Goal: Task Accomplishment & Management: Manage account settings

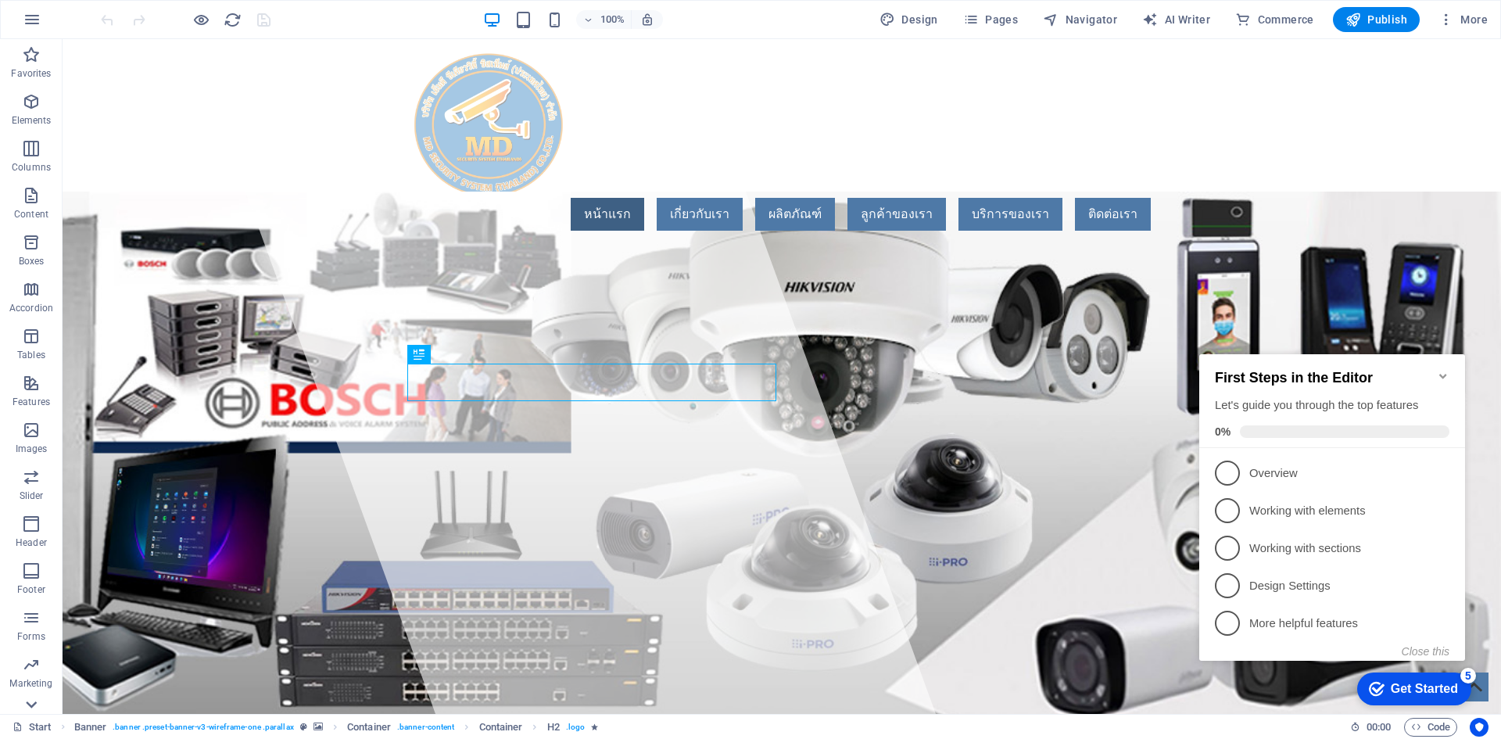
click at [36, 697] on icon at bounding box center [31, 704] width 22 height 22
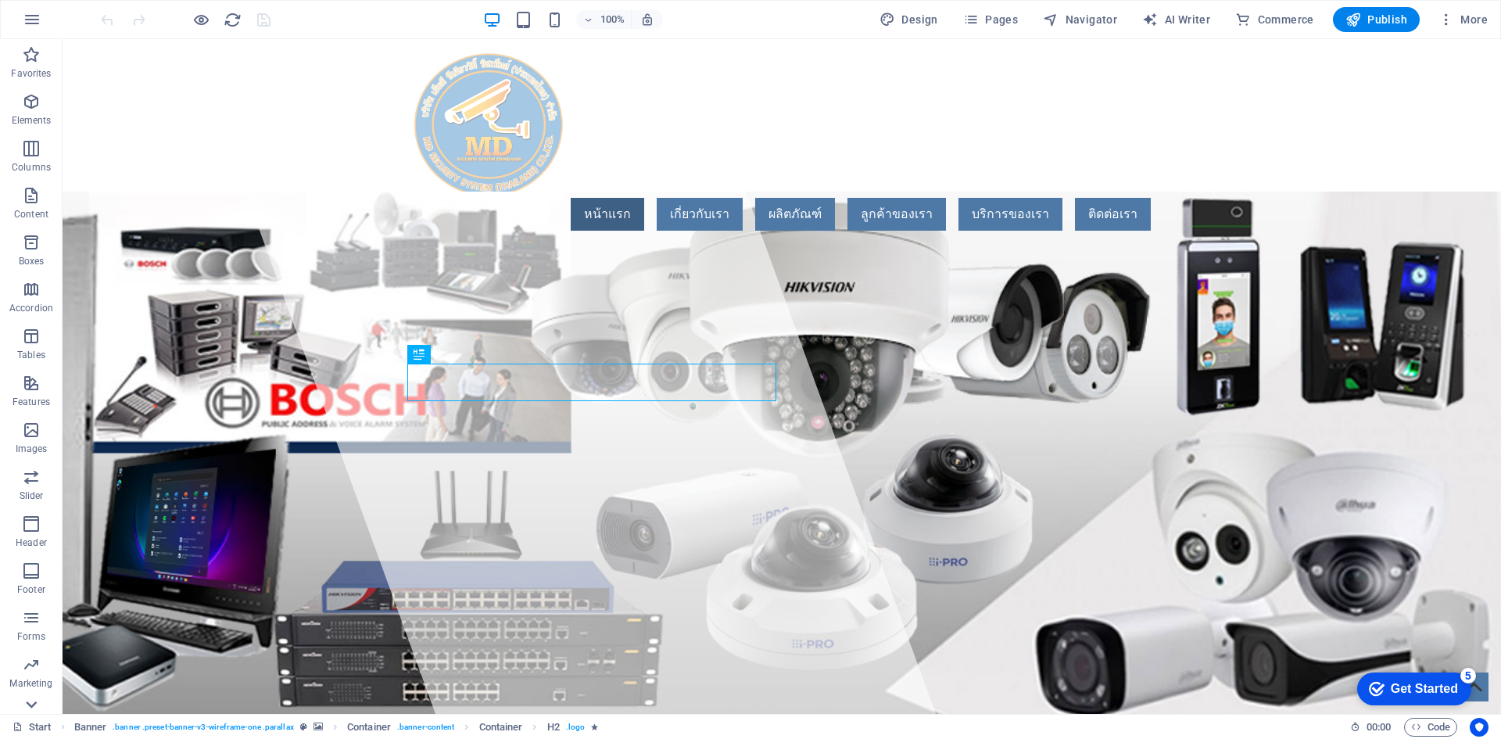
scroll to position [76, 0]
click at [16, 689] on span "Commerce" at bounding box center [31, 692] width 63 height 38
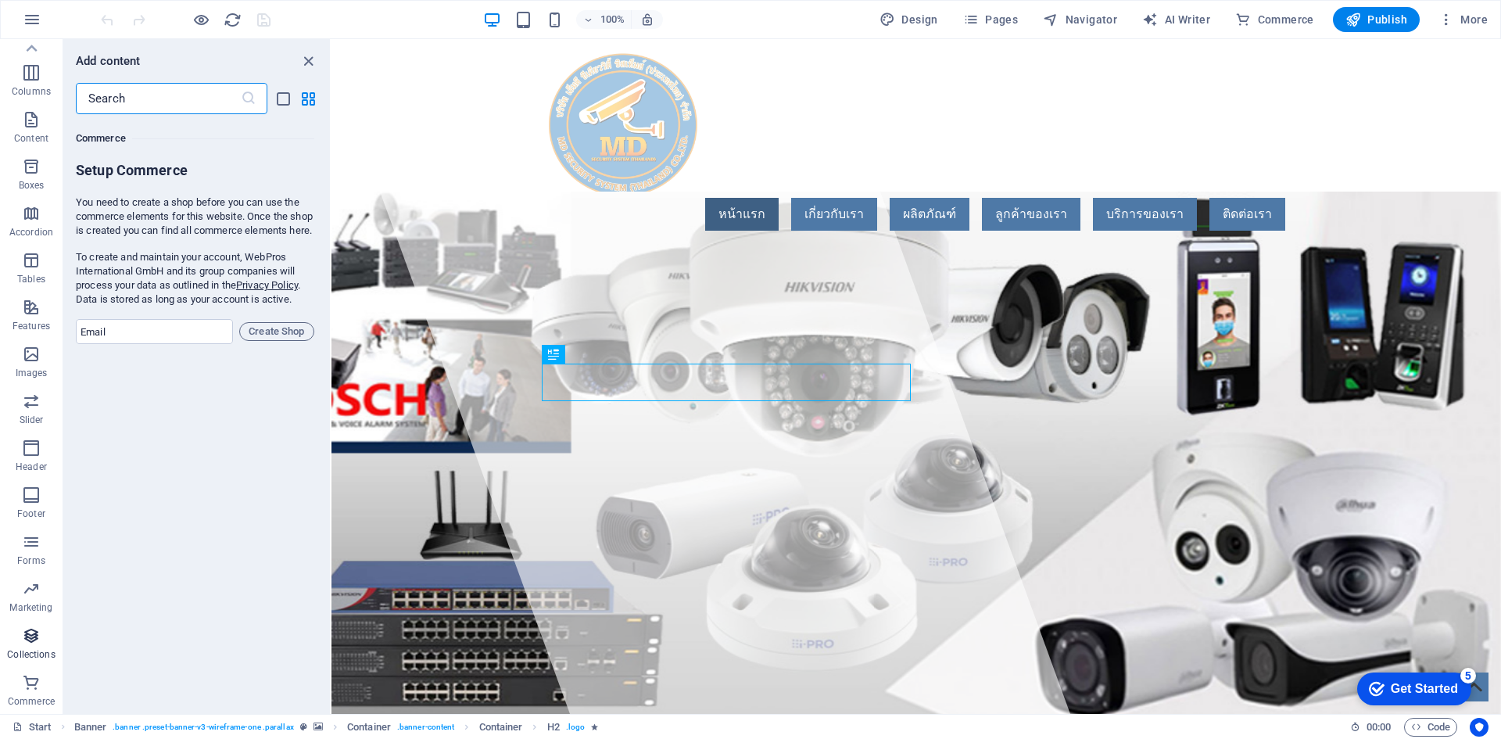
scroll to position [15065, 0]
click at [34, 641] on icon "button" at bounding box center [31, 635] width 19 height 19
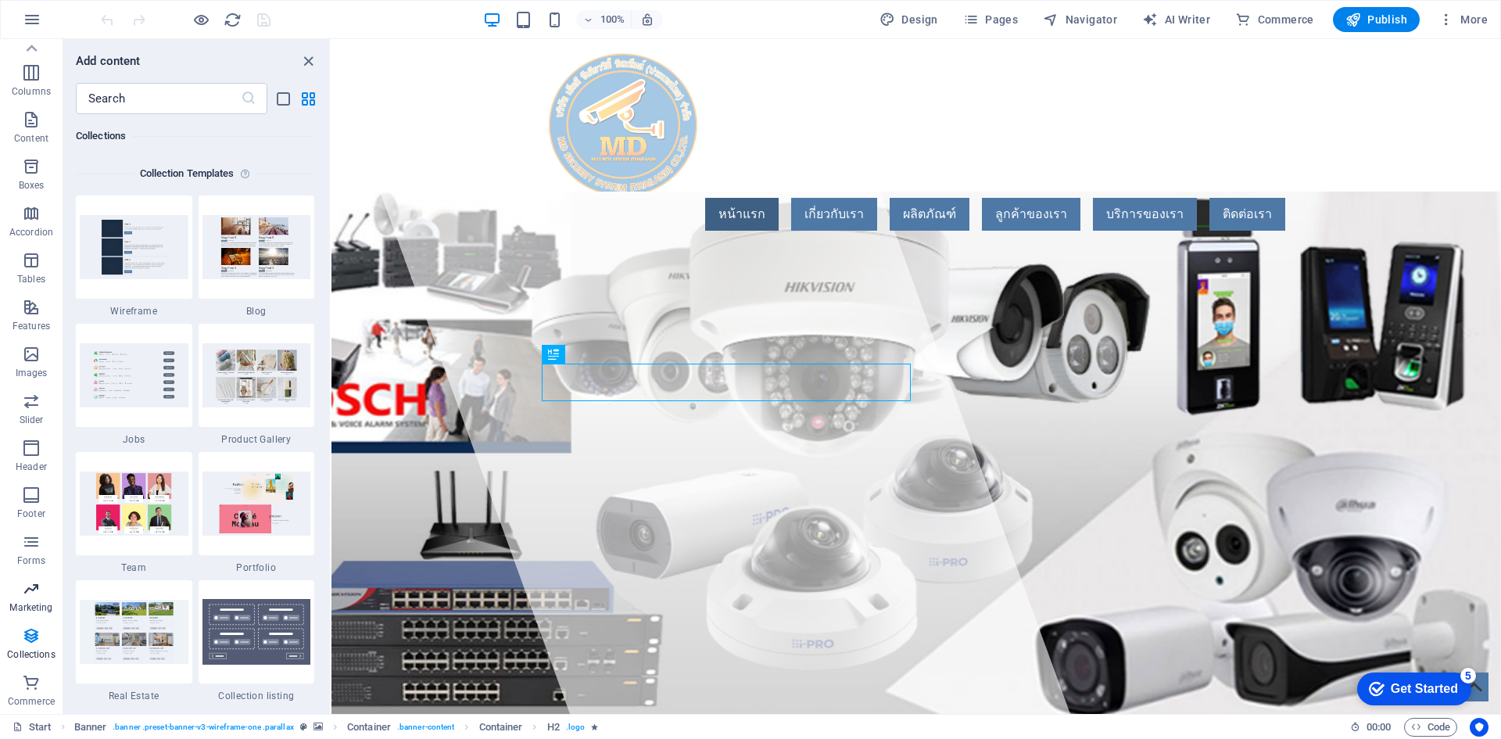
scroll to position [14311, 0]
click at [39, 602] on p "Marketing" at bounding box center [30, 607] width 43 height 13
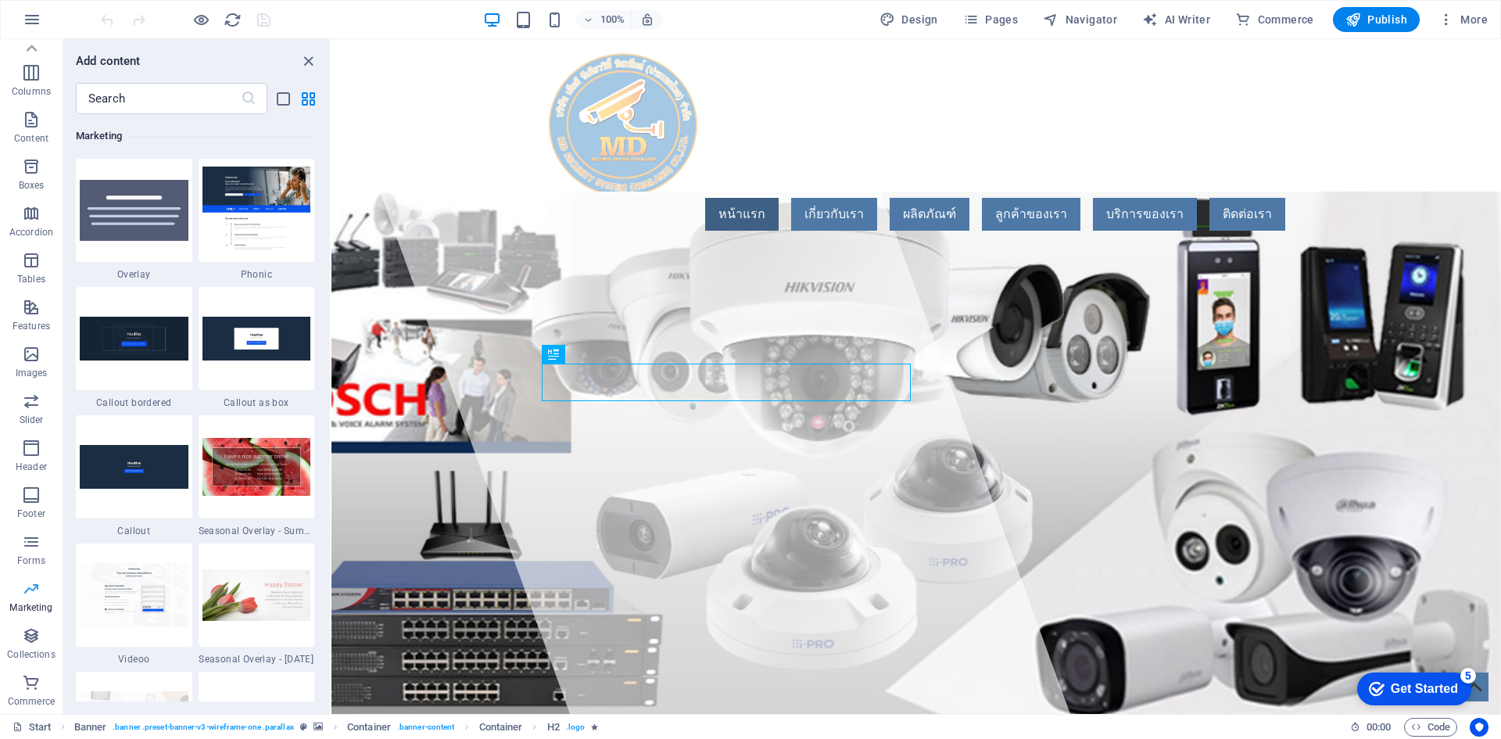
scroll to position [12734, 0]
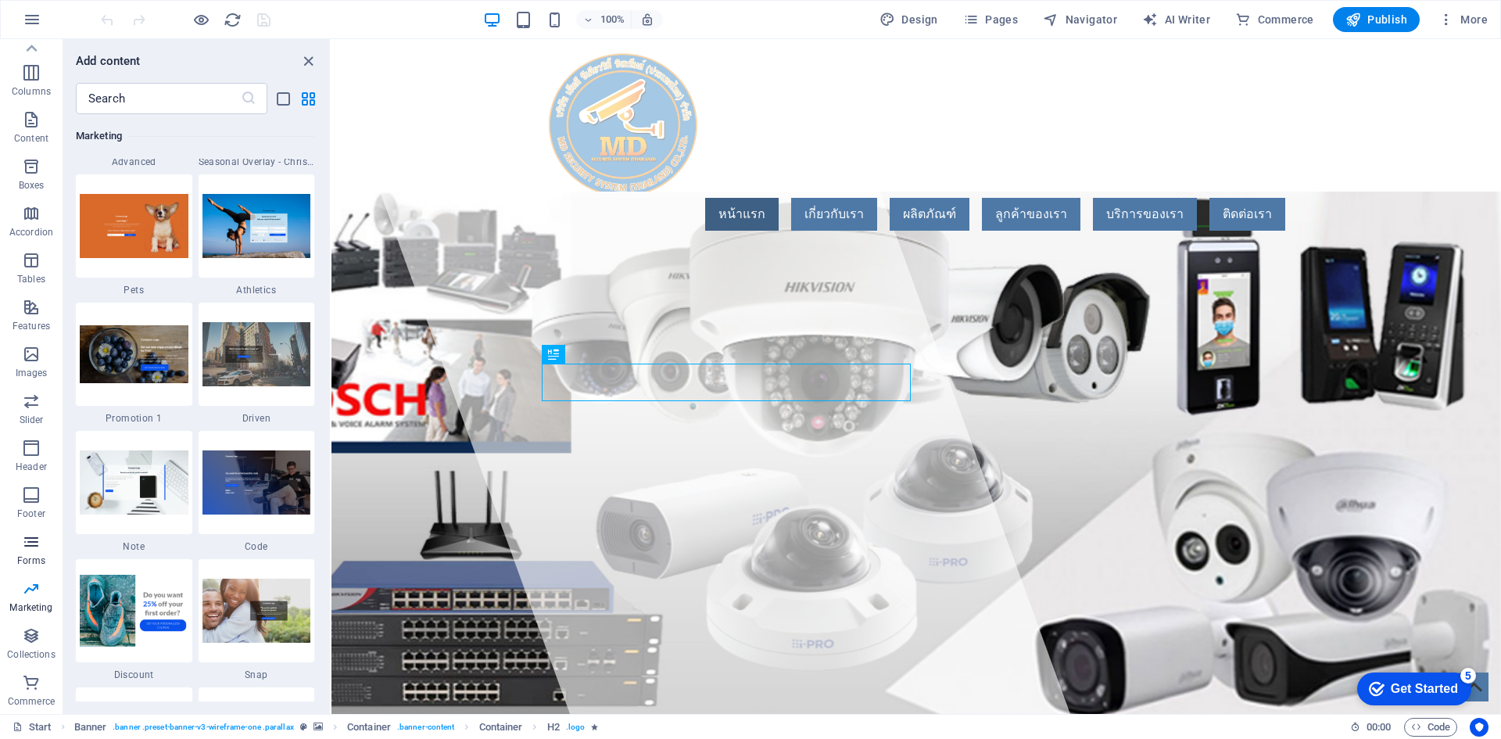
click at [18, 552] on span "Forms" at bounding box center [31, 551] width 63 height 38
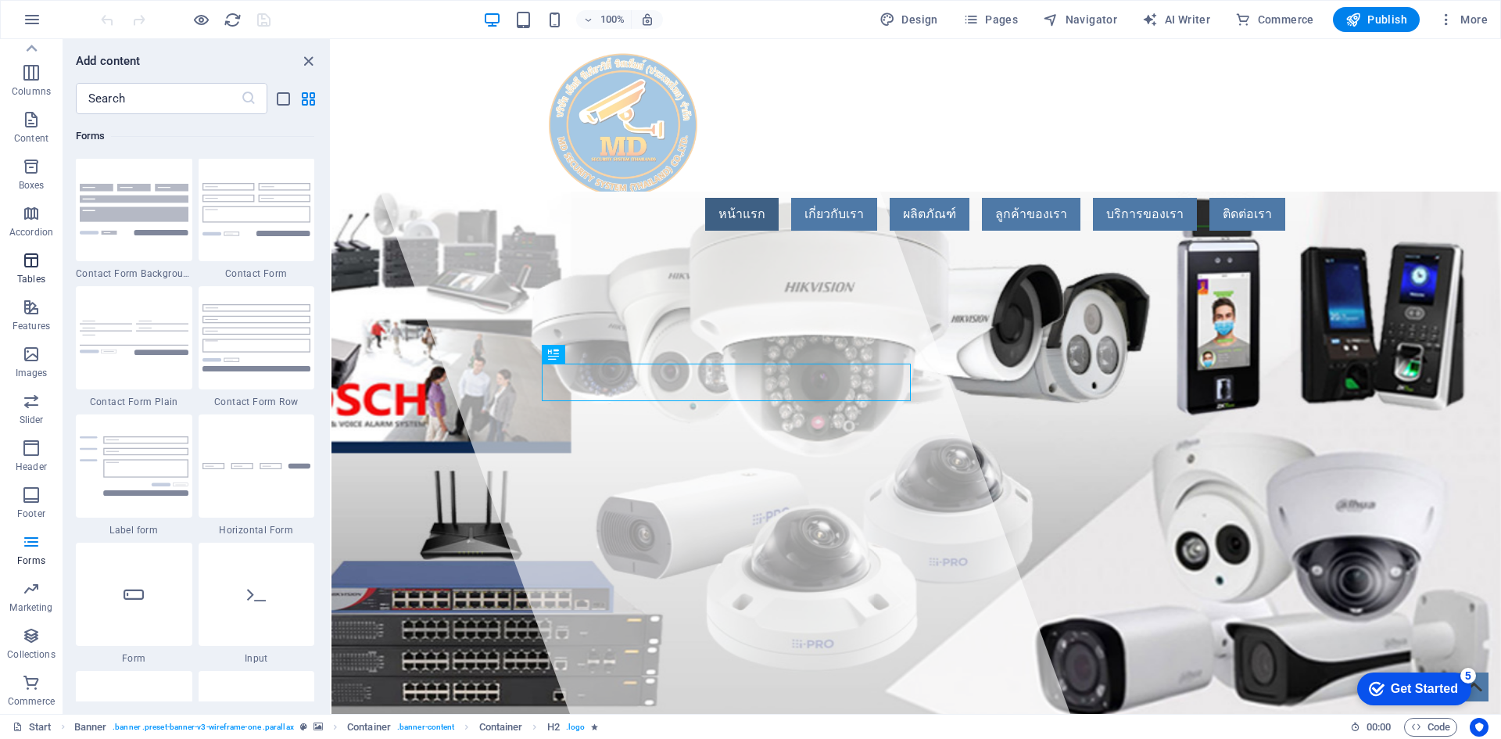
scroll to position [11414, 0]
click at [313, 53] on icon "close panel" at bounding box center [308, 61] width 18 height 18
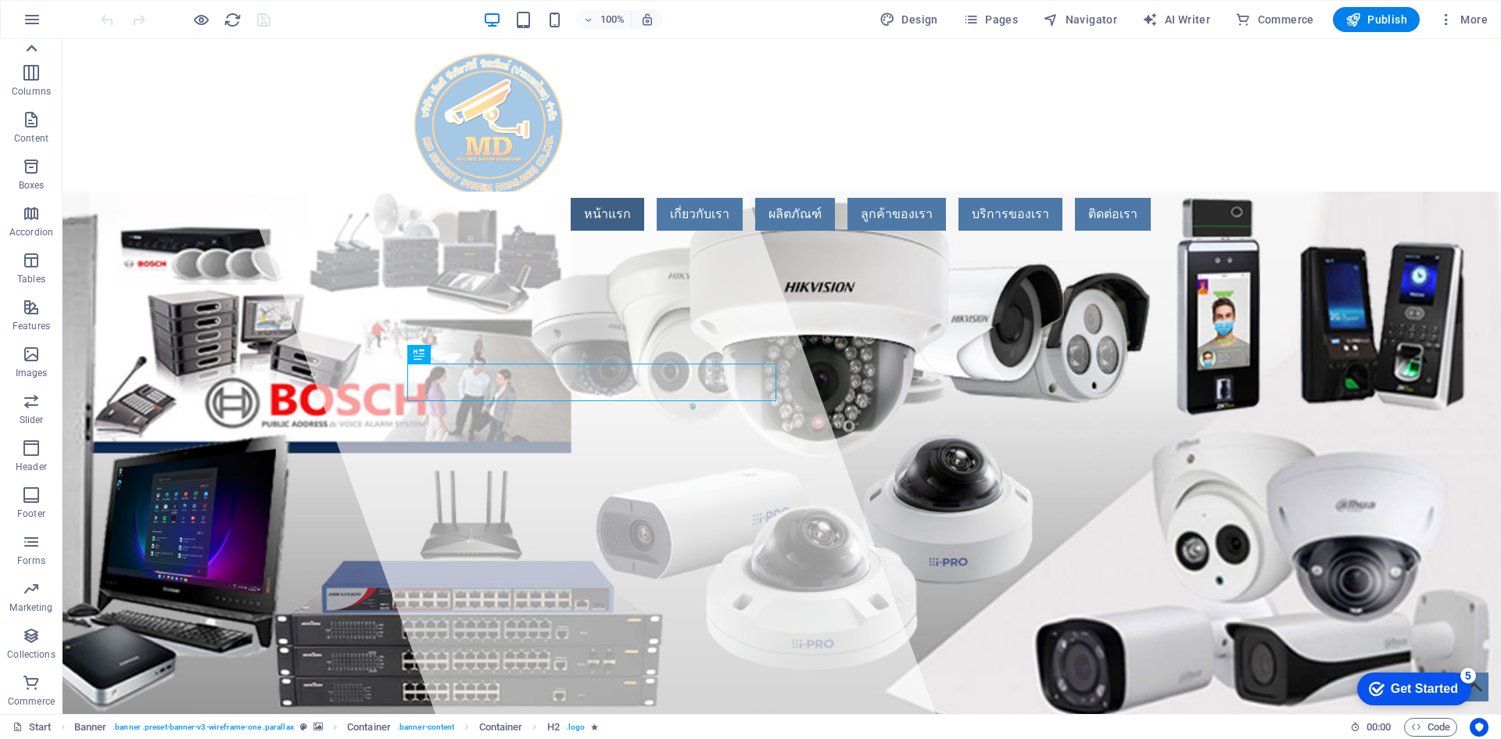
click at [27, 48] on icon at bounding box center [31, 49] width 22 height 22
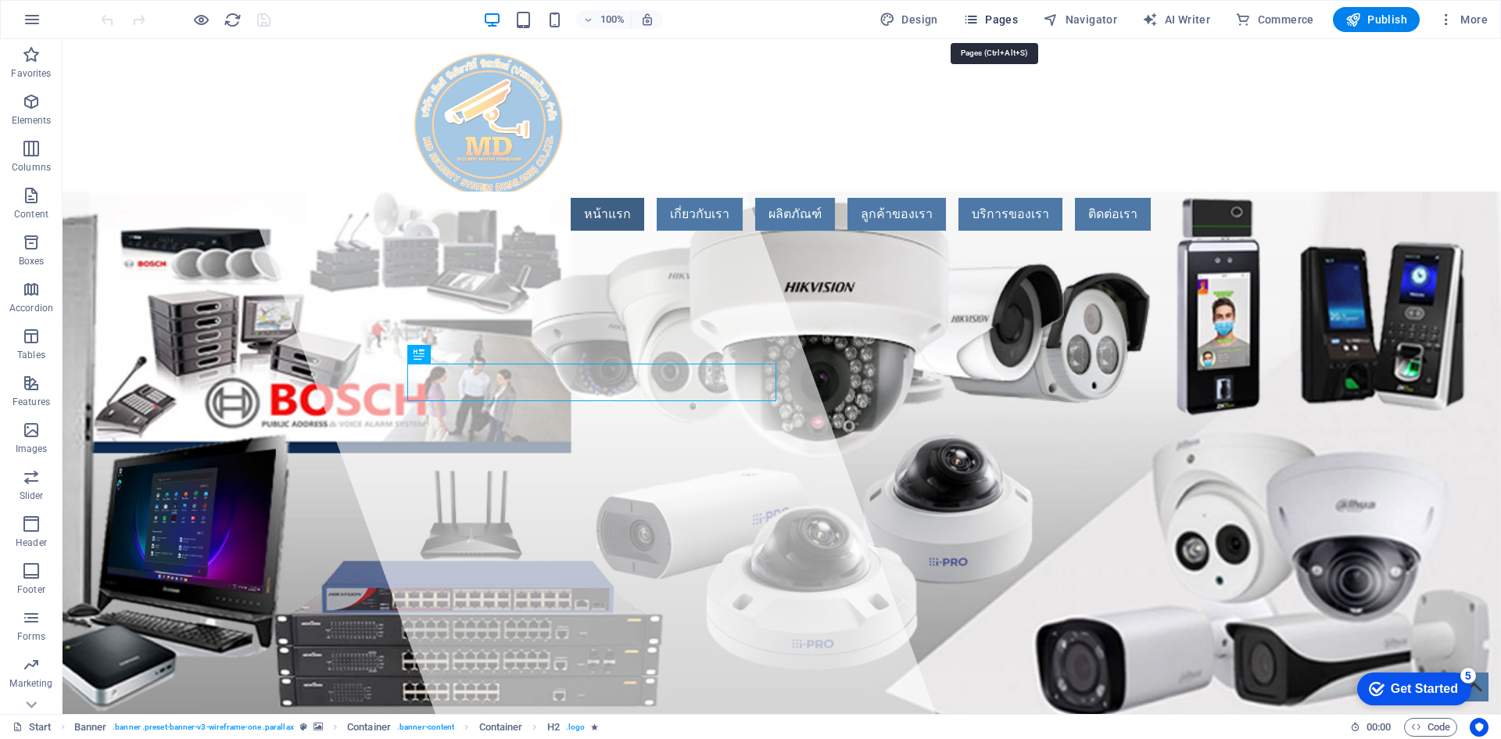
click at [1000, 13] on span "Pages" at bounding box center [990, 20] width 55 height 16
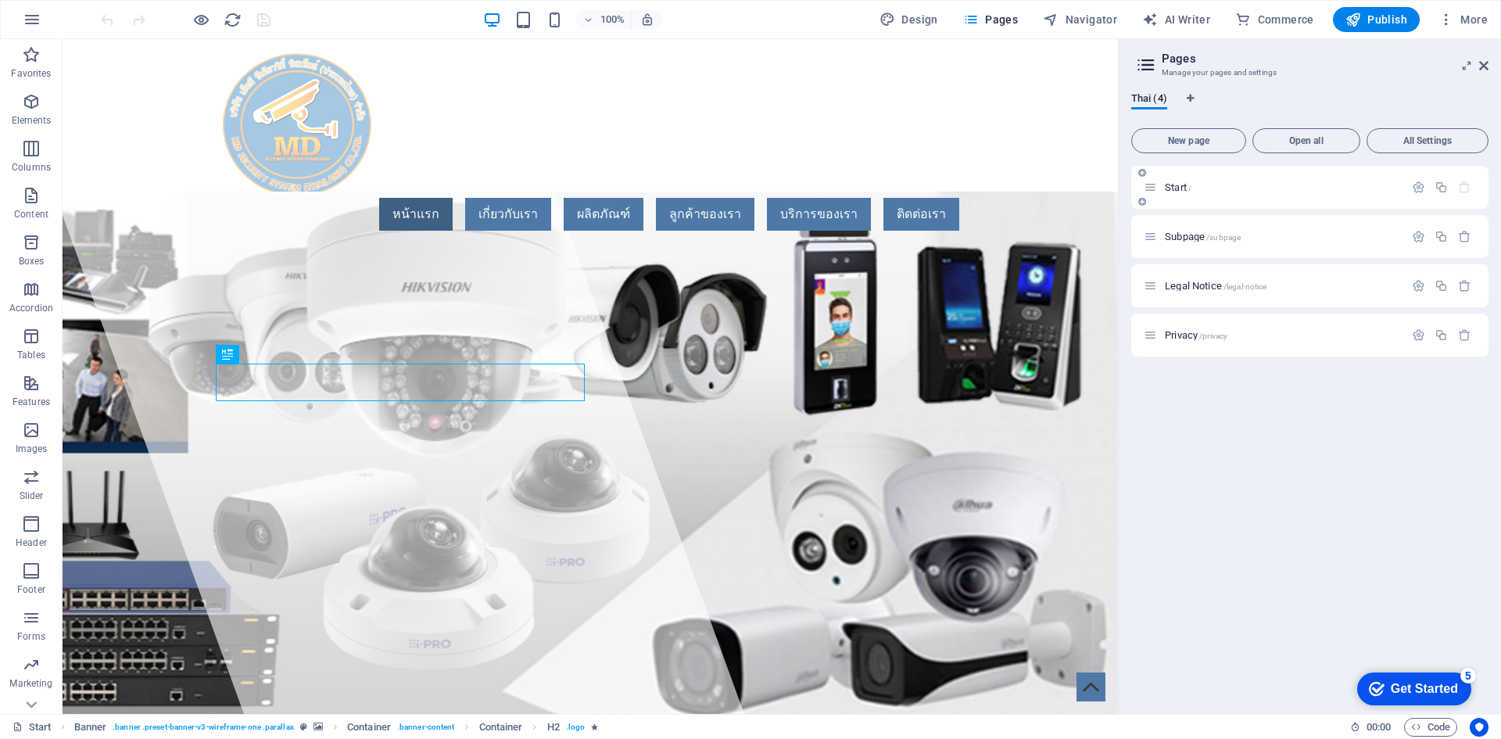
click at [1205, 184] on p "Start /" at bounding box center [1282, 187] width 235 height 10
click at [1201, 232] on span "Subpage /subpage" at bounding box center [1203, 237] width 76 height 12
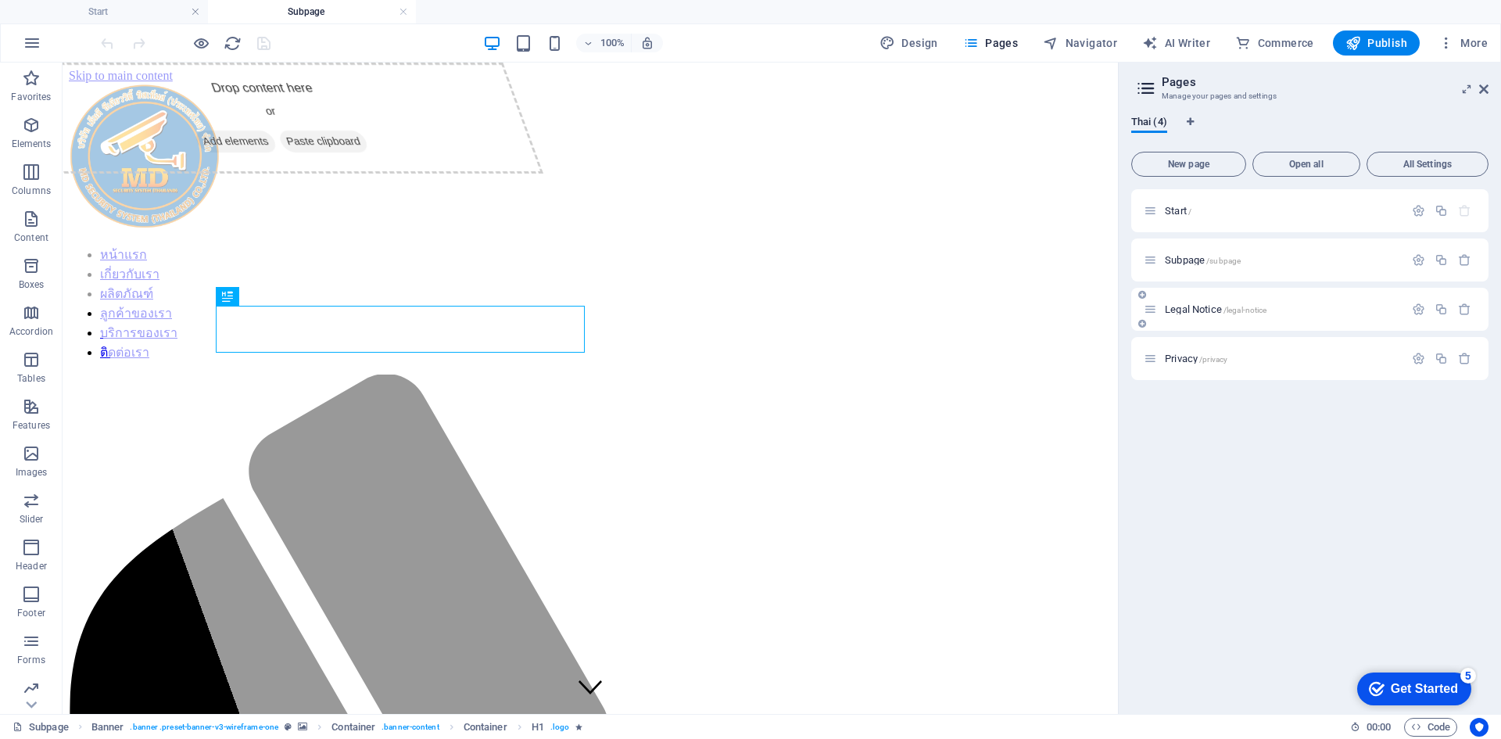
click at [1198, 319] on div "Legal Notice /legal-notice" at bounding box center [1309, 309] width 357 height 43
click at [1200, 307] on span "Legal Notice /legal-notice" at bounding box center [1216, 309] width 102 height 12
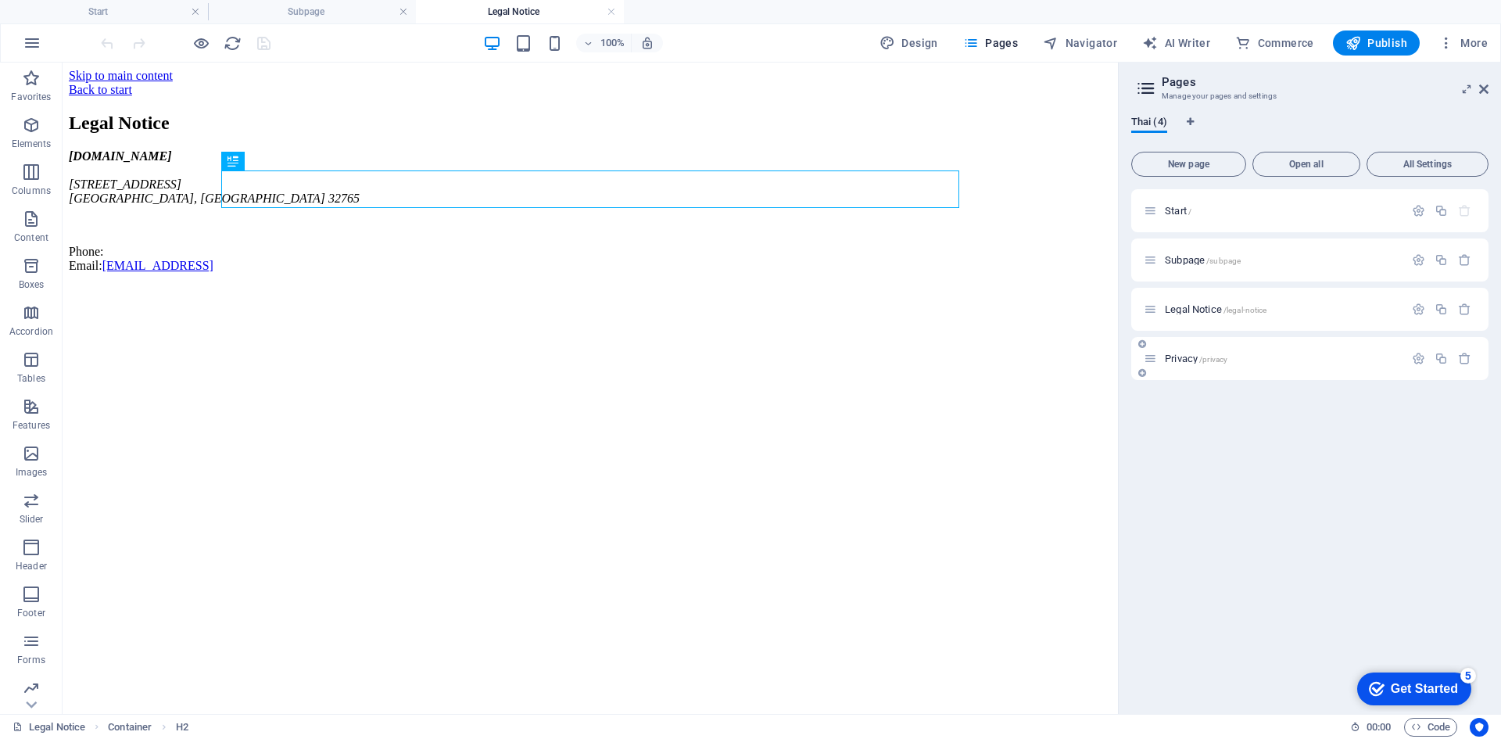
click at [1198, 328] on div "Legal Notice /legal-notice" at bounding box center [1309, 309] width 357 height 43
click at [1178, 363] on span "Privacy /privacy" at bounding box center [1196, 359] width 63 height 12
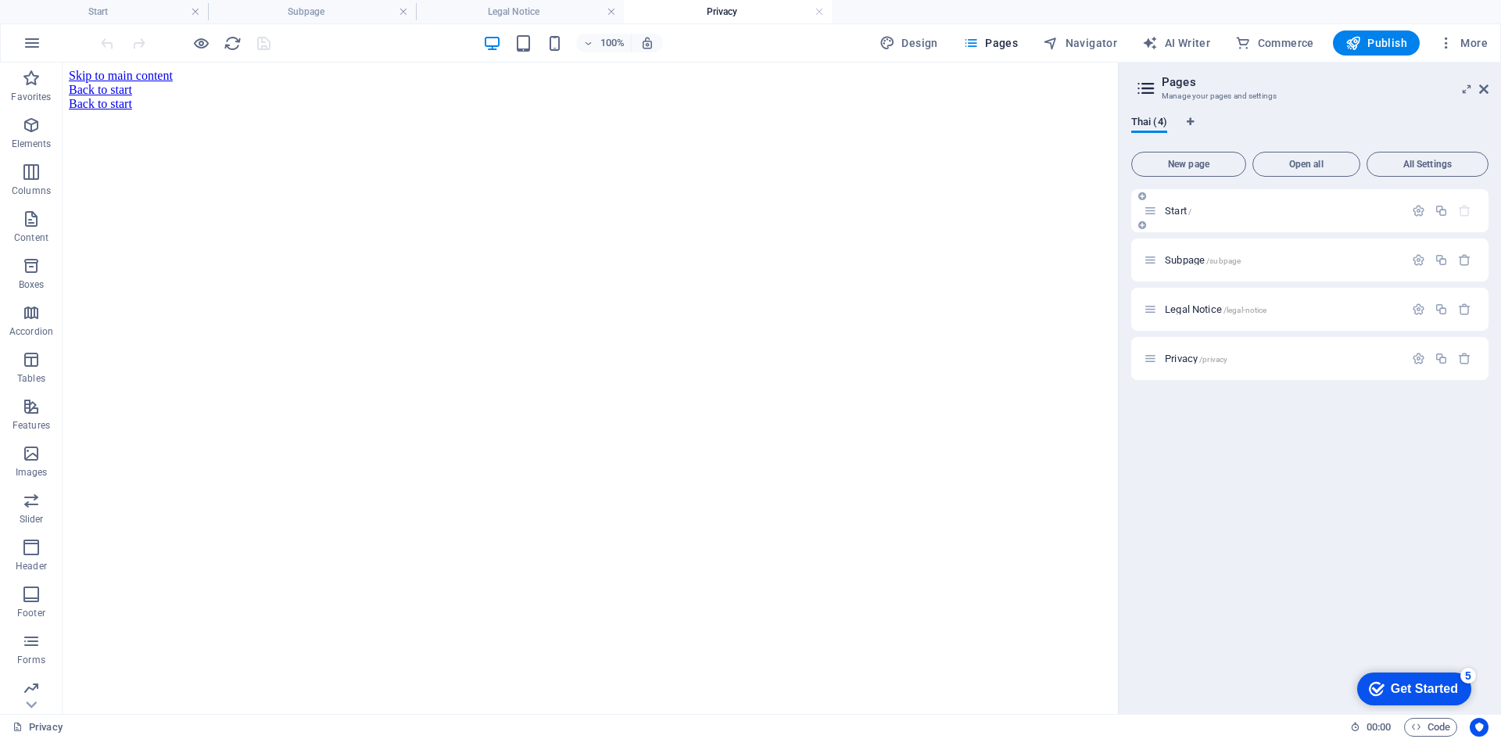
click at [1182, 217] on div "Start /" at bounding box center [1274, 211] width 260 height 18
click at [1183, 207] on span "Start /" at bounding box center [1178, 211] width 27 height 12
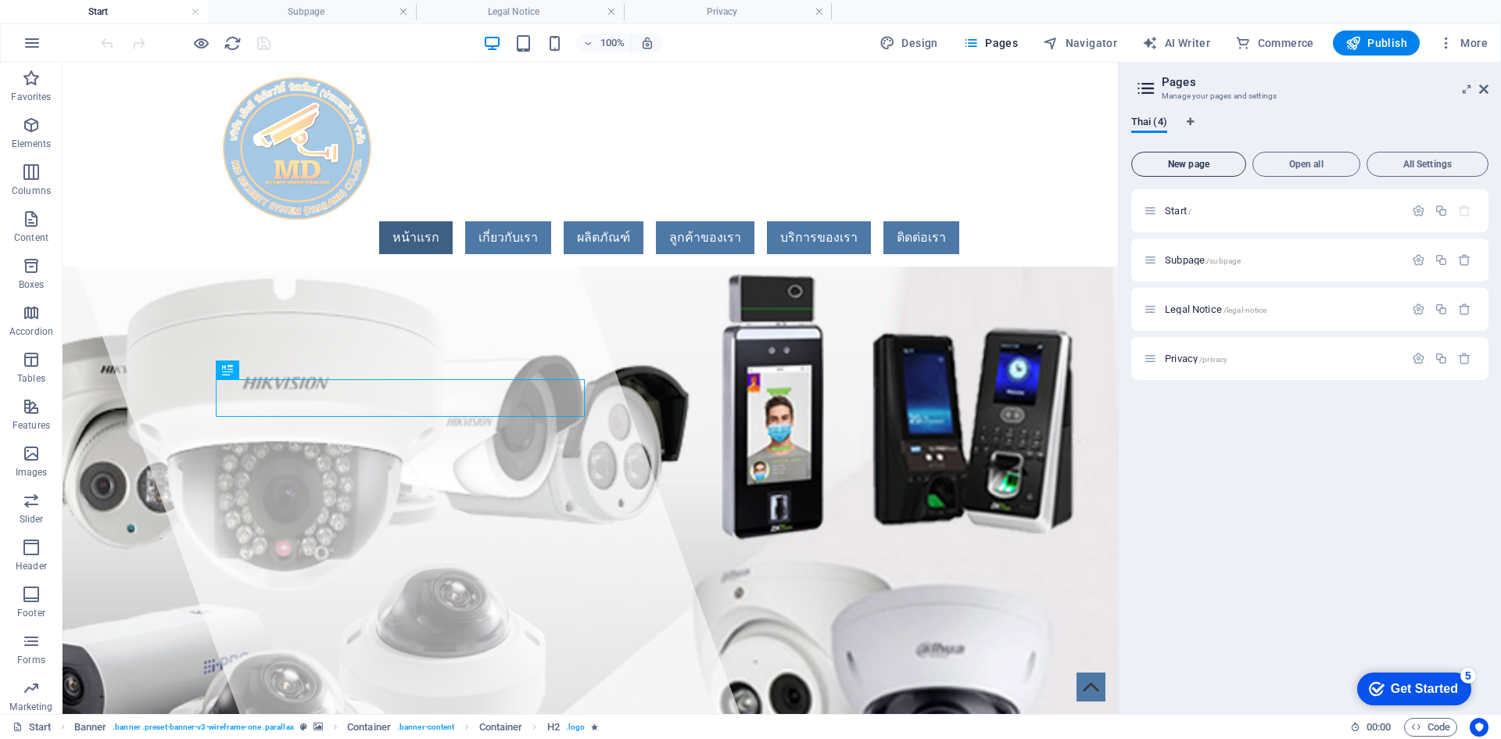
click at [1177, 163] on span "New page" at bounding box center [1188, 163] width 101 height 9
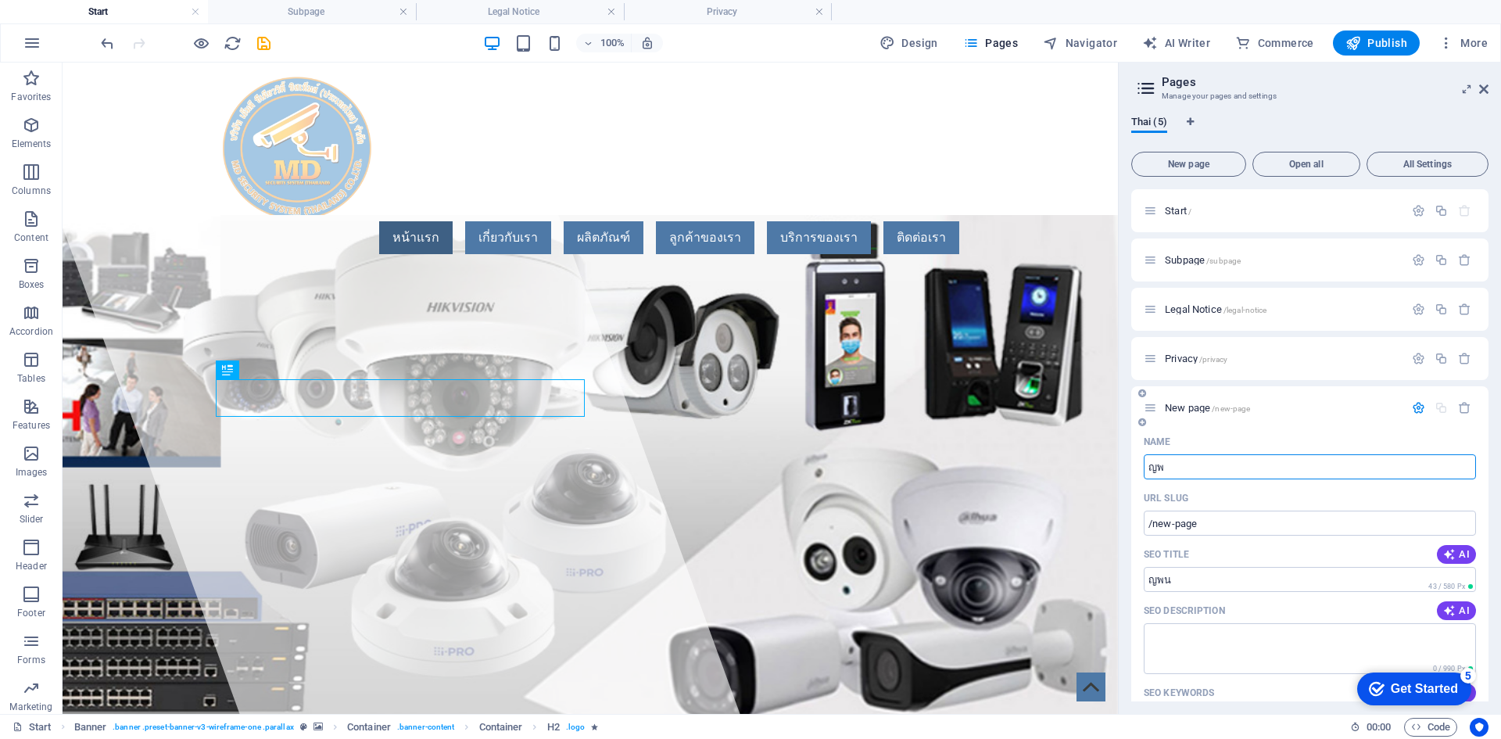
type input "ญ"
type input "P"
type input "/"
type input "Pro"
type input "/p"
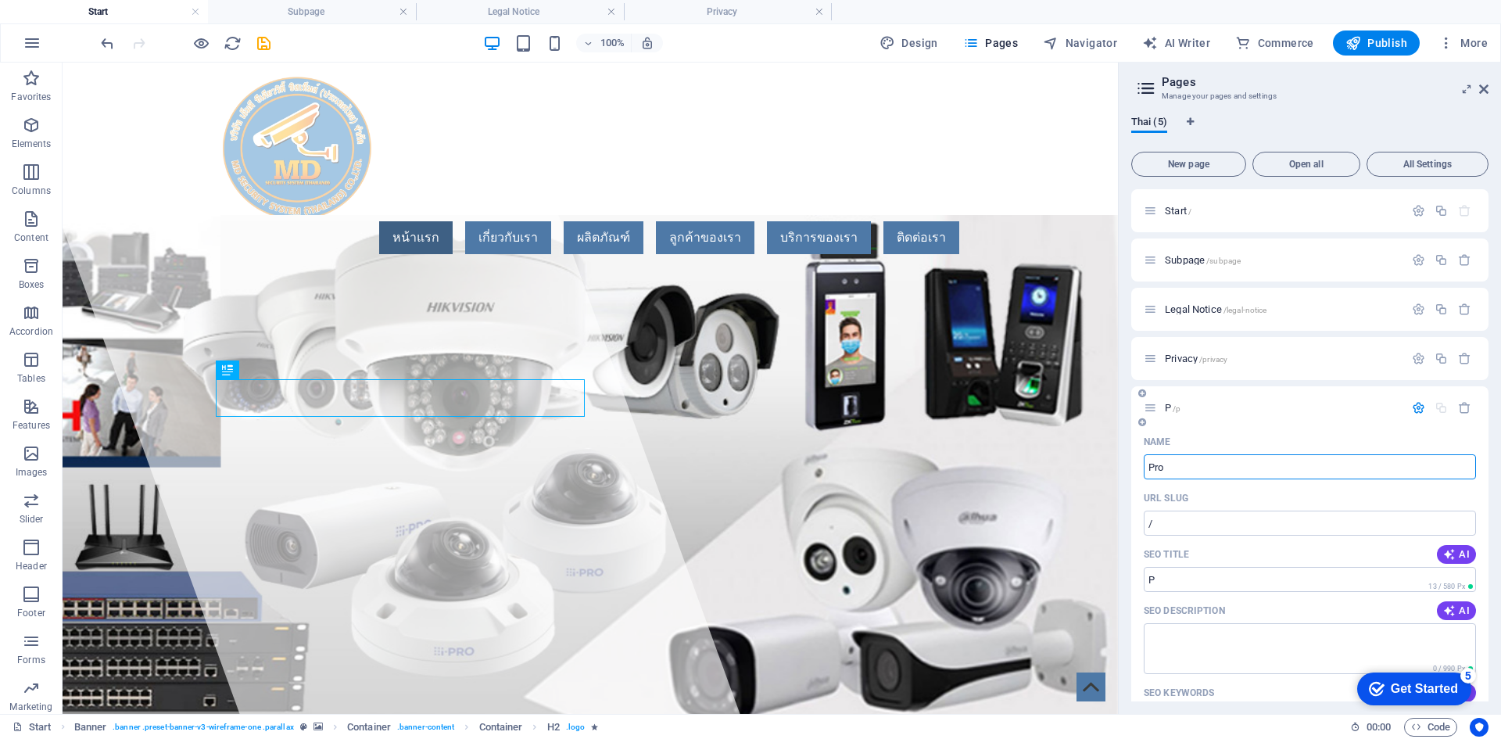
type input "P"
type input "Pro"
type input "/pro"
type input "Pro"
type input "Product"
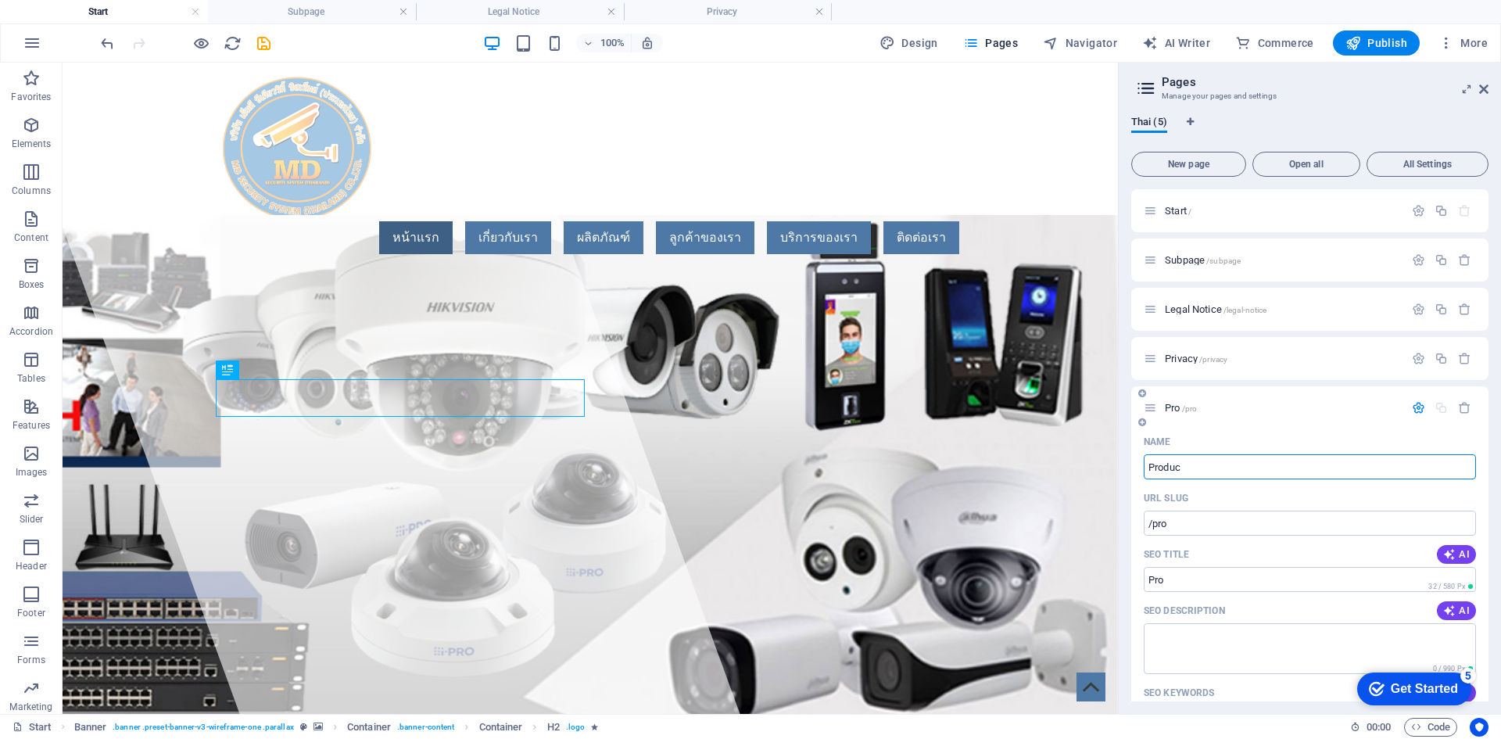
type input "/produ"
type input "Produ"
type input "Product"
type input "/product"
type input "Product"
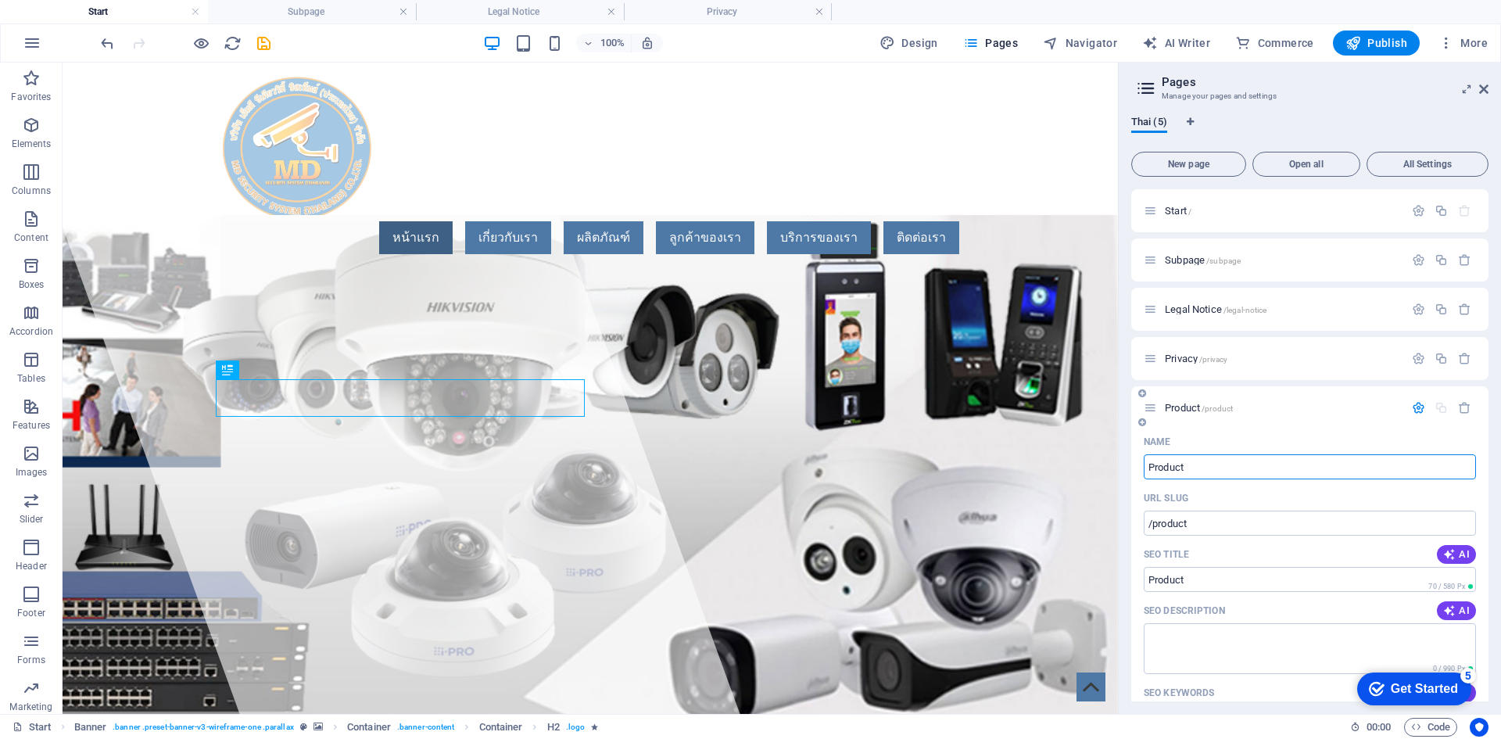
type input "Product"
click at [1209, 581] on input "Product" at bounding box center [1310, 579] width 332 height 25
type input "Product By MD"
click at [1284, 208] on p "Start /" at bounding box center [1282, 211] width 235 height 10
click at [1414, 207] on icon "button" at bounding box center [1418, 210] width 13 height 13
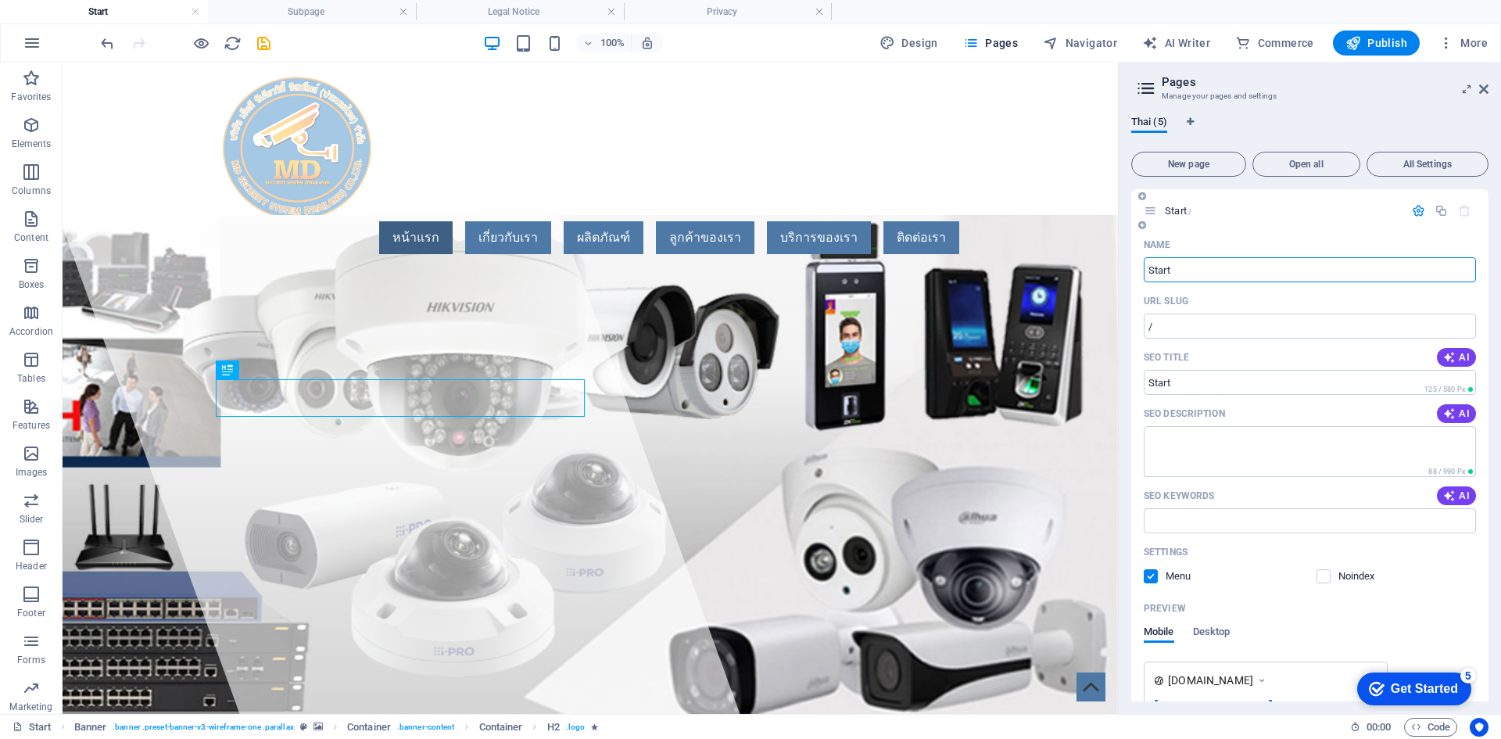
click at [1419, 213] on icon "button" at bounding box center [1418, 210] width 13 height 13
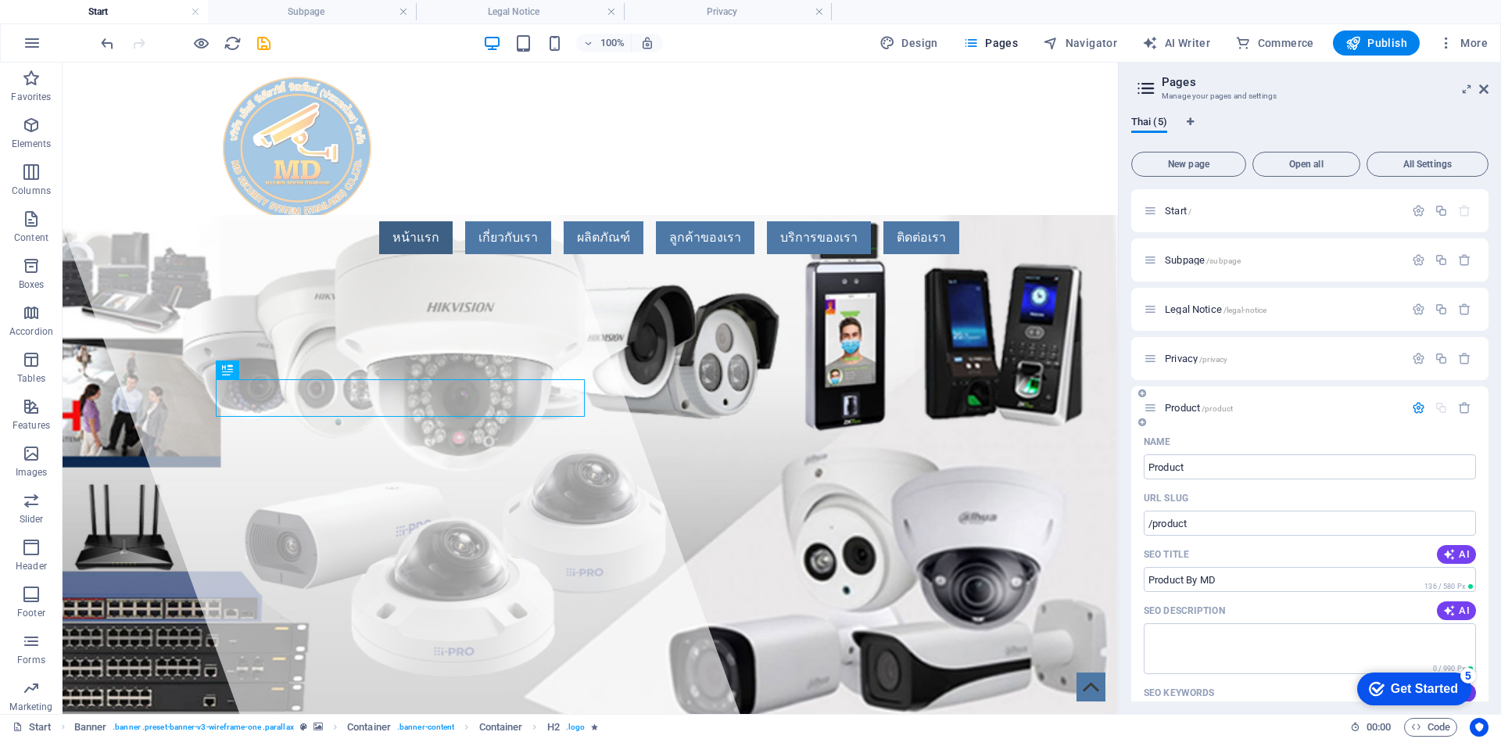
click at [1260, 546] on div "SEO Title AI" at bounding box center [1310, 554] width 332 height 25
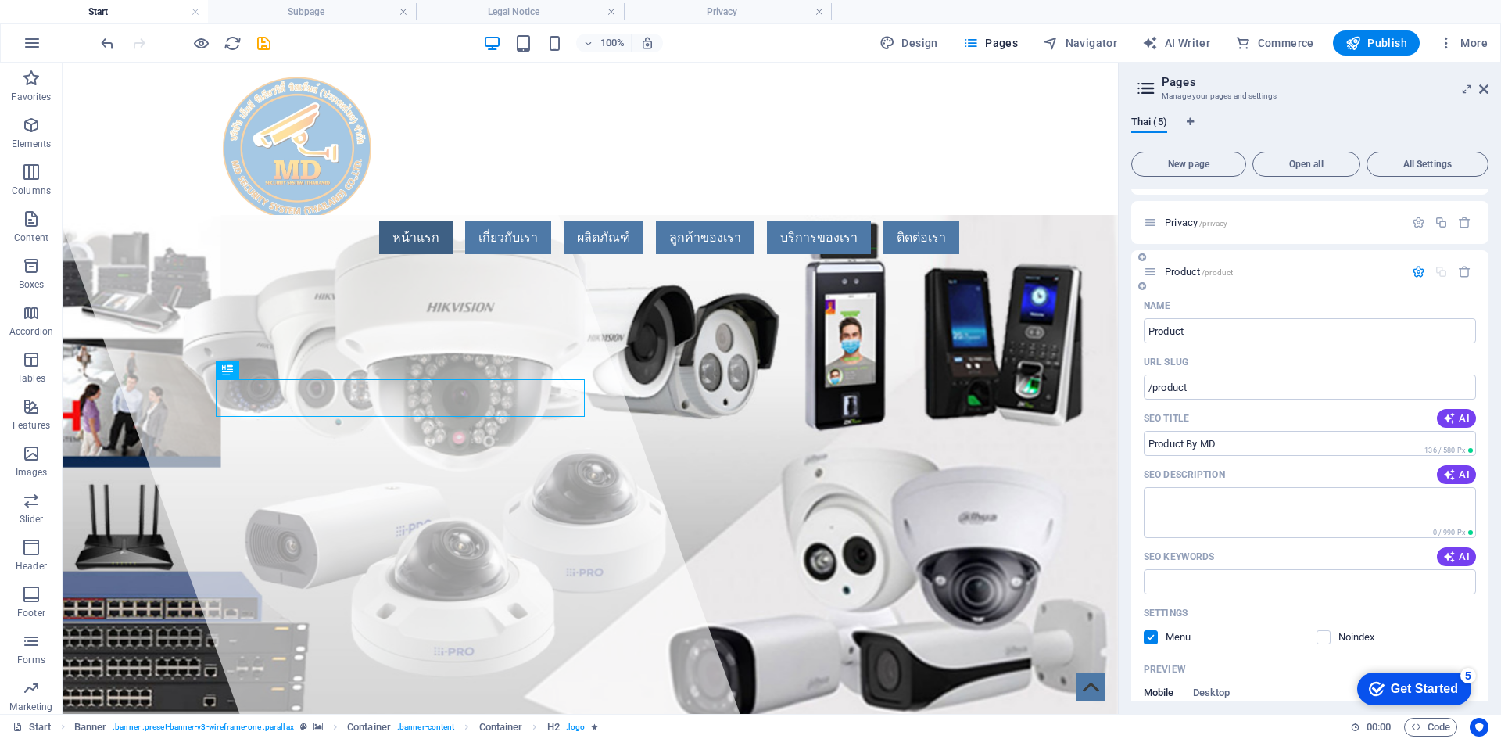
scroll to position [301, 0]
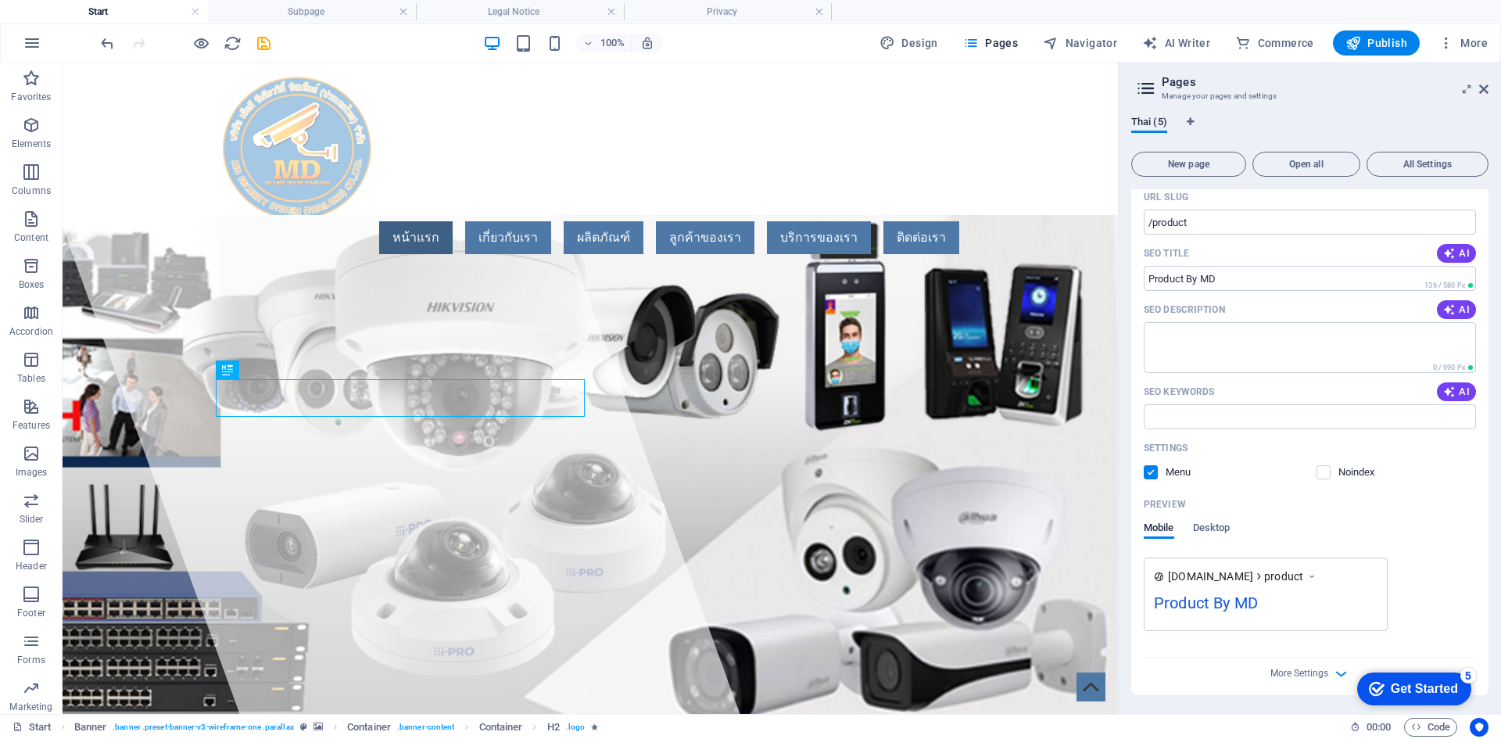
click at [1294, 682] on div "More Settings" at bounding box center [1310, 669] width 332 height 25
click at [1290, 678] on span "More Settings" at bounding box center [1299, 673] width 58 height 11
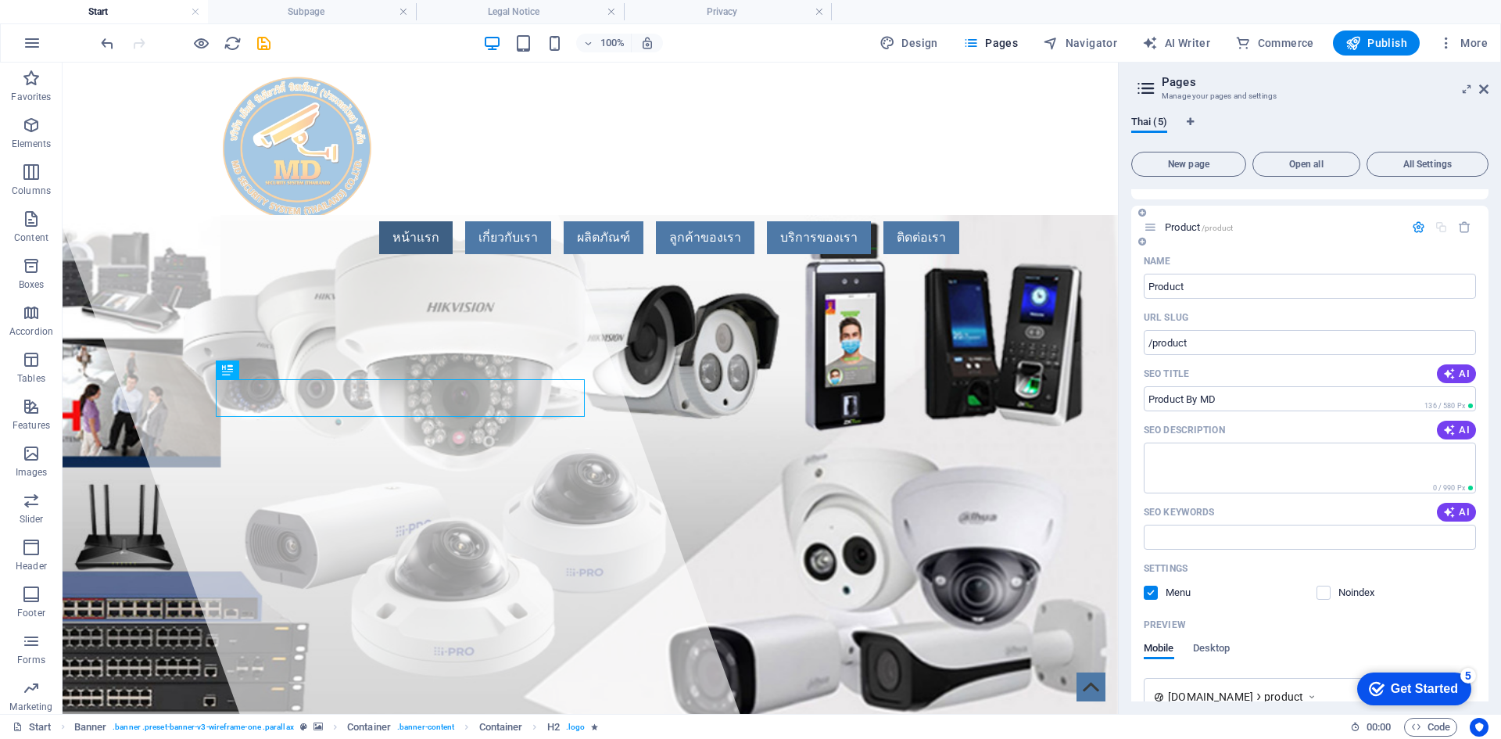
scroll to position [0, 0]
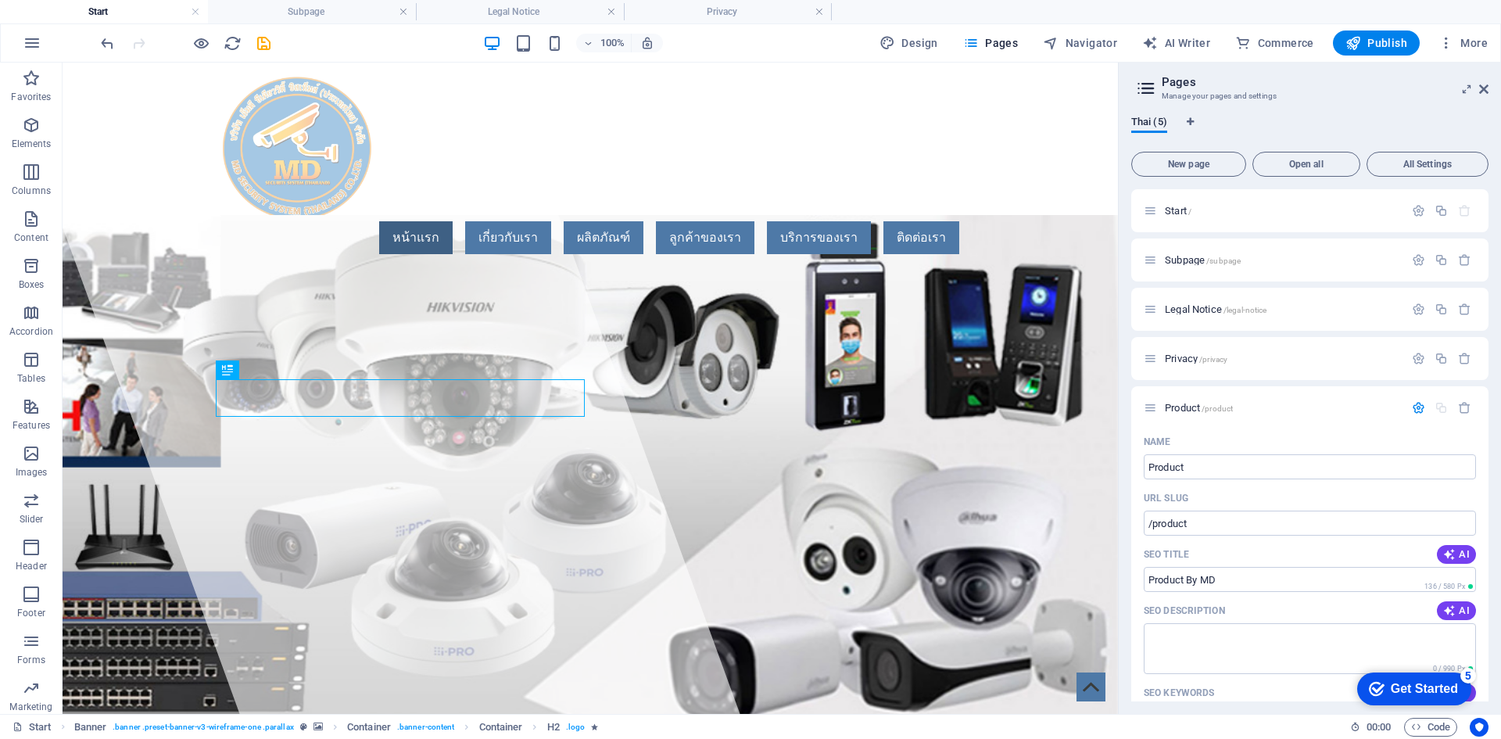
click at [1286, 111] on div "Thai (5) New page Open all All Settings Start / Subpage /subpage Legal Notice /…" at bounding box center [1310, 408] width 382 height 611
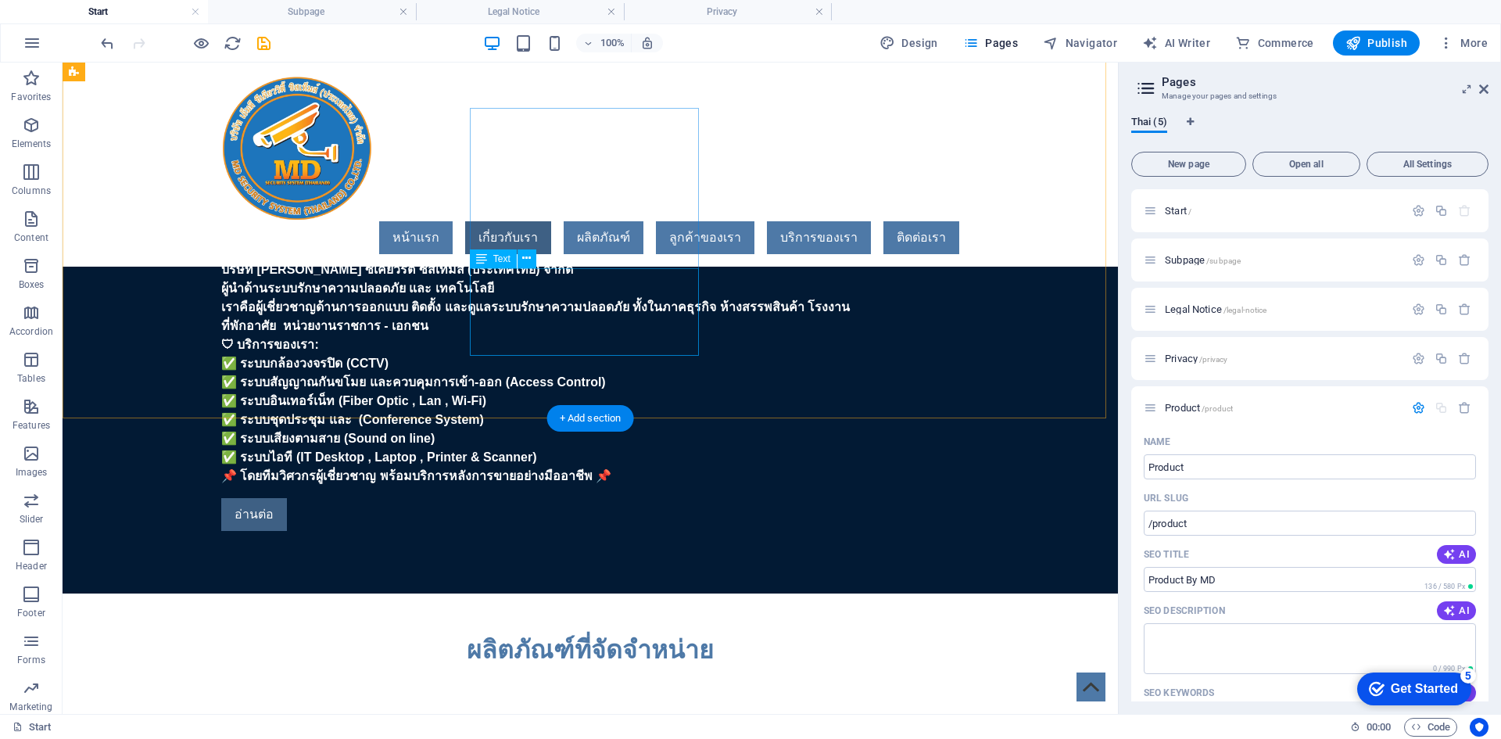
scroll to position [860, 0]
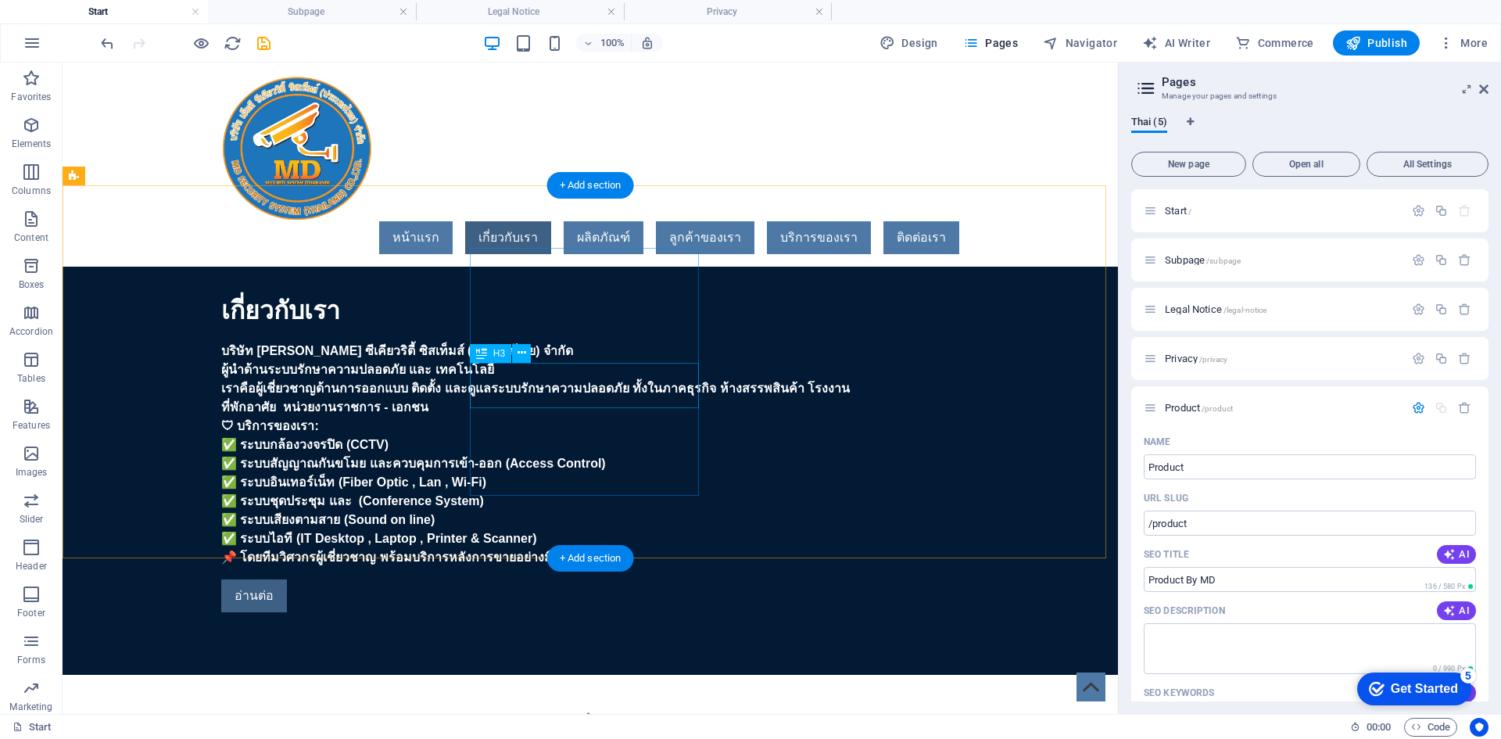
select select
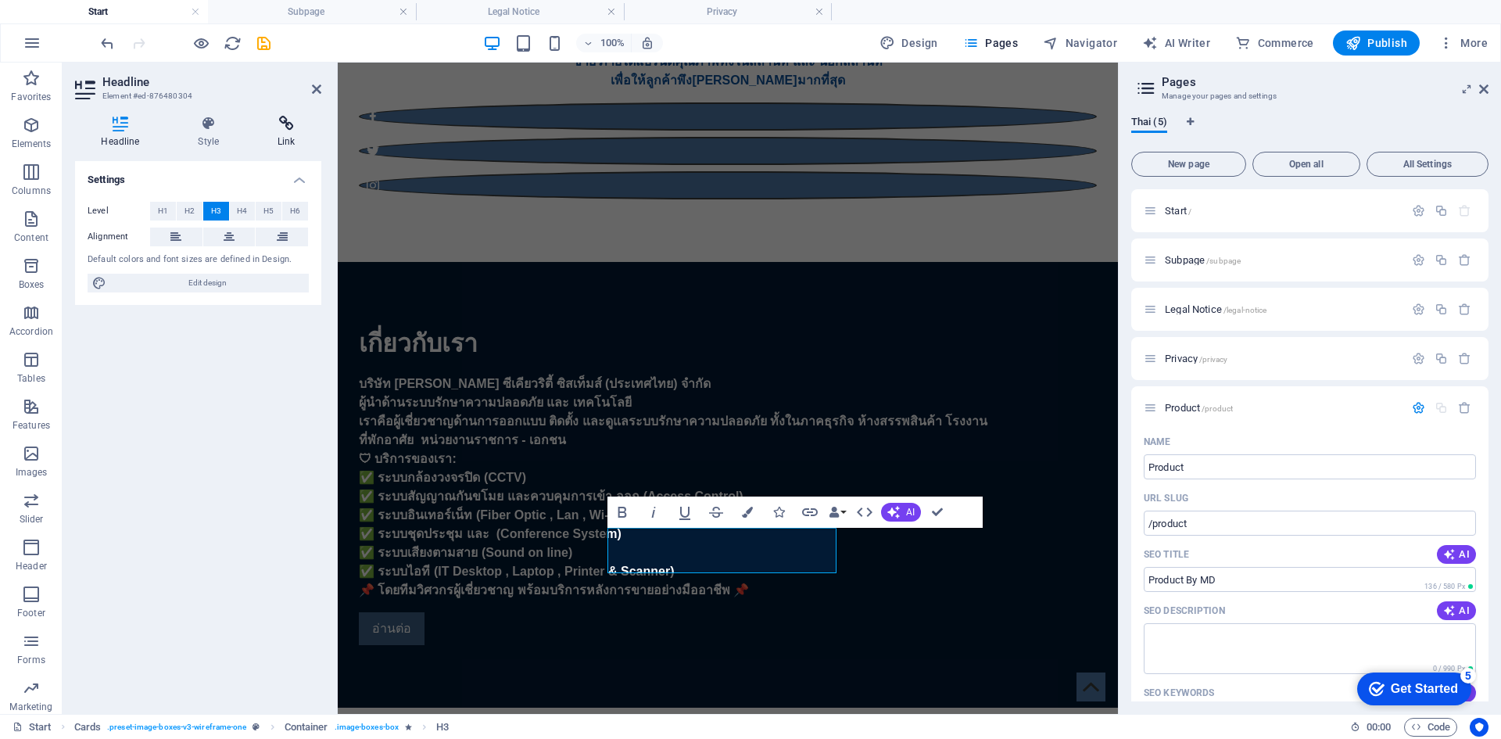
click at [274, 133] on h4 "Link" at bounding box center [287, 132] width 70 height 33
click at [152, 211] on button "Page" at bounding box center [162, 211] width 48 height 19
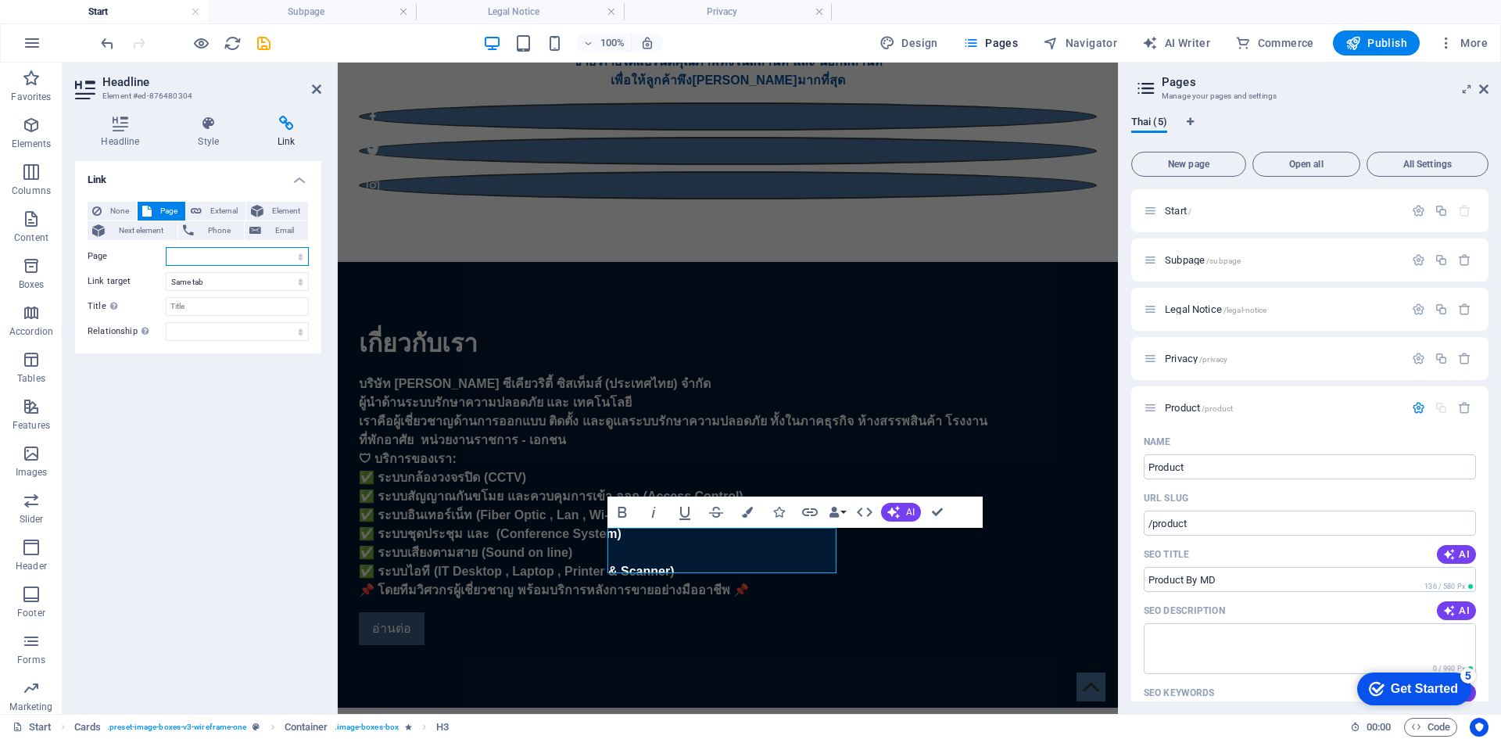
click at [260, 254] on select "Start Subpage Legal Notice Privacy Product" at bounding box center [237, 256] width 143 height 19
select select "4"
click at [166, 247] on select "Start Subpage Legal Notice Privacy Product" at bounding box center [237, 256] width 143 height 19
click at [229, 442] on div "Link None Page External Element Next element Phone Email Page Start Subpage Leg…" at bounding box center [198, 431] width 246 height 540
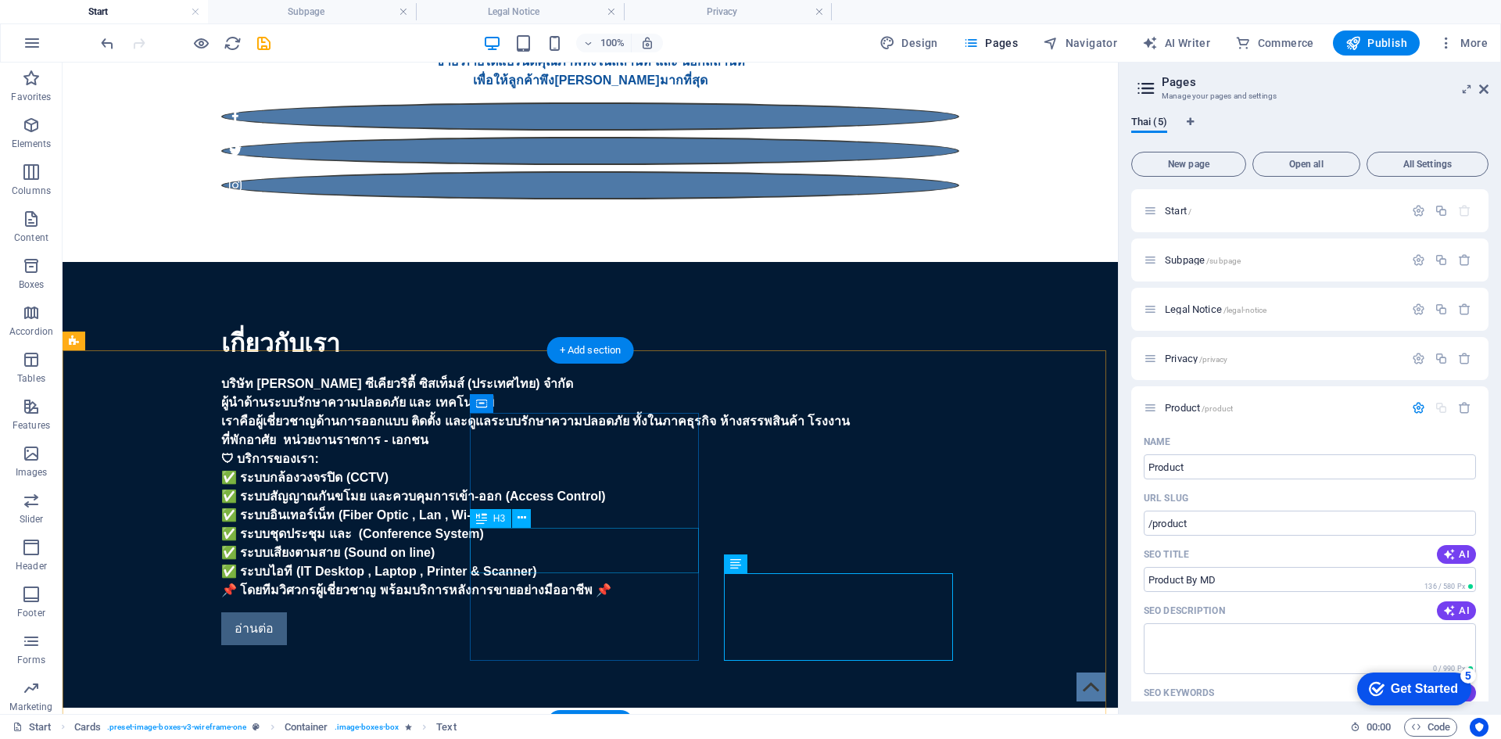
select select "4"
select select
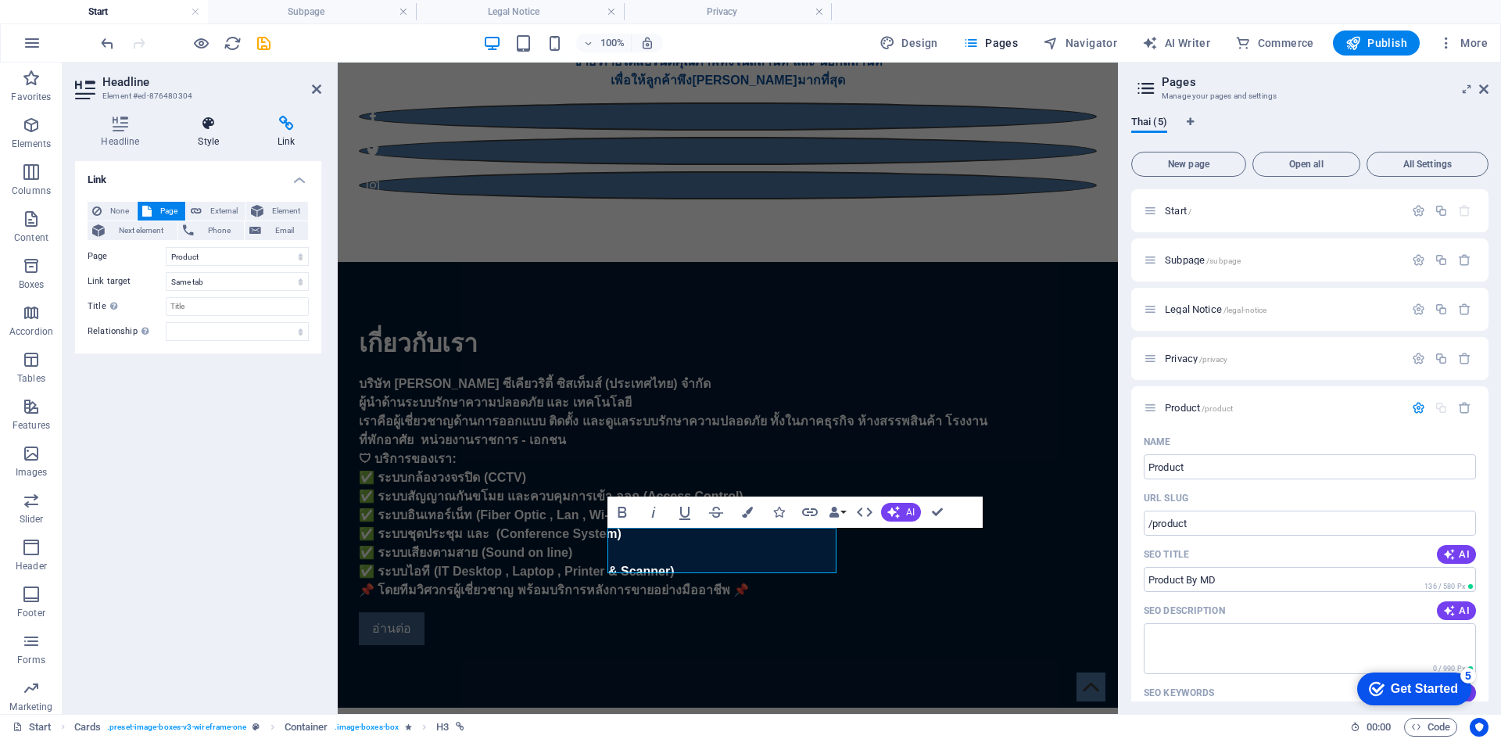
click at [231, 125] on icon at bounding box center [208, 124] width 73 height 16
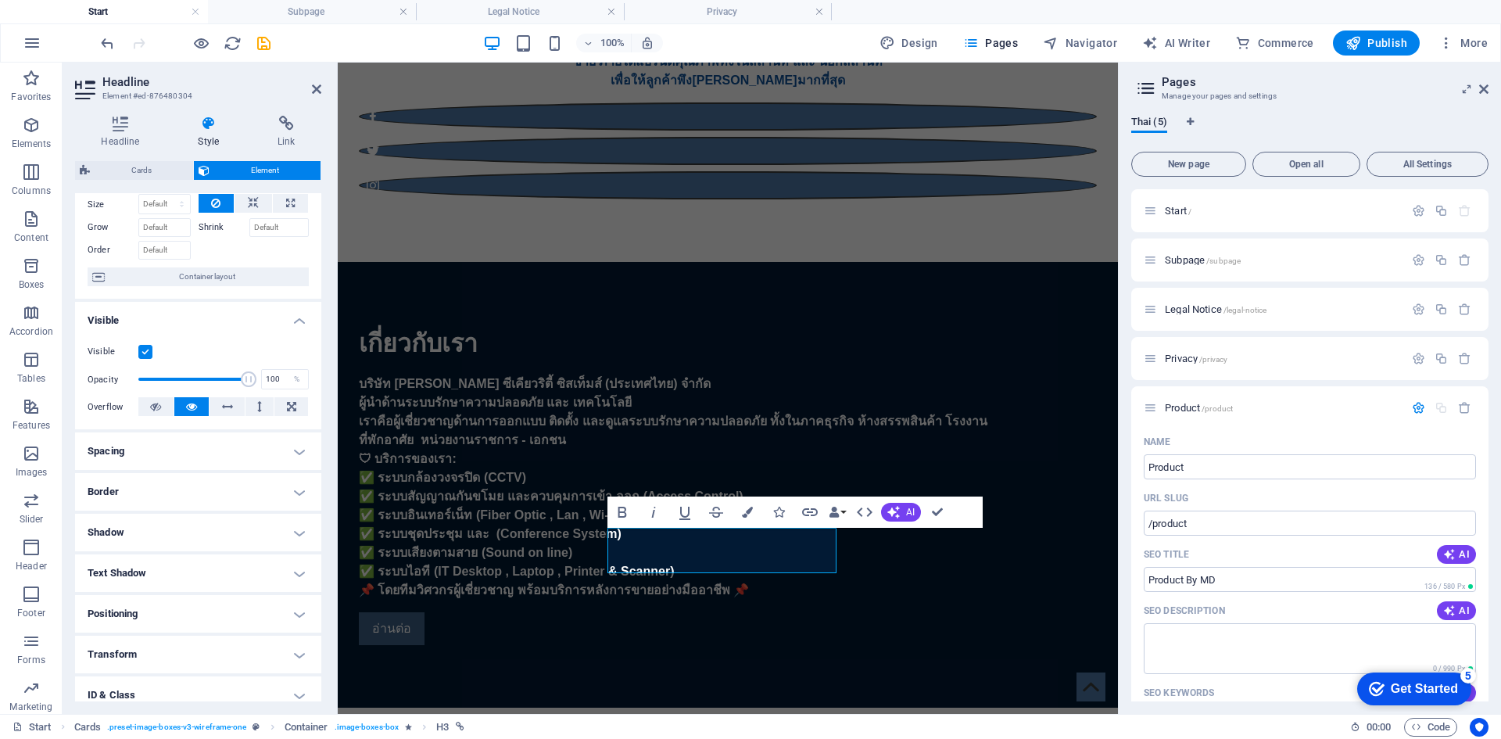
scroll to position [152, 0]
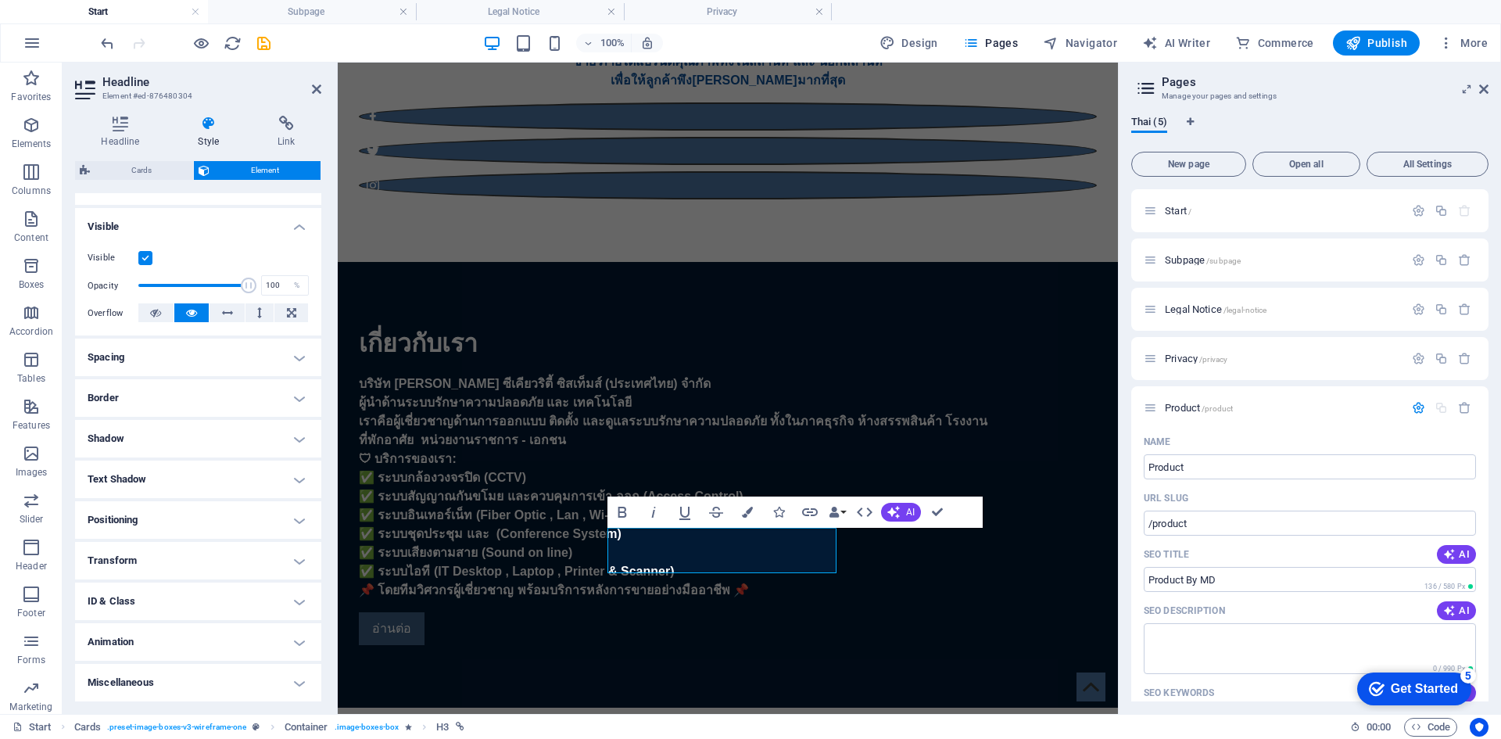
click at [206, 483] on h4 "Text Shadow" at bounding box center [198, 479] width 246 height 38
click at [175, 546] on h4 "Positioning" at bounding box center [198, 555] width 246 height 38
click at [149, 647] on h4 "Transform" at bounding box center [198, 651] width 246 height 38
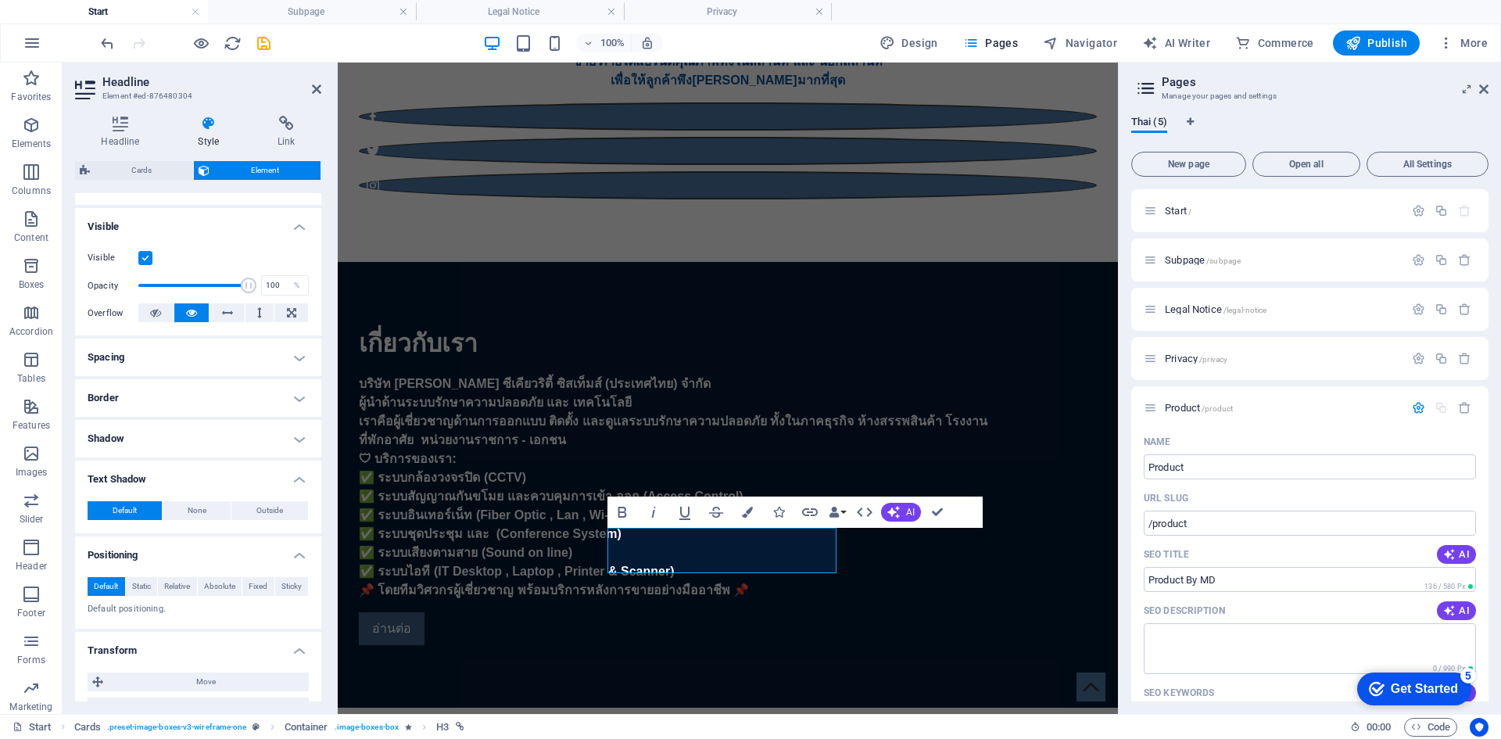
click at [200, 426] on h4 "Shadow" at bounding box center [198, 439] width 246 height 38
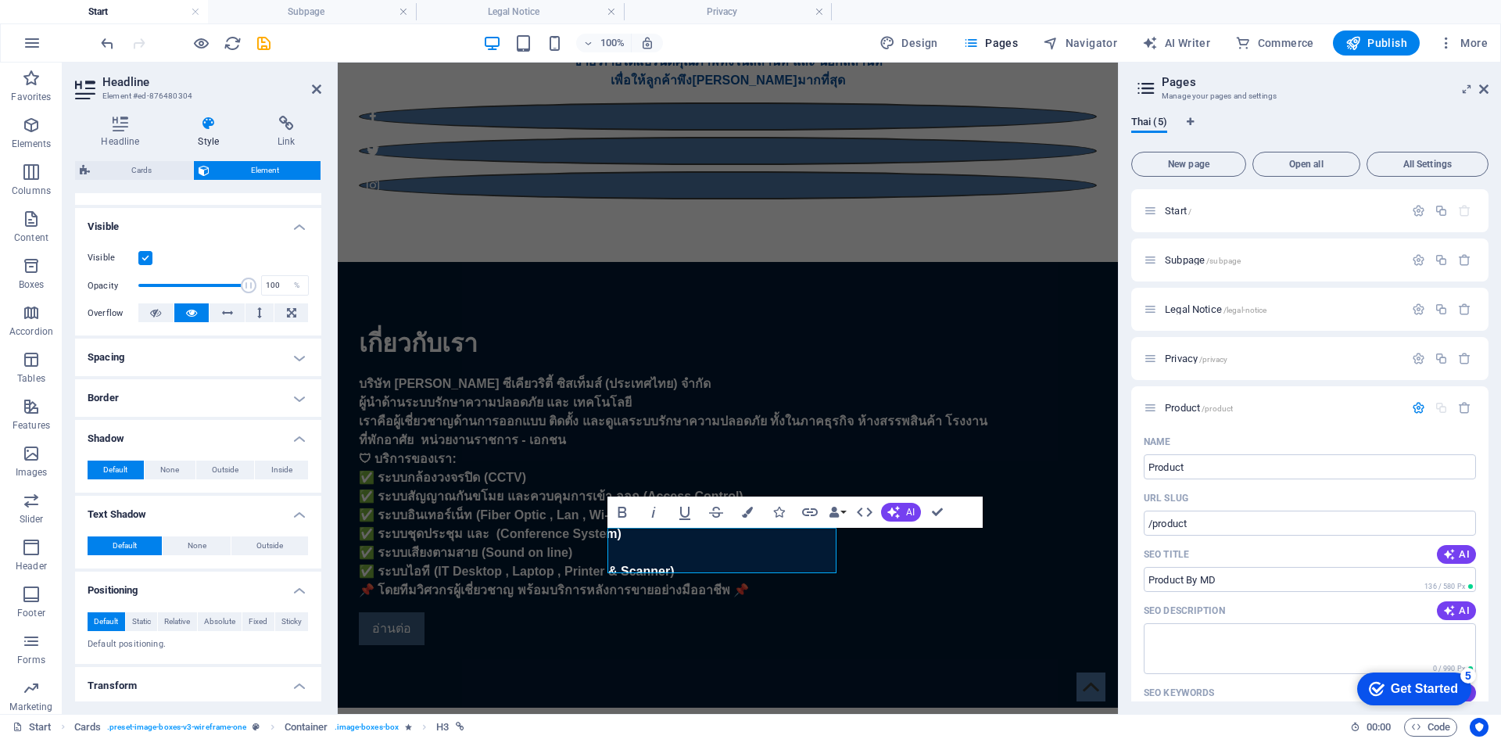
click at [200, 402] on h4 "Border" at bounding box center [198, 398] width 246 height 38
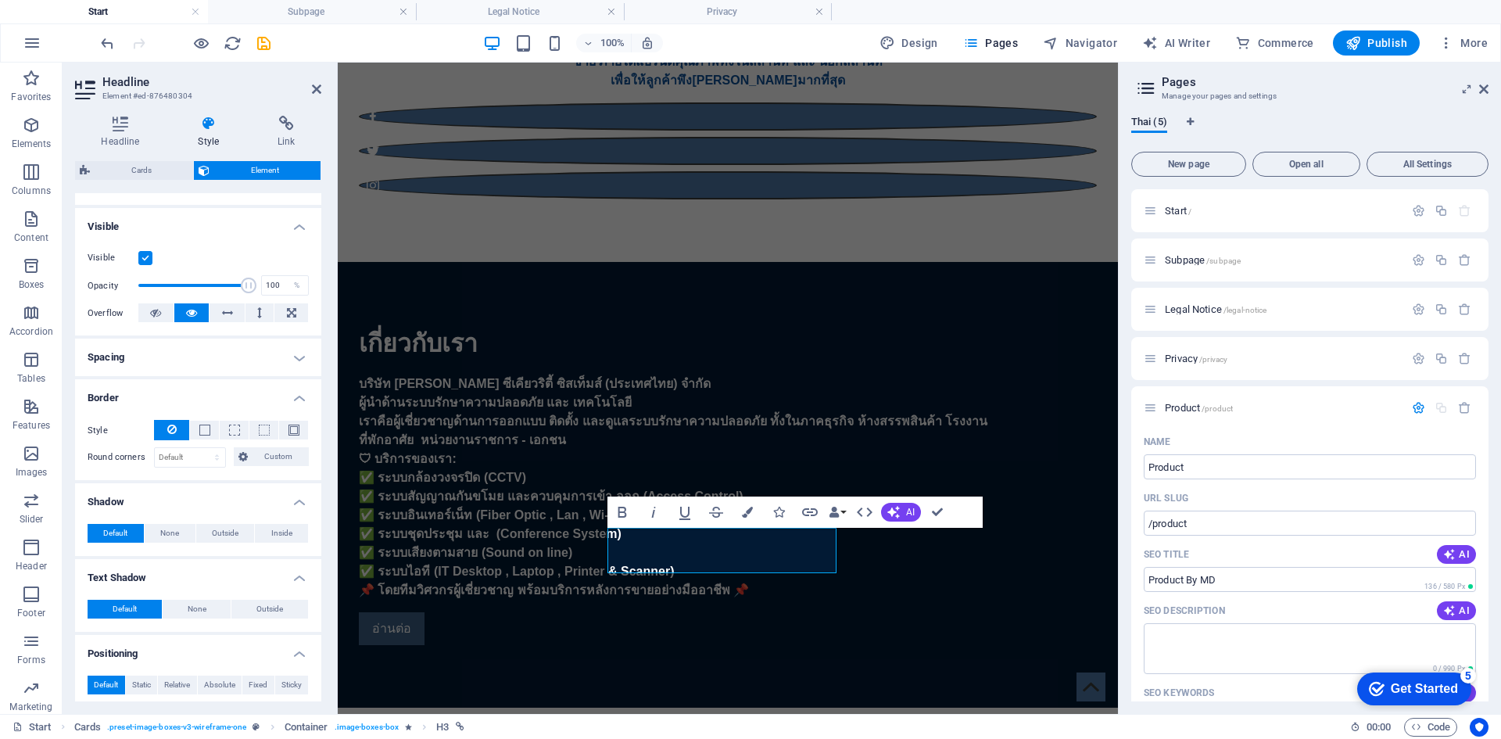
click at [206, 353] on h4 "Spacing" at bounding box center [198, 358] width 246 height 38
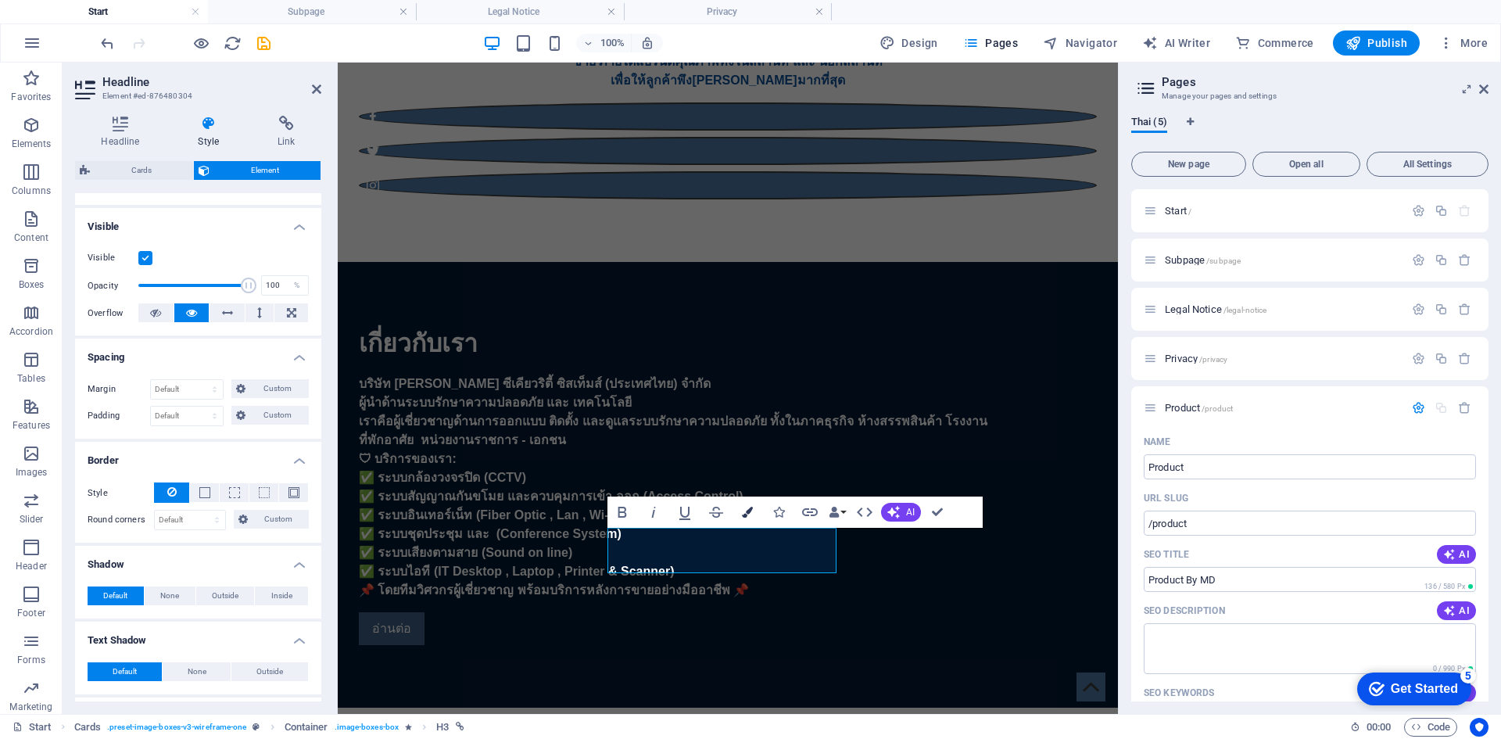
click at [749, 513] on icon "button" at bounding box center [747, 512] width 11 height 11
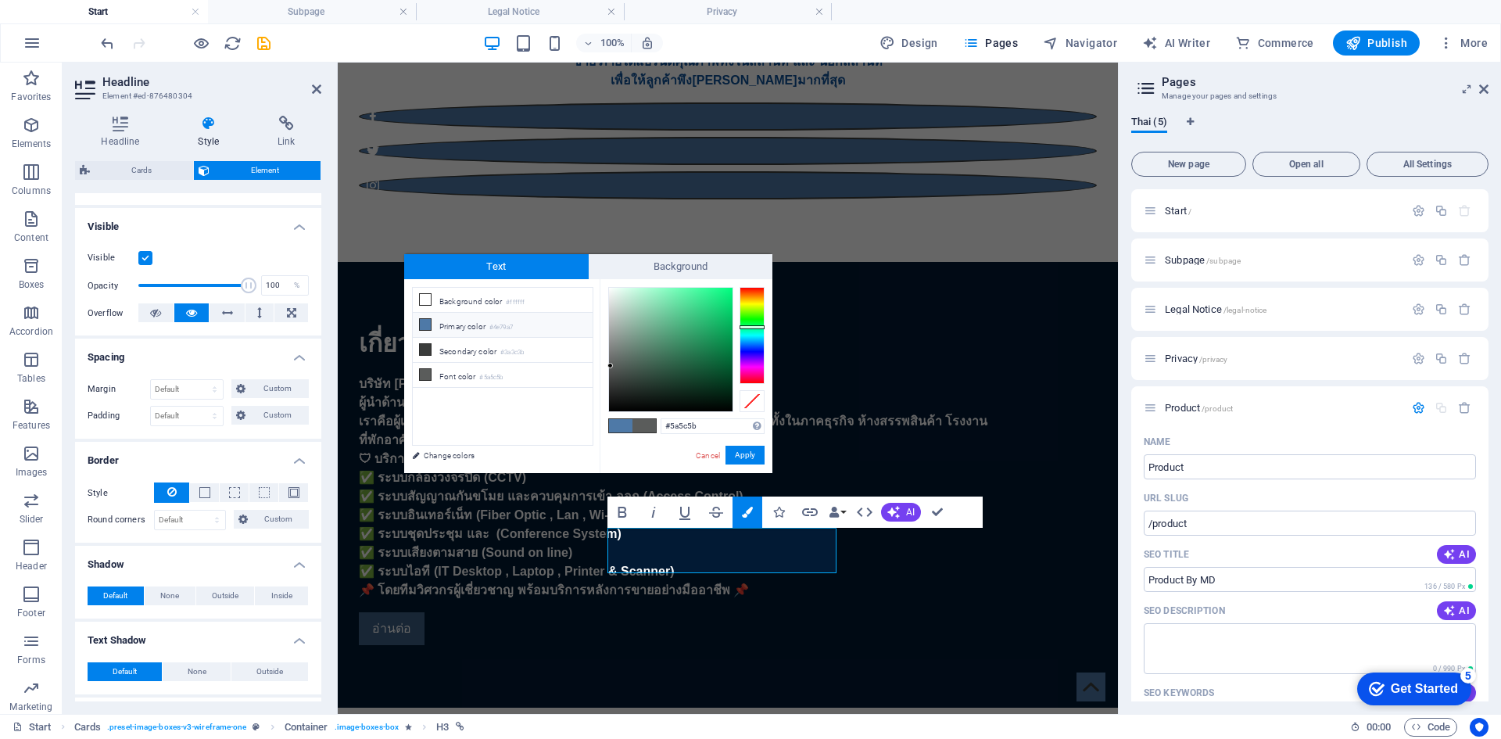
click at [425, 319] on icon at bounding box center [425, 324] width 11 height 11
type input "#4e79a7"
click at [730, 457] on button "Apply" at bounding box center [744, 455] width 39 height 19
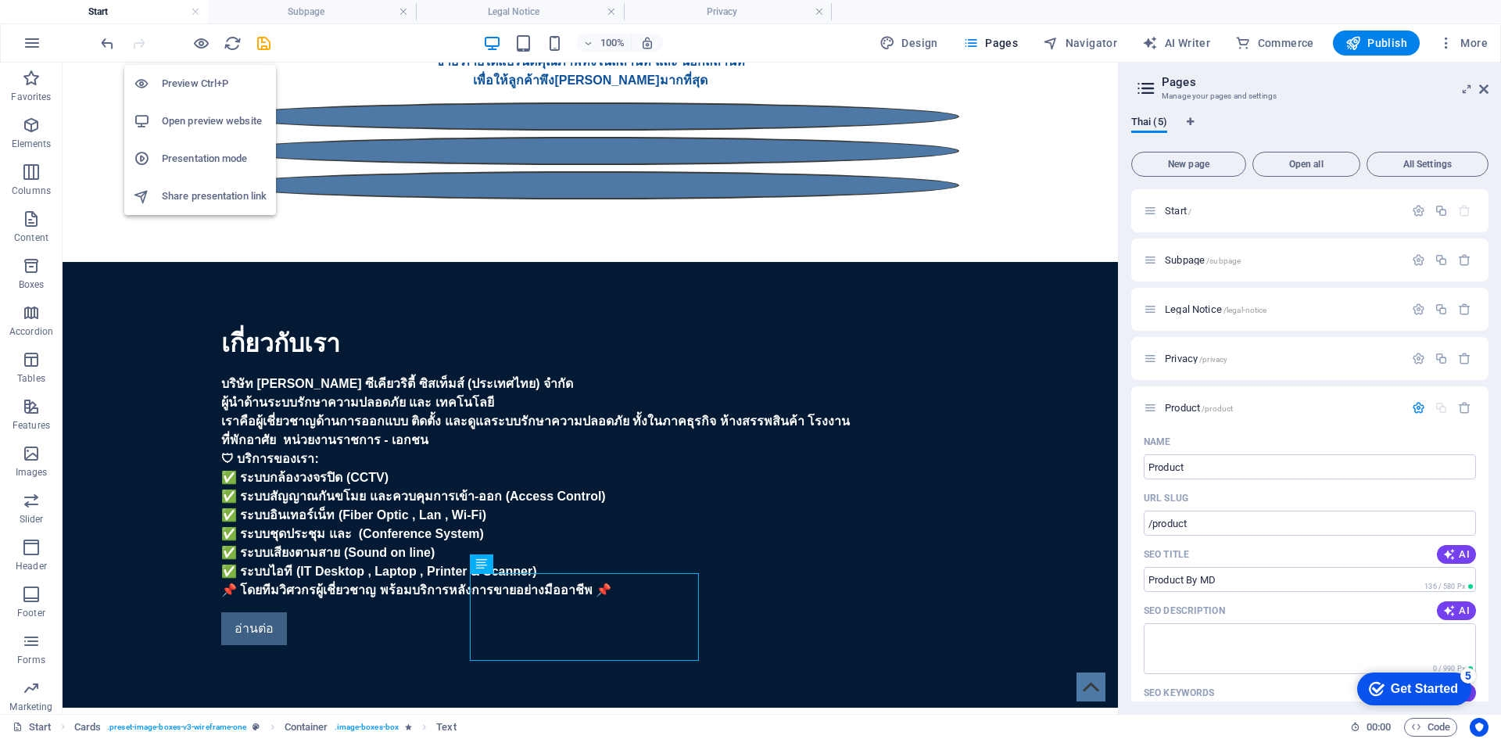
click at [204, 86] on h6 "Preview Ctrl+P" at bounding box center [214, 83] width 105 height 19
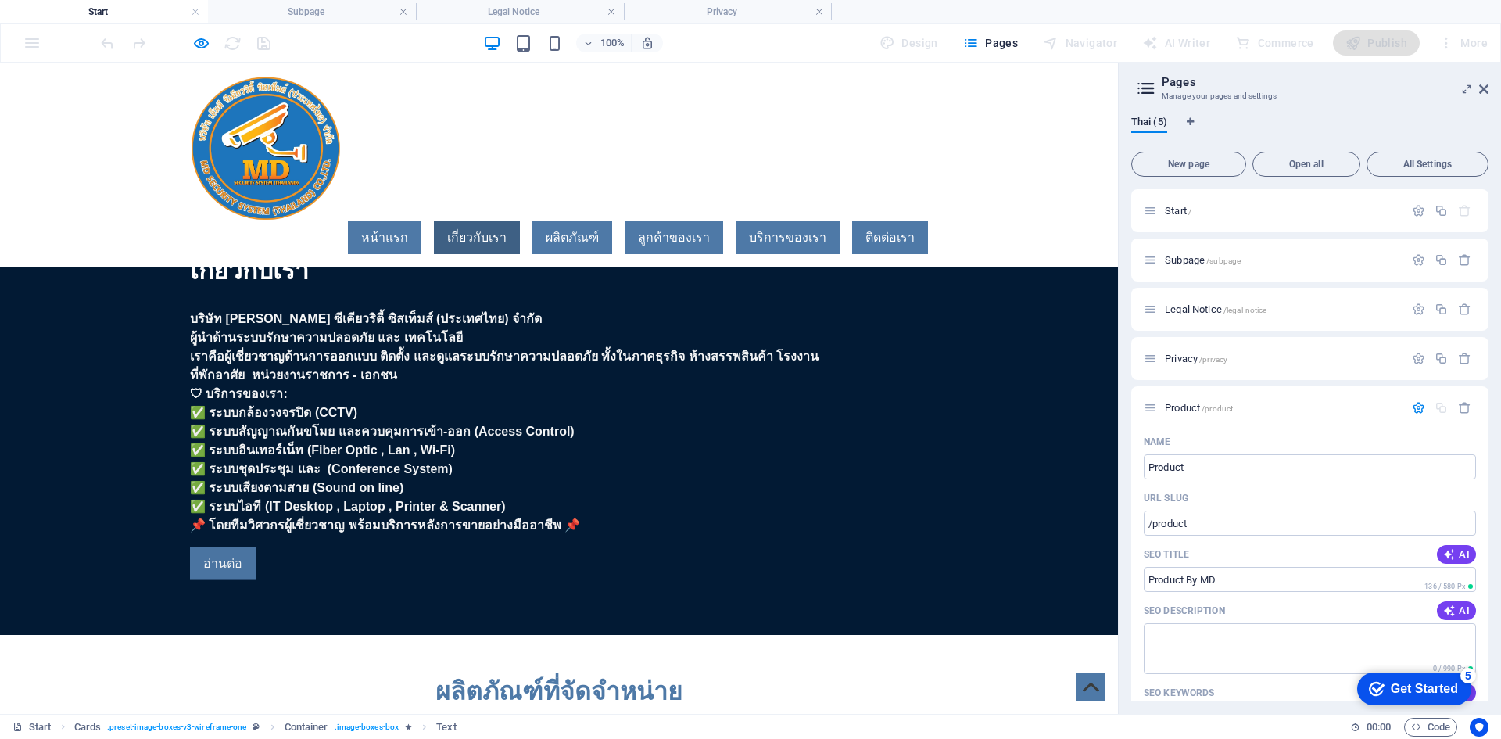
scroll to position [782, 0]
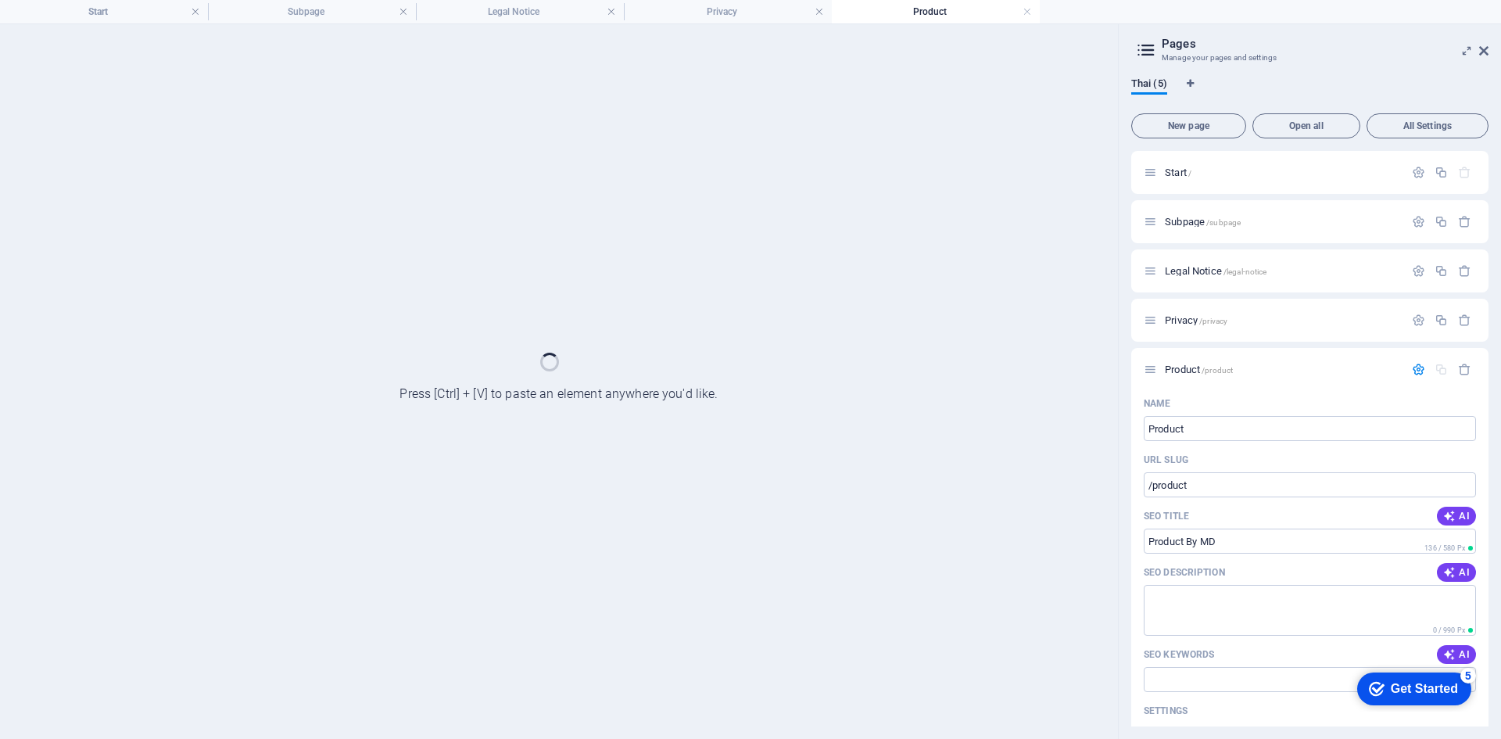
click at [644, 378] on div at bounding box center [559, 381] width 1118 height 715
click at [674, 343] on div at bounding box center [559, 381] width 1118 height 715
click at [726, 16] on h4 "Privacy" at bounding box center [728, 11] width 208 height 17
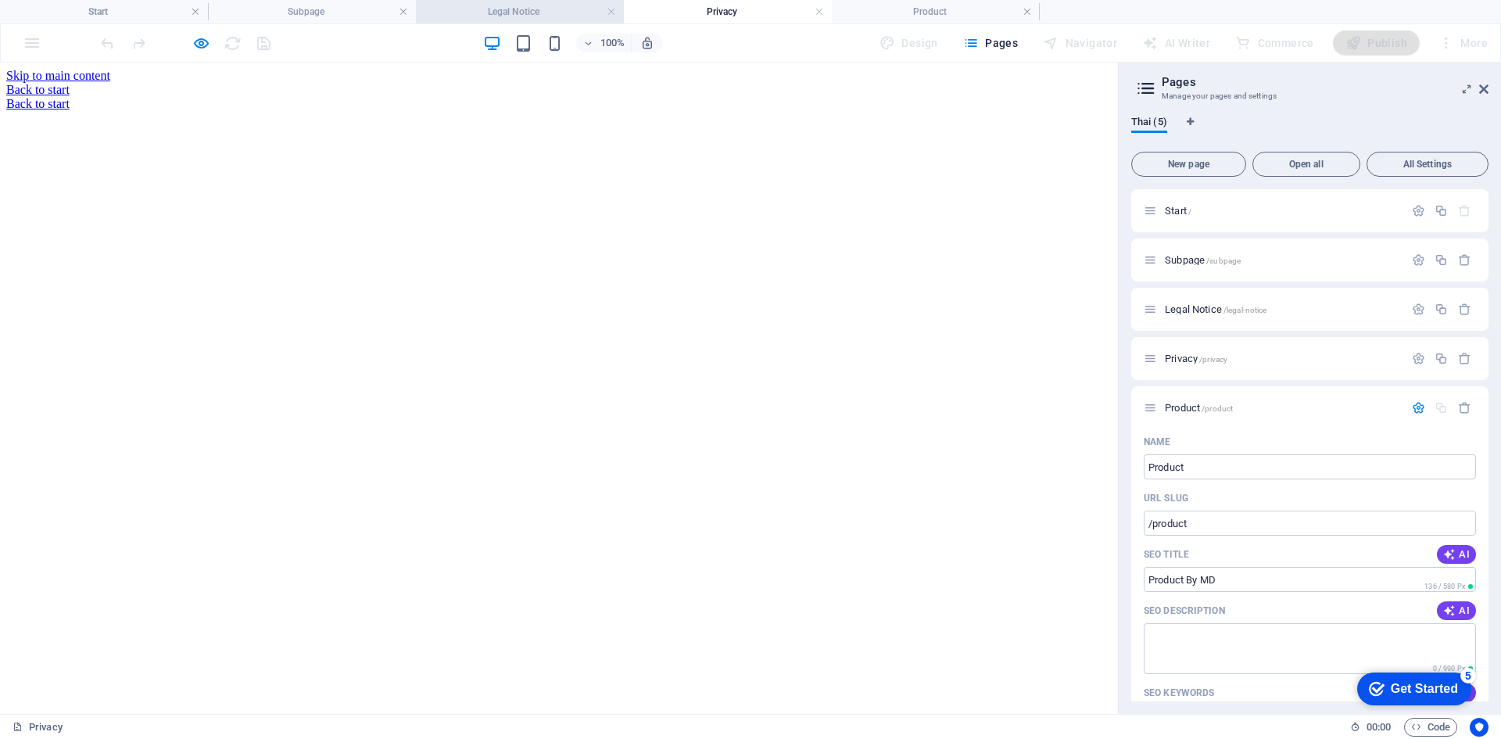
click at [550, 14] on h4 "Legal Notice" at bounding box center [520, 11] width 208 height 17
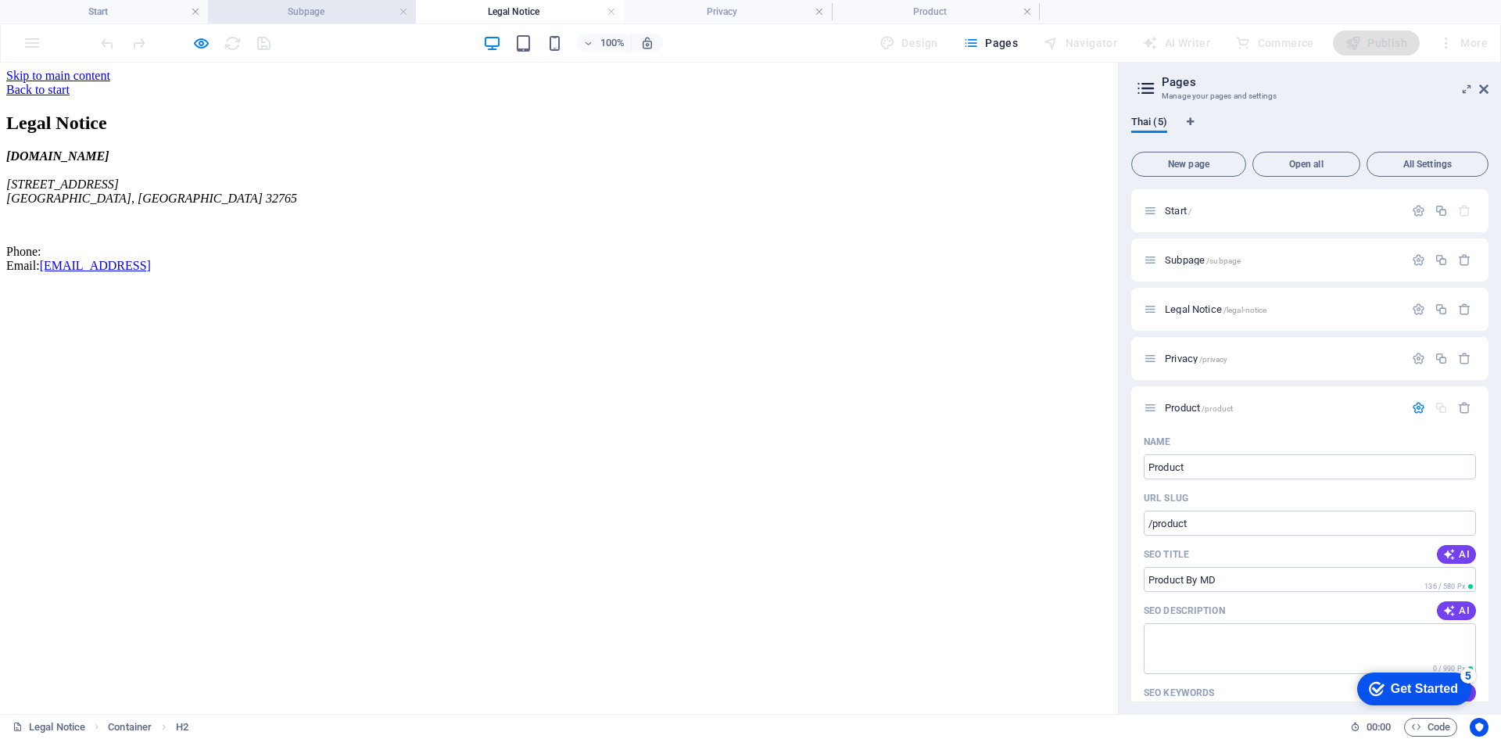
click at [357, 19] on h4 "Subpage" at bounding box center [312, 11] width 208 height 17
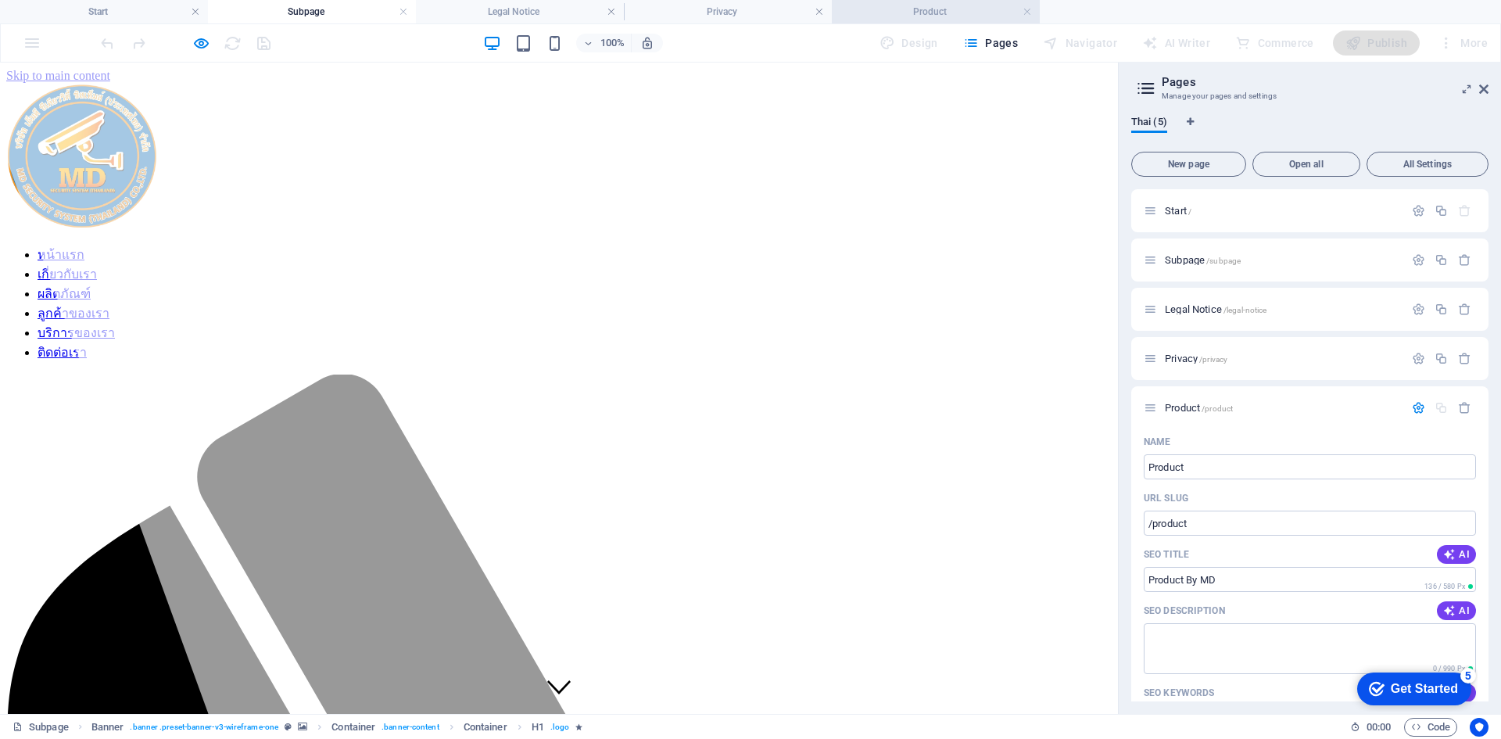
click at [893, 20] on li "Product" at bounding box center [936, 11] width 208 height 23
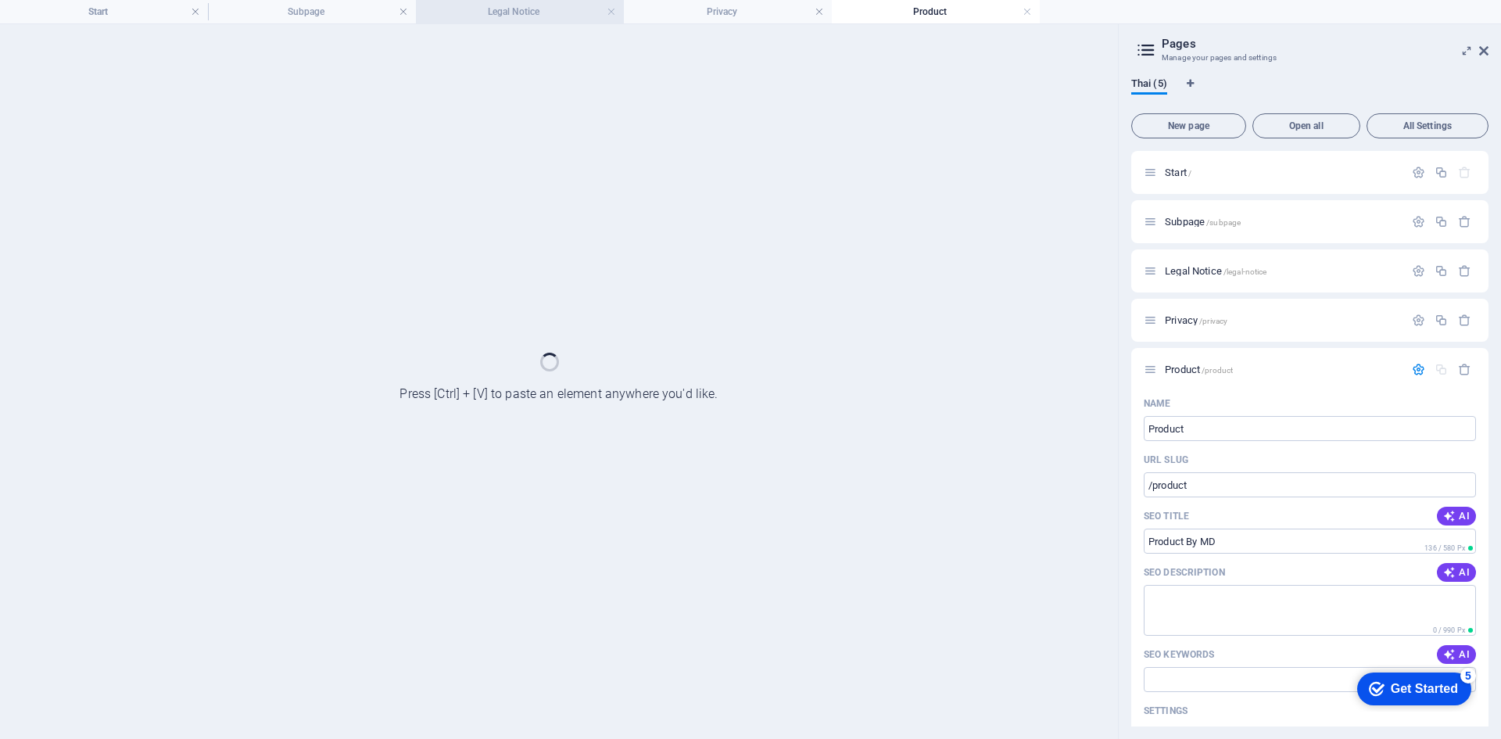
click at [519, 19] on h4 "Legal Notice" at bounding box center [520, 11] width 208 height 17
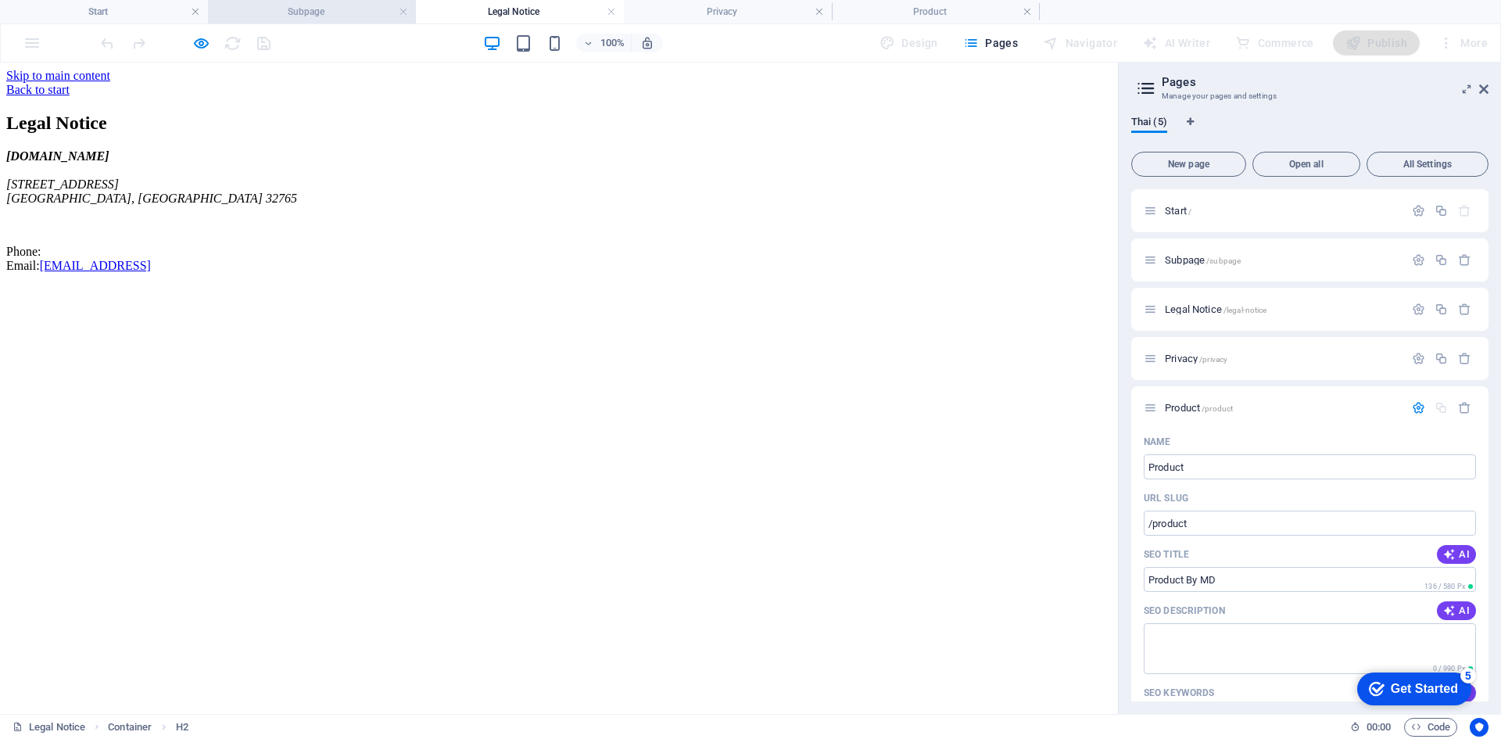
click at [349, 18] on h4 "Subpage" at bounding box center [312, 11] width 208 height 17
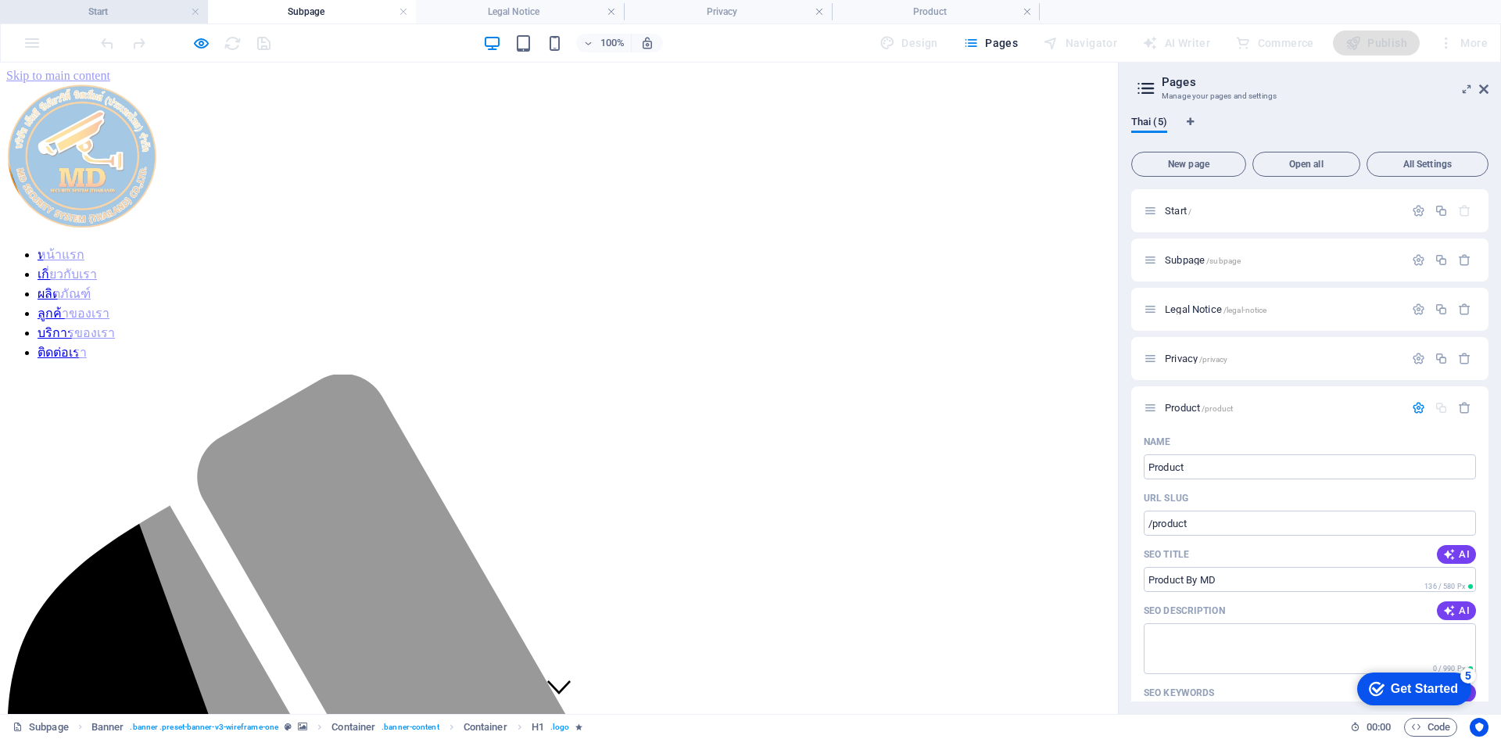
click at [123, 15] on h4 "Start" at bounding box center [104, 11] width 208 height 17
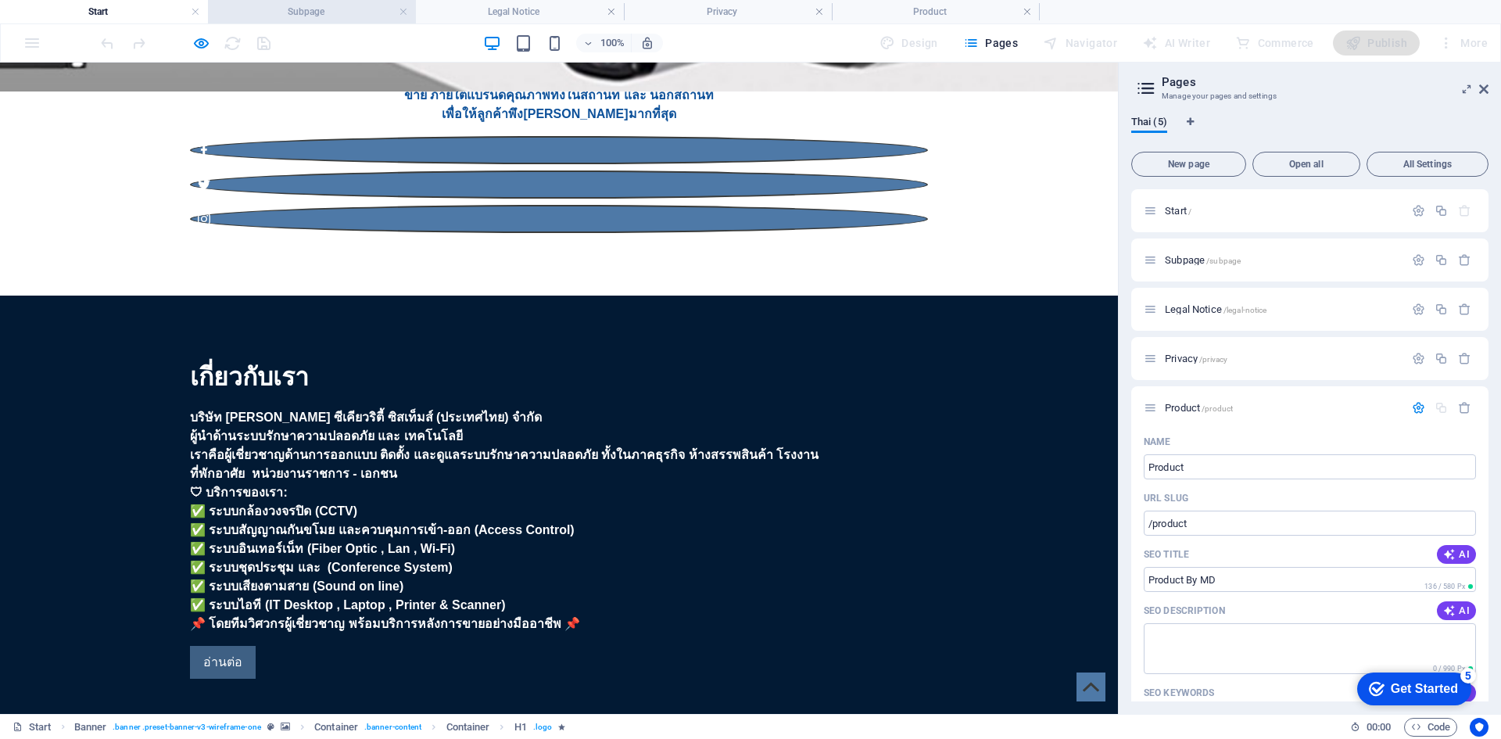
click at [366, 12] on h4 "Subpage" at bounding box center [312, 11] width 208 height 17
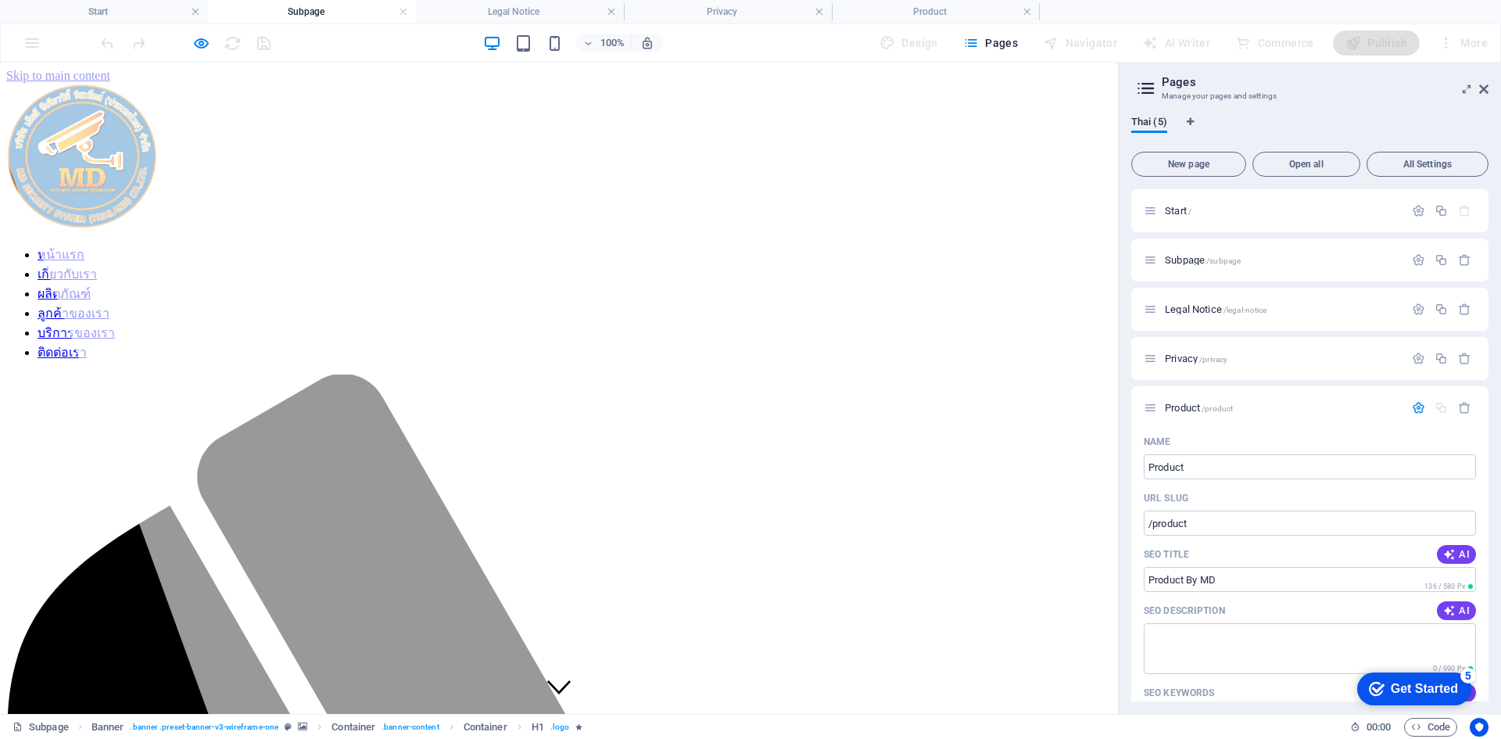
click at [513, 4] on h4 "Legal Notice" at bounding box center [520, 11] width 208 height 17
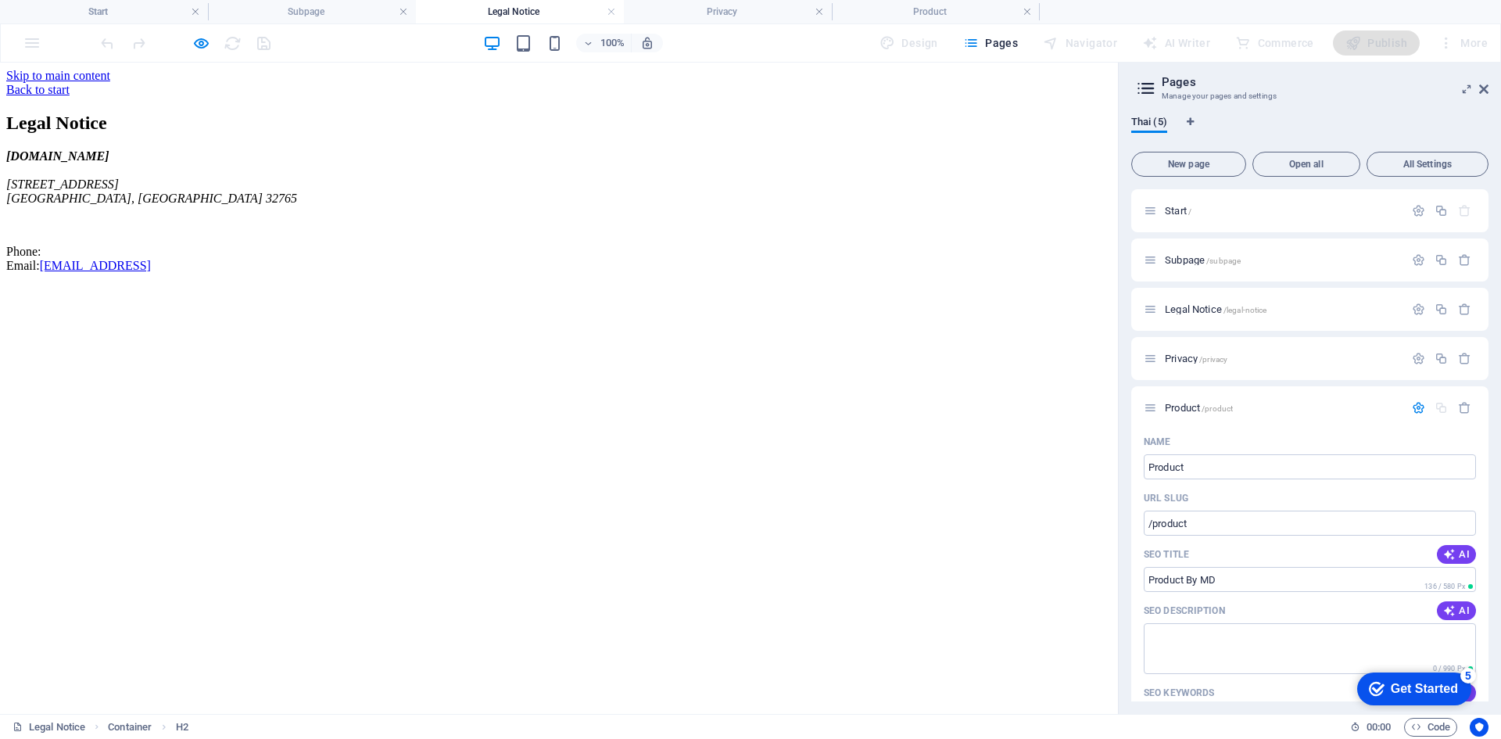
click at [248, 134] on h2 "Legal Notice" at bounding box center [558, 123] width 1105 height 21
drag, startPoint x: 225, startPoint y: 184, endPoint x: 375, endPoint y: 337, distance: 214.5
click at [370, 273] on div "Legal Notice mdcctvth.com 353 N Central Ave Oviedo, FL 32765 Phone: Email: c2c5…" at bounding box center [558, 193] width 1105 height 160
click at [376, 273] on p "Phone: Email: c2c547520ebb7934e5531afc4d5a8c@plesk.local" at bounding box center [558, 259] width 1105 height 28
click at [686, 8] on h4 "Privacy" at bounding box center [728, 11] width 208 height 17
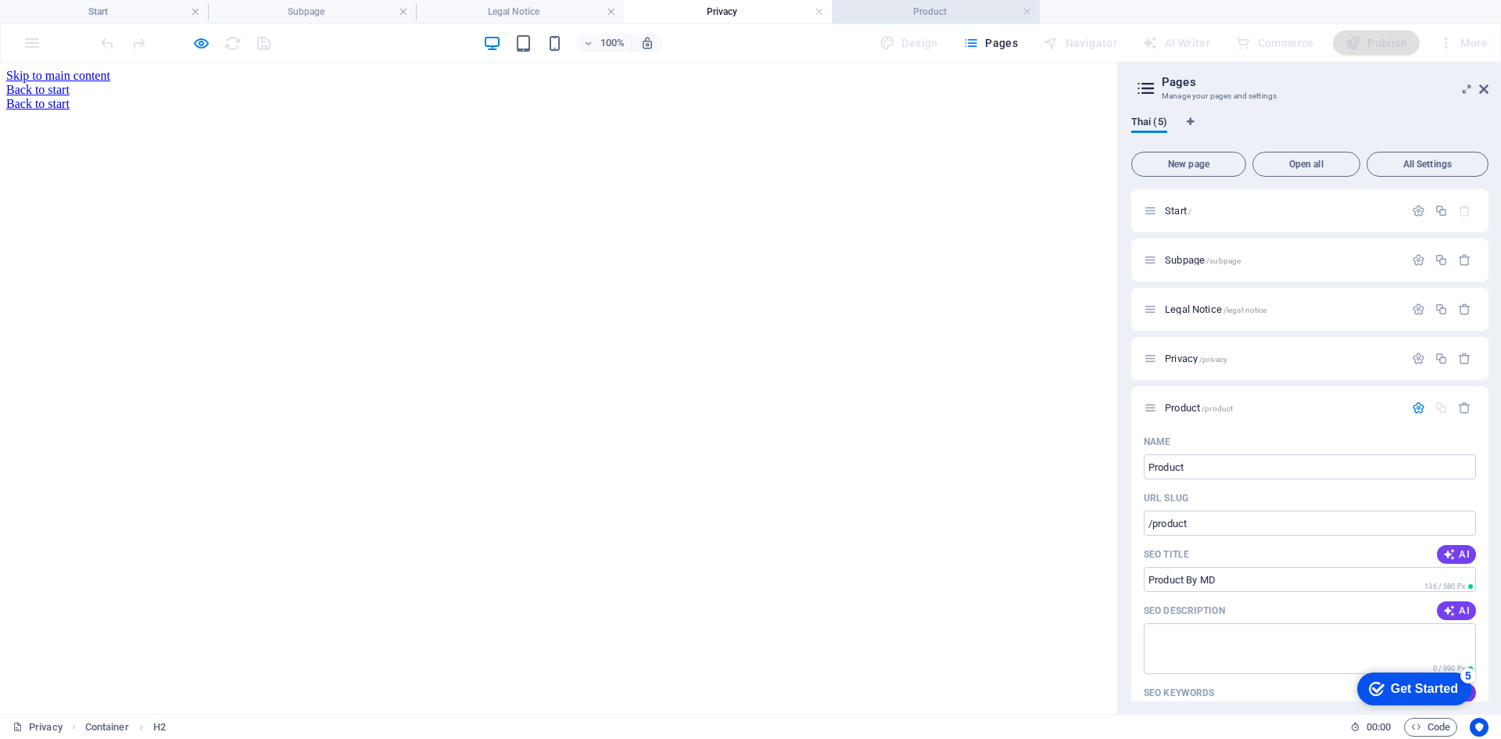
click at [952, 4] on h4 "Product" at bounding box center [936, 11] width 208 height 17
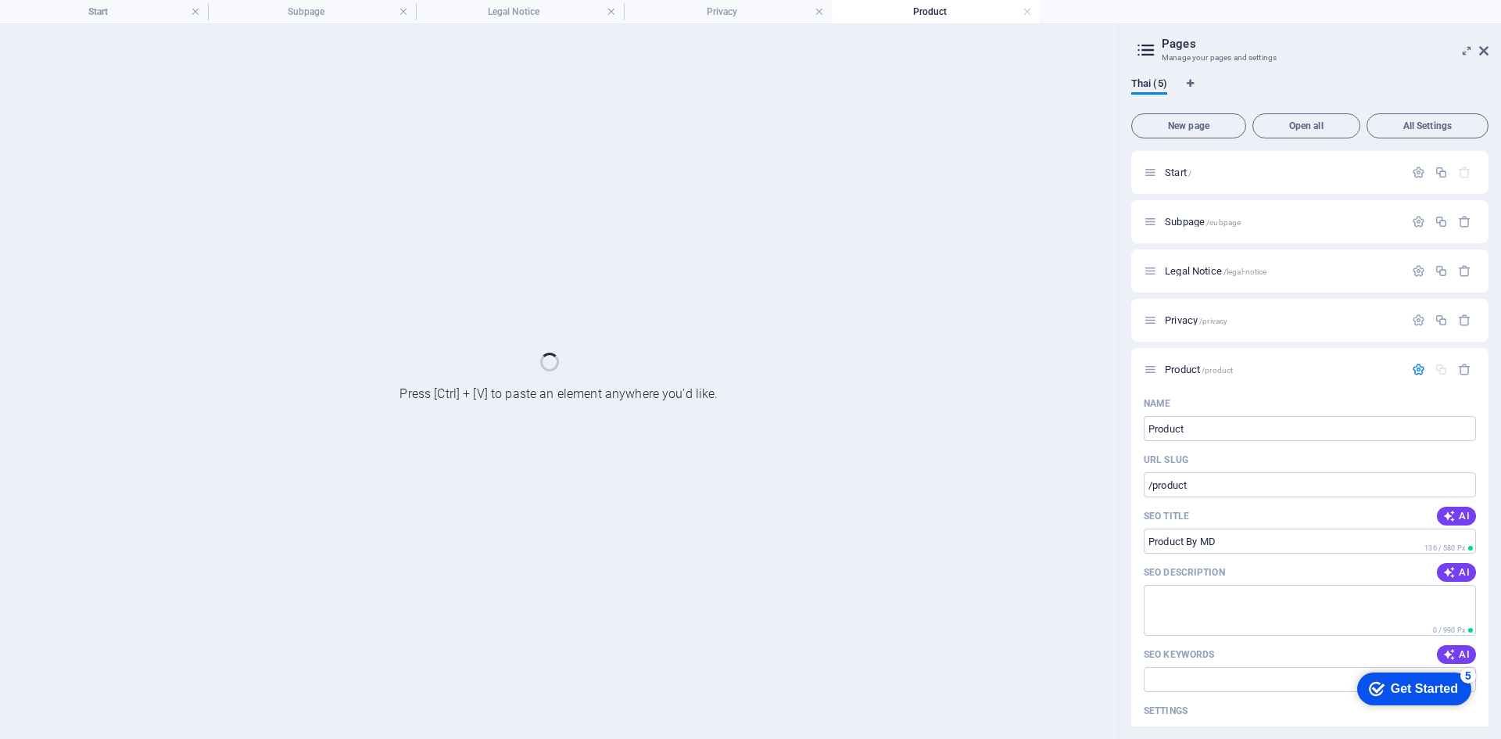
click at [640, 298] on div at bounding box center [559, 381] width 1118 height 715
click at [602, 312] on div at bounding box center [559, 381] width 1118 height 715
click at [1398, 690] on div "Get Started" at bounding box center [1424, 689] width 67 height 14
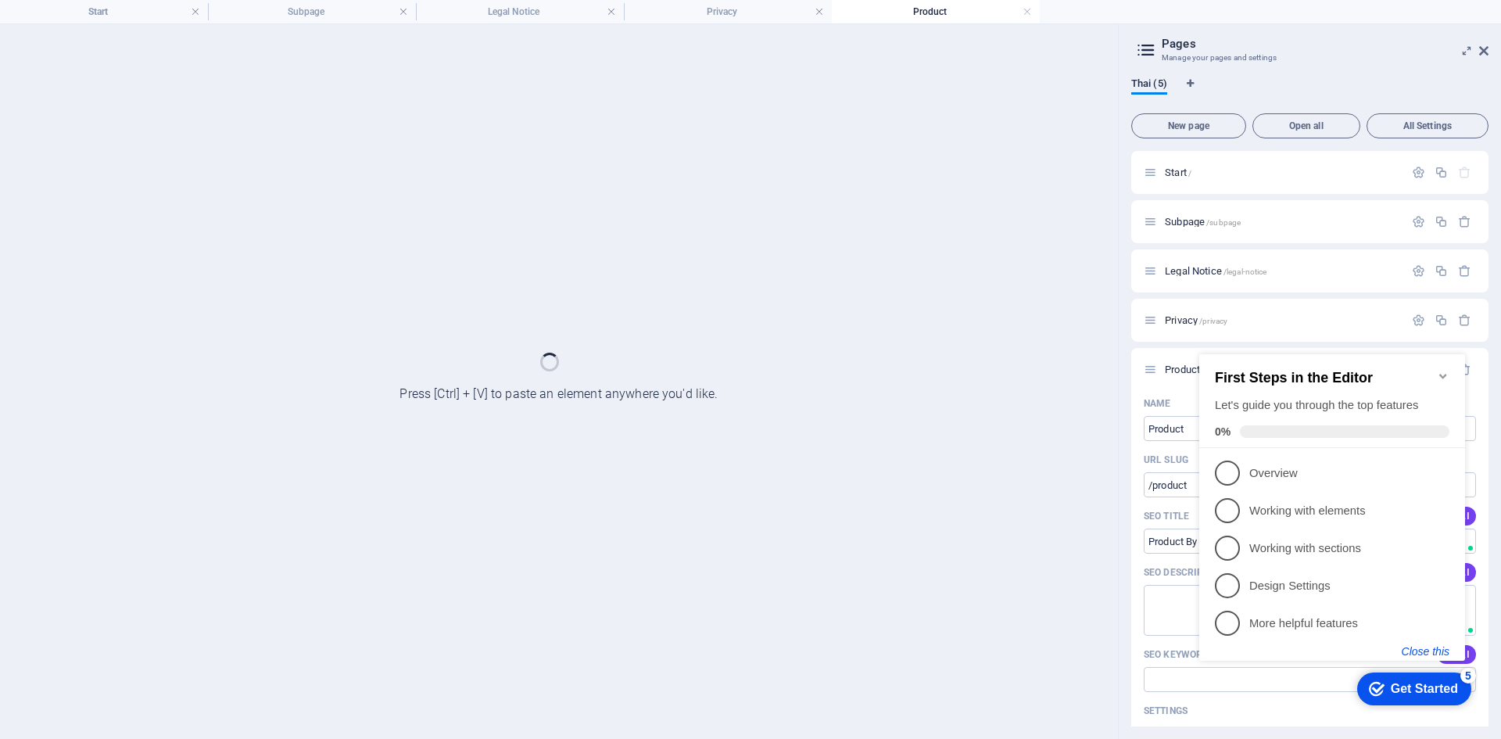
click at [1428, 645] on button "Close this" at bounding box center [1426, 651] width 48 height 13
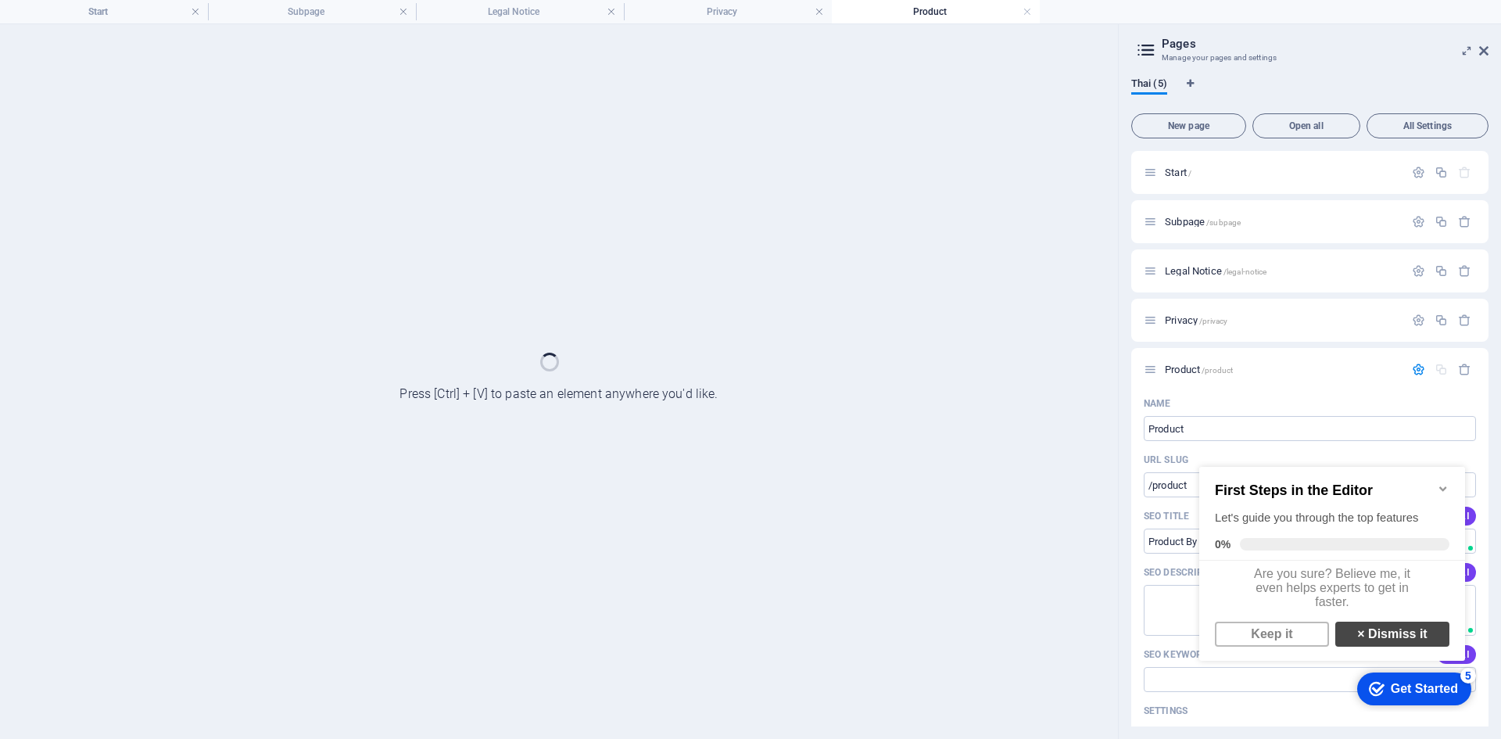
click at [1383, 647] on link "× Dismiss it" at bounding box center [1392, 634] width 114 height 25
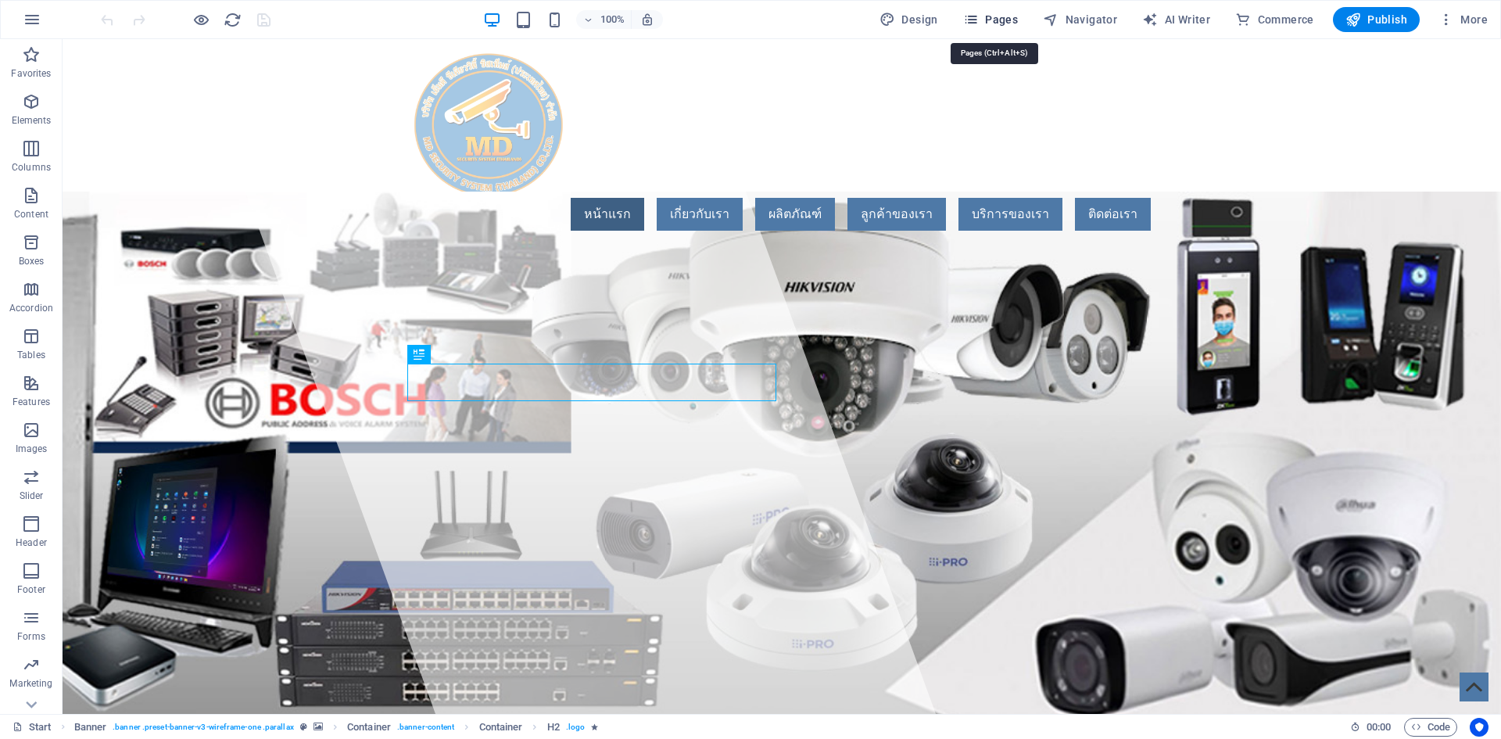
click at [1010, 12] on span "Pages" at bounding box center [990, 20] width 55 height 16
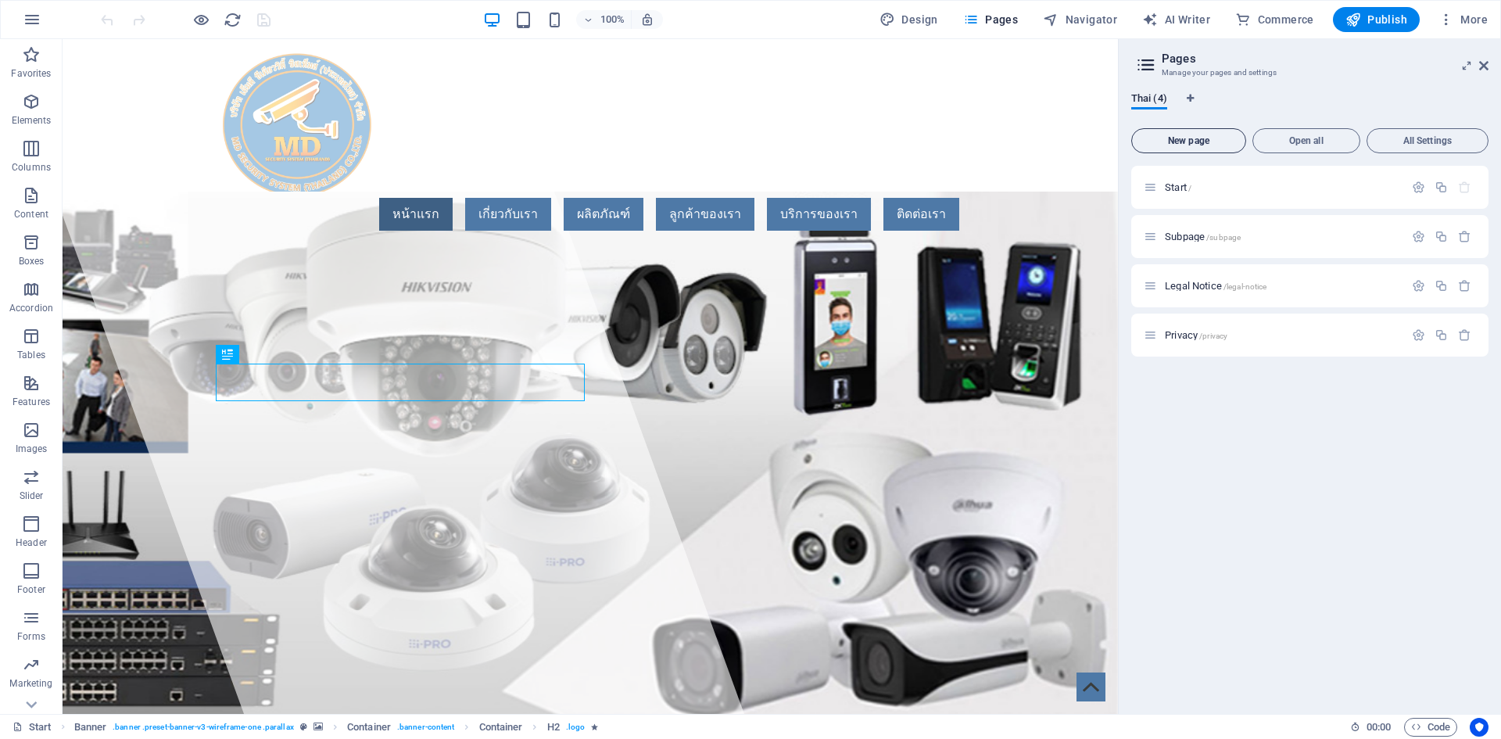
click at [1185, 134] on button "New page" at bounding box center [1188, 140] width 115 height 25
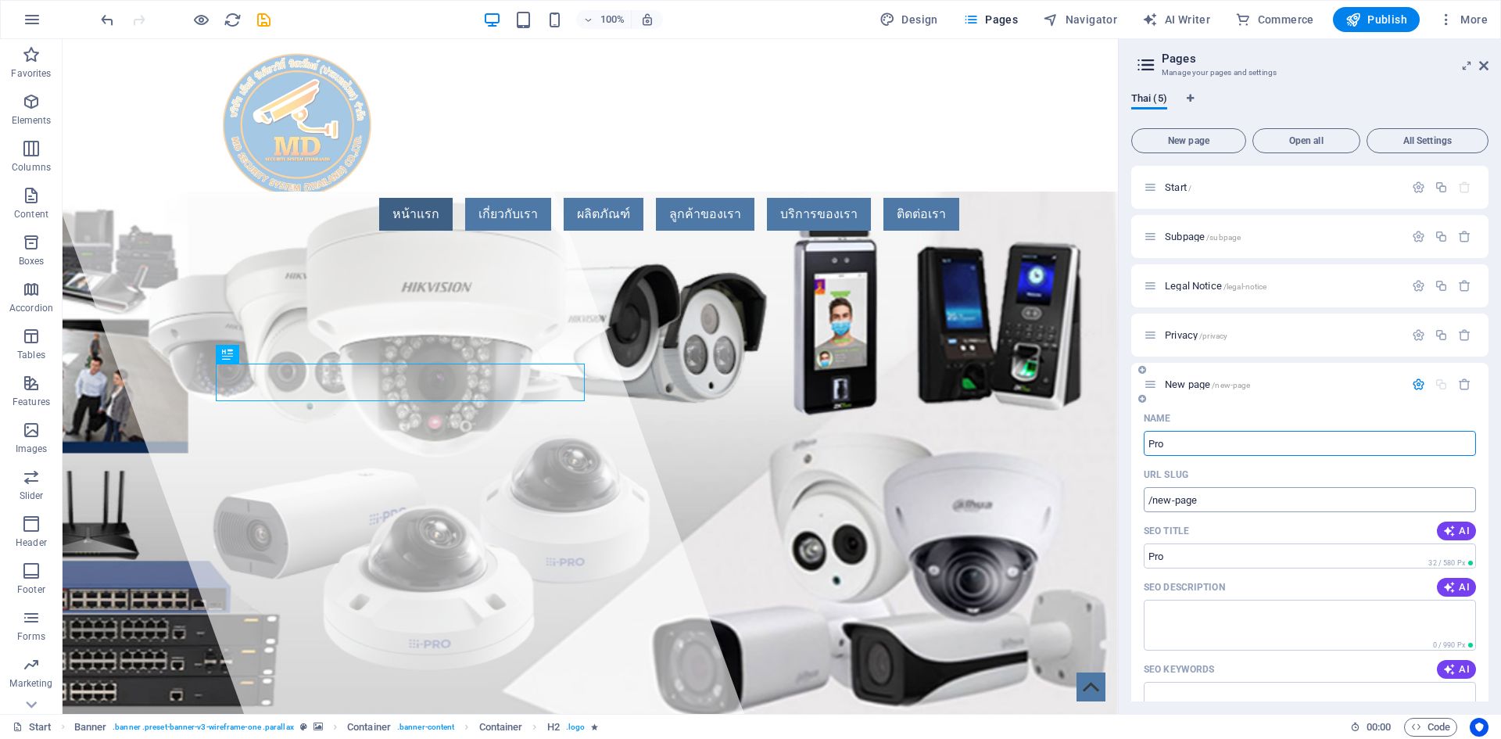
type input "Pro"
type input "/pro"
type input "Product"
type input "/product"
click at [1220, 566] on input "SEO Title" at bounding box center [1310, 555] width 332 height 25
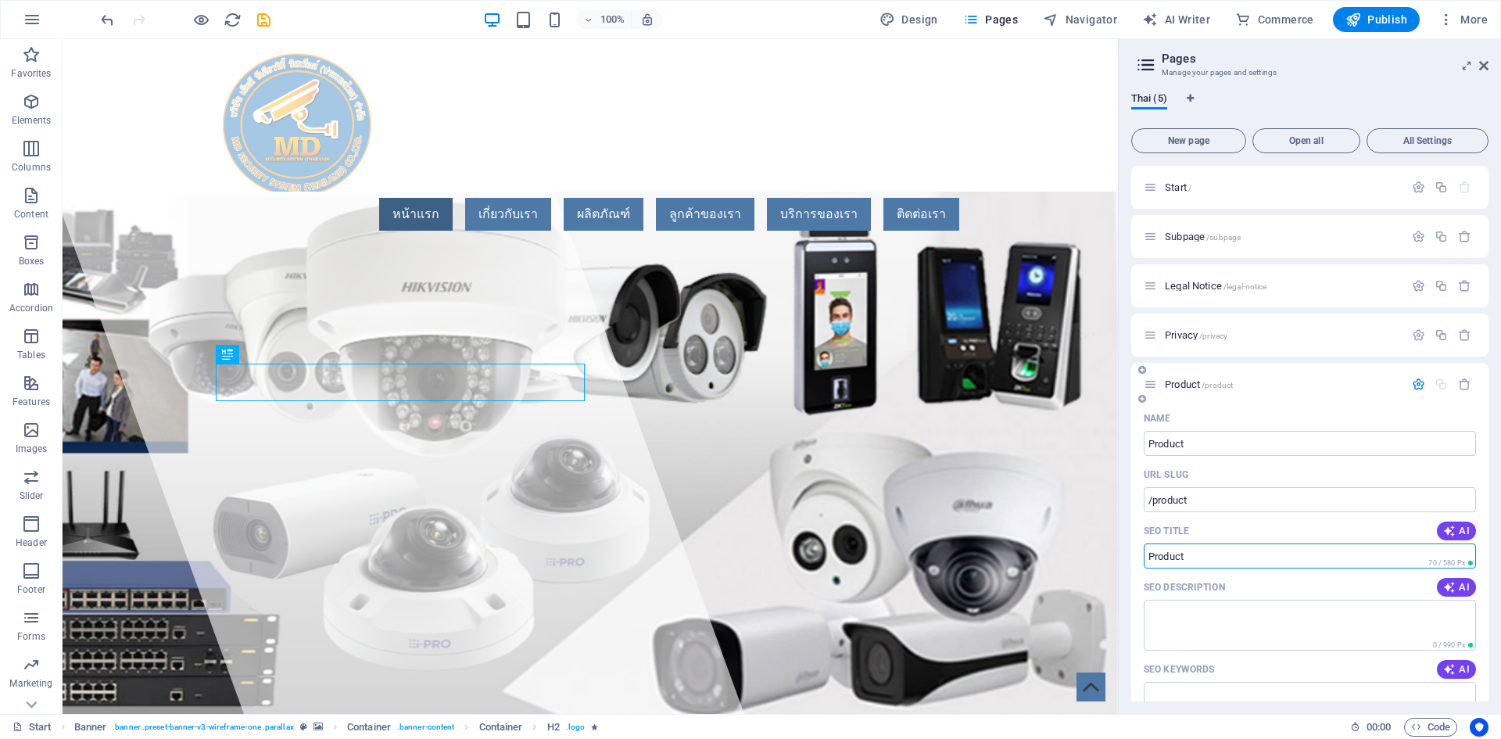
click at [1220, 561] on input "SEO Title" at bounding box center [1310, 555] width 332 height 25
click at [1211, 500] on input "/product" at bounding box center [1310, 499] width 332 height 25
click at [1150, 385] on icon at bounding box center [1150, 384] width 13 height 13
click at [1221, 385] on span "/product" at bounding box center [1217, 385] width 31 height 9
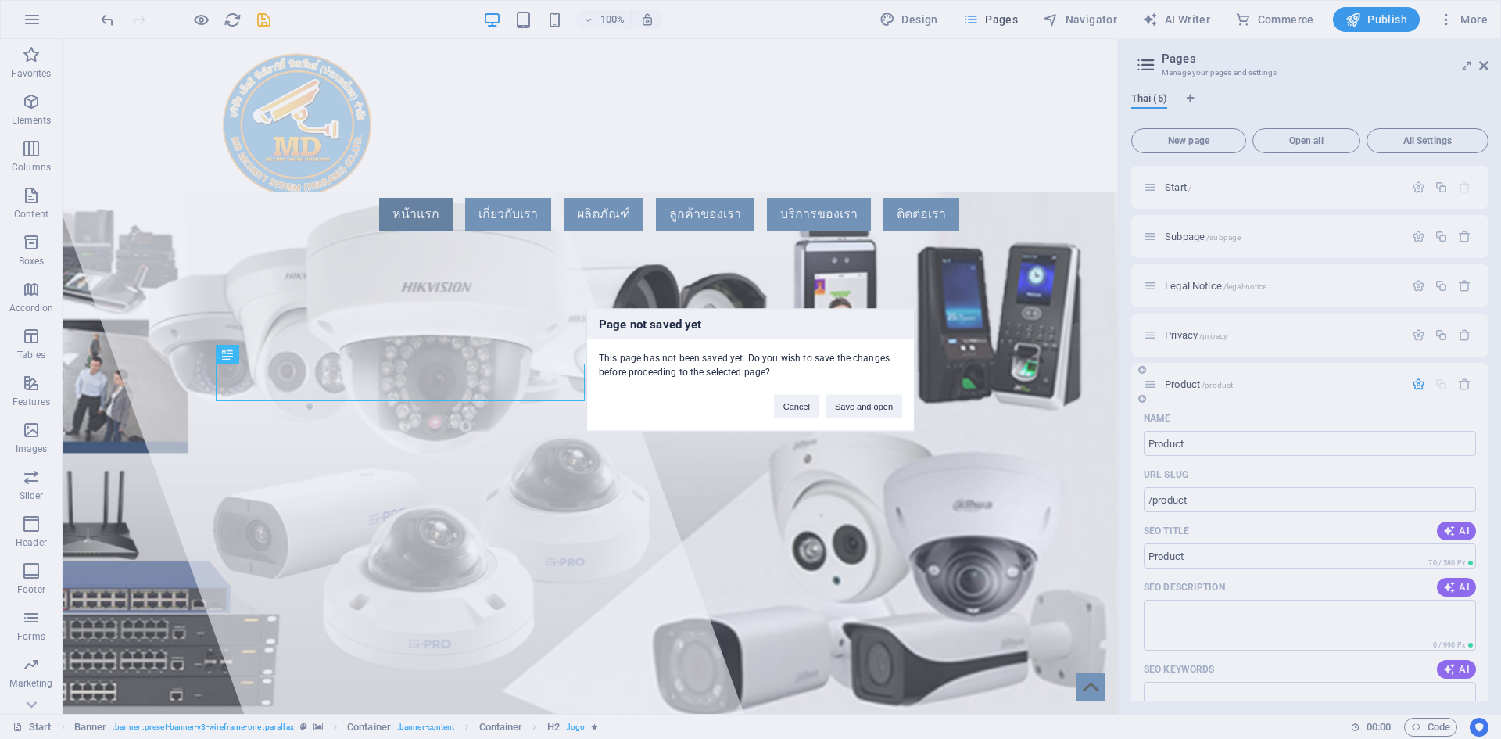
click at [1221, 385] on div "Page not saved yet This page has not been saved yet. Do you wish to save the ch…" at bounding box center [750, 369] width 1501 height 739
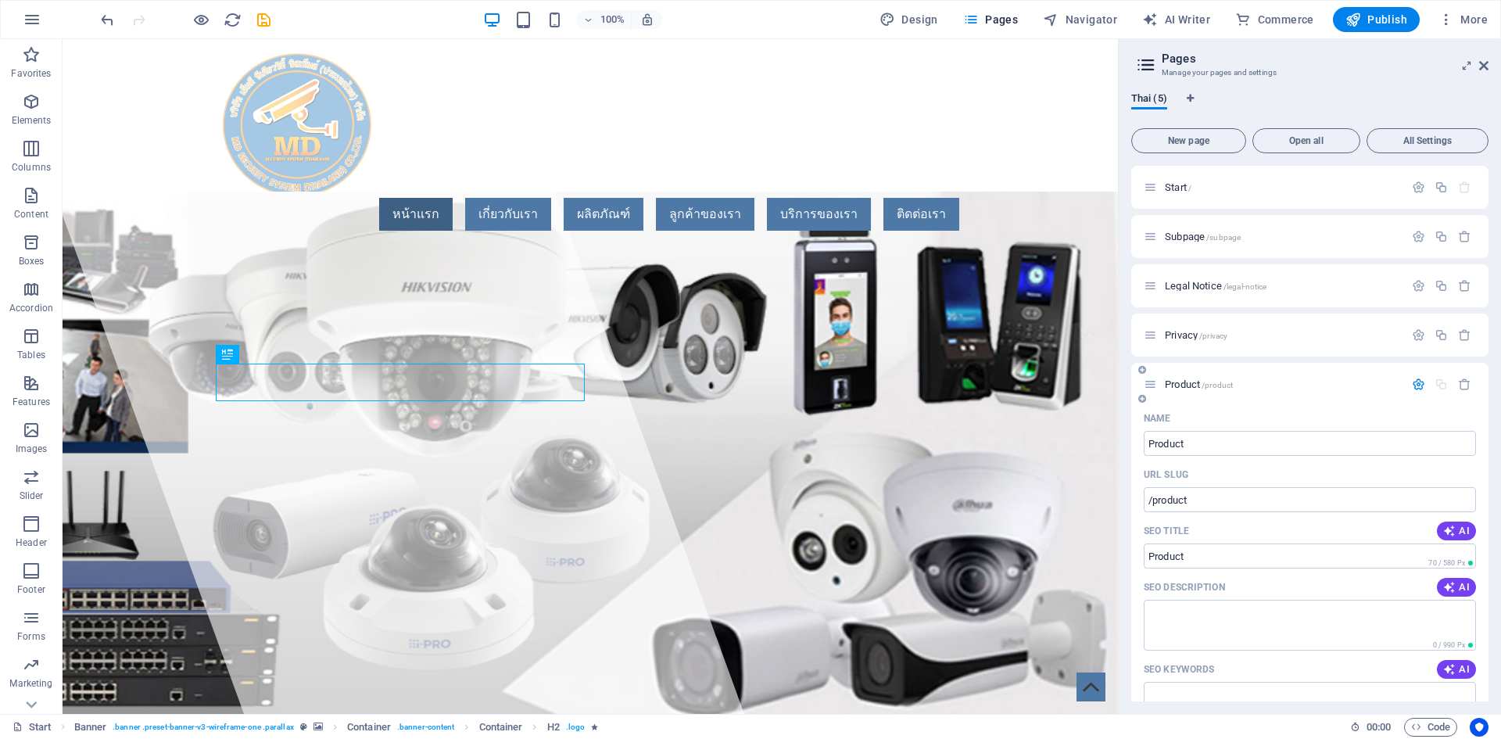
click at [1221, 385] on span "/product" at bounding box center [1217, 385] width 31 height 9
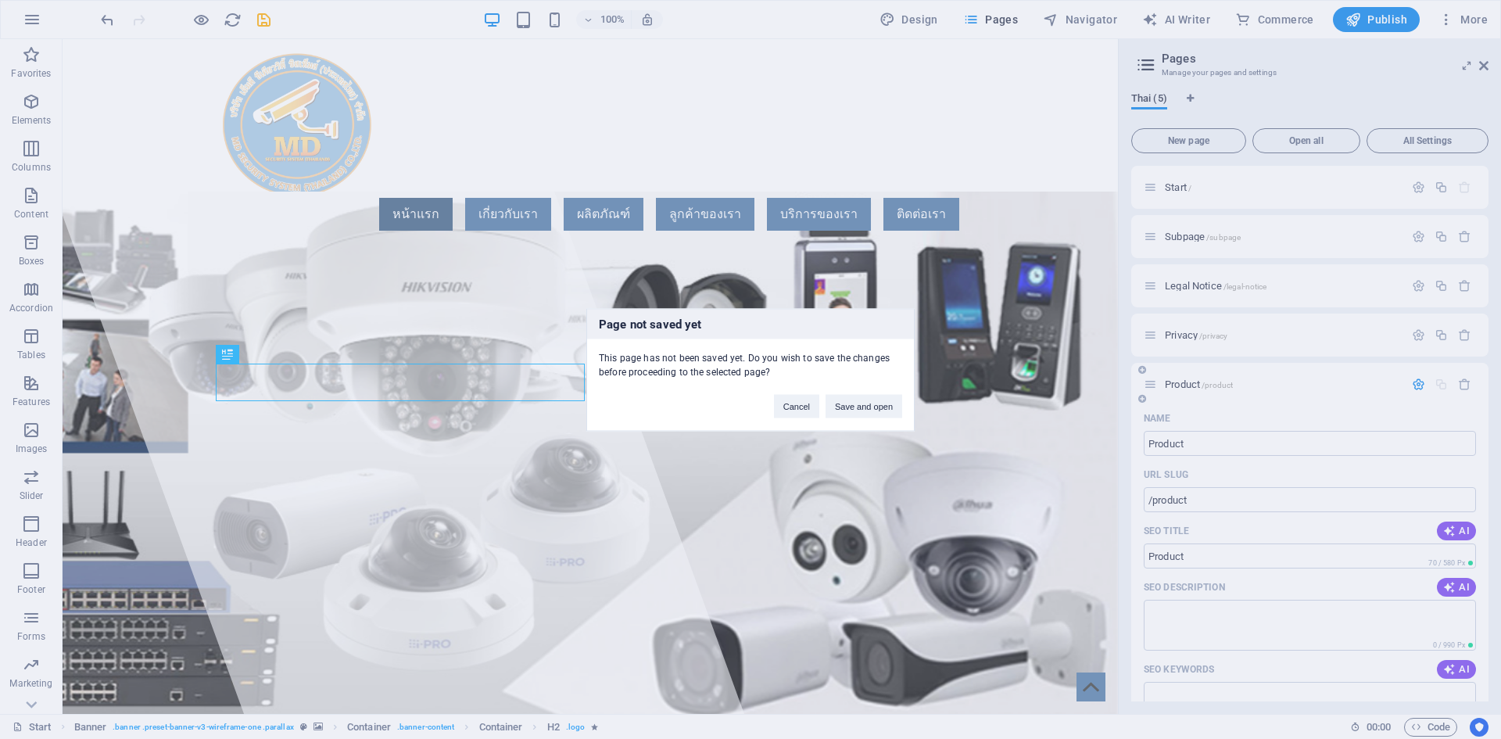
click at [1221, 385] on div "Page not saved yet This page has not been saved yet. Do you wish to save the ch…" at bounding box center [750, 369] width 1501 height 739
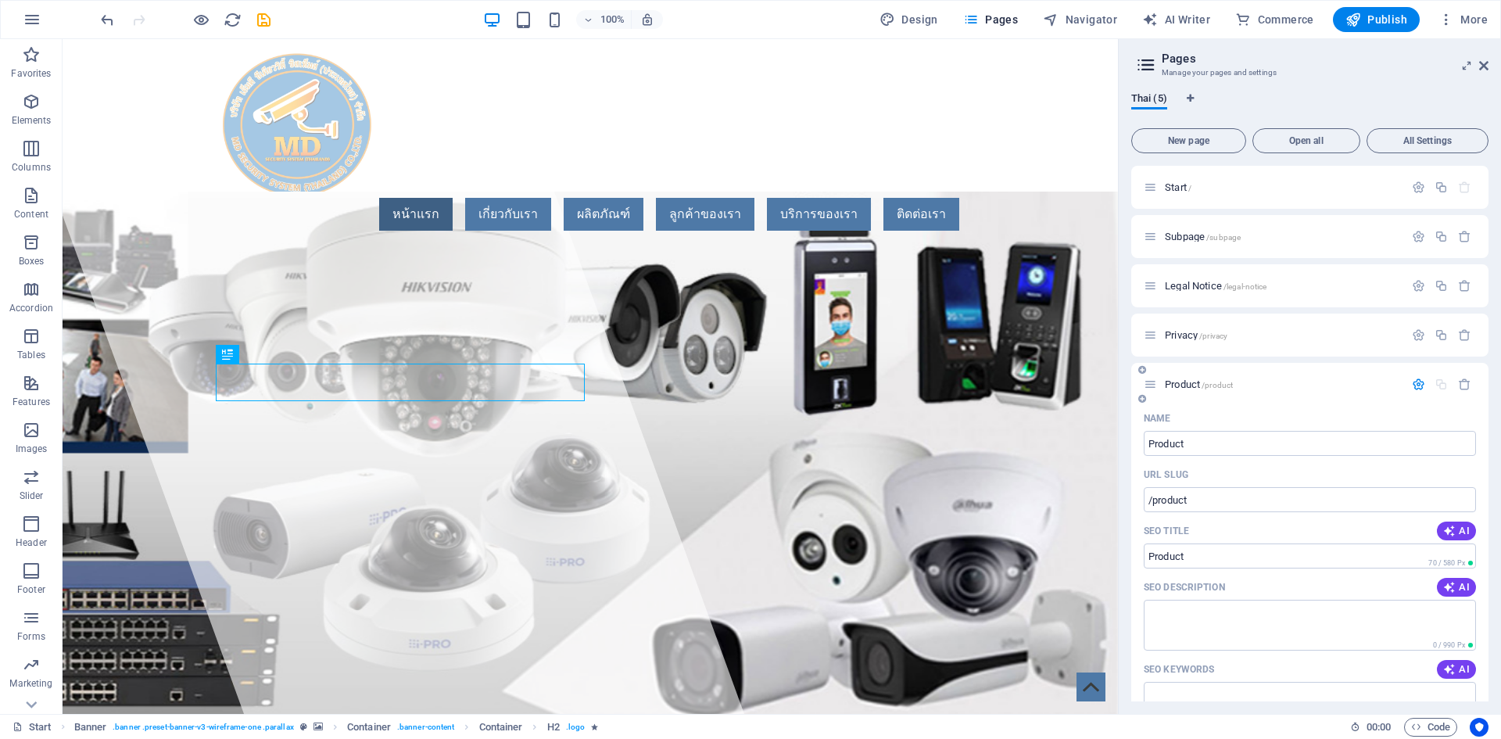
click at [1221, 385] on span "/product" at bounding box center [1217, 385] width 31 height 9
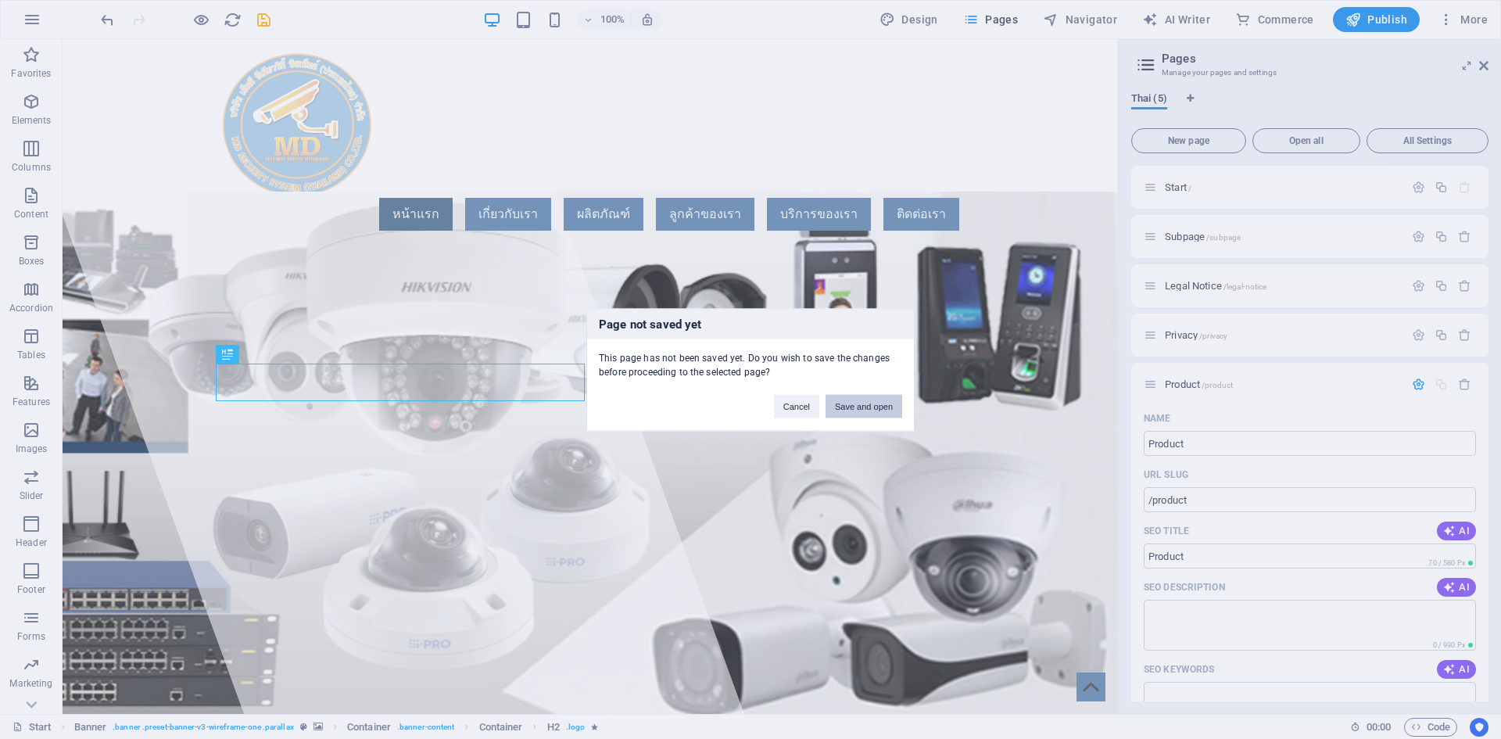
click at [844, 415] on button "Save and open" at bounding box center [864, 405] width 77 height 23
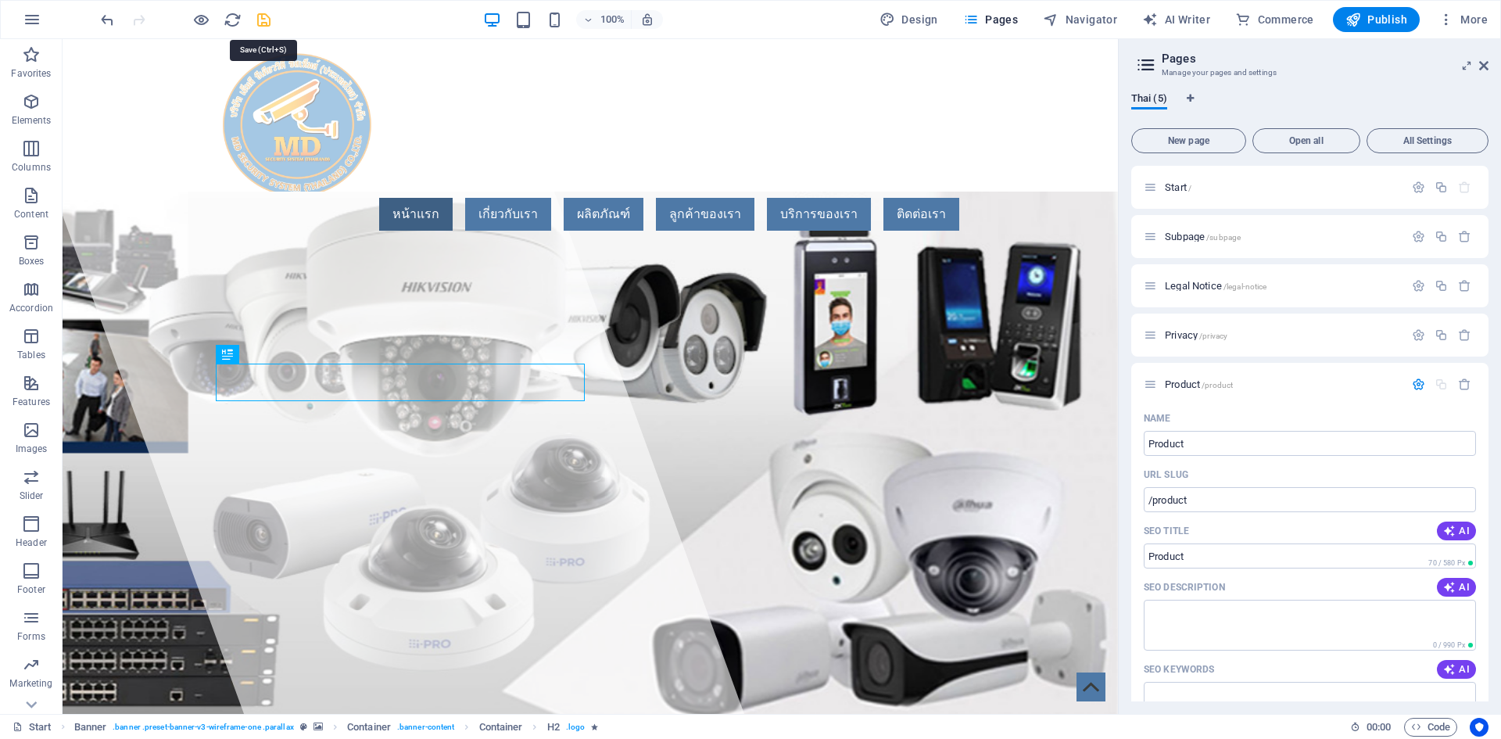
click at [259, 24] on icon "save" at bounding box center [264, 20] width 18 height 18
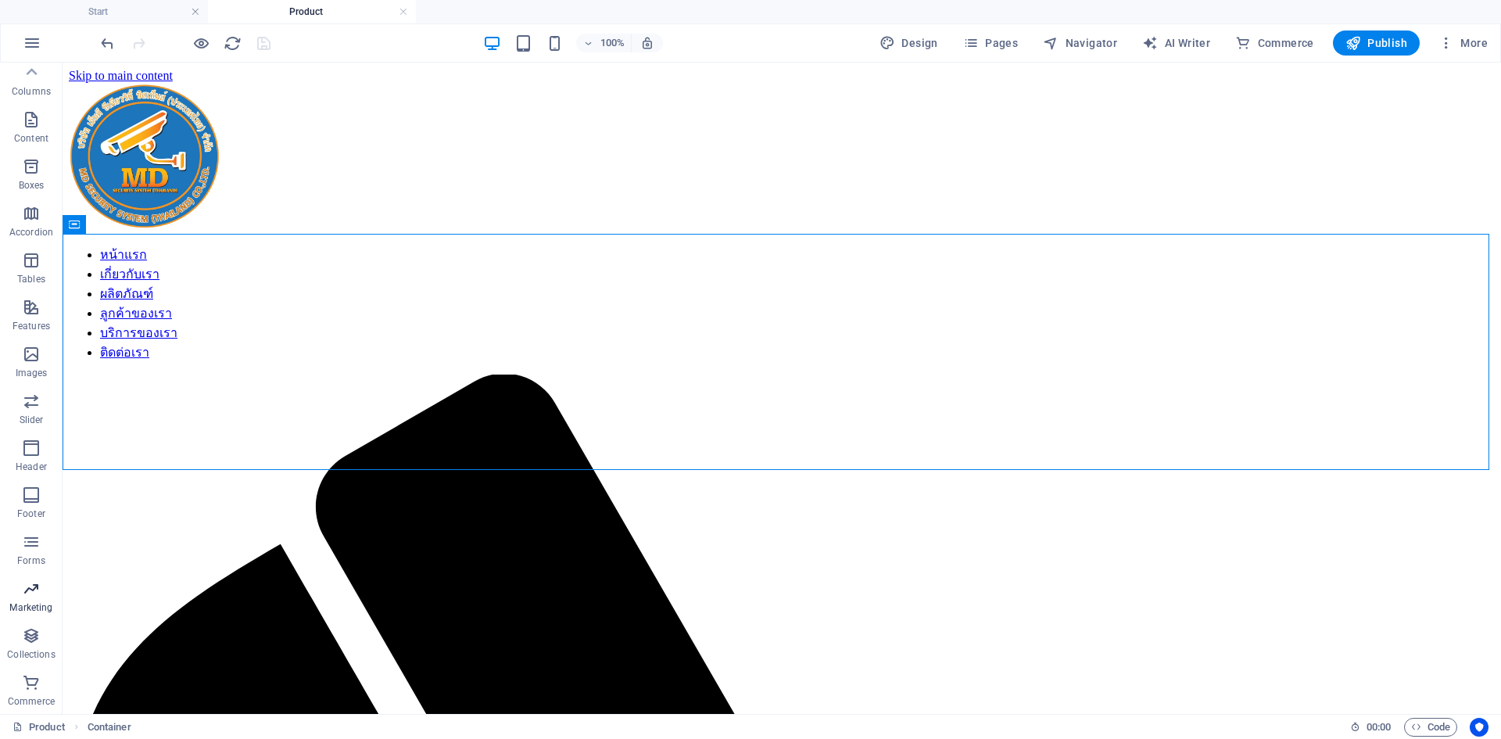
click at [41, 602] on p "Marketing" at bounding box center [30, 607] width 43 height 13
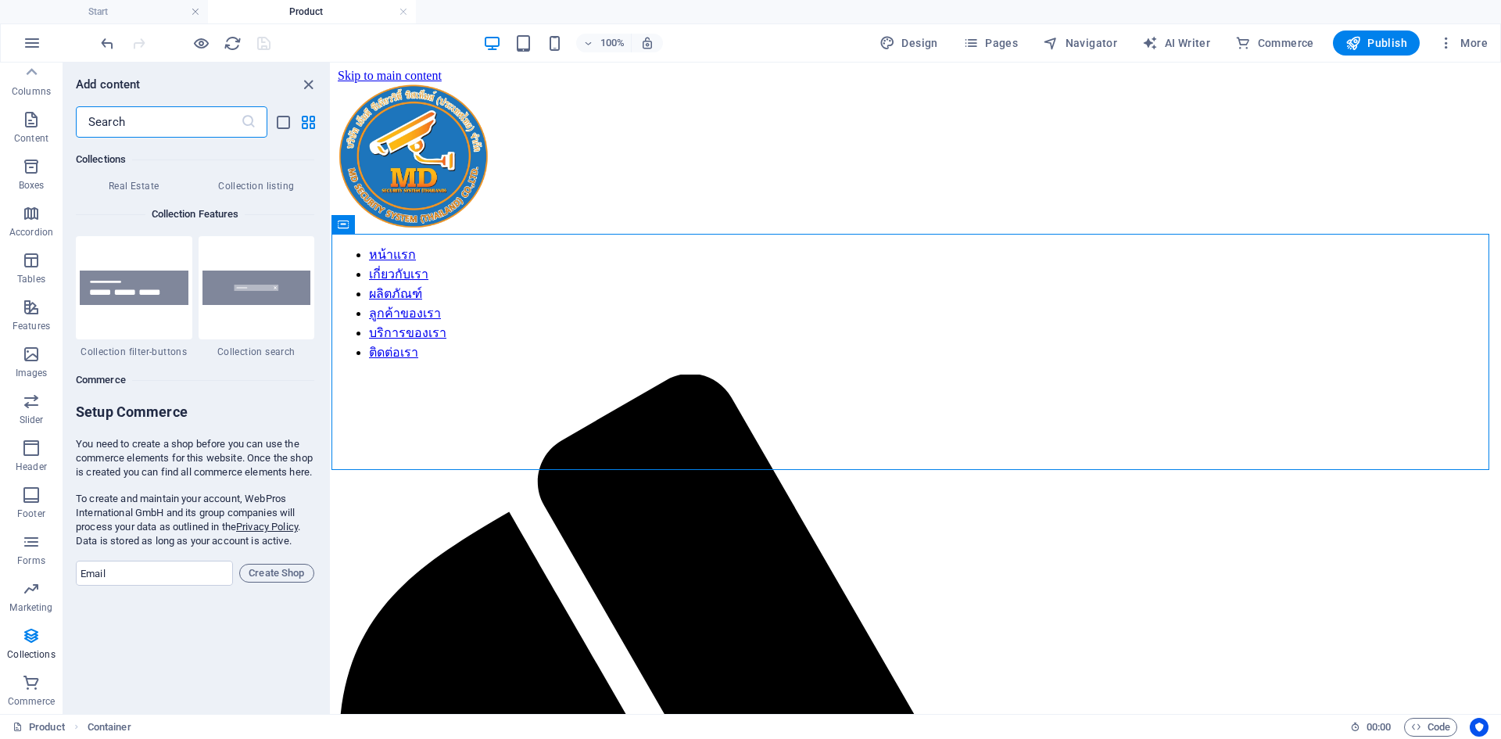
scroll to position [14454, 0]
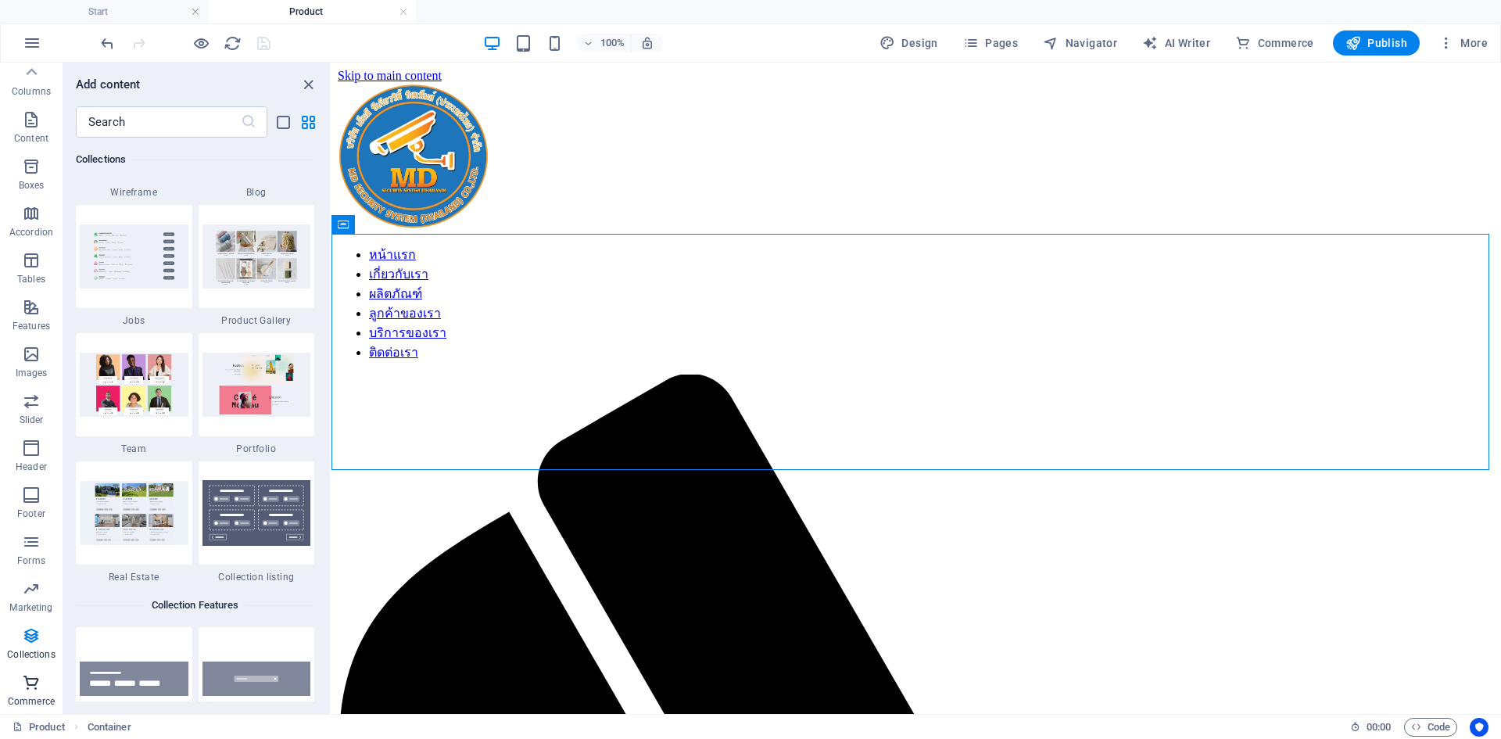
click at [33, 675] on icon "button" at bounding box center [31, 682] width 19 height 19
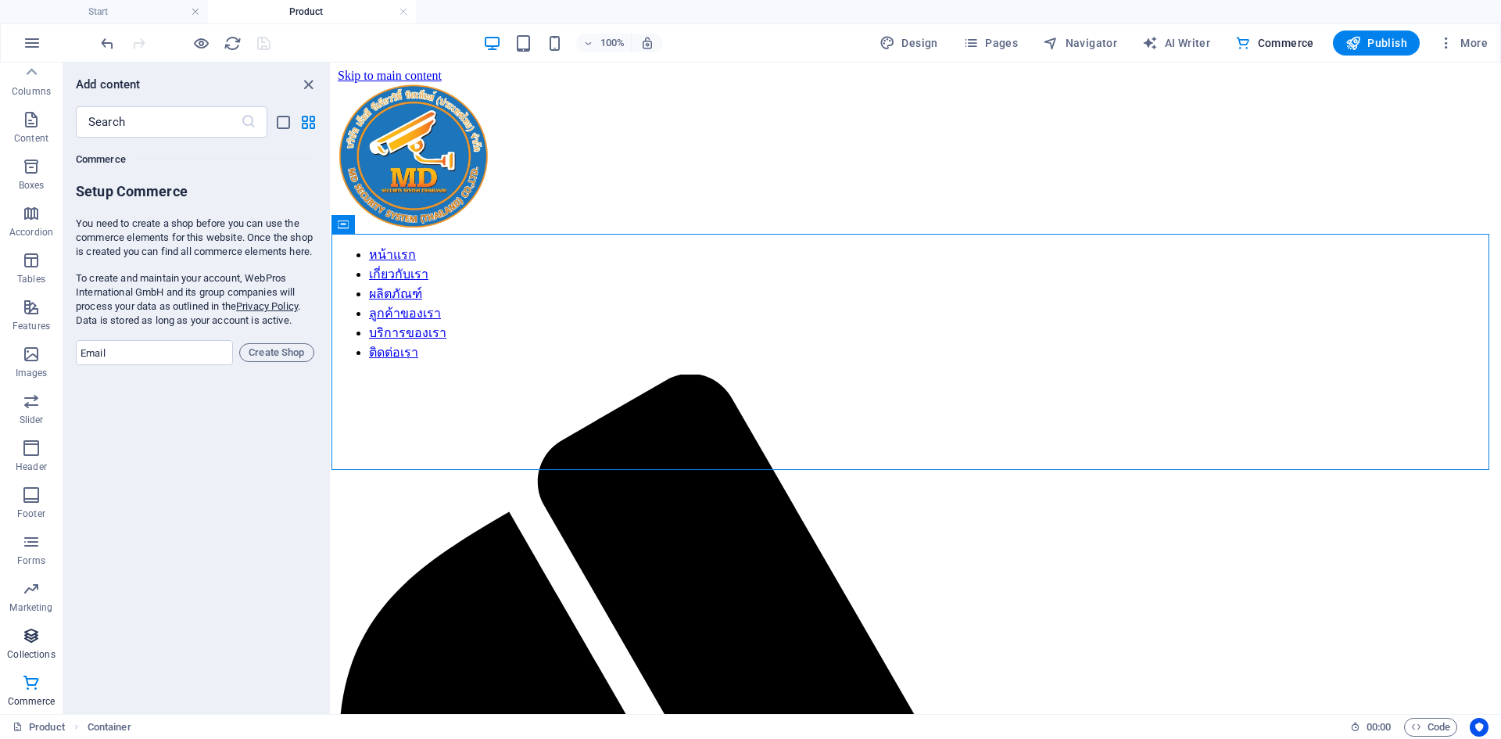
click at [33, 640] on icon "button" at bounding box center [31, 635] width 19 height 19
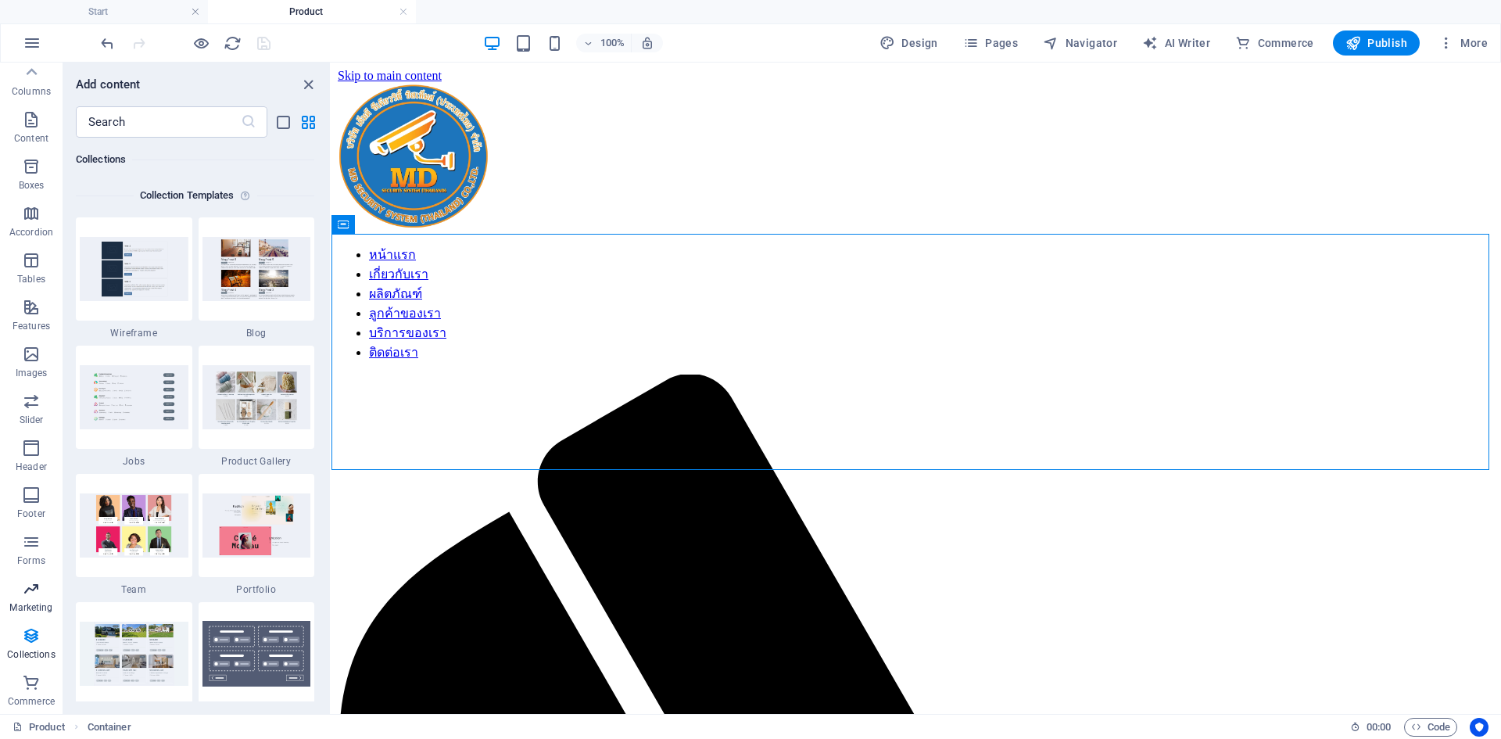
click at [37, 600] on span "Marketing" at bounding box center [31, 598] width 63 height 38
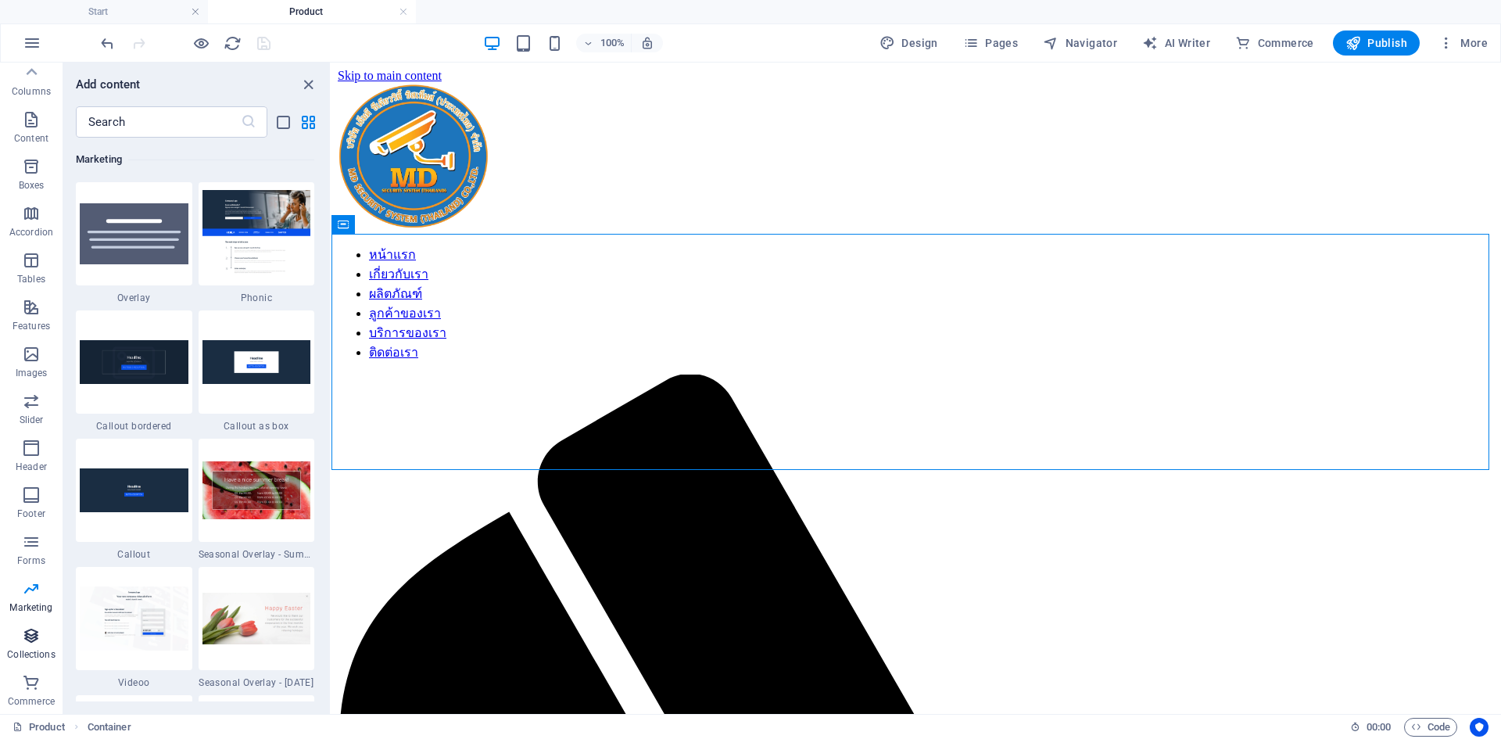
click at [38, 639] on icon "button" at bounding box center [31, 635] width 19 height 19
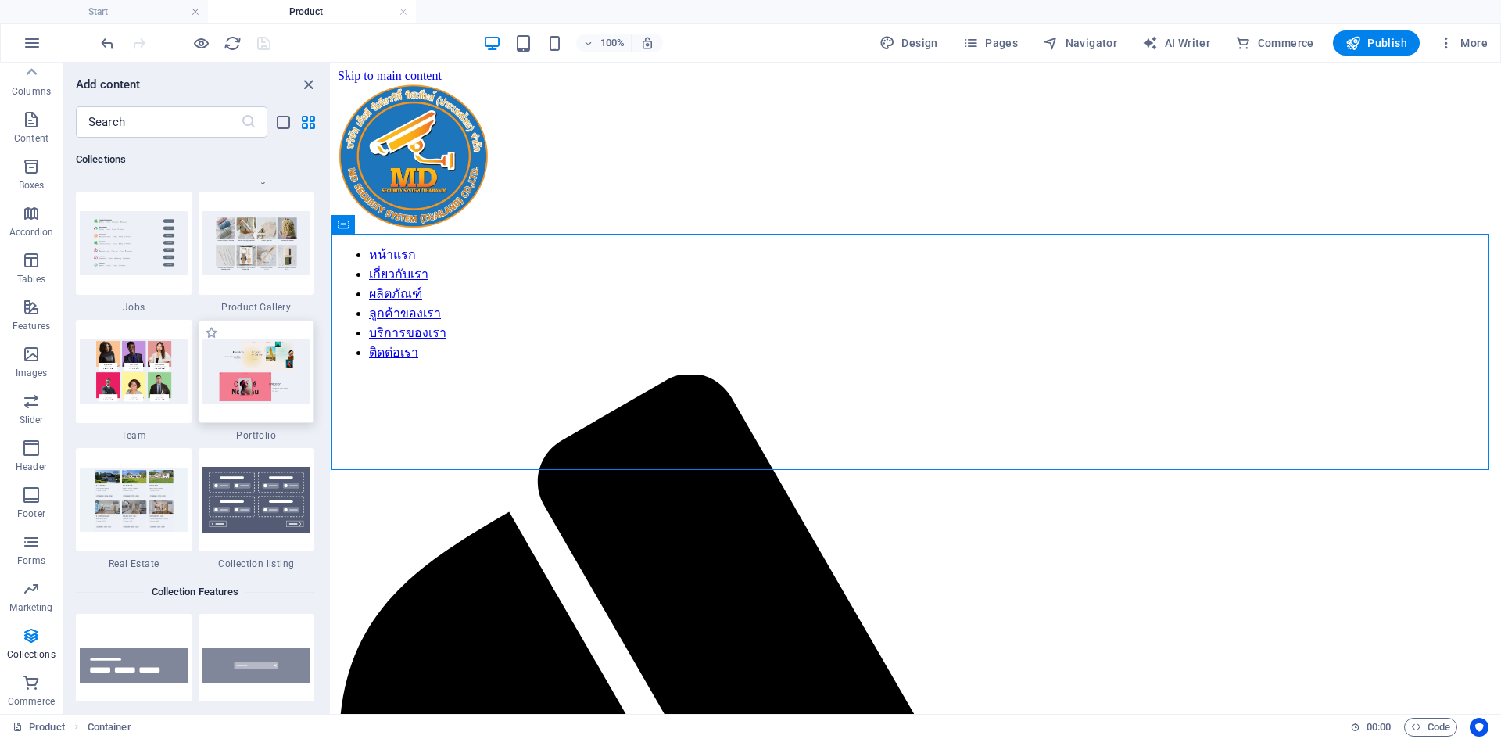
scroll to position [14389, 0]
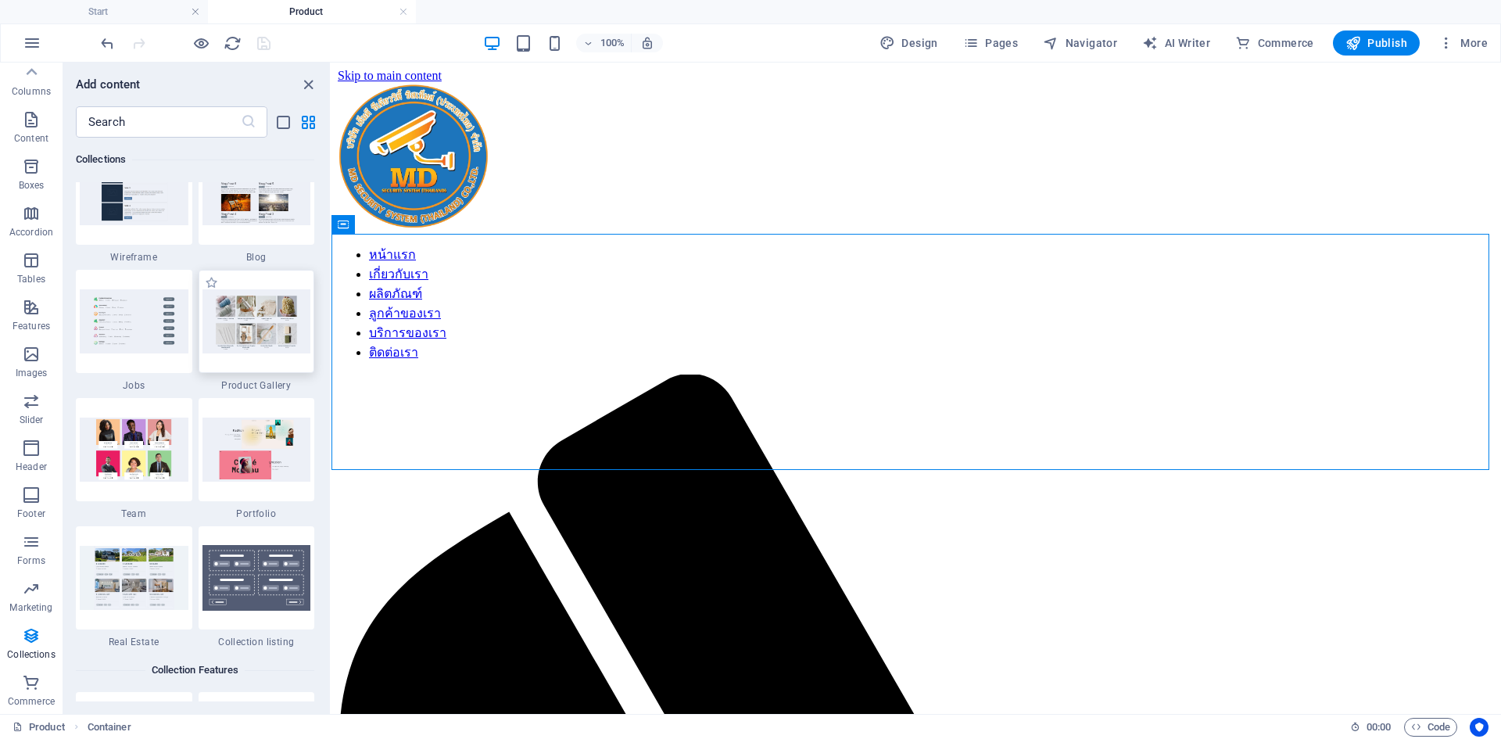
click at [281, 308] on img at bounding box center [256, 320] width 109 height 63
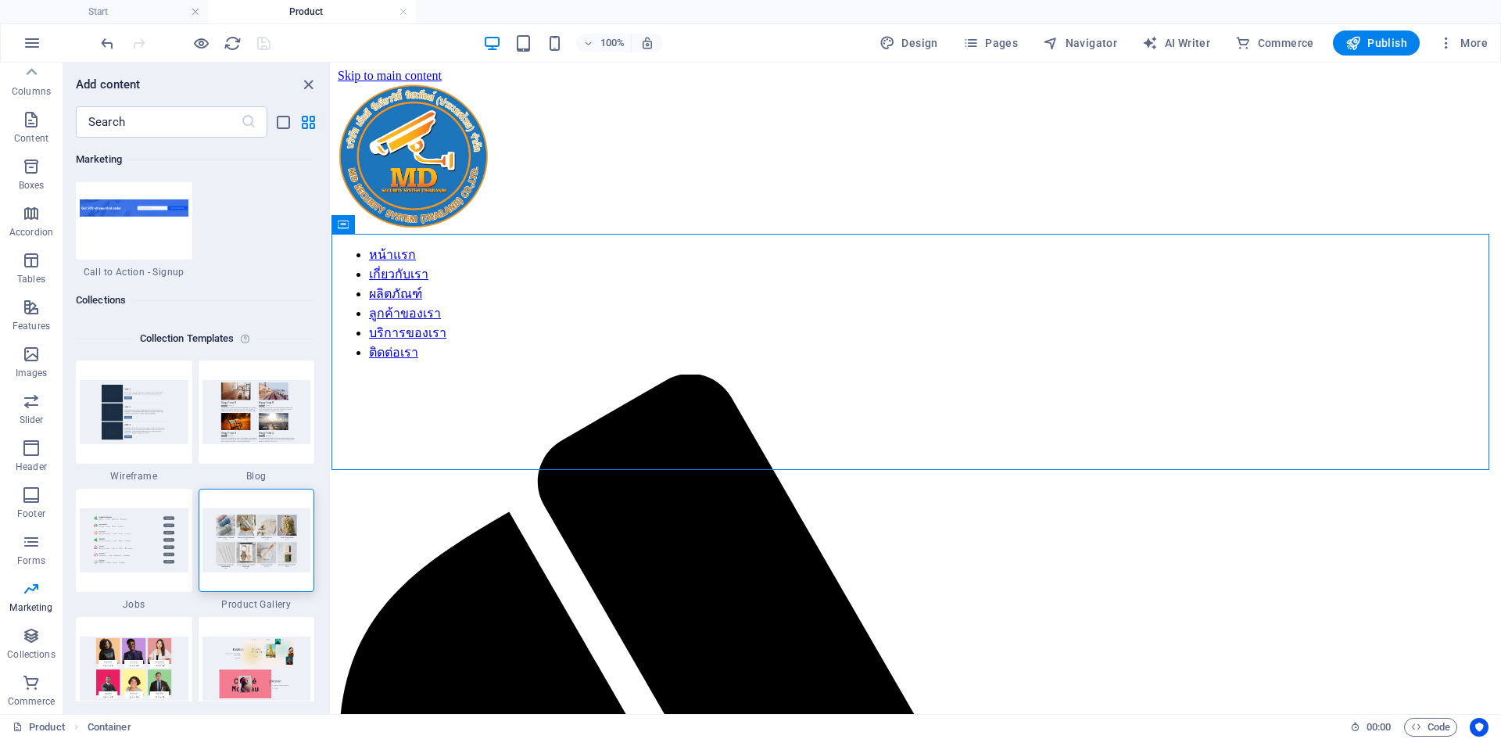
scroll to position [14155, 0]
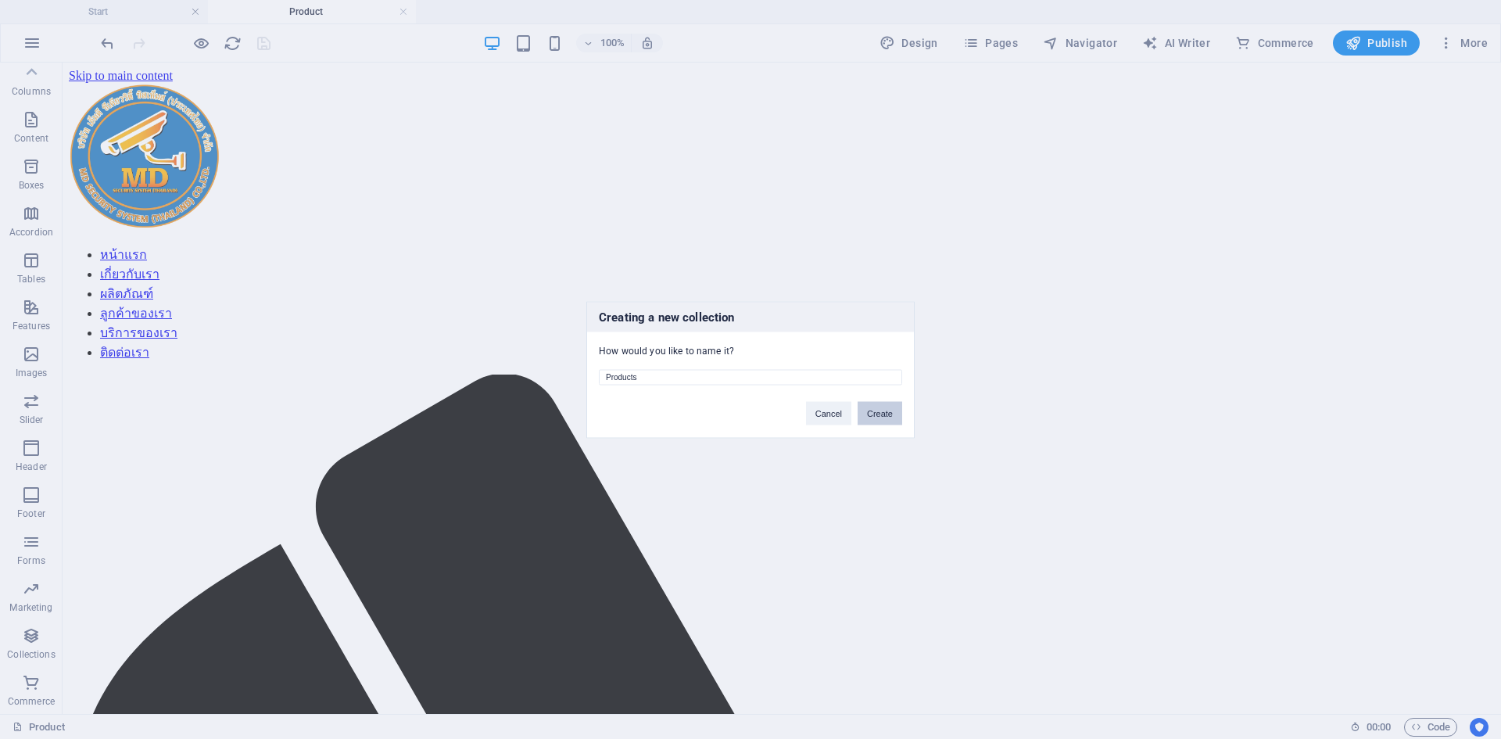
click at [895, 415] on button "Create" at bounding box center [880, 412] width 45 height 23
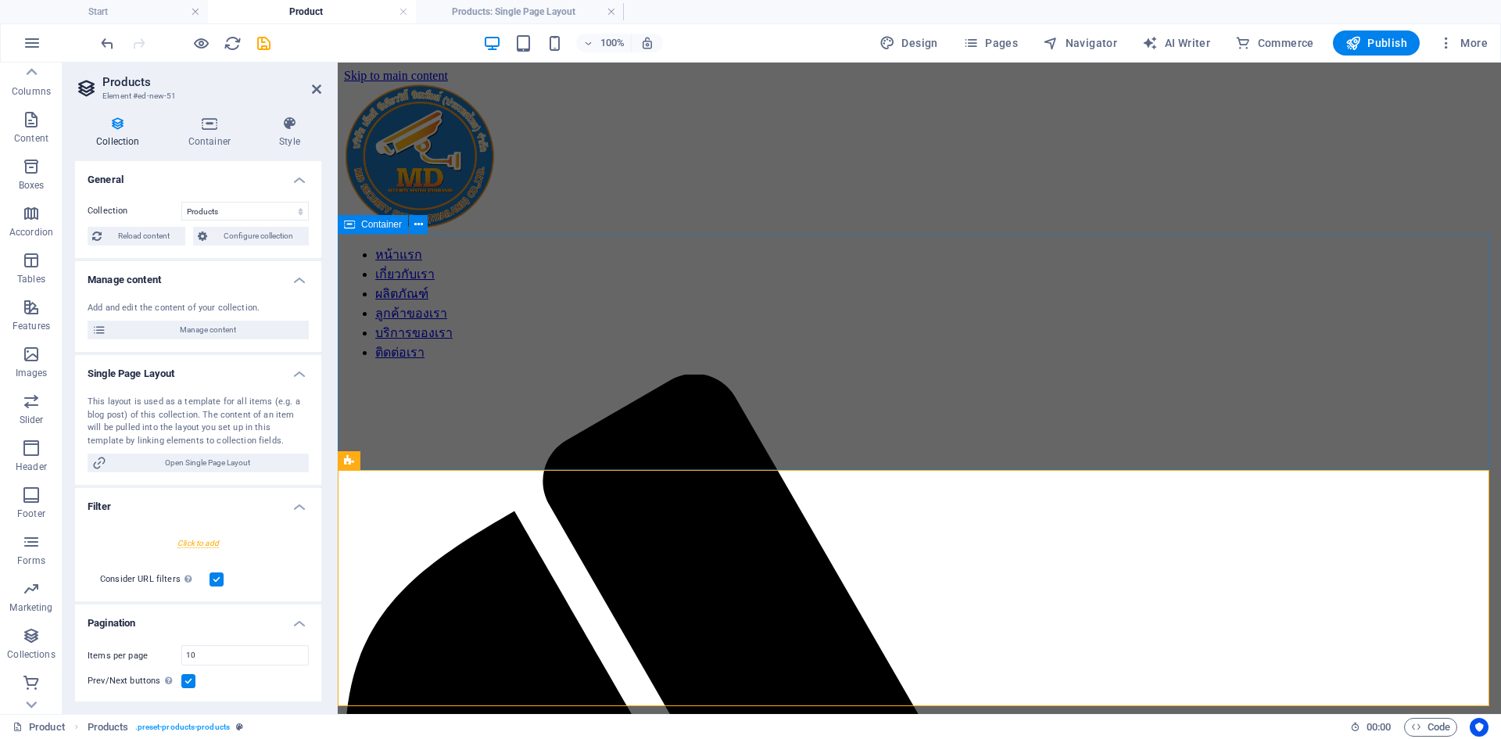
scroll to position [0, 0]
select select "createdAt_DESC"
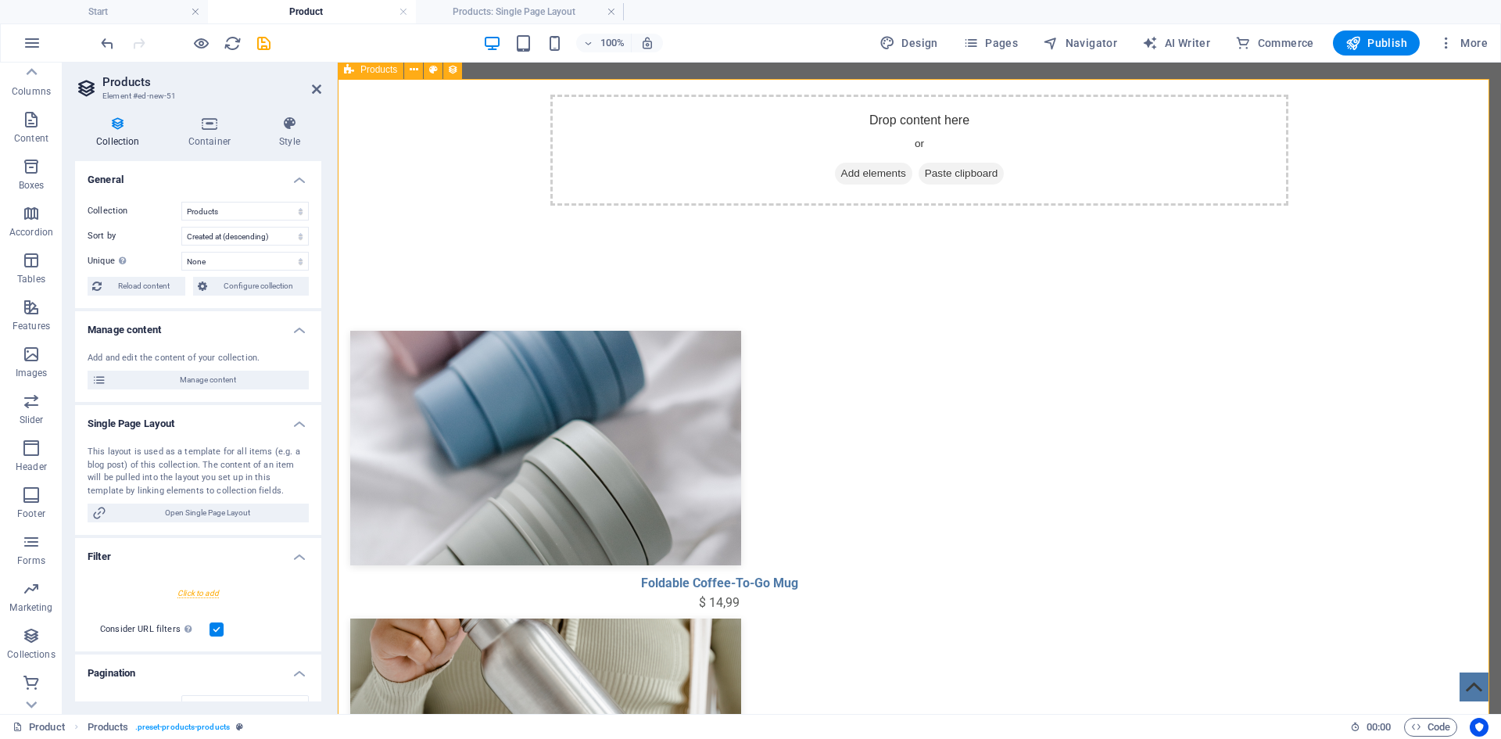
scroll to position [391, 0]
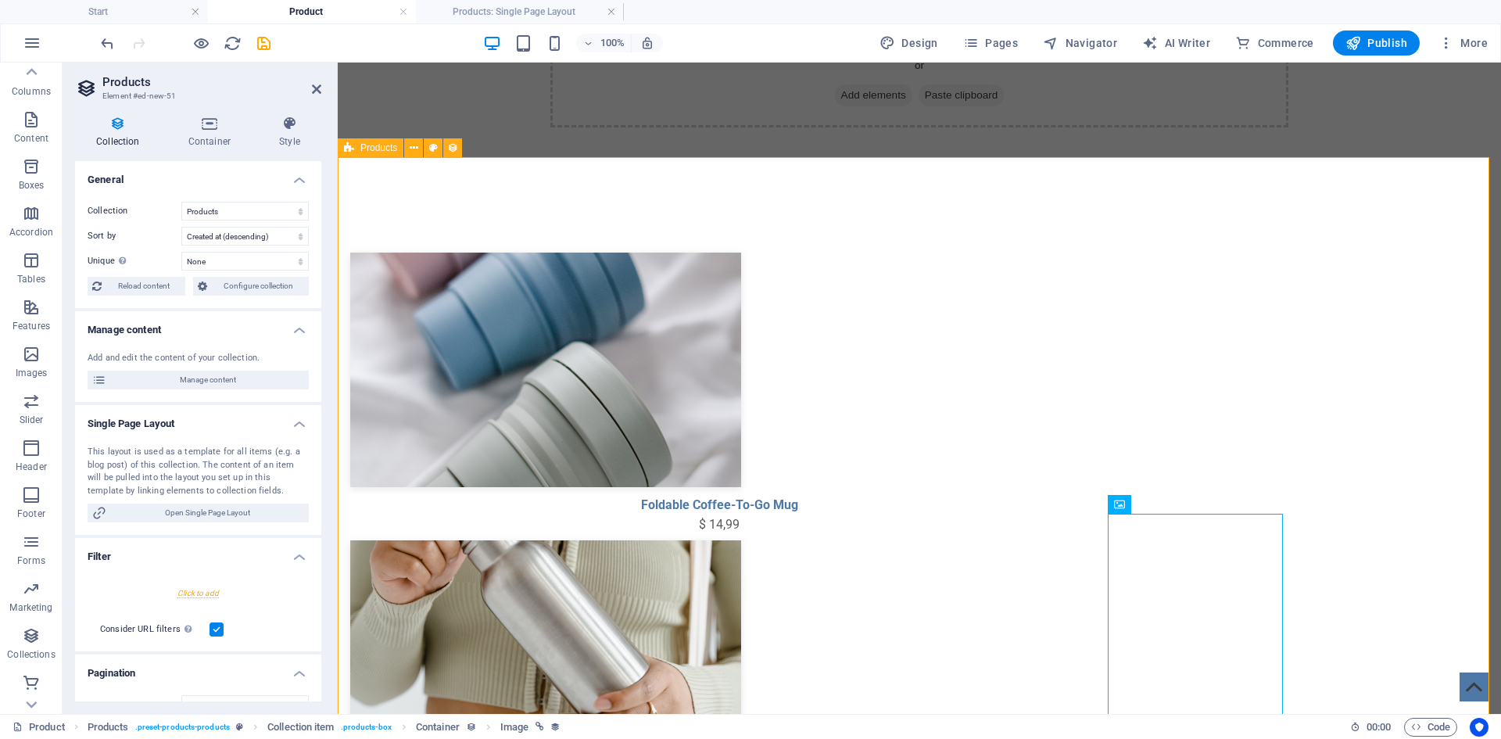
scroll to position [547, 0]
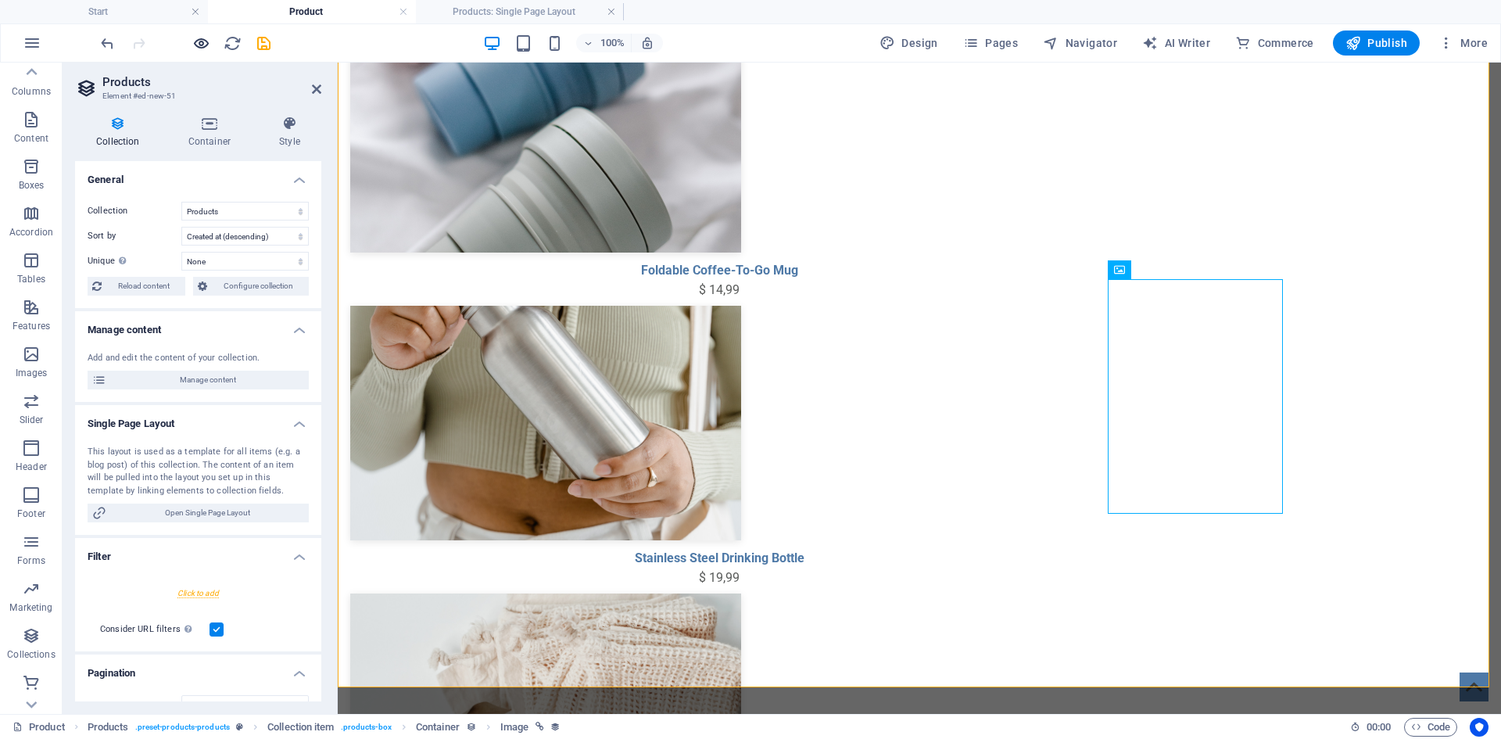
click at [199, 45] on icon "button" at bounding box center [201, 43] width 18 height 18
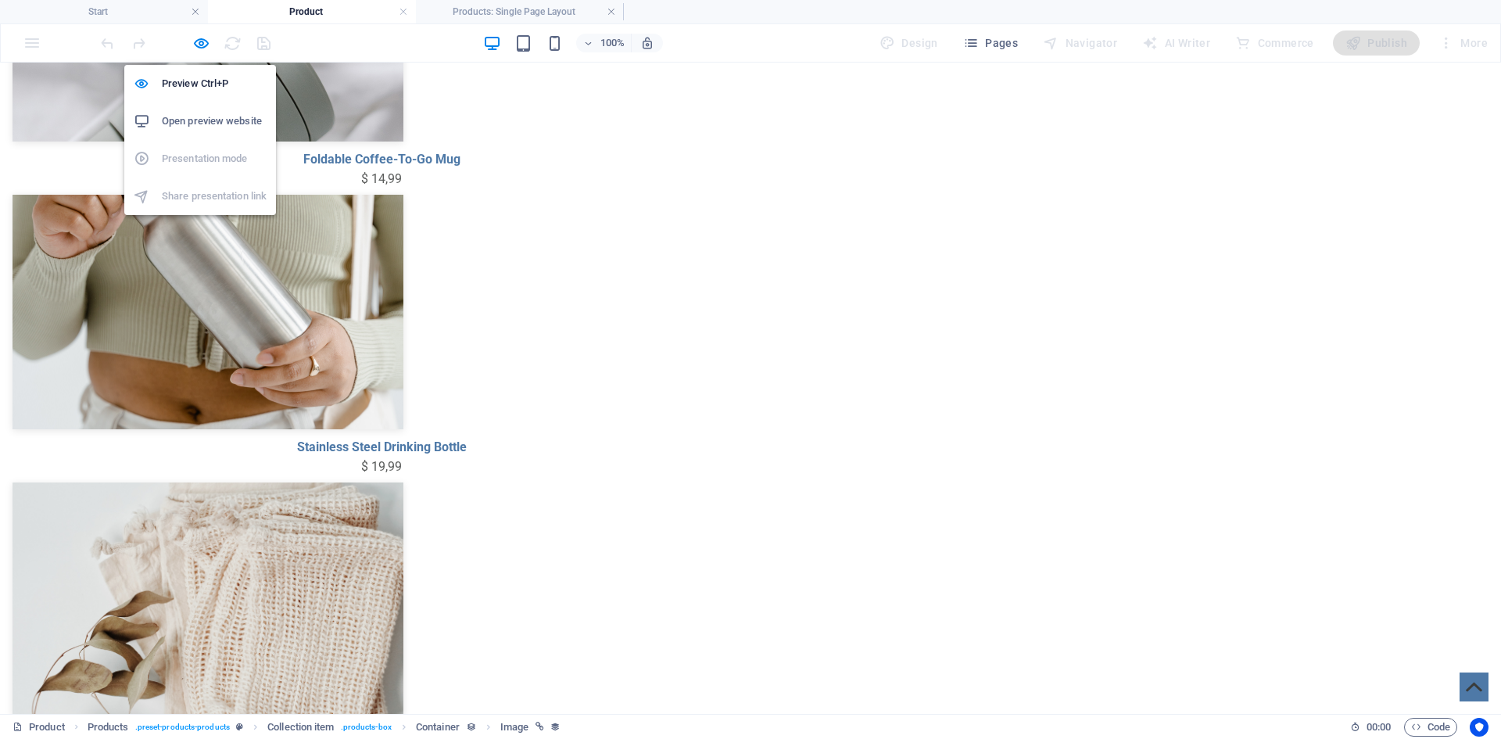
click at [217, 131] on li "Open preview website" at bounding box center [200, 121] width 152 height 38
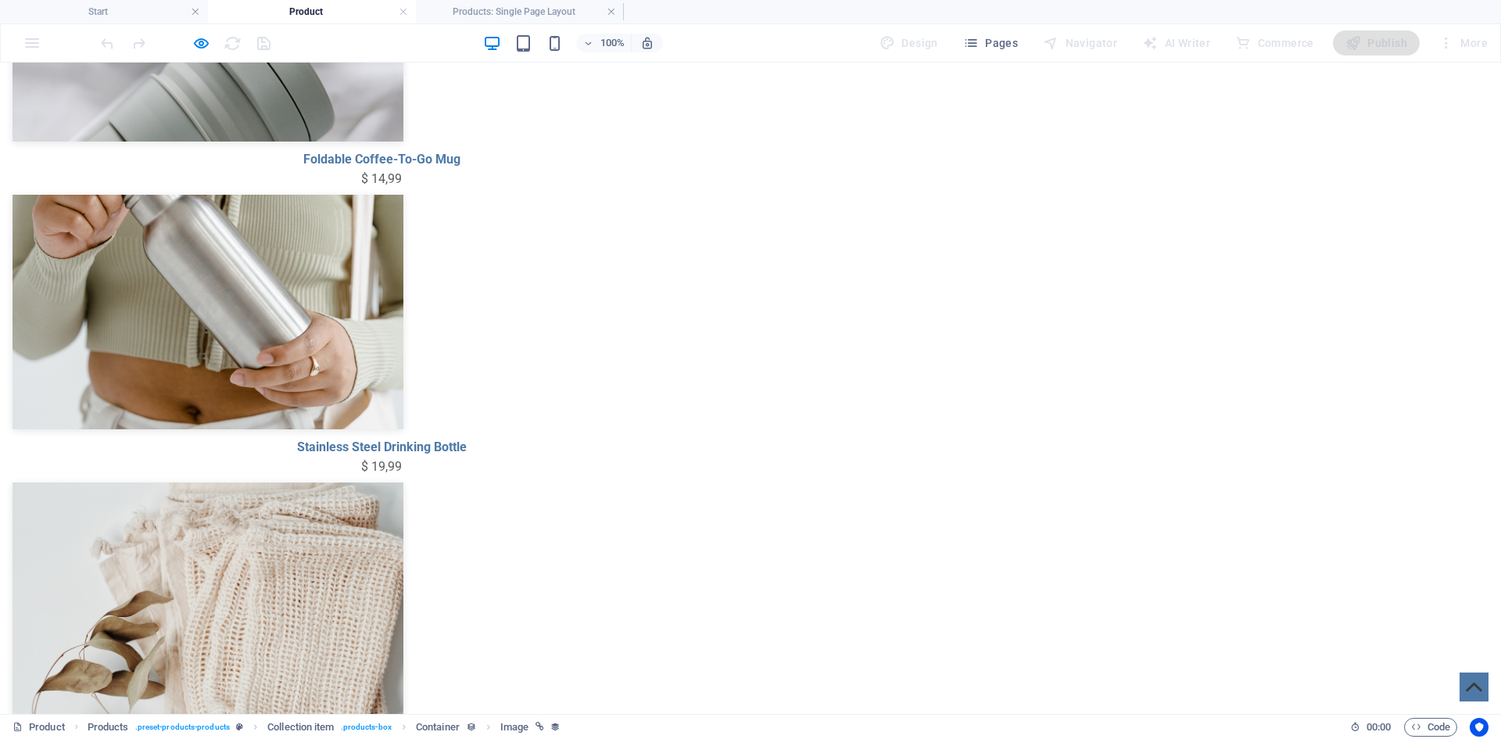
scroll to position [436, 0]
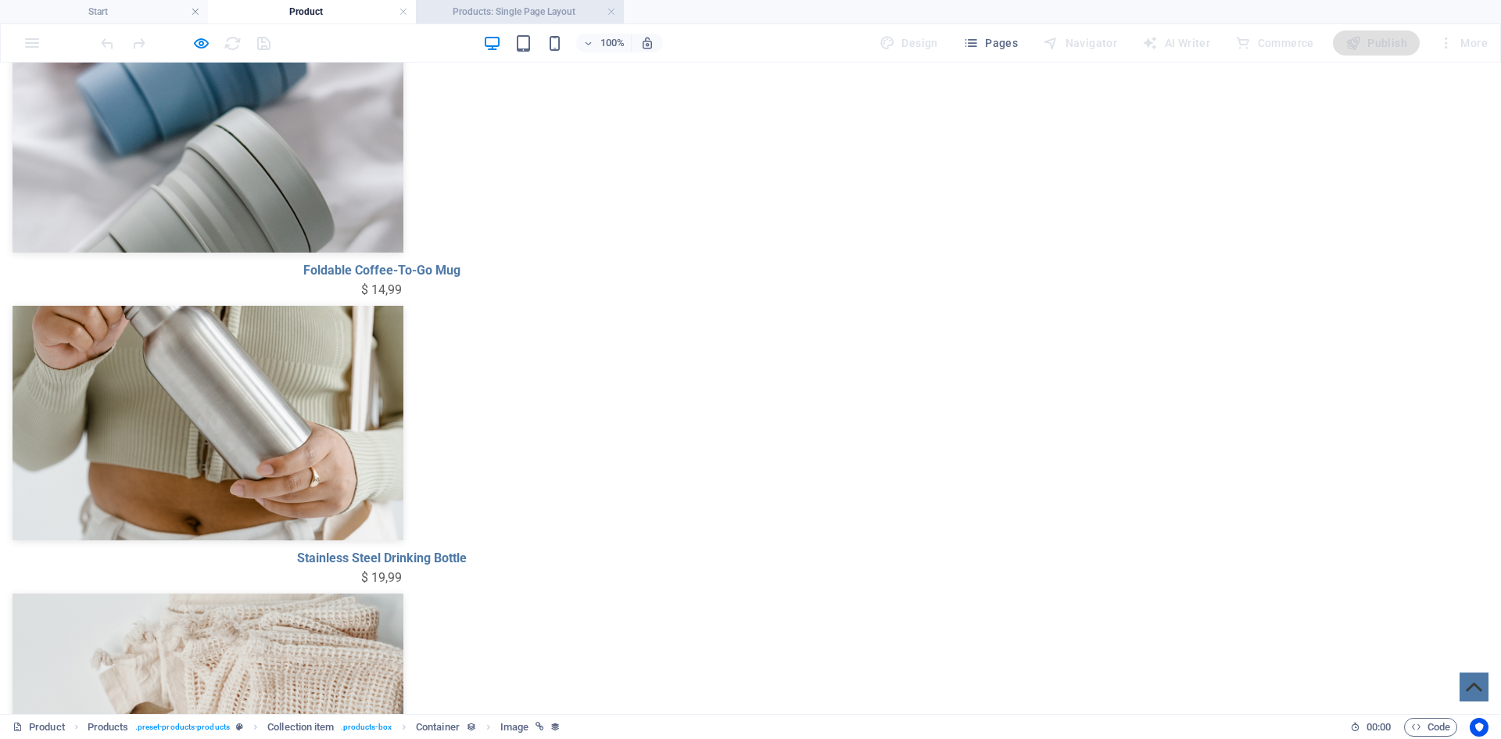
click at [528, 4] on h4 "Products: Single Page Layout" at bounding box center [520, 11] width 208 height 17
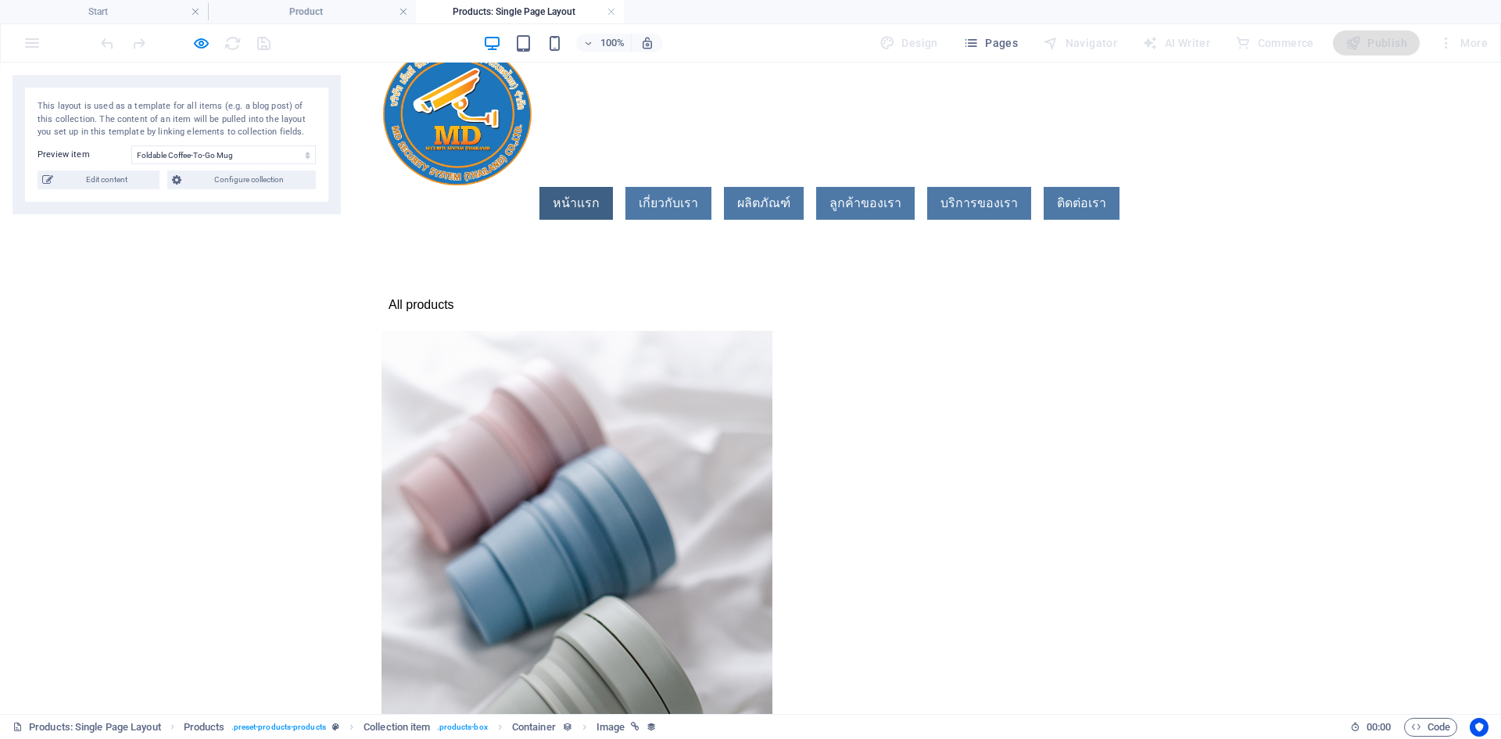
scroll to position [0, 0]
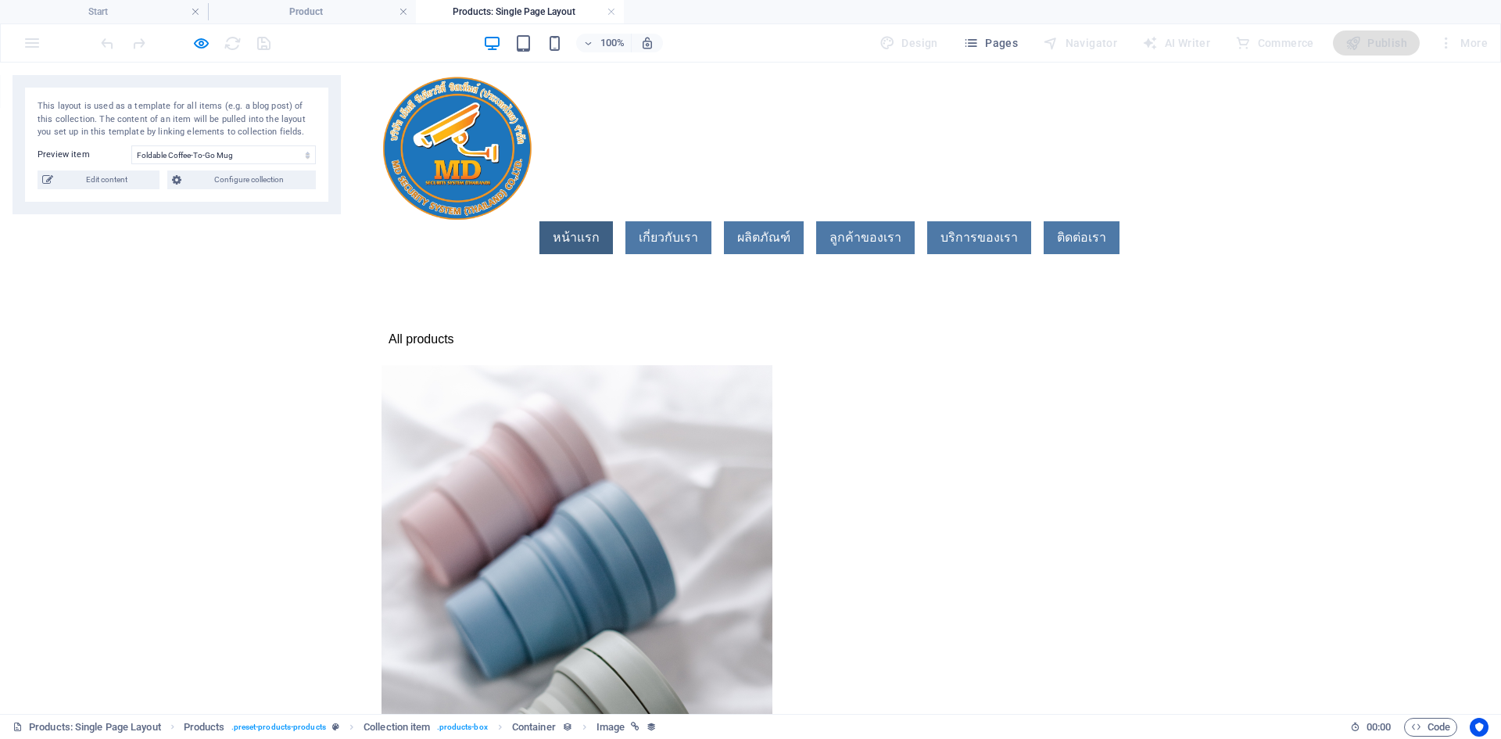
drag, startPoint x: 407, startPoint y: 299, endPoint x: 466, endPoint y: 276, distance: 63.1
click at [407, 329] on link "All products" at bounding box center [418, 339] width 73 height 20
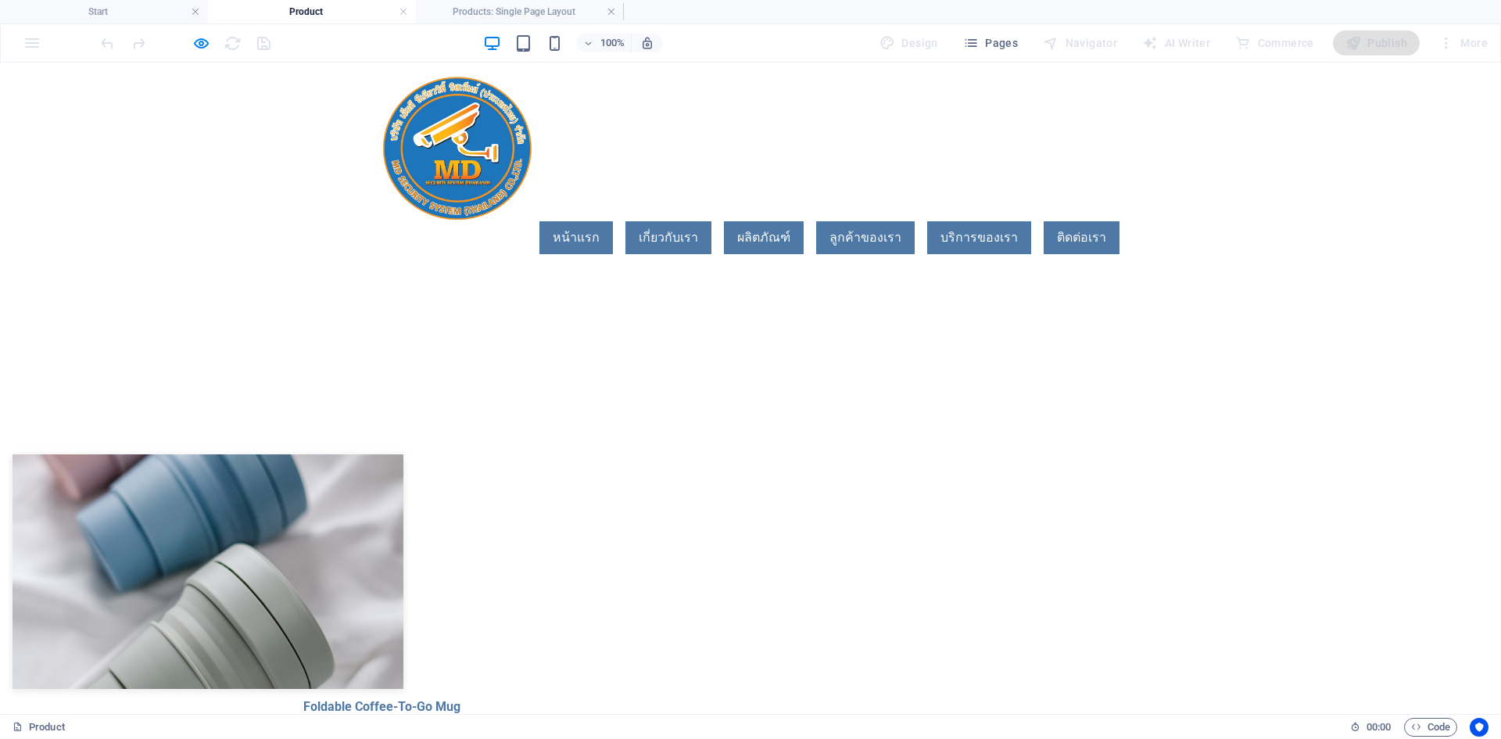
click at [712, 292] on div "Drop content here or Add elements Paste clipboard" at bounding box center [750, 329] width 1501 height 125
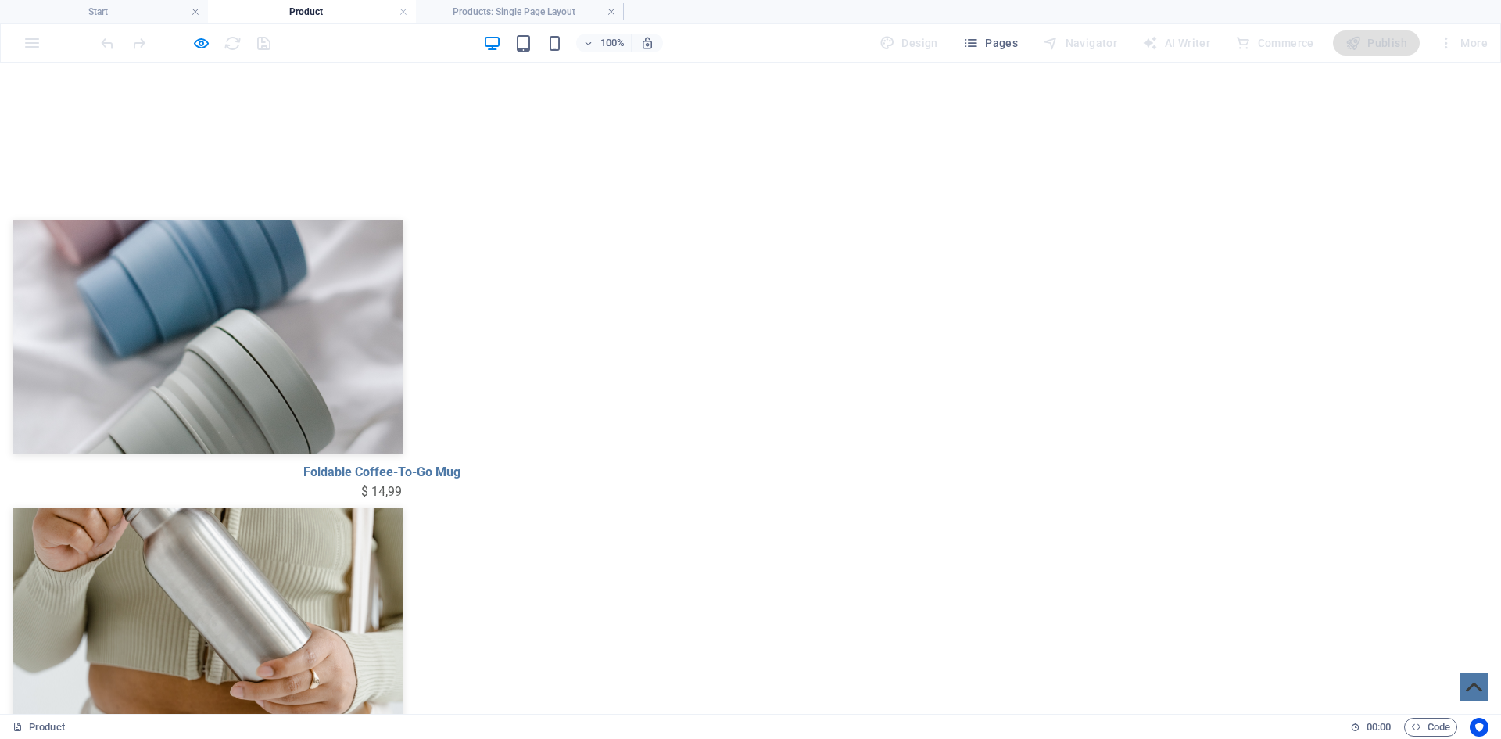
scroll to position [704, 0]
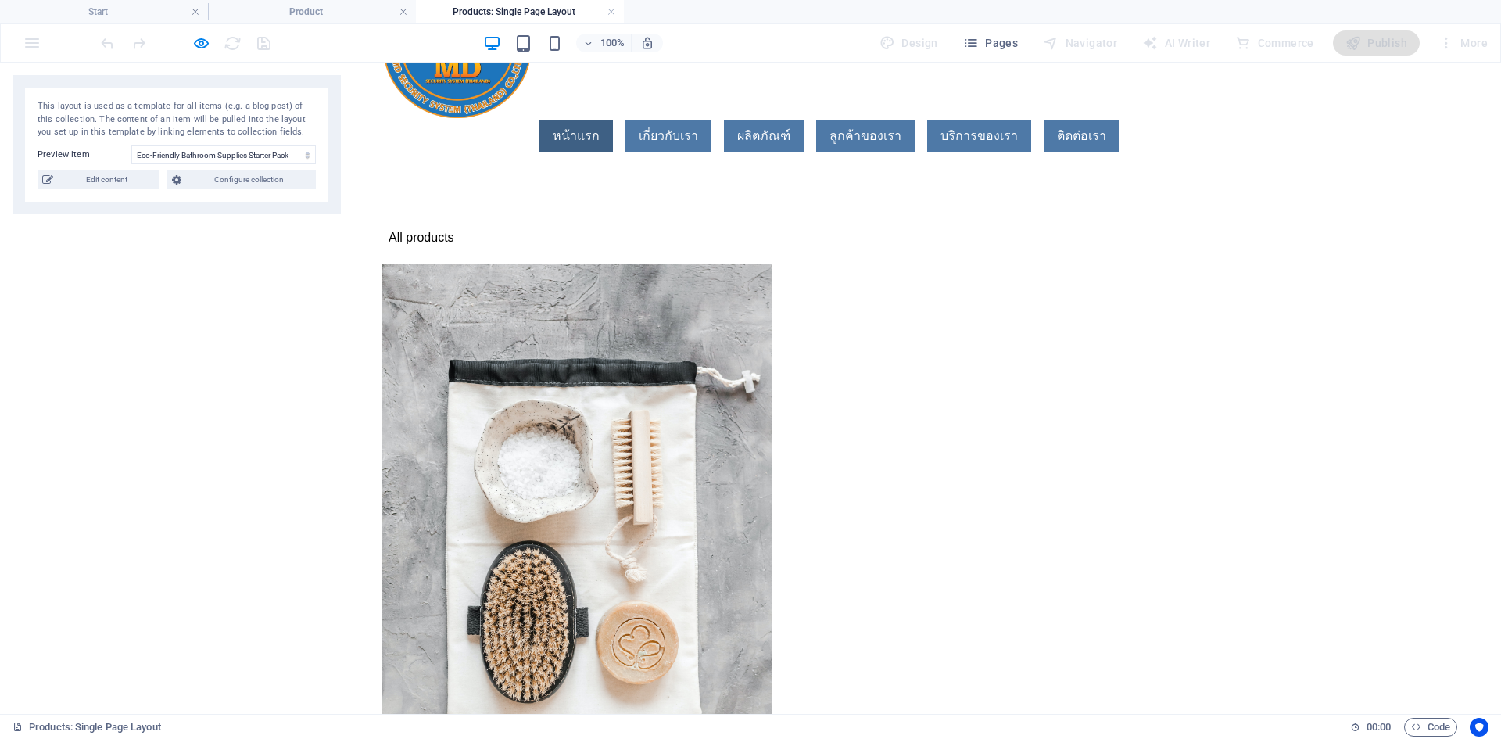
scroll to position [78, 0]
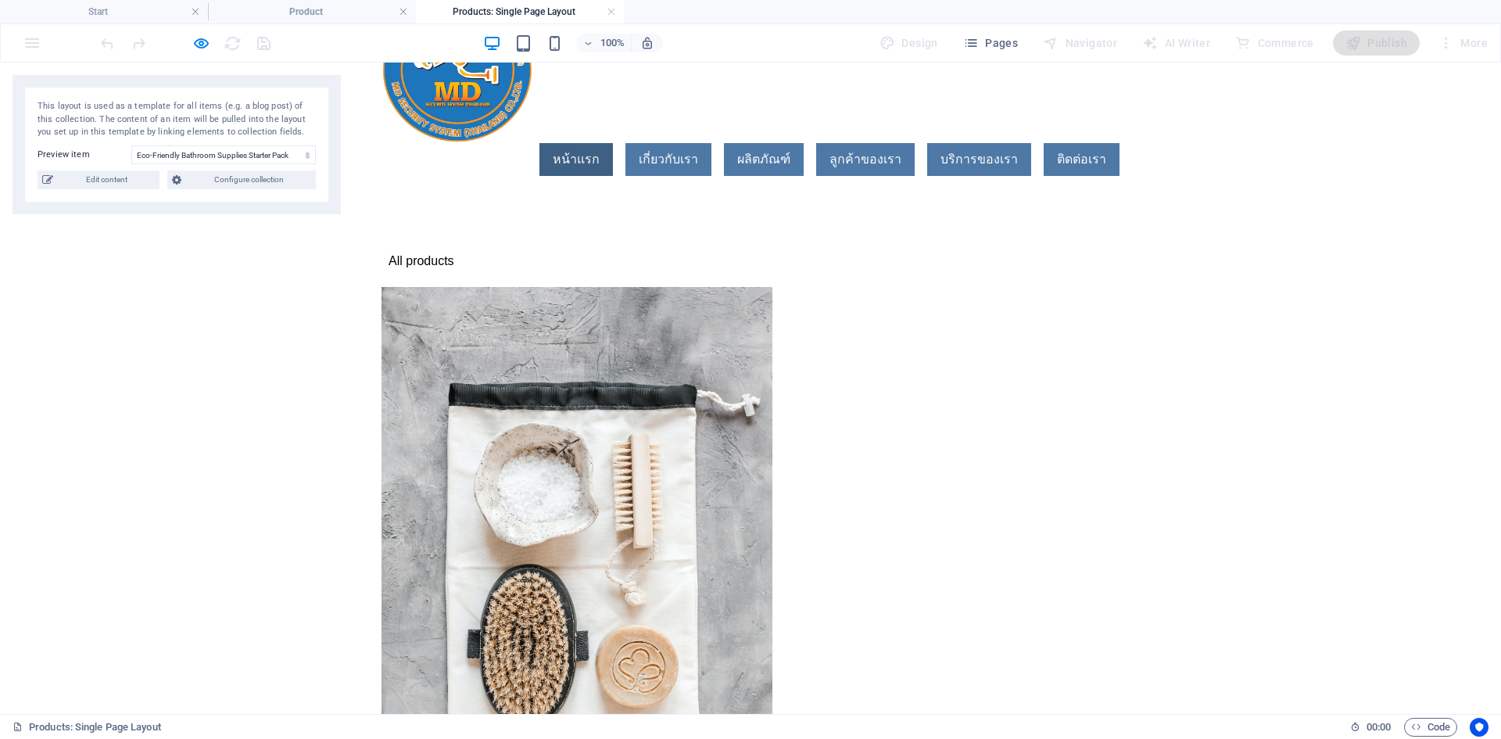
click at [412, 251] on link "All products" at bounding box center [418, 261] width 73 height 20
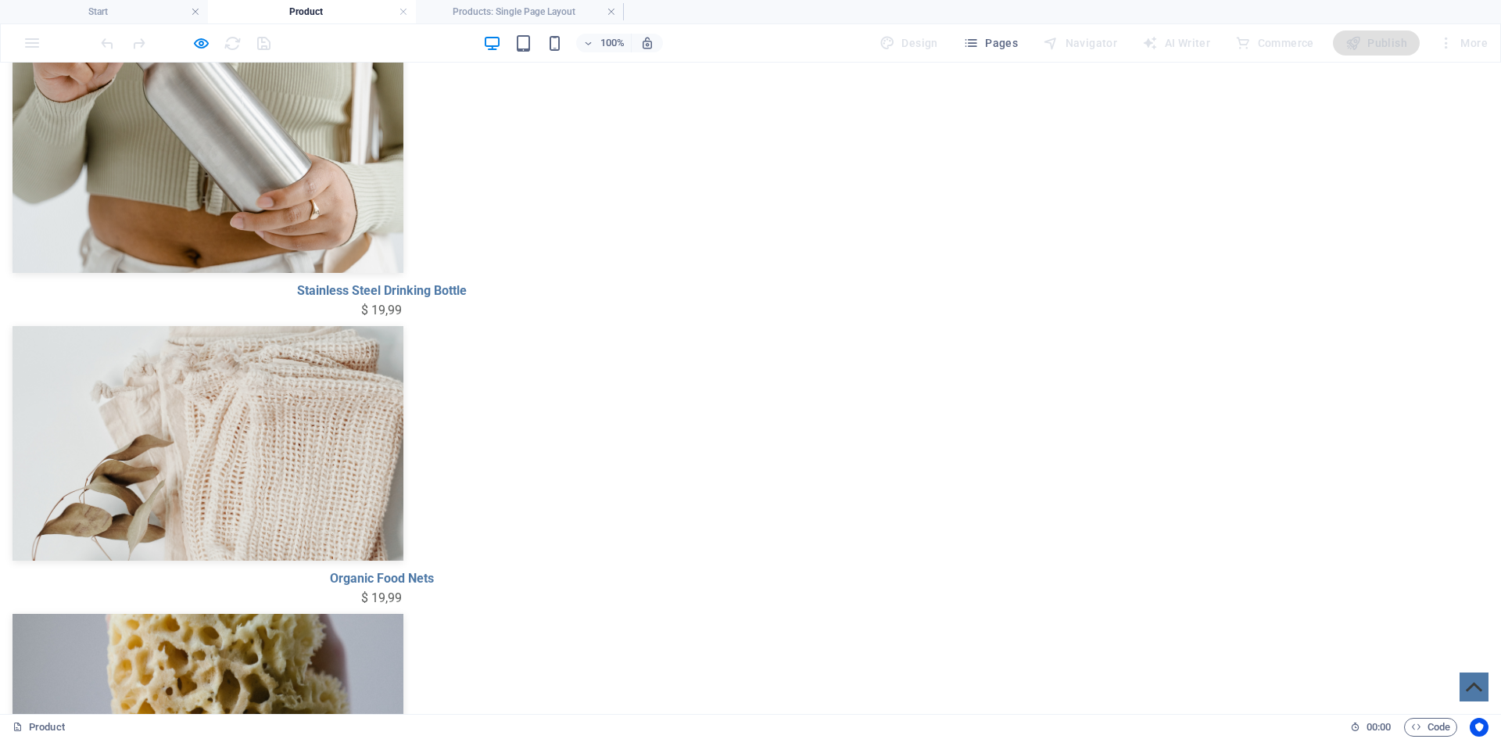
scroll to position [0, 0]
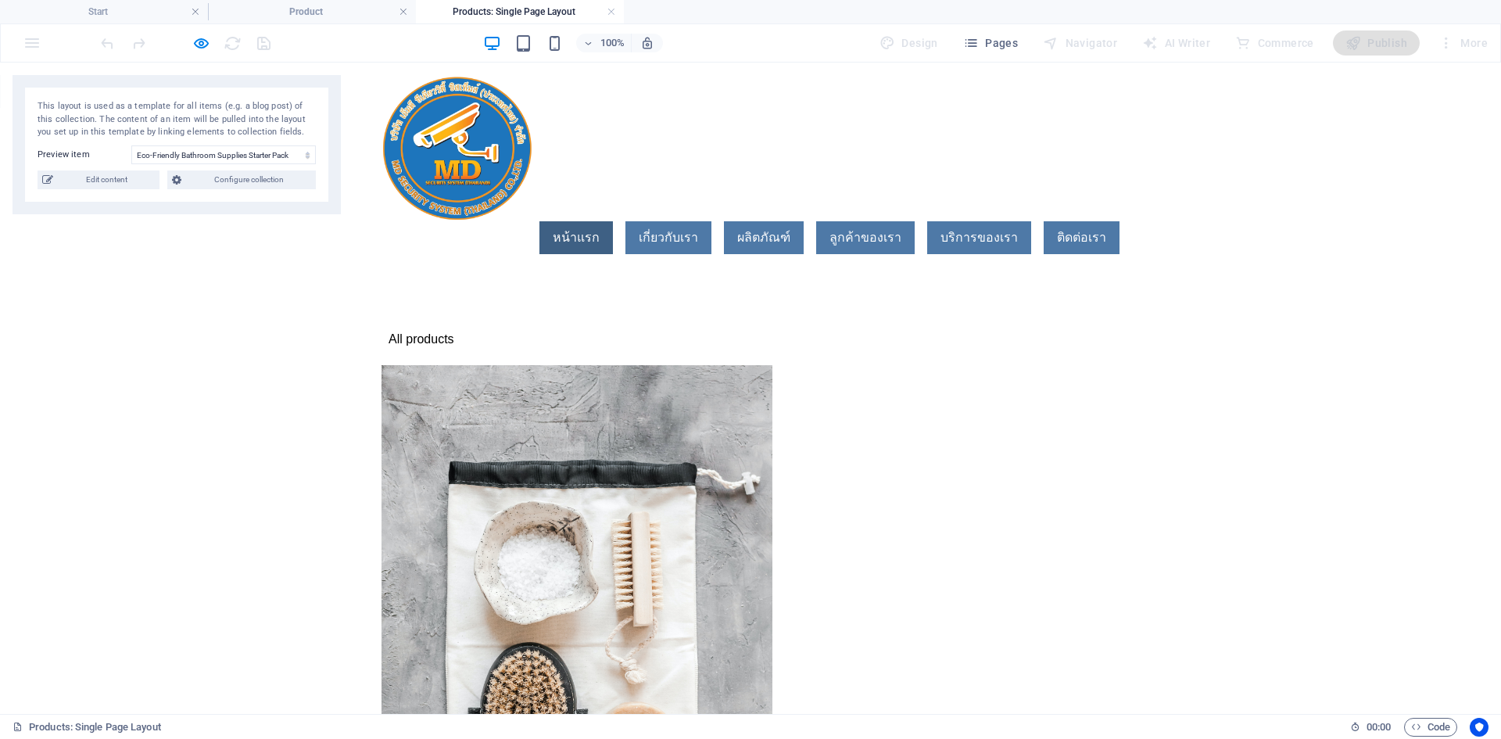
select select "68b93360445c8c9fa7005e2e"
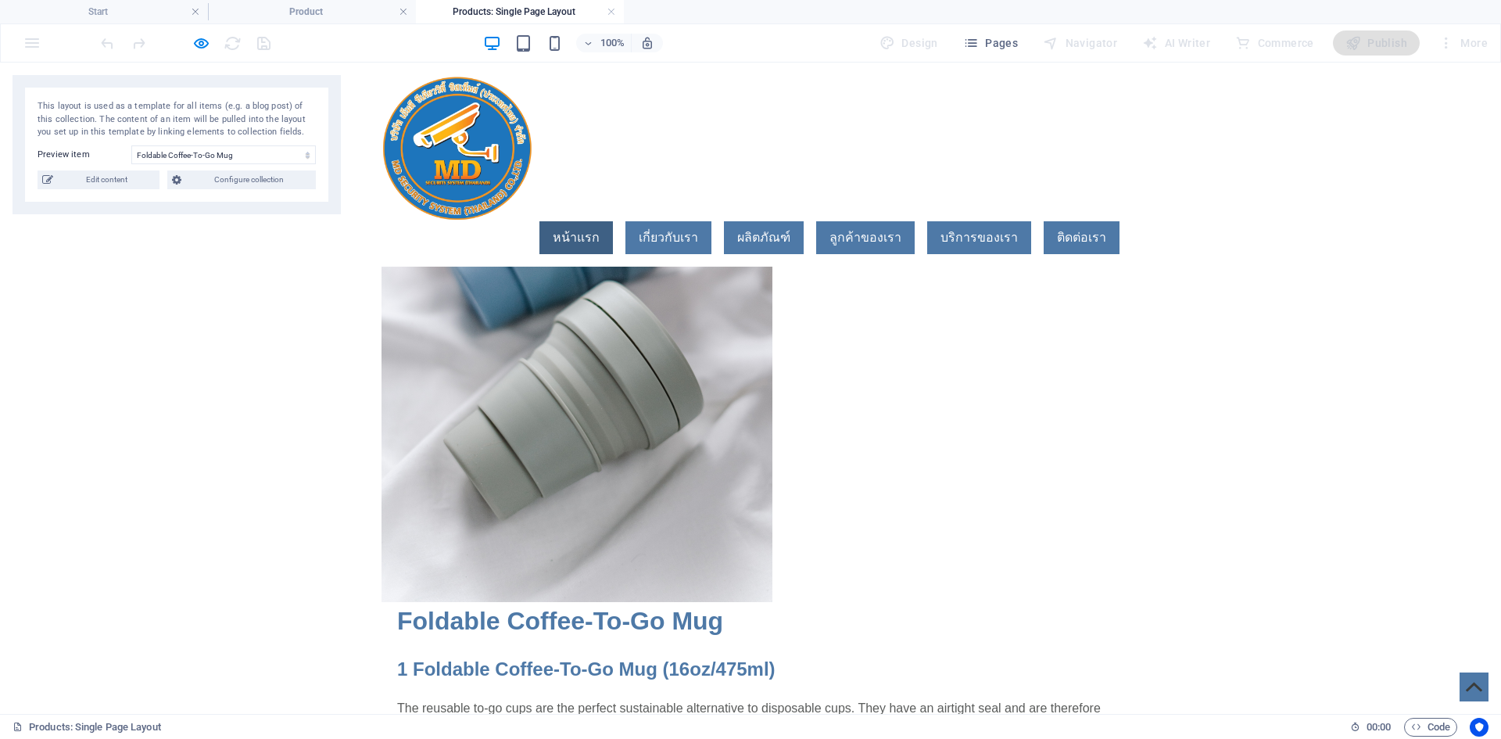
scroll to position [313, 0]
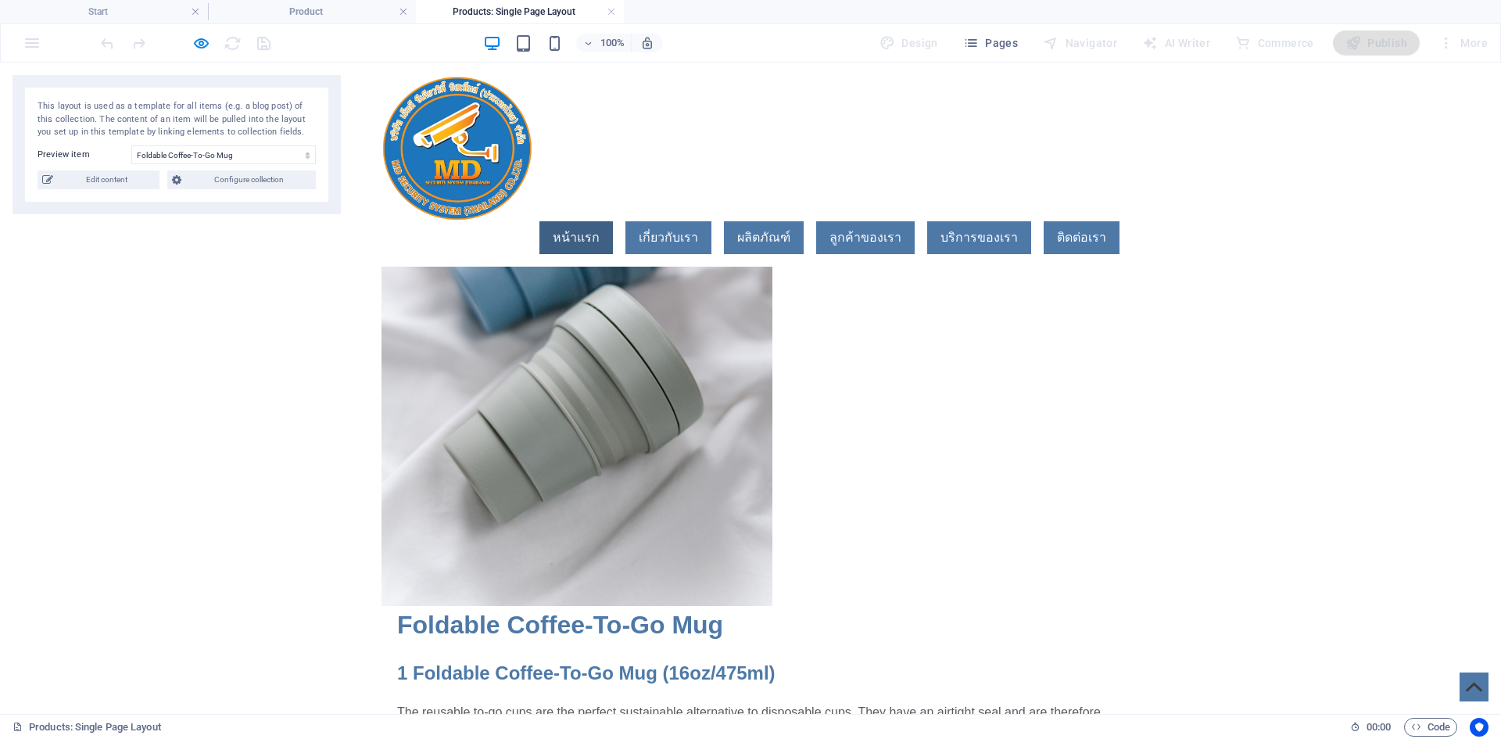
drag, startPoint x: 878, startPoint y: 293, endPoint x: 905, endPoint y: 374, distance: 85.8
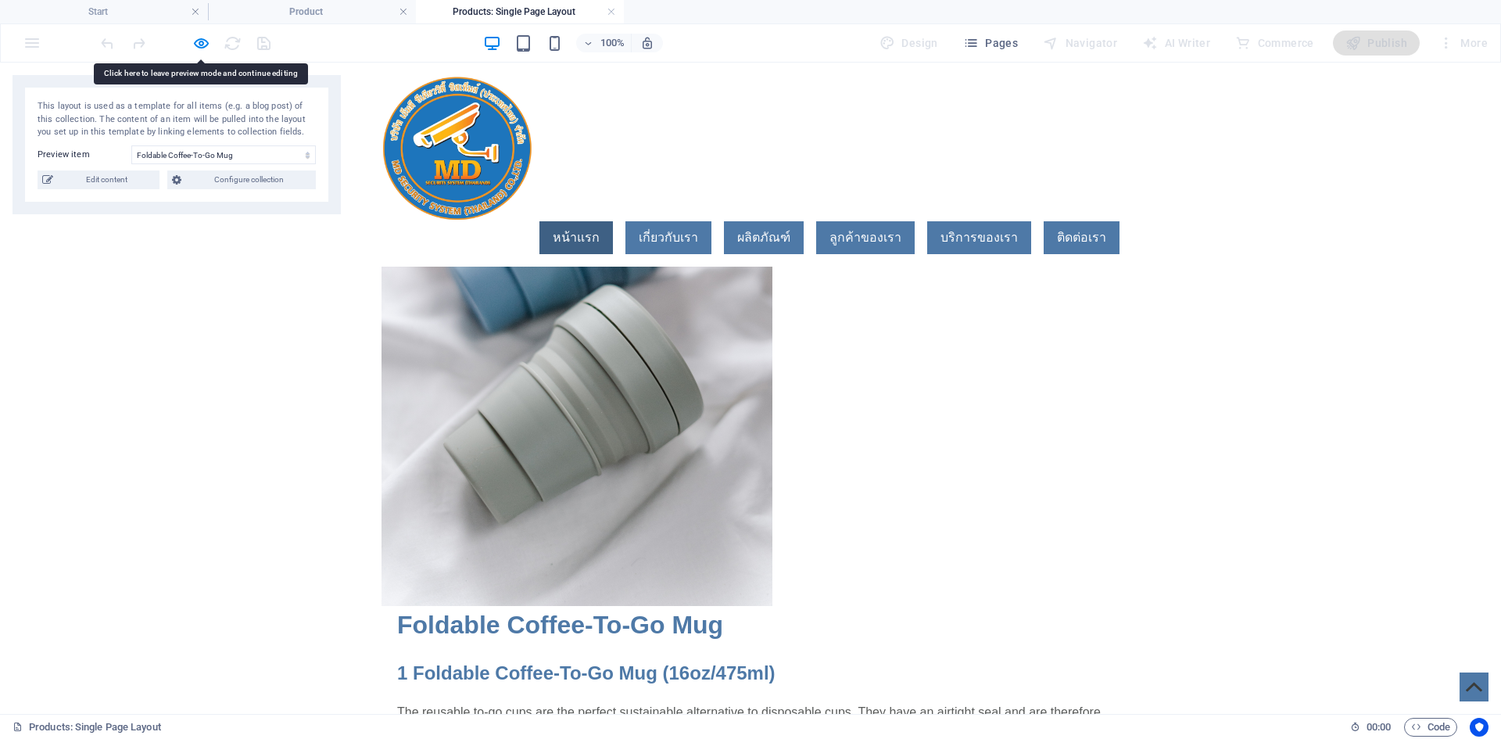
click at [112, 11] on h4 "Start" at bounding box center [104, 11] width 208 height 17
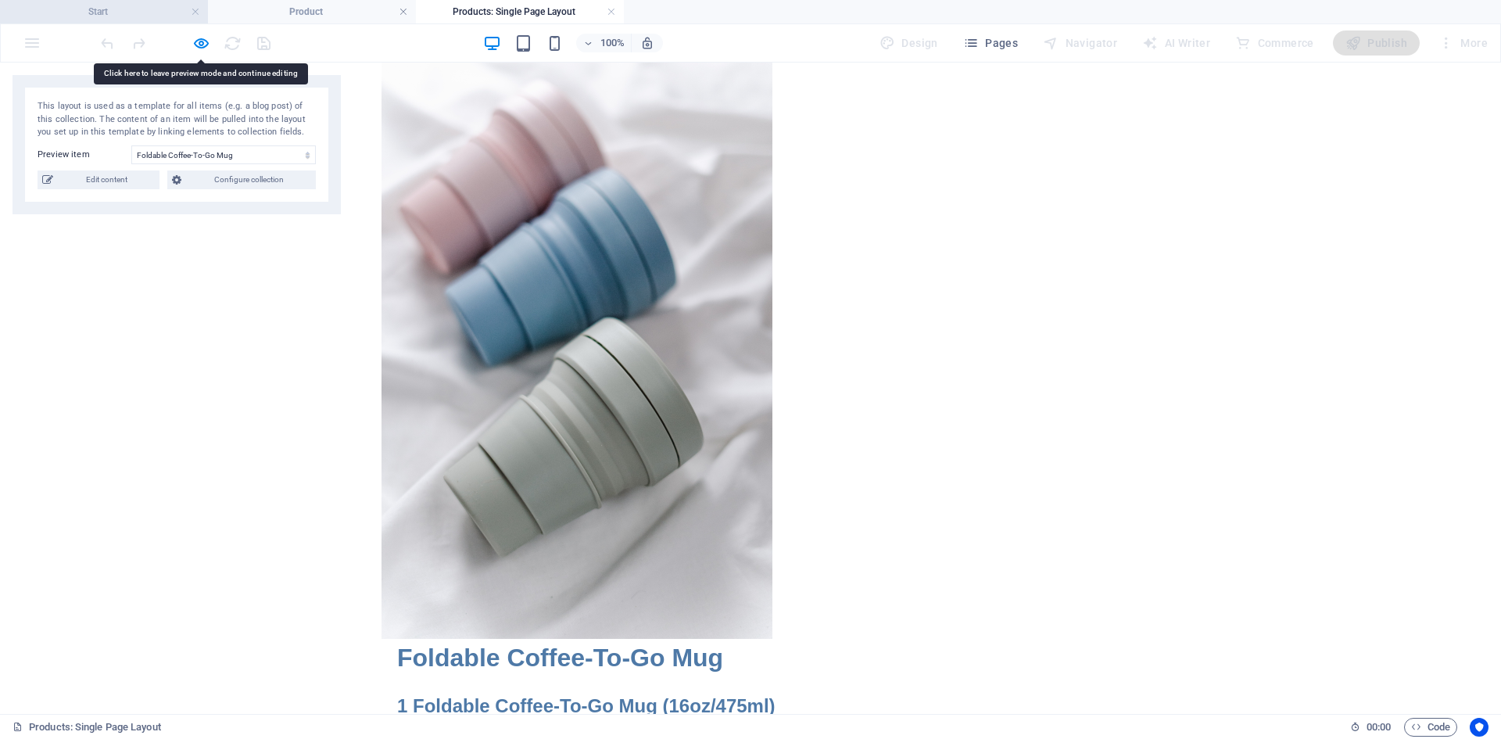
scroll to position [0, 0]
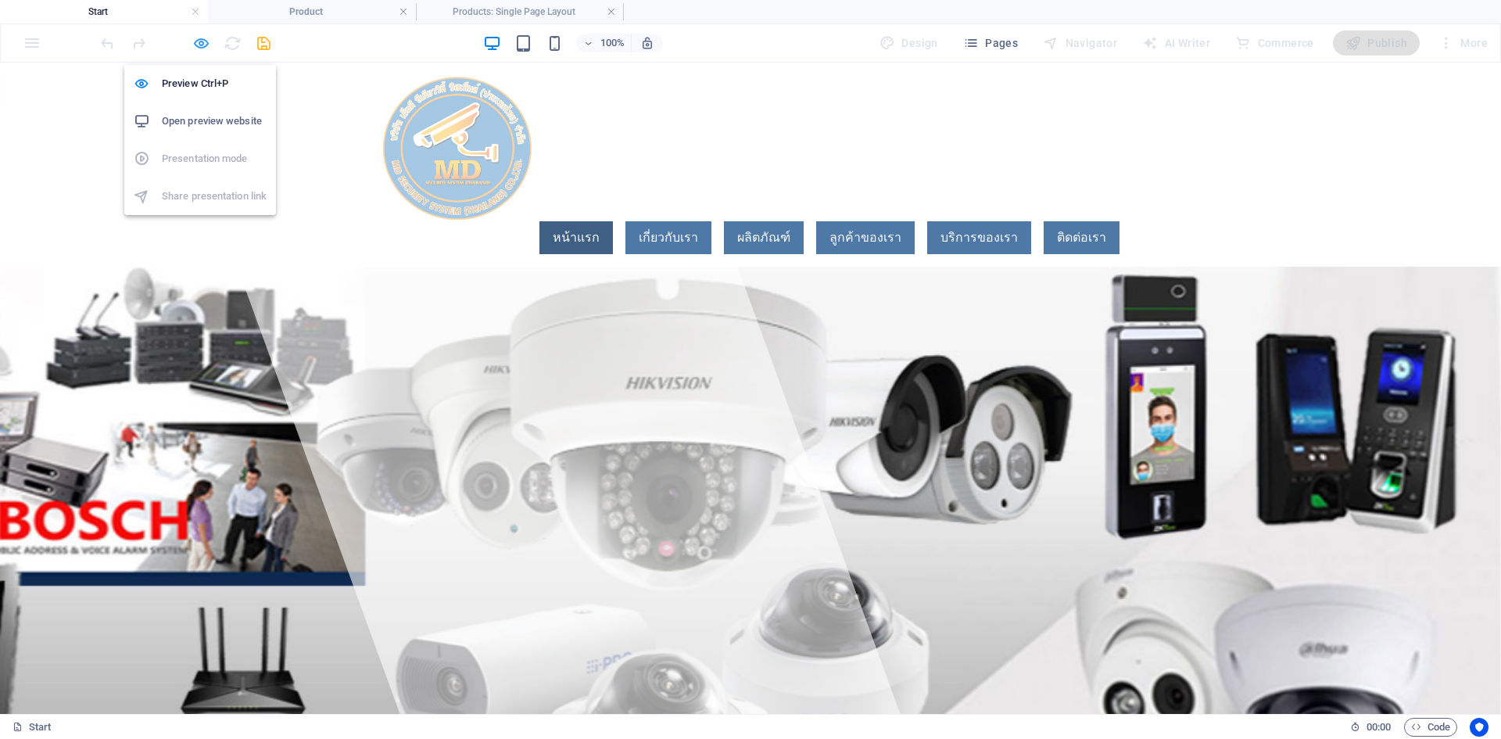
click at [196, 42] on icon "button" at bounding box center [201, 43] width 18 height 18
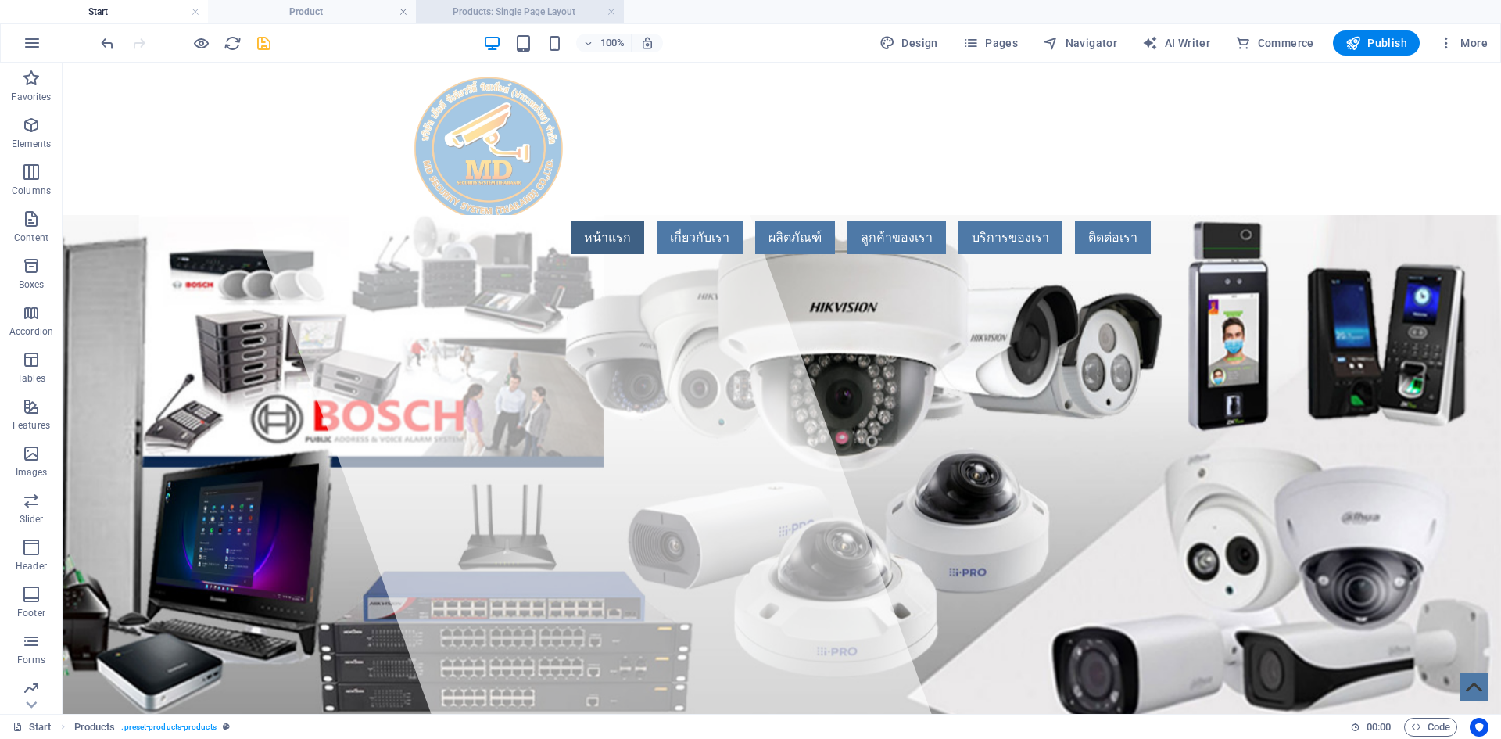
click at [478, 12] on h4 "Products: Single Page Layout" at bounding box center [520, 11] width 208 height 17
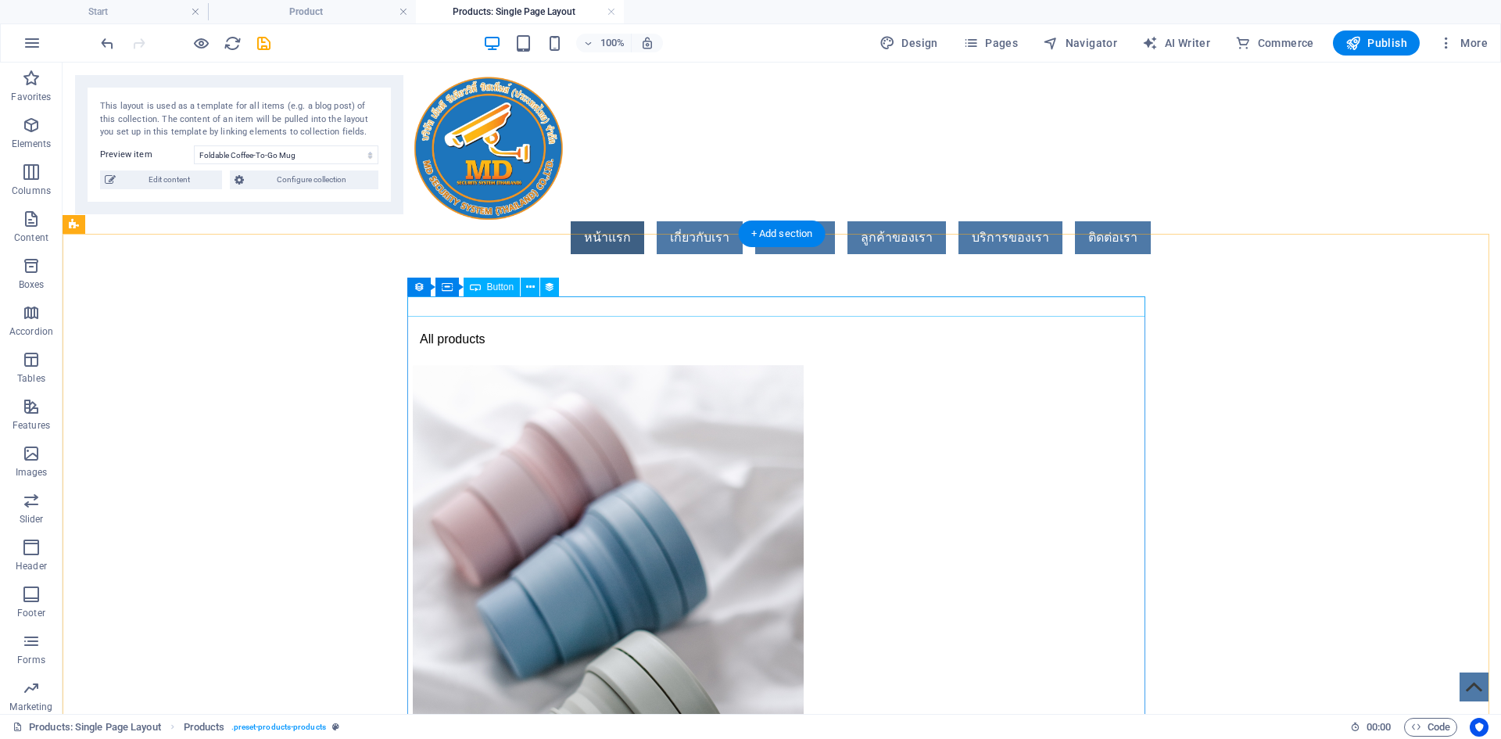
click at [456, 329] on div "All products" at bounding box center [782, 339] width 738 height 20
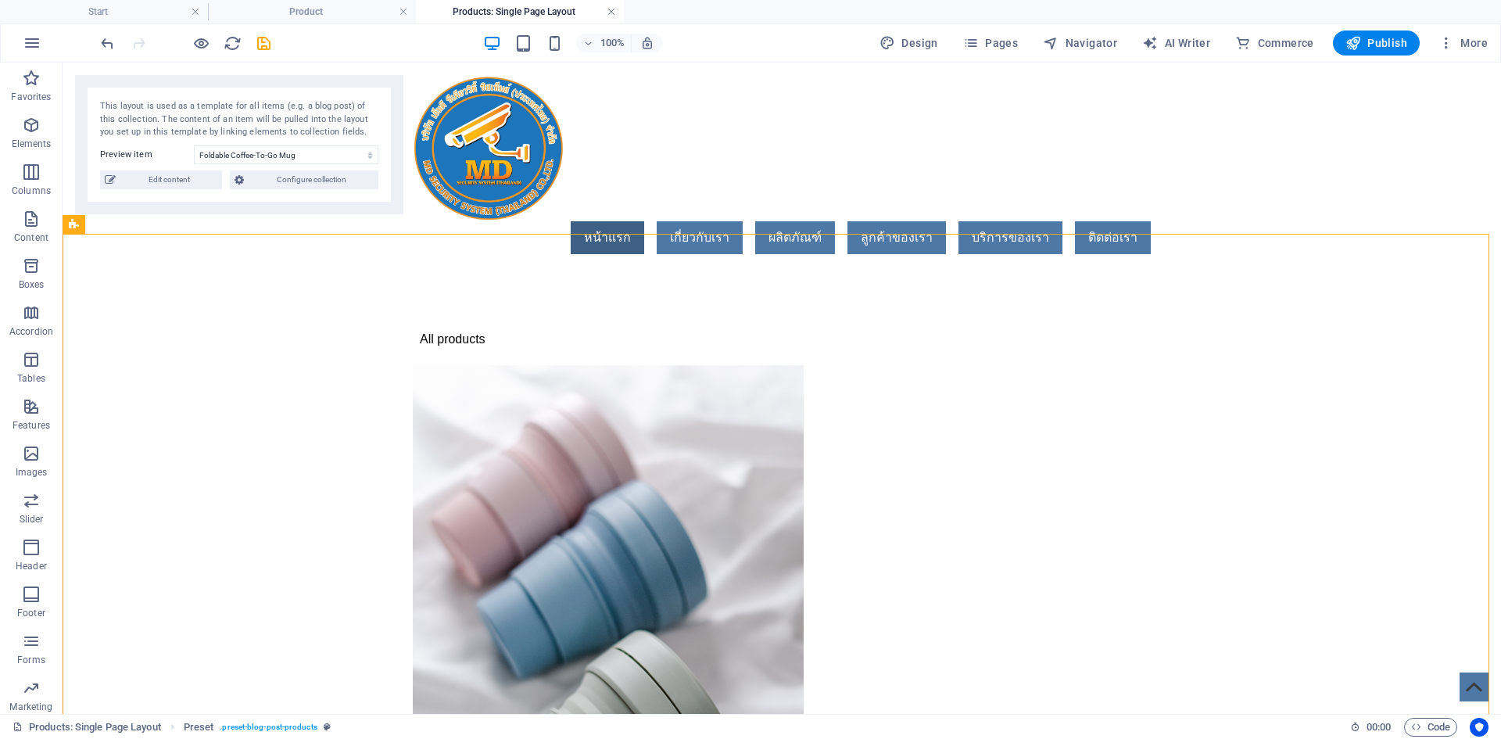
click at [613, 9] on link at bounding box center [611, 12] width 9 height 15
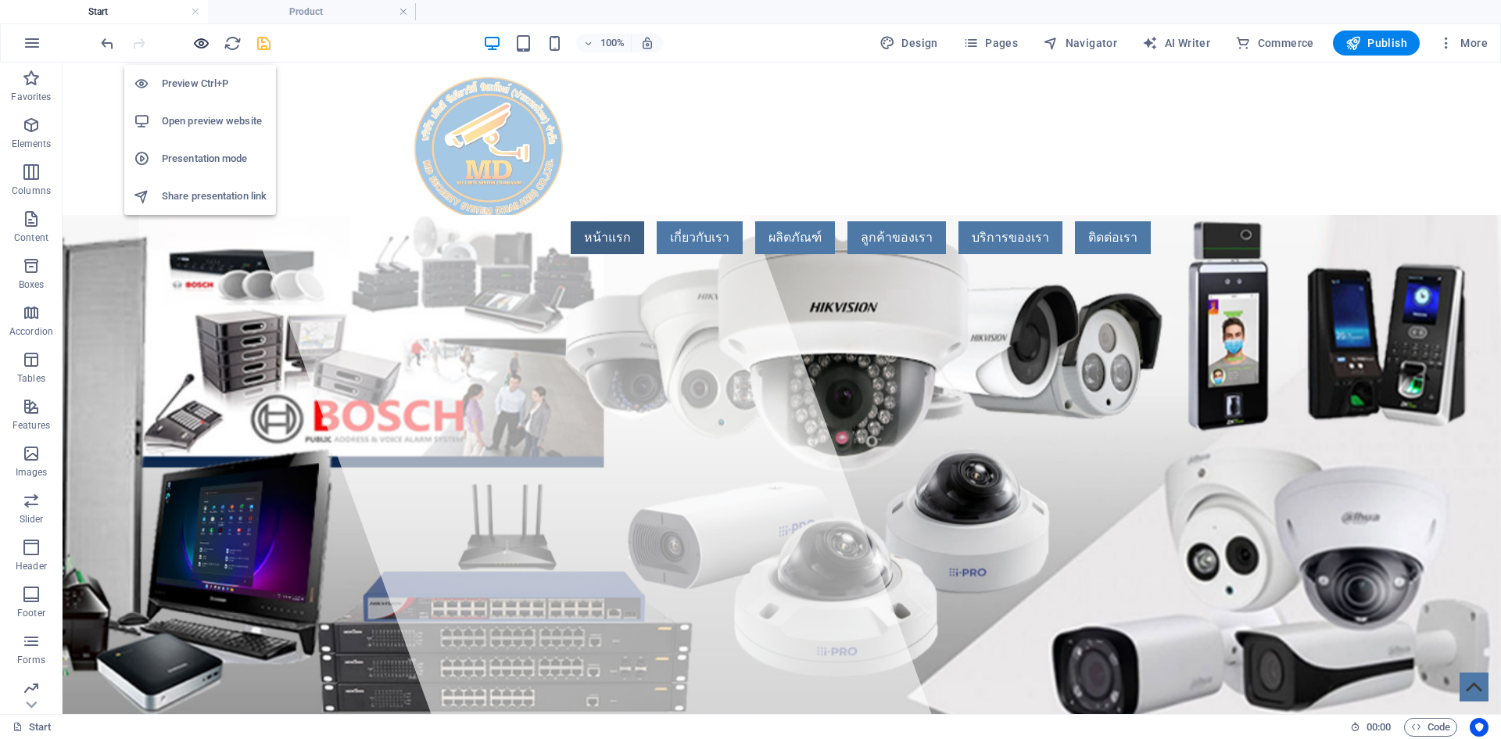
click at [205, 34] on icon "button" at bounding box center [201, 43] width 18 height 18
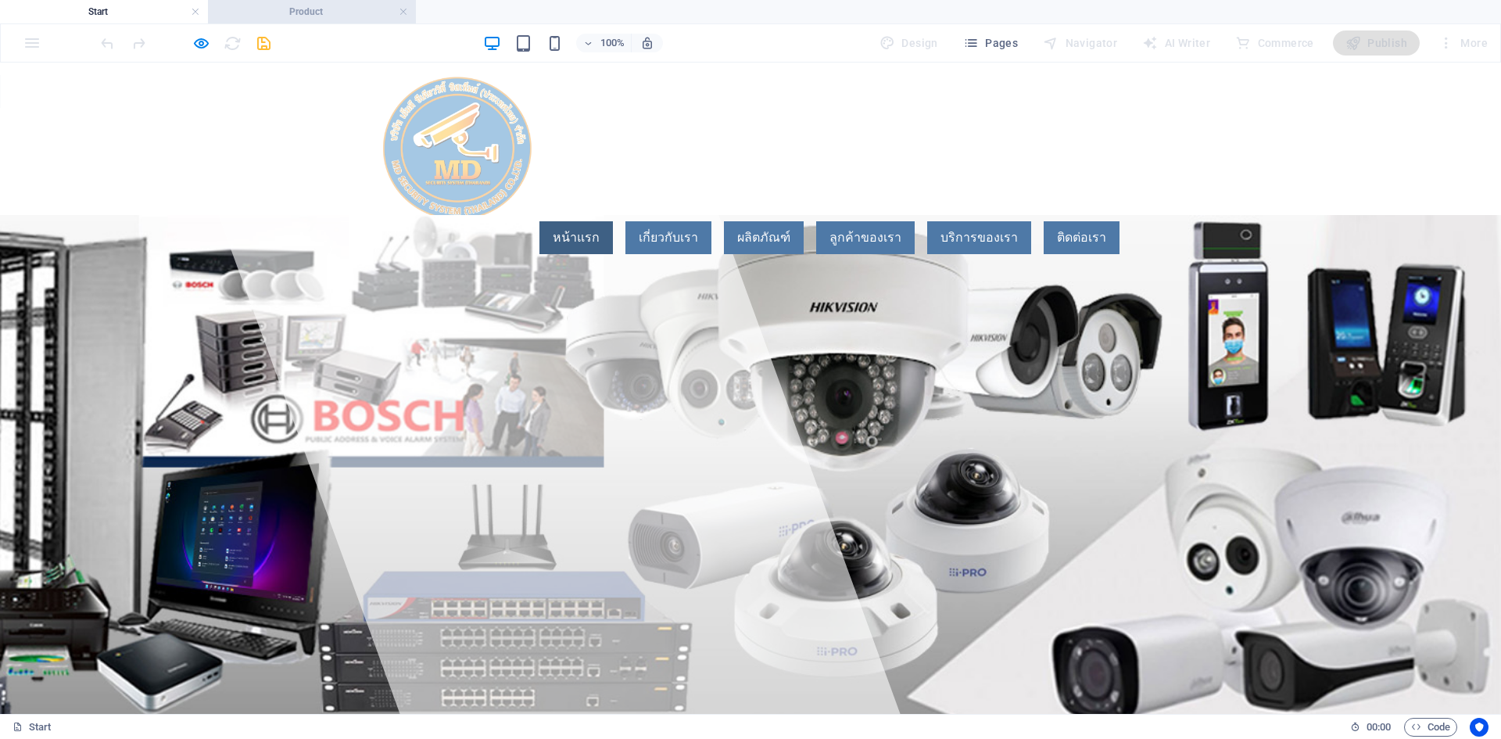
click at [293, 15] on h4 "Product" at bounding box center [312, 11] width 208 height 17
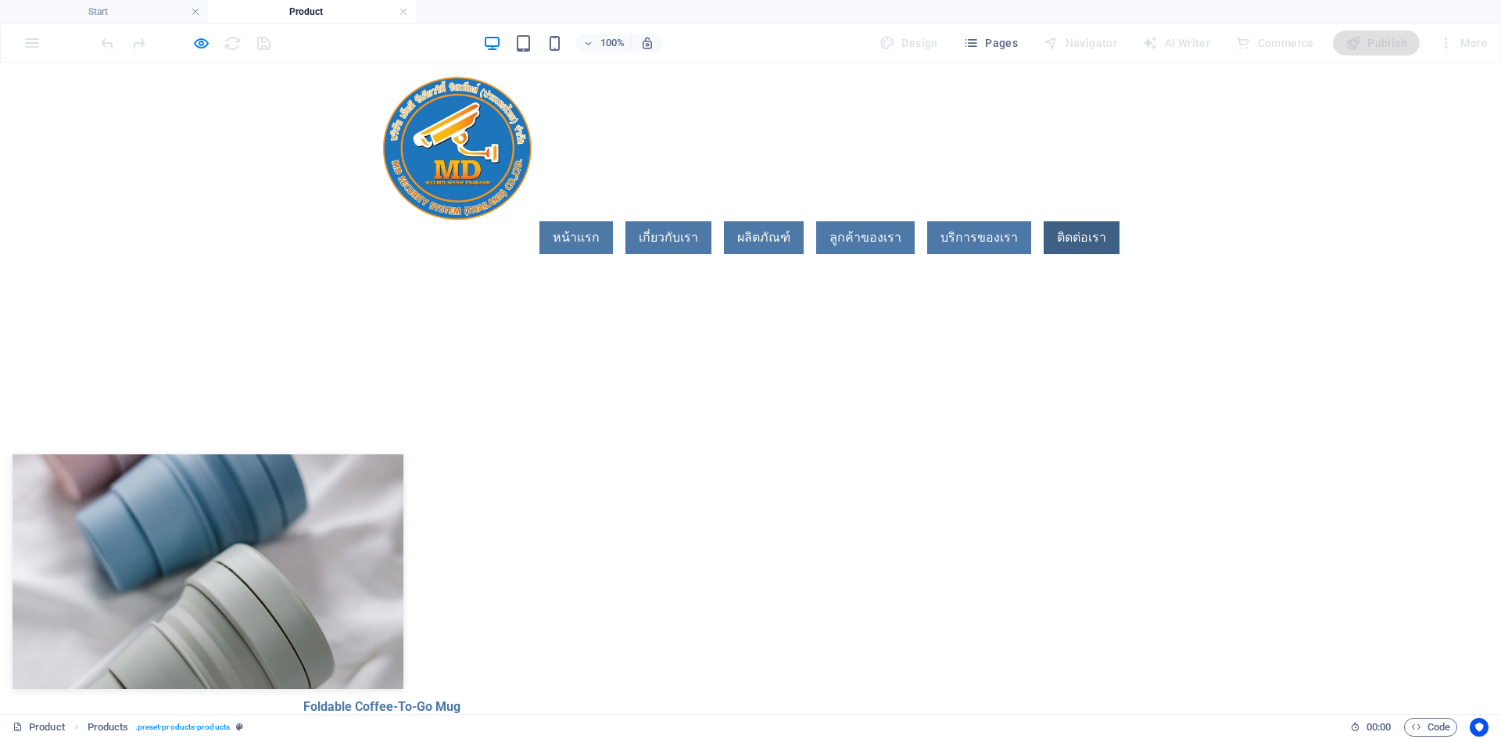
scroll to position [156, 0]
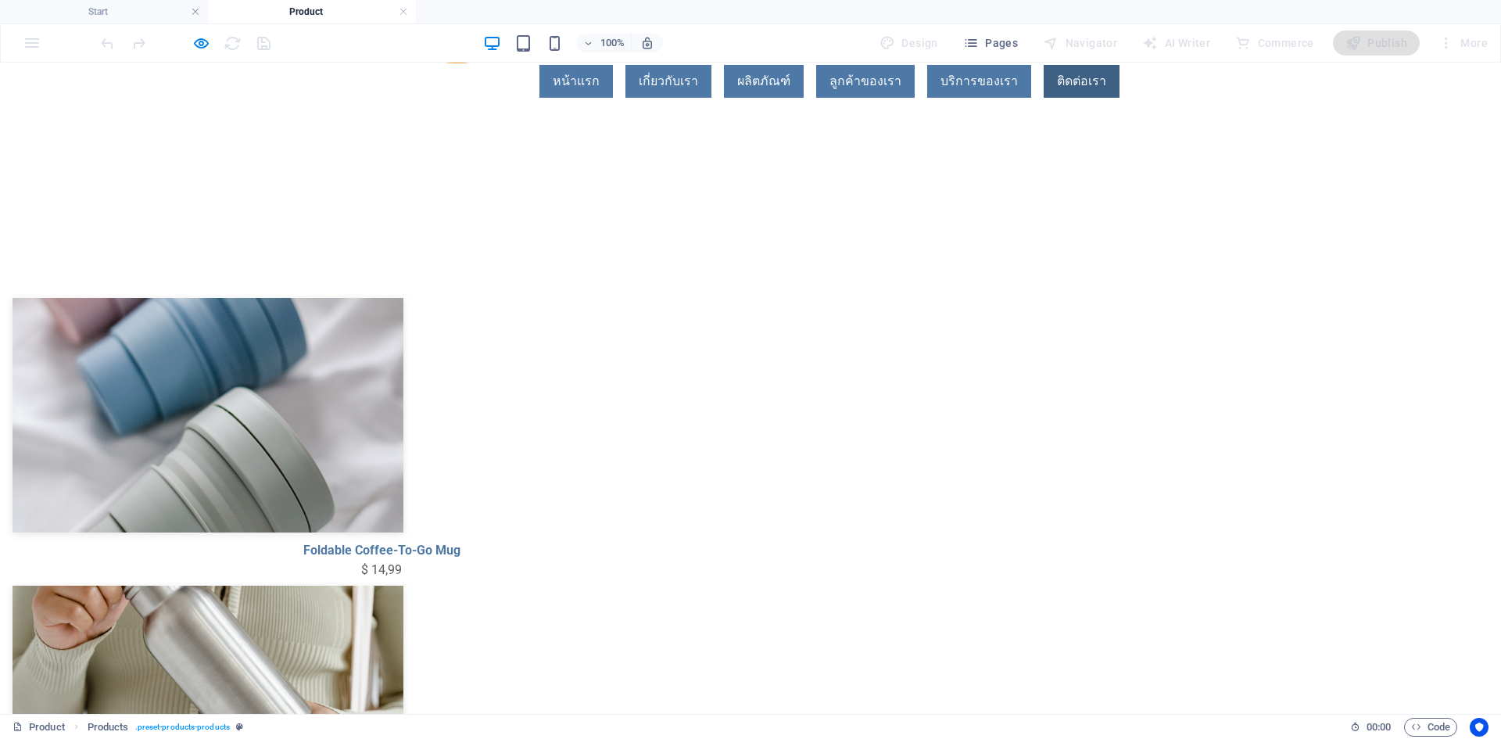
click at [403, 421] on img at bounding box center [208, 415] width 391 height 235
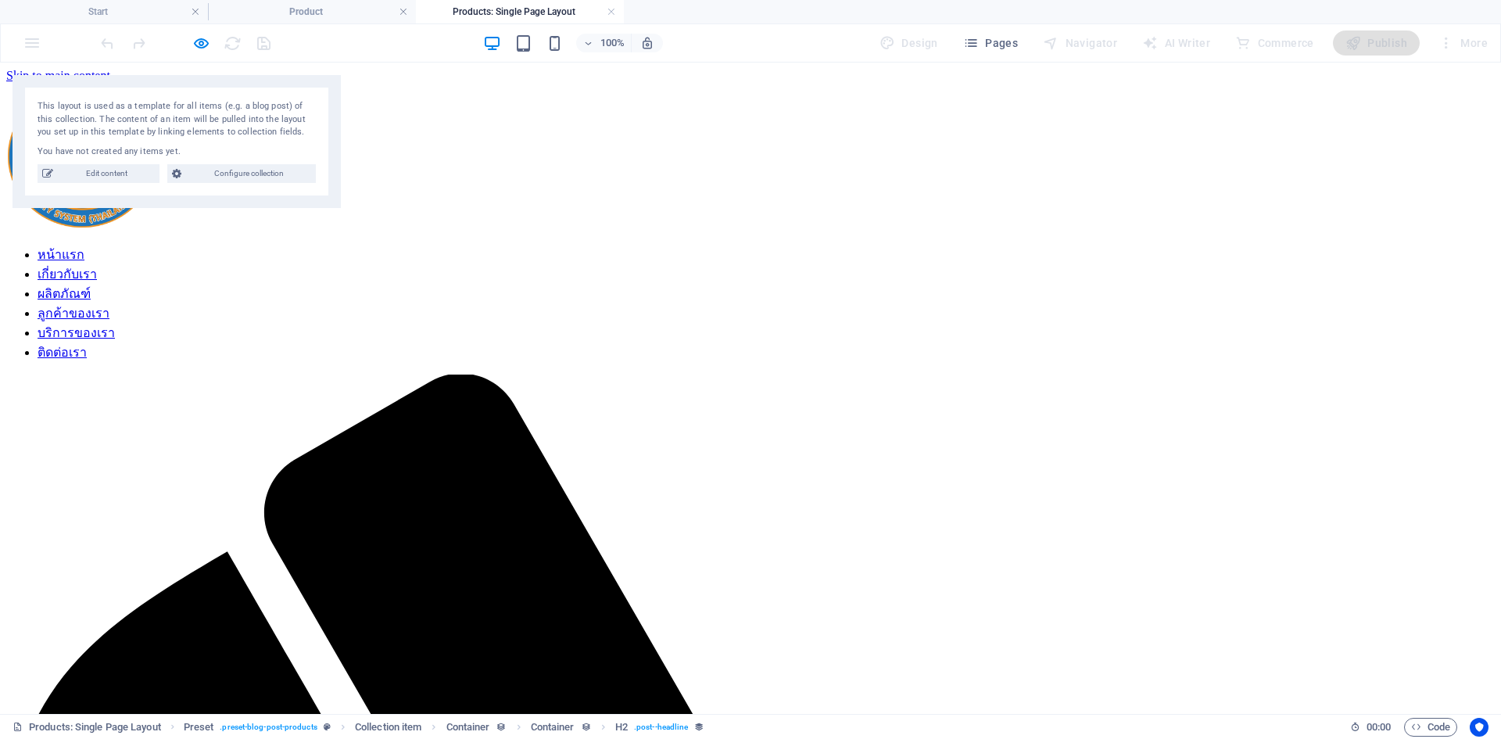
scroll to position [0, 0]
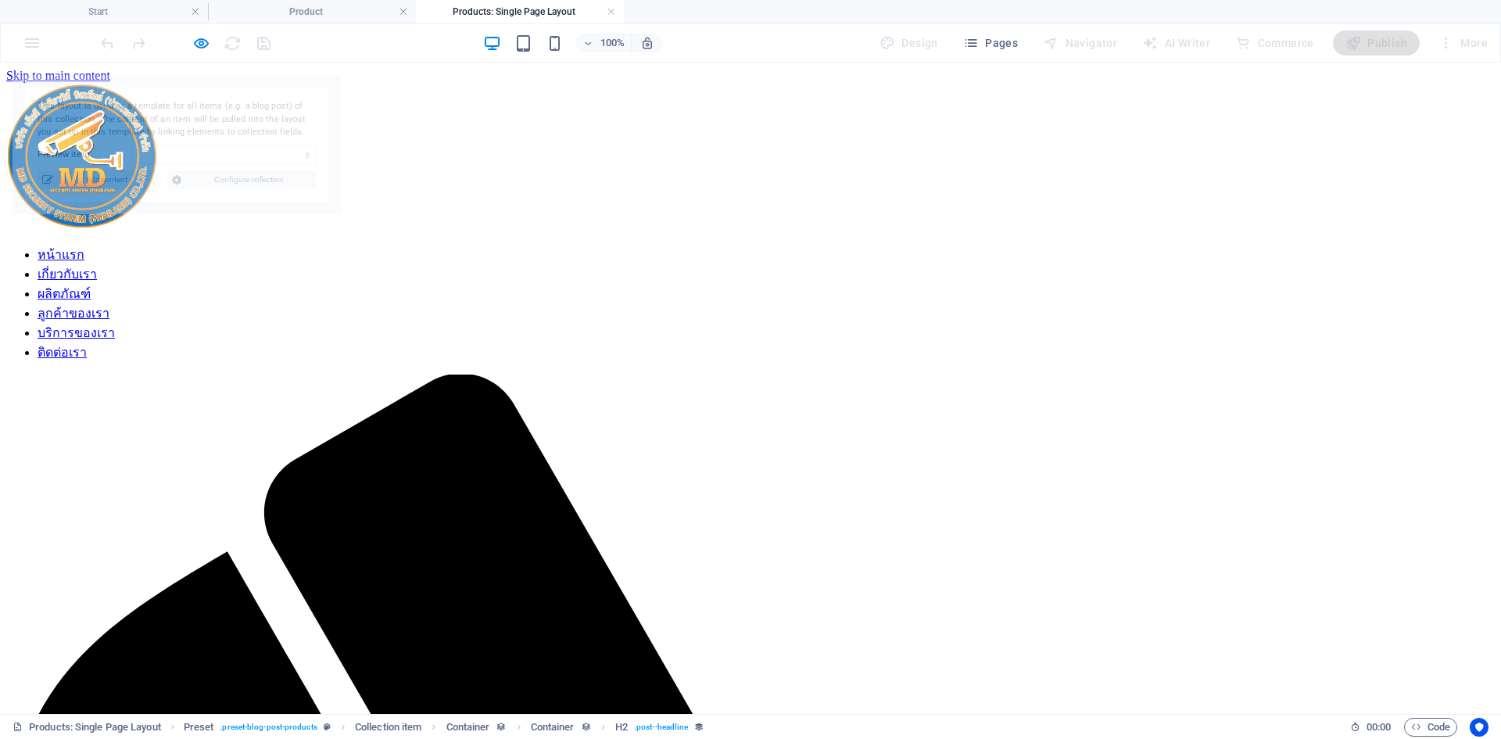
select select "68b93360445c8c9fa7005e2e"
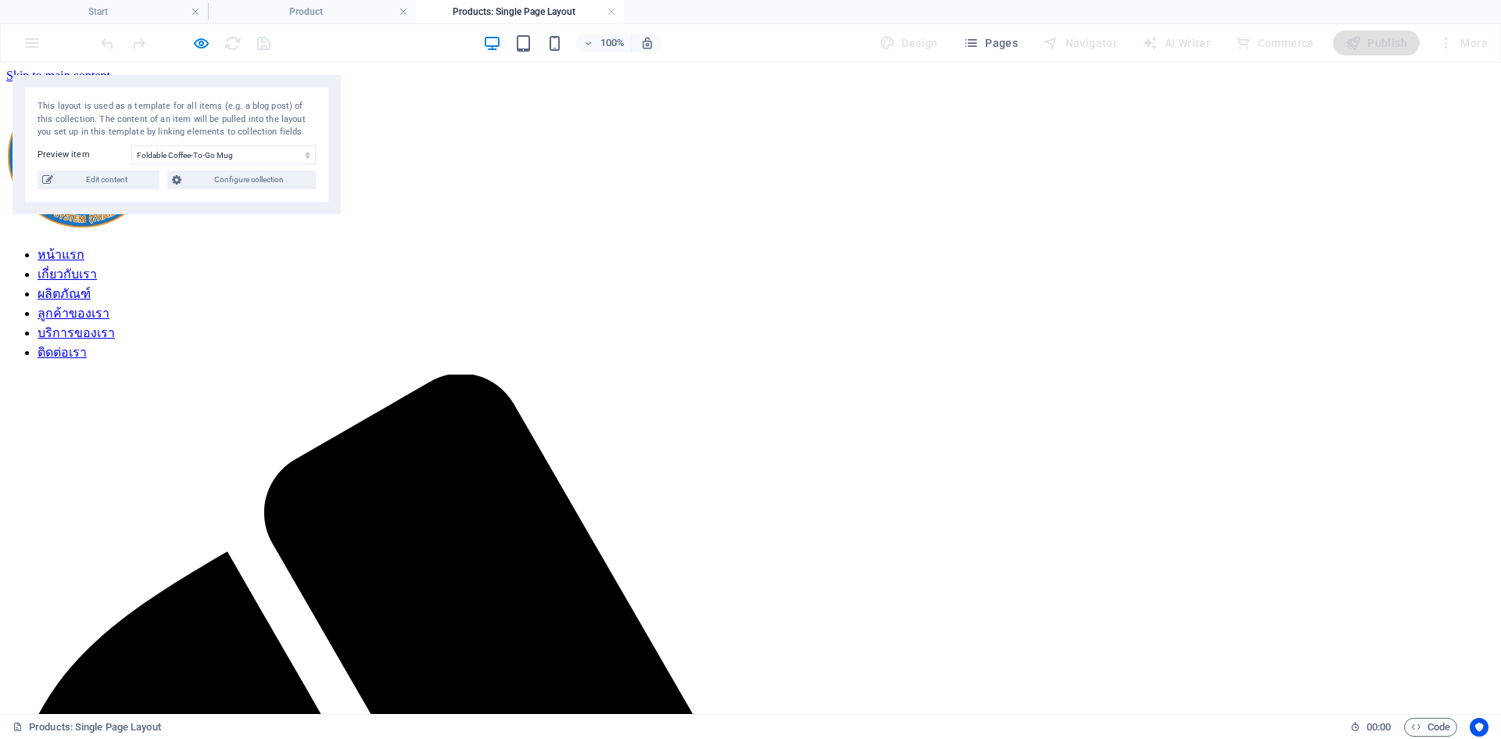
click at [586, 245] on nav "หน้าแรก เกี่ยวกับเรา ผลิตภัณฑ์ ลูกค้าของเรา บริการของเรา ติดต่อเรา" at bounding box center [750, 303] width 1488 height 117
click at [93, 181] on span "Edit content" at bounding box center [106, 179] width 97 height 19
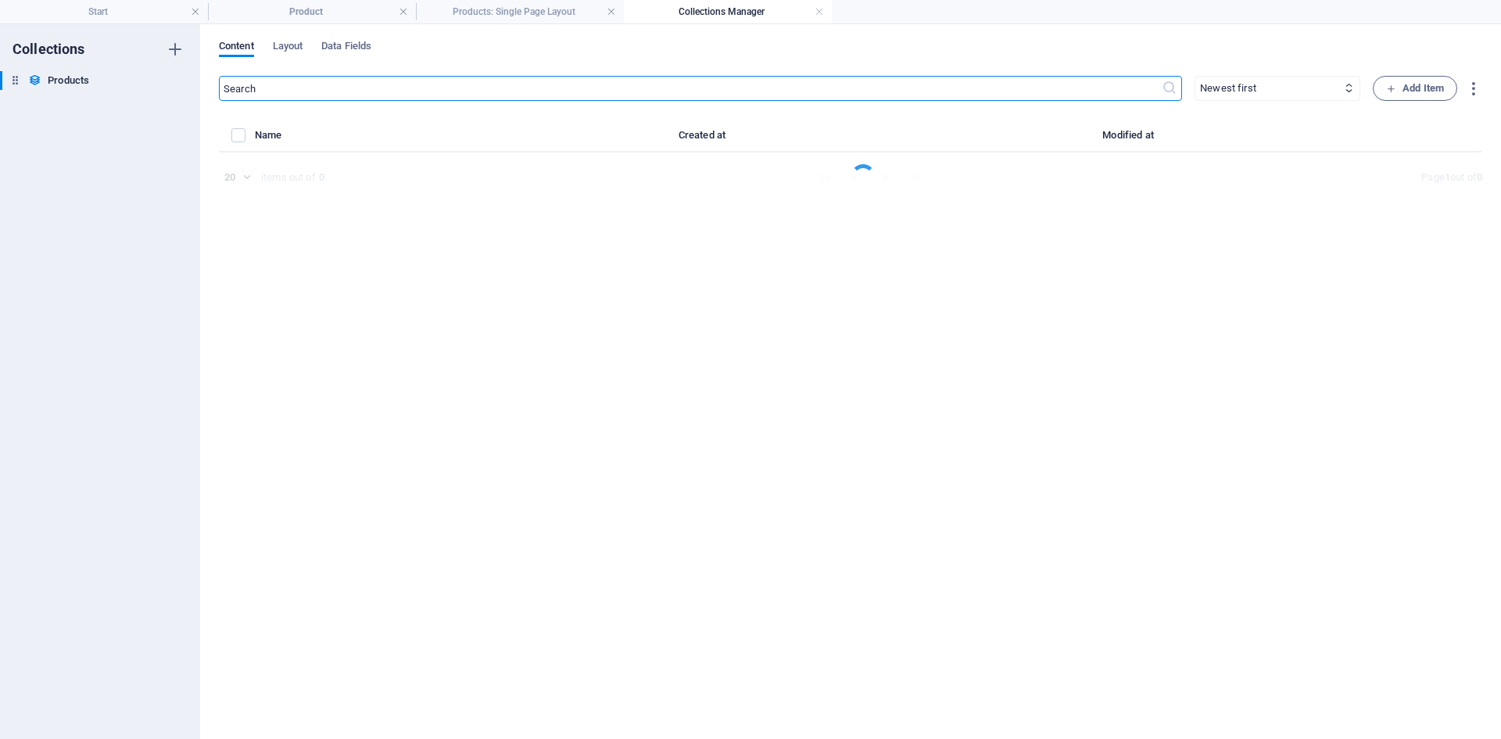
select select "Out of stock"
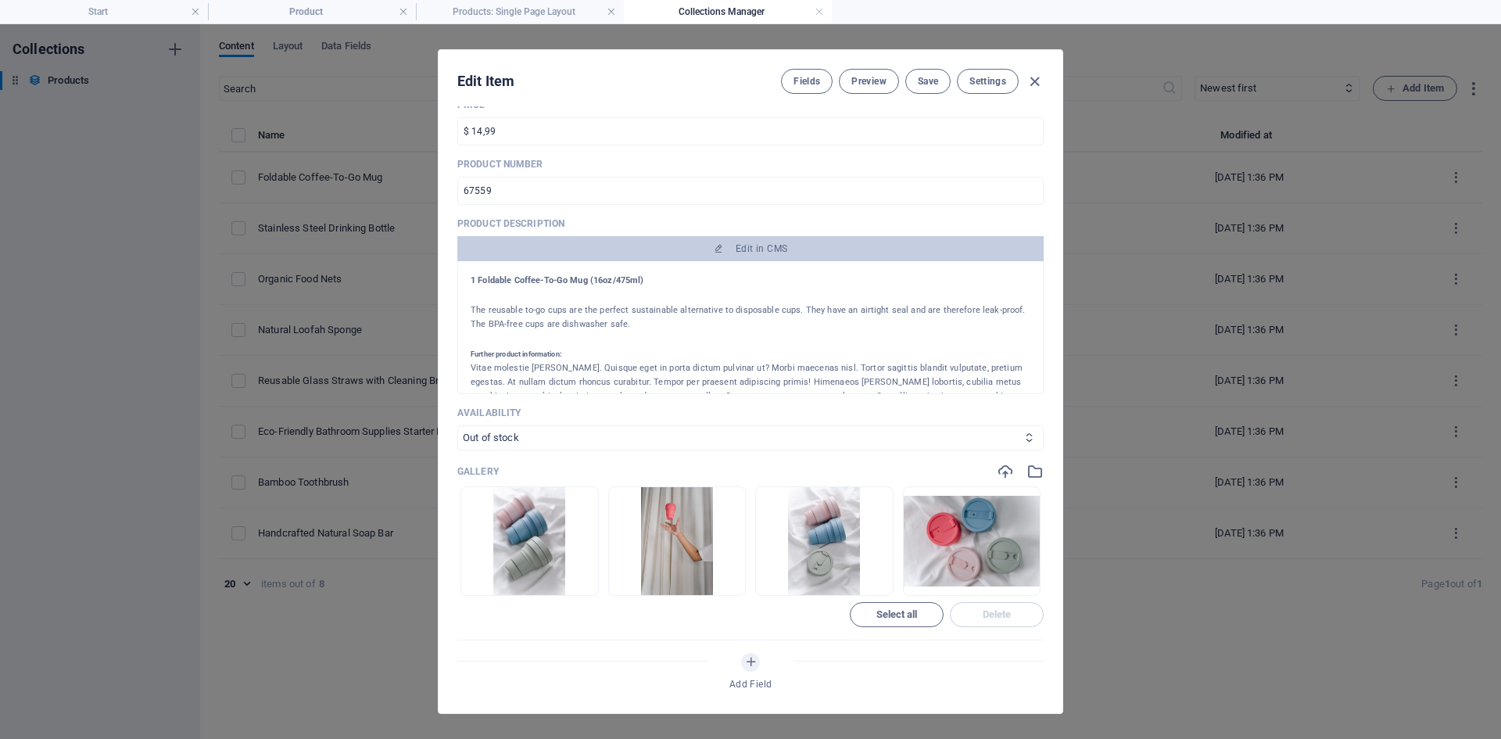
scroll to position [391, 0]
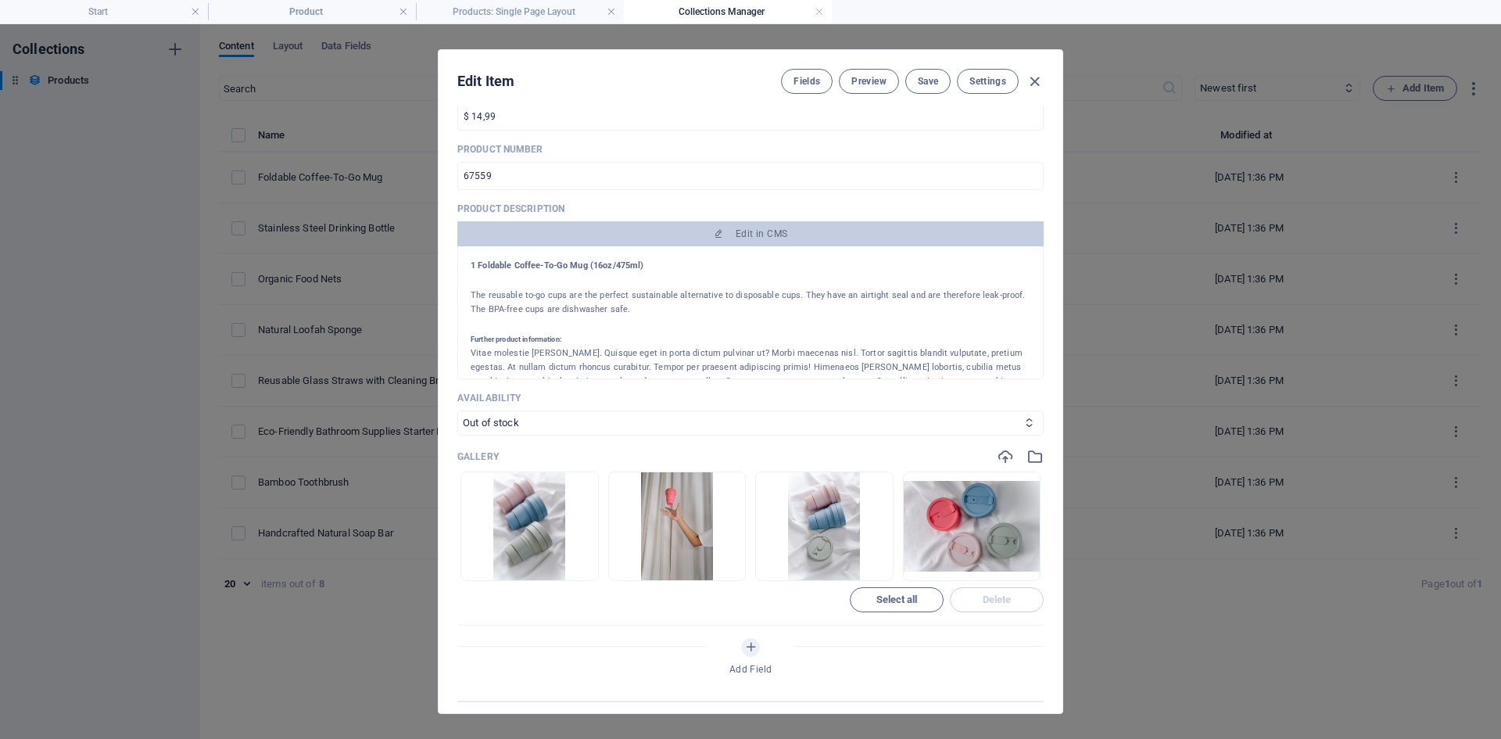
click at [568, 271] on h4 "1 Foldable Coffee-To-Go Mug (16oz/475ml)" at bounding box center [751, 266] width 560 height 14
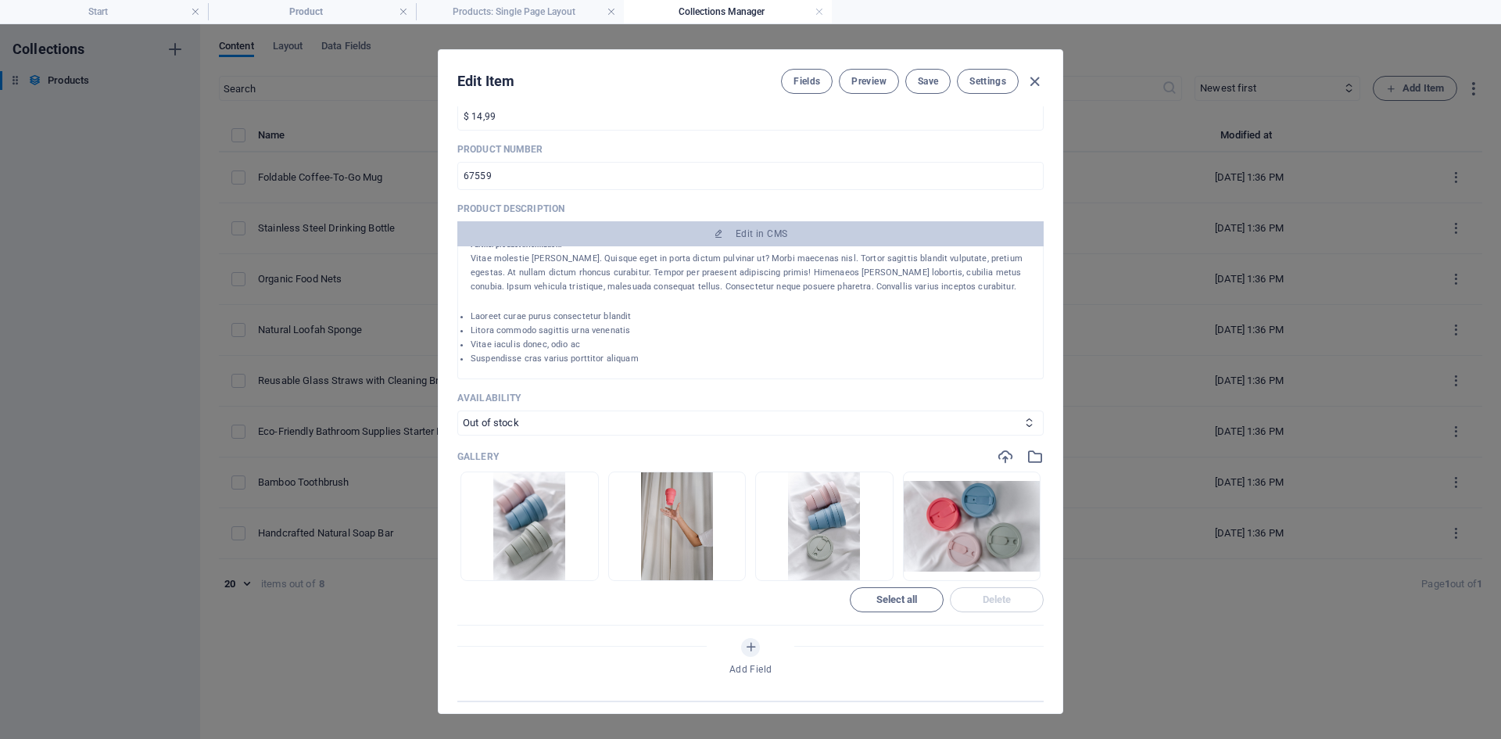
drag, startPoint x: 560, startPoint y: 263, endPoint x: 671, endPoint y: 391, distance: 169.0
click at [671, 391] on div "Name Foldable Coffee-To-Go Mug ​ Slug [DOMAIN_NAME][URL] foldable-coffee-to-go-…" at bounding box center [750, 214] width 586 height 973
click at [676, 318] on li "Laoreet curae purus consectetur blandit" at bounding box center [751, 317] width 560 height 14
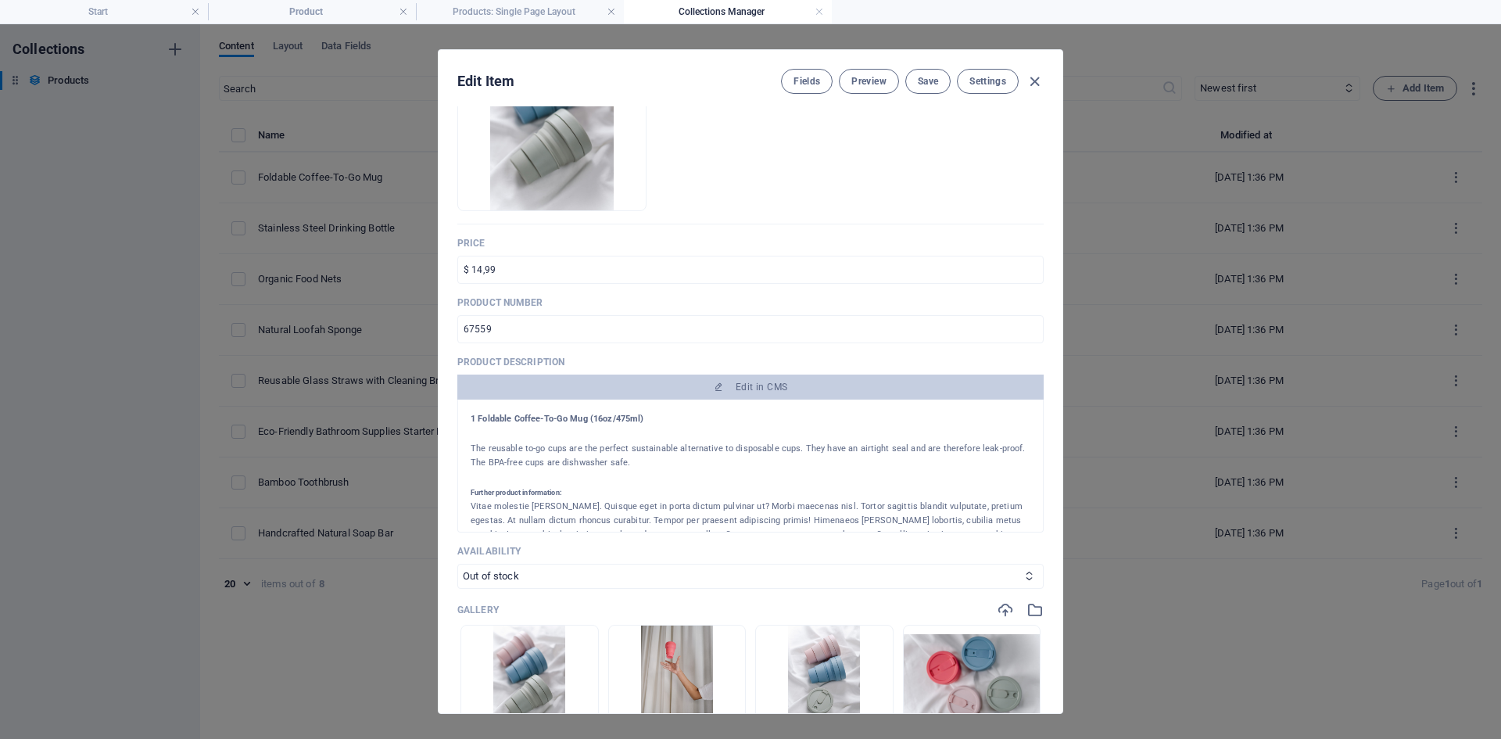
scroll to position [235, 0]
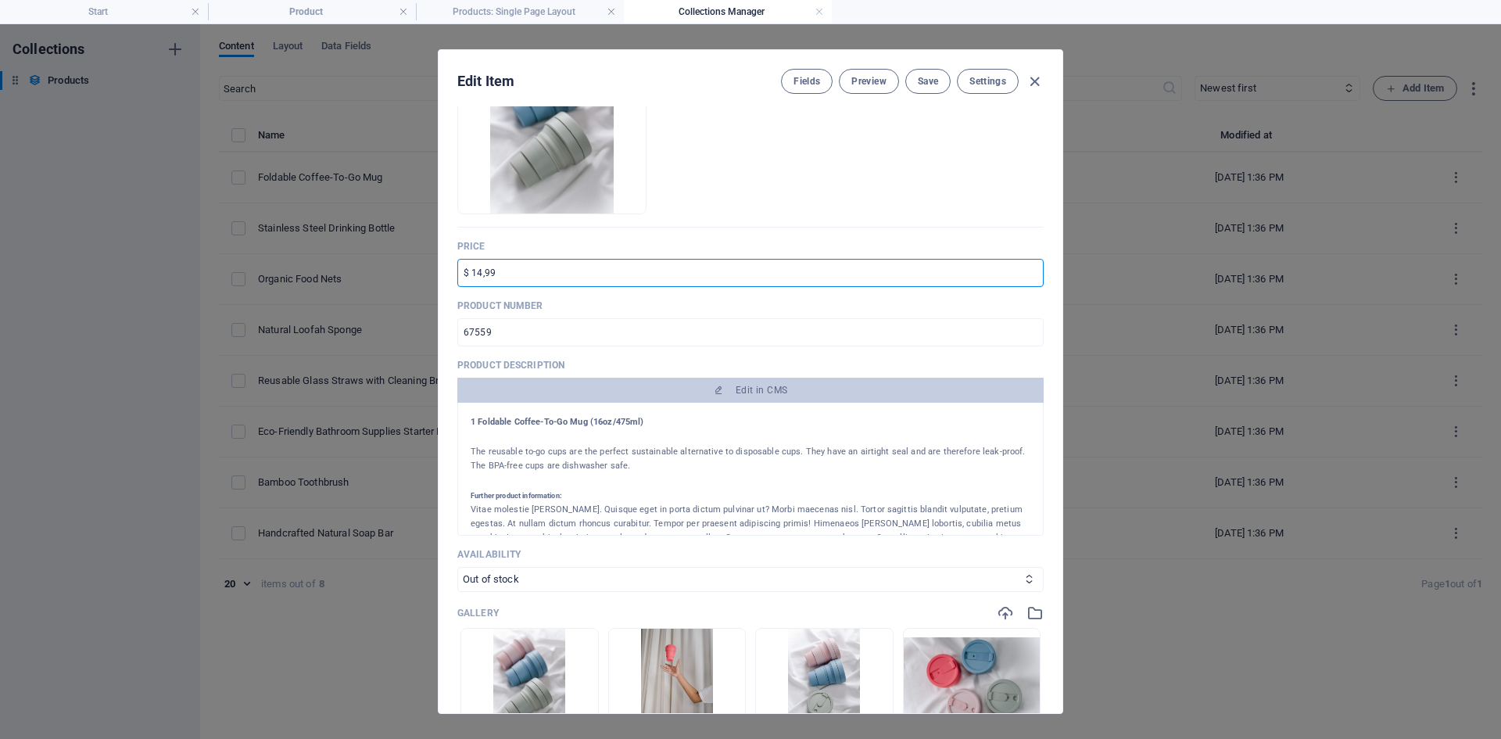
drag, startPoint x: 500, startPoint y: 266, endPoint x: 443, endPoint y: 262, distance: 56.4
click at [443, 262] on div "Name Foldable Coffee-To-Go Mug ​ Slug [DOMAIN_NAME][URL] foldable-coffee-to-go-…" at bounding box center [751, 409] width 624 height 607
click at [532, 256] on div "Price 100 ​" at bounding box center [750, 263] width 586 height 47
click at [525, 265] on input "100" at bounding box center [750, 273] width 586 height 28
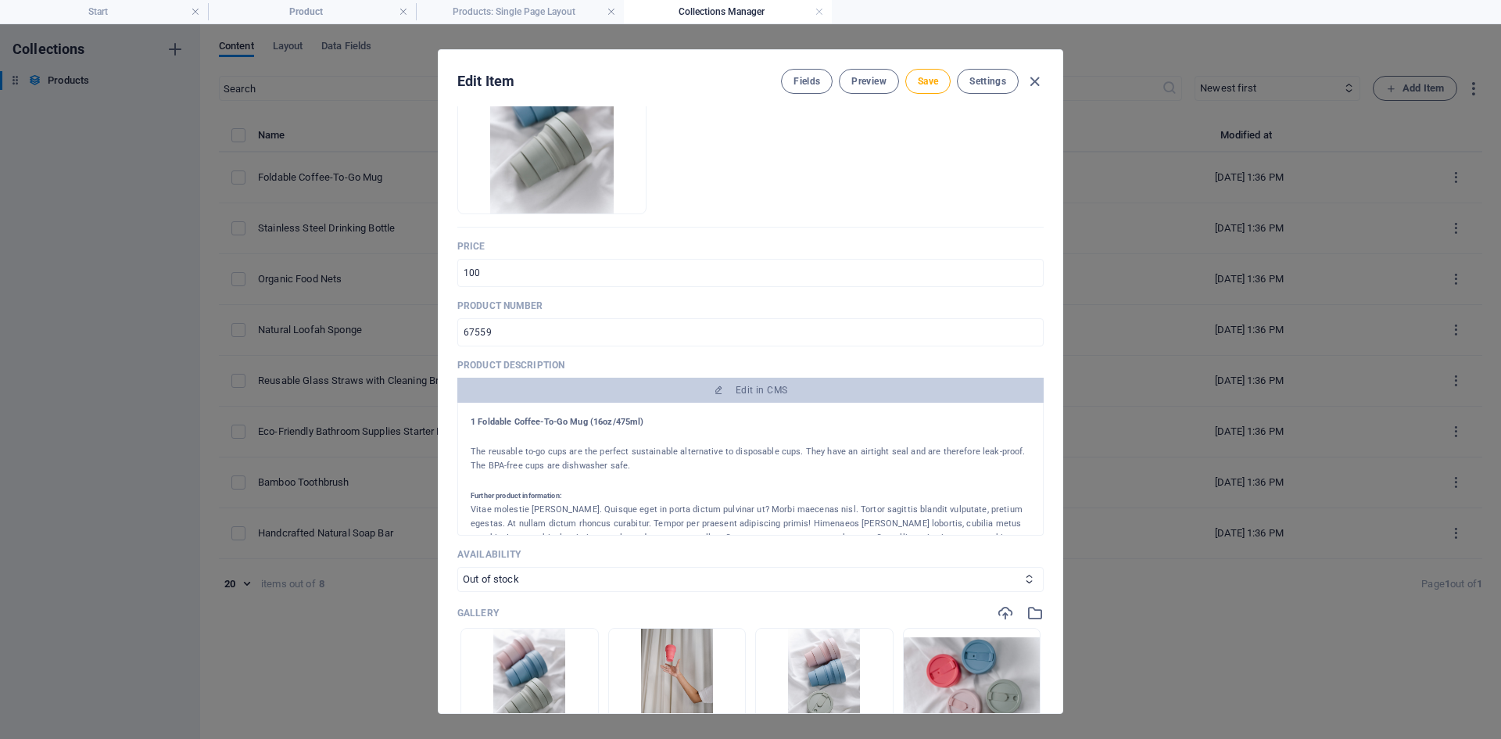
click at [1042, 70] on div "Fields Preview Save Settings" at bounding box center [912, 81] width 263 height 25
click at [1039, 77] on icon "button" at bounding box center [1035, 82] width 18 height 18
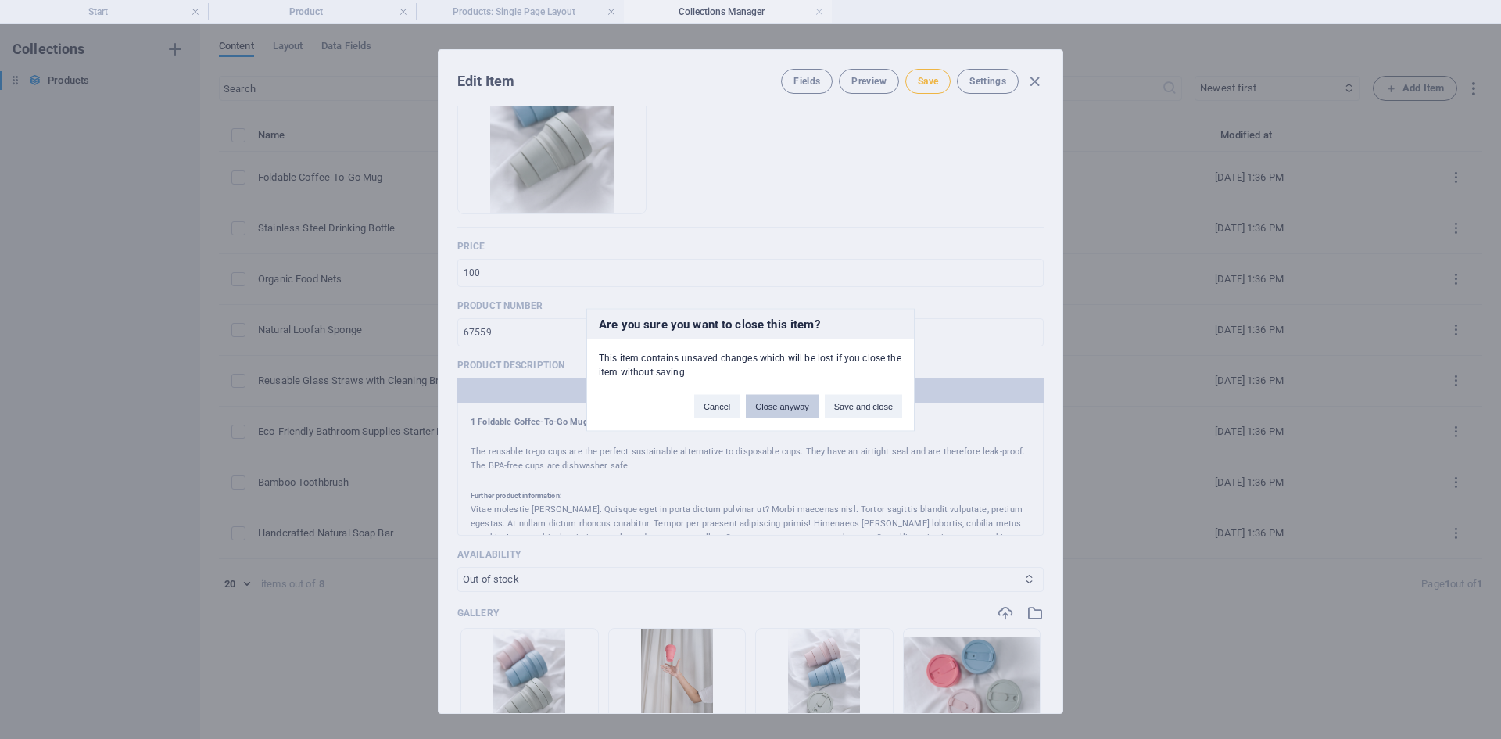
click at [771, 400] on button "Close anyway" at bounding box center [782, 405] width 72 height 23
type input "$ 14,99"
type input "foldable-coffee-to-go-mug"
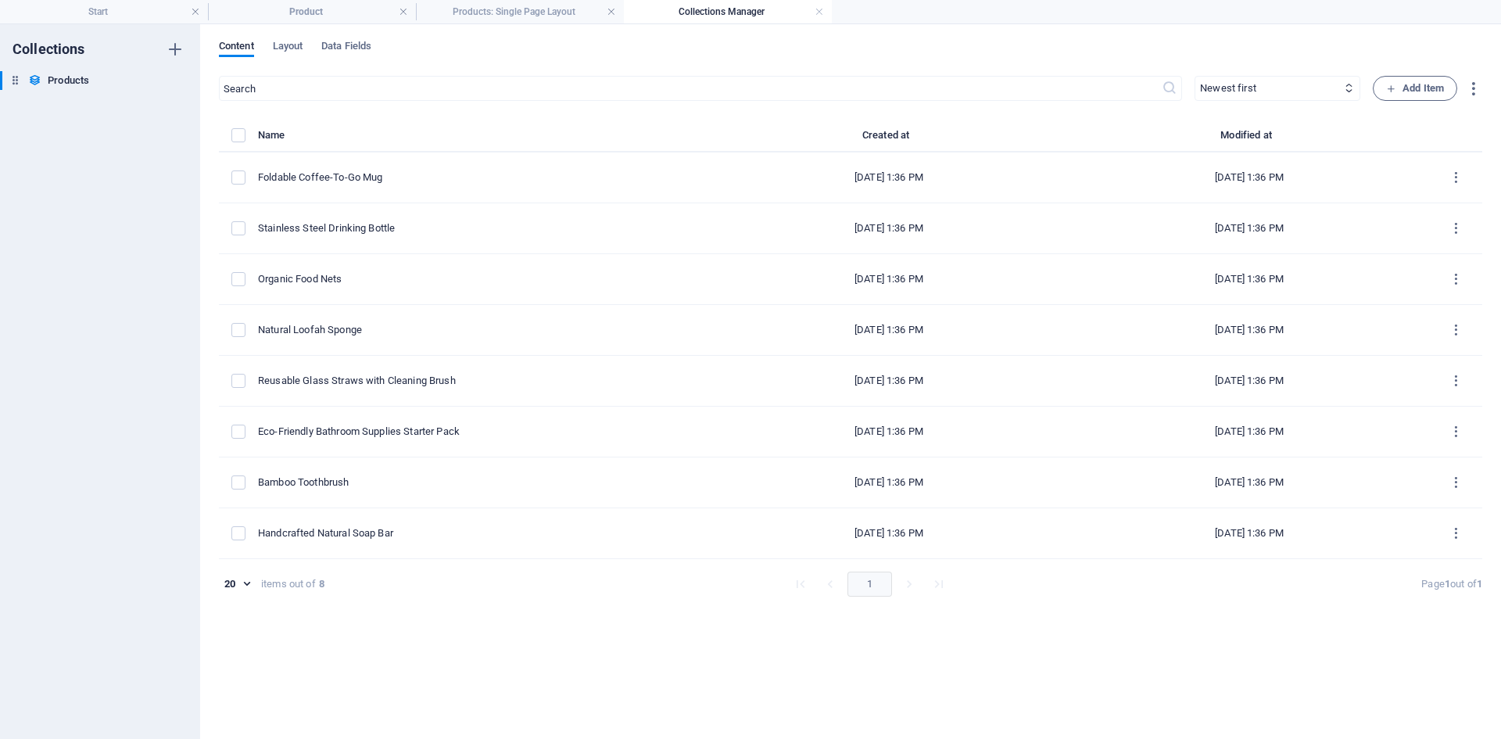
click at [940, 582] on li "pagination navigation" at bounding box center [939, 583] width 30 height 25
click at [245, 585] on body "[DOMAIN_NAME] Start Product Products: Single Page Layout Collections Manager Fa…" at bounding box center [750, 369] width 1501 height 739
click at [237, 704] on li "100" at bounding box center [236, 709] width 41 height 32
click at [240, 585] on body "[DOMAIN_NAME] Start Product Products: Single Page Layout Collections Manager Fa…" at bounding box center [750, 369] width 1501 height 739
click at [240, 590] on li "5" at bounding box center [238, 582] width 41 height 32
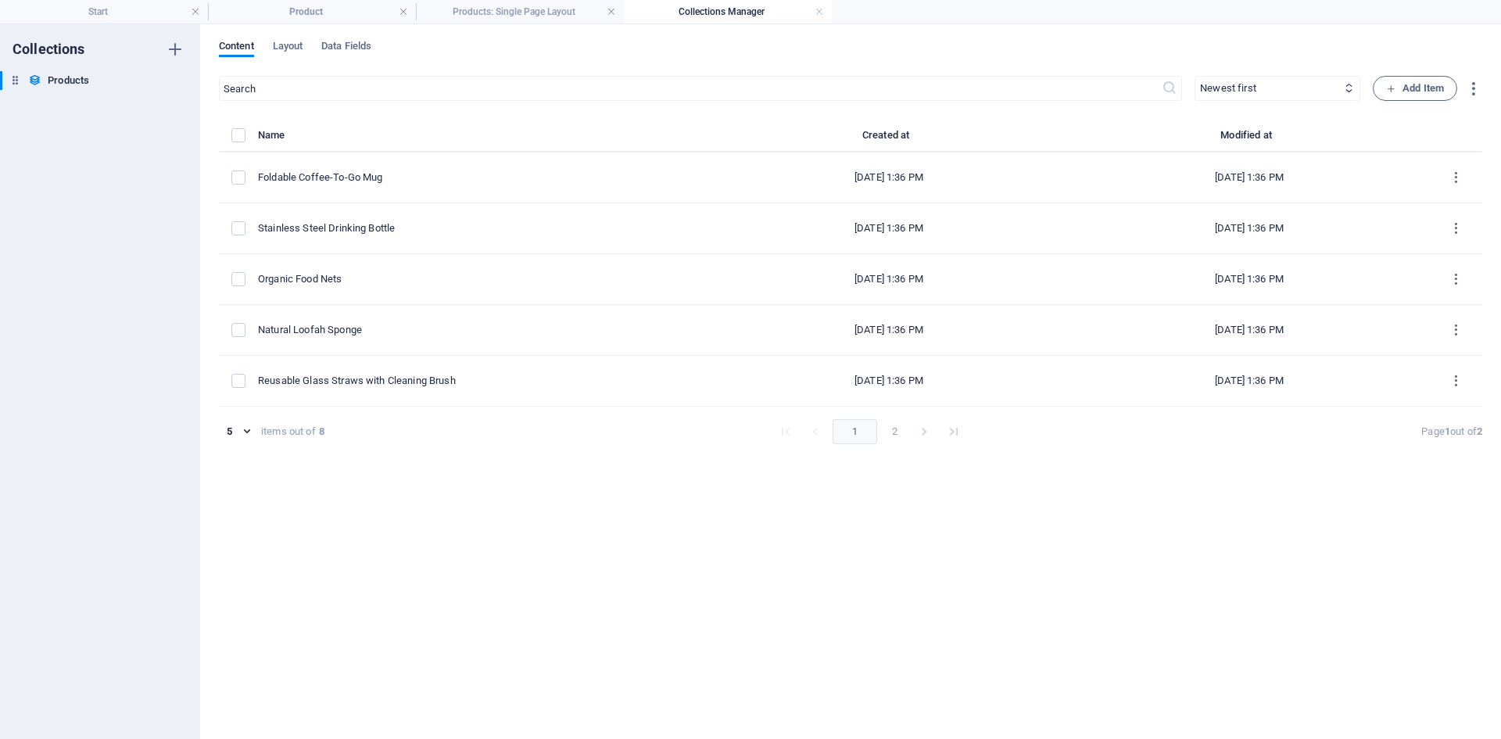
click at [233, 438] on body "[DOMAIN_NAME] Start Product Products: Single Page Layout Collections Manager Fa…" at bounding box center [750, 369] width 1501 height 739
click at [238, 509] on li "20" at bounding box center [236, 519] width 41 height 32
type input "20"
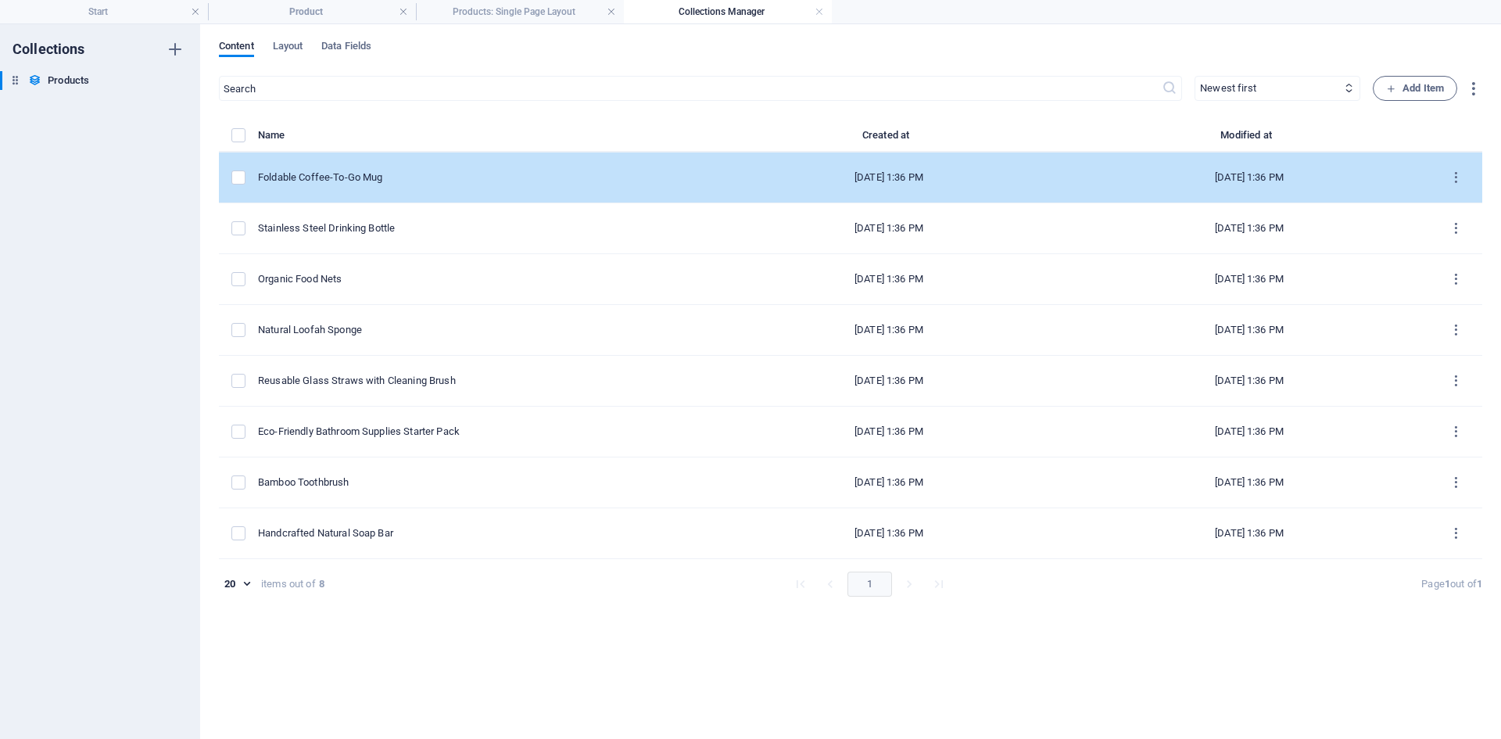
click at [475, 179] on div "Foldable Coffee-To-Go Mug" at bounding box center [477, 177] width 439 height 14
select select "Out of stock"
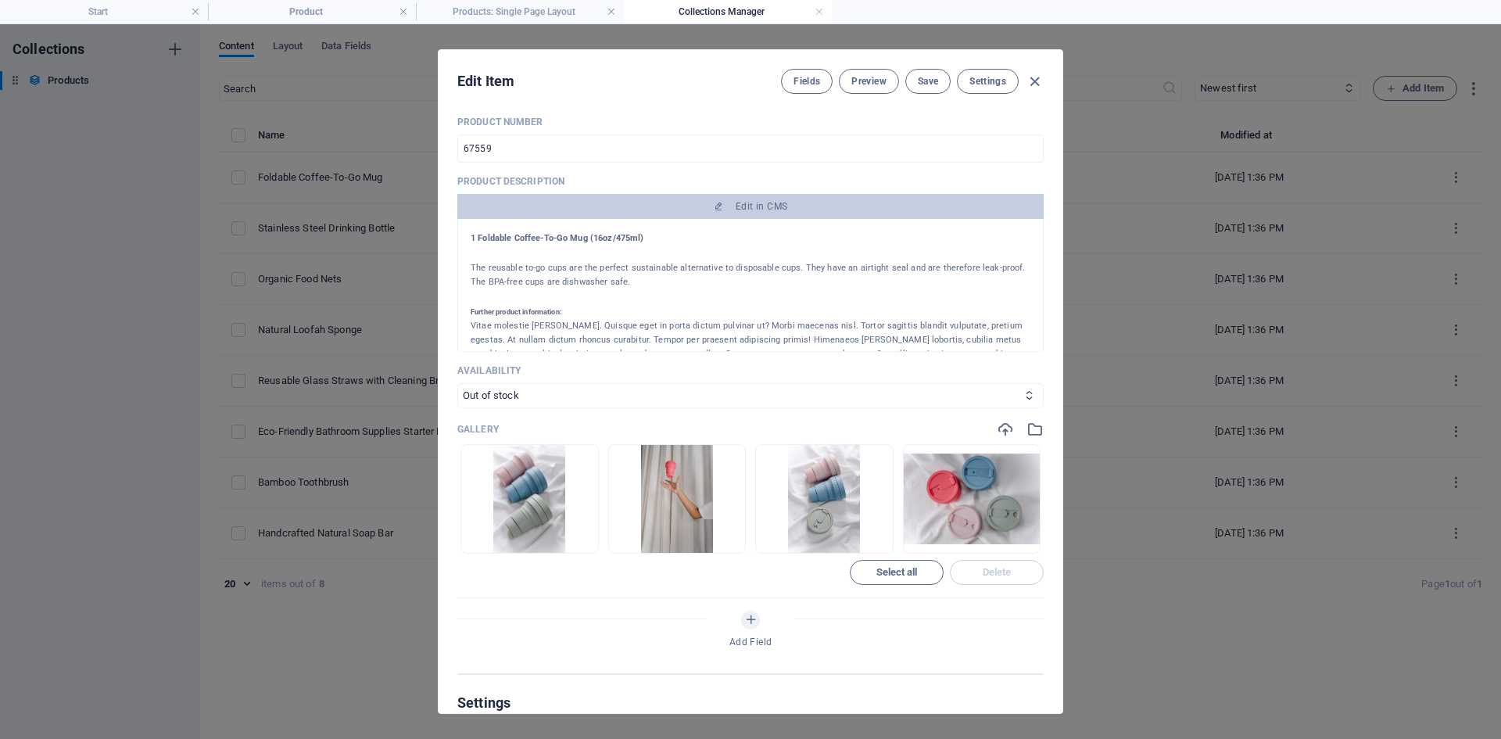
scroll to position [469, 0]
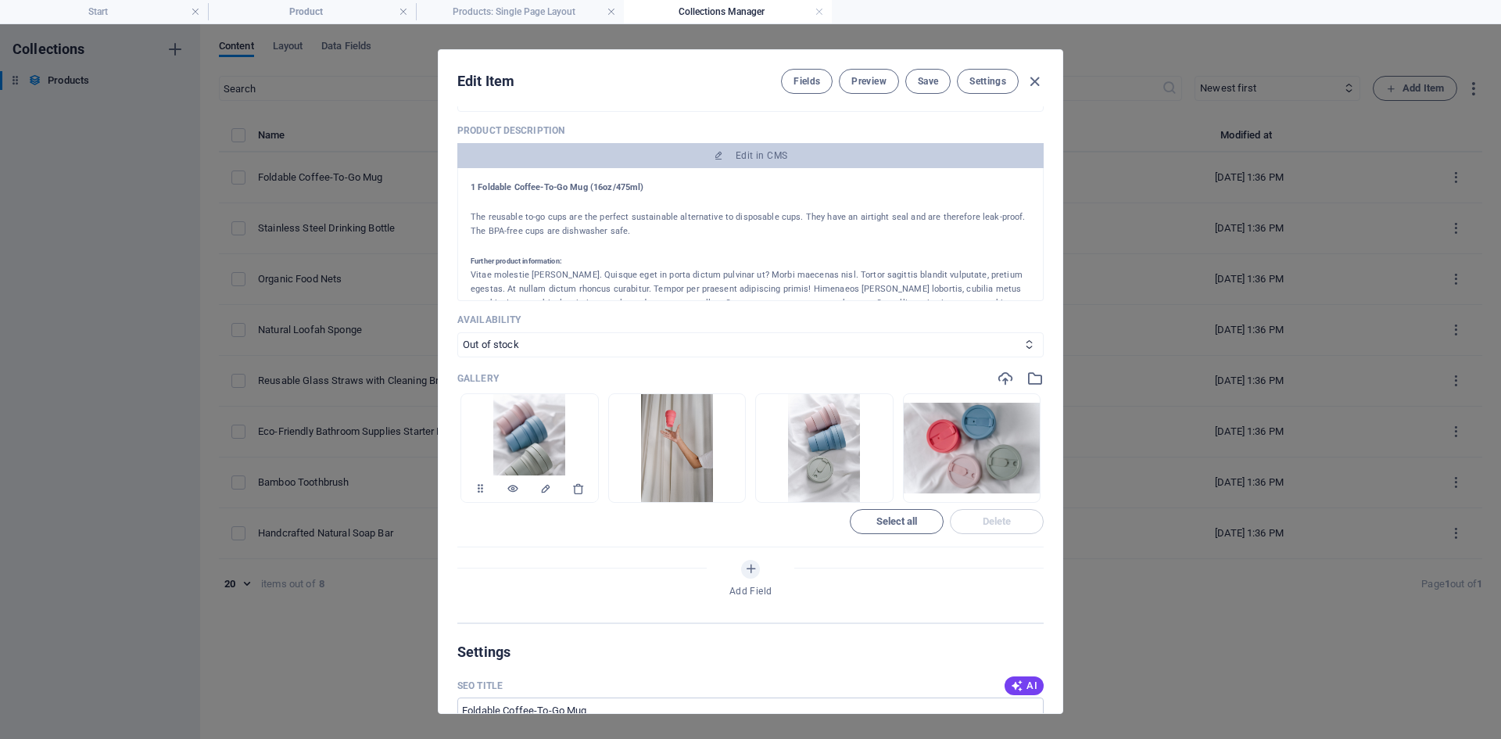
click at [530, 437] on img at bounding box center [529, 448] width 72 height 108
click at [699, 430] on img at bounding box center [677, 448] width 72 height 108
click at [1037, 81] on icon "button" at bounding box center [1035, 82] width 18 height 18
type input "foldable-coffee-to-go-mug"
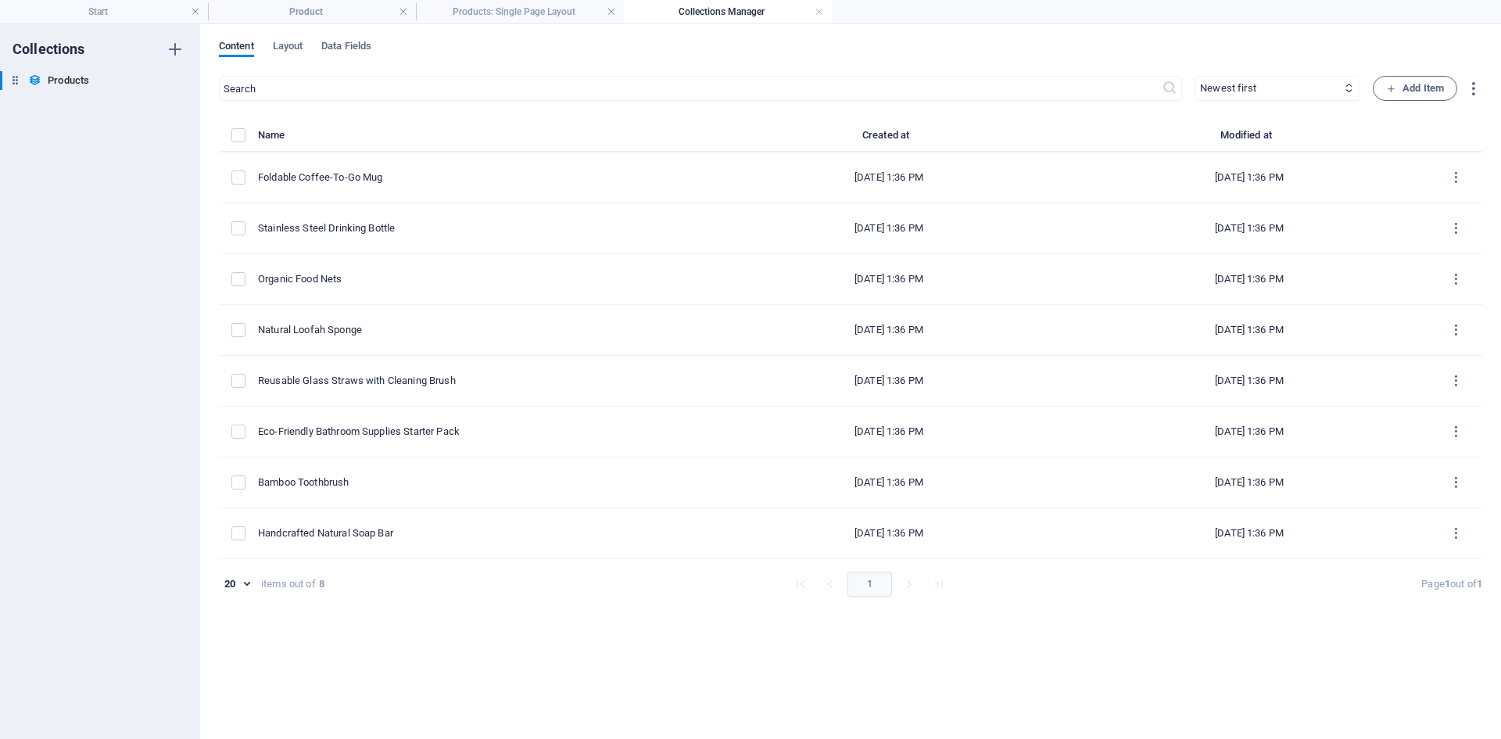
scroll to position [407, 0]
click at [530, 9] on h4 "Products: Single Page Layout" at bounding box center [520, 11] width 208 height 17
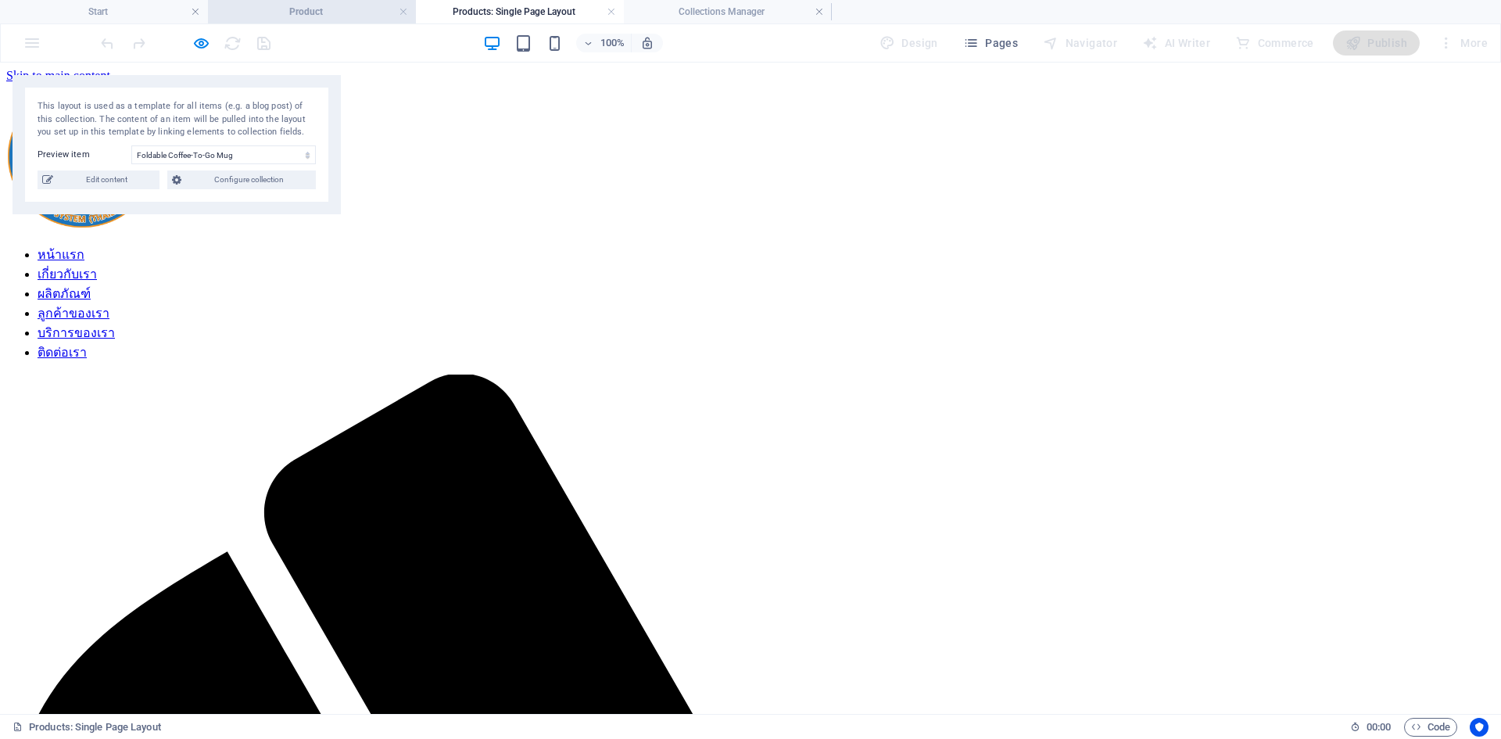
click at [326, 9] on h4 "Product" at bounding box center [312, 11] width 208 height 17
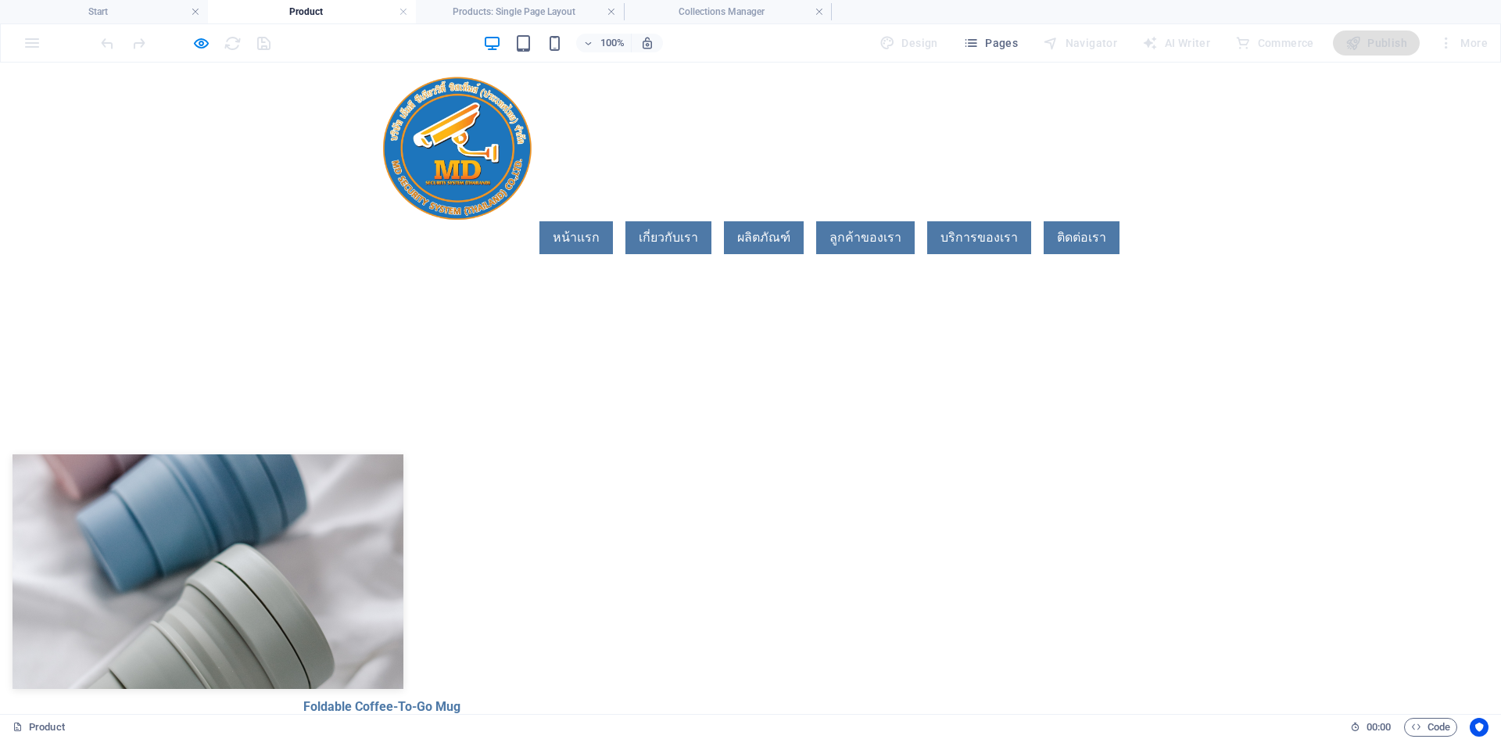
scroll to position [156, 0]
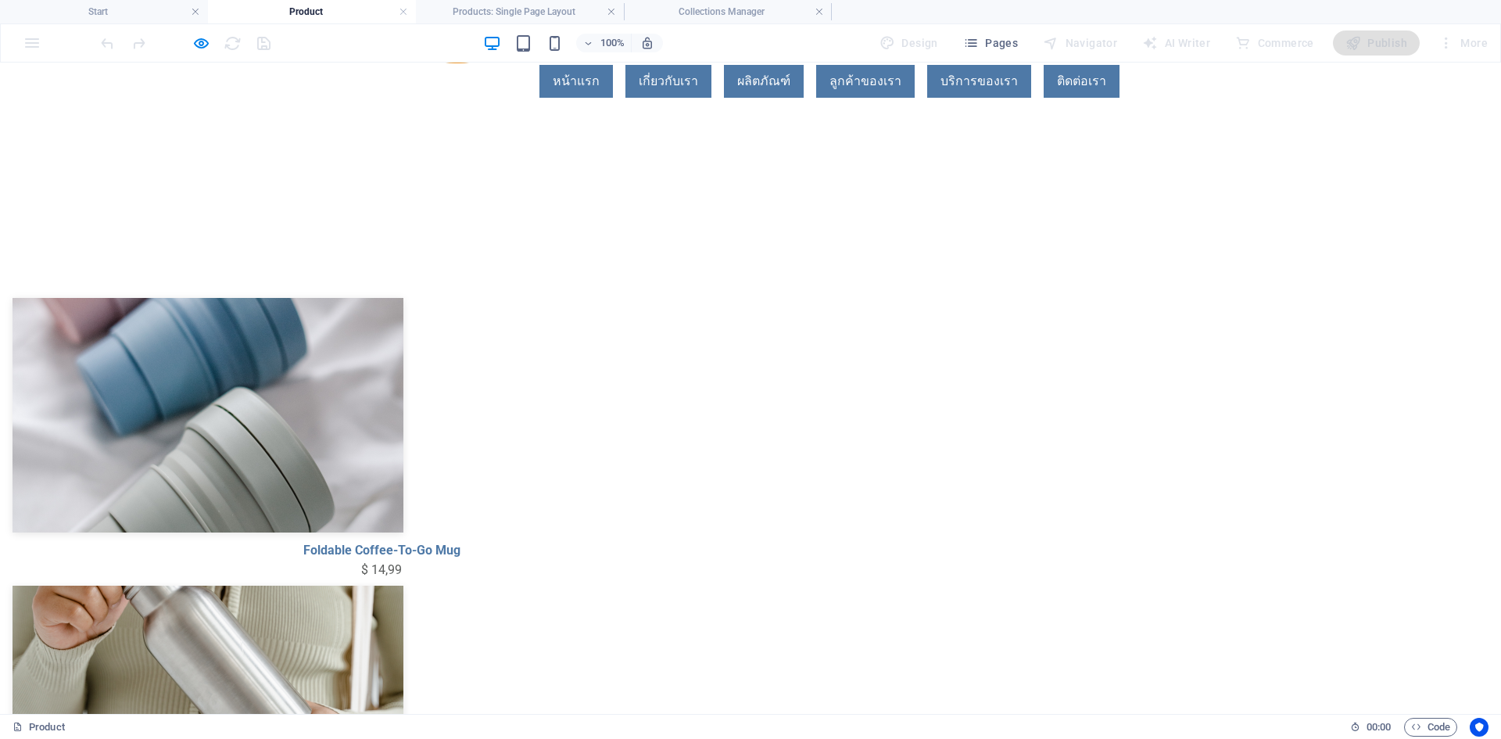
click at [403, 352] on img at bounding box center [208, 415] width 391 height 235
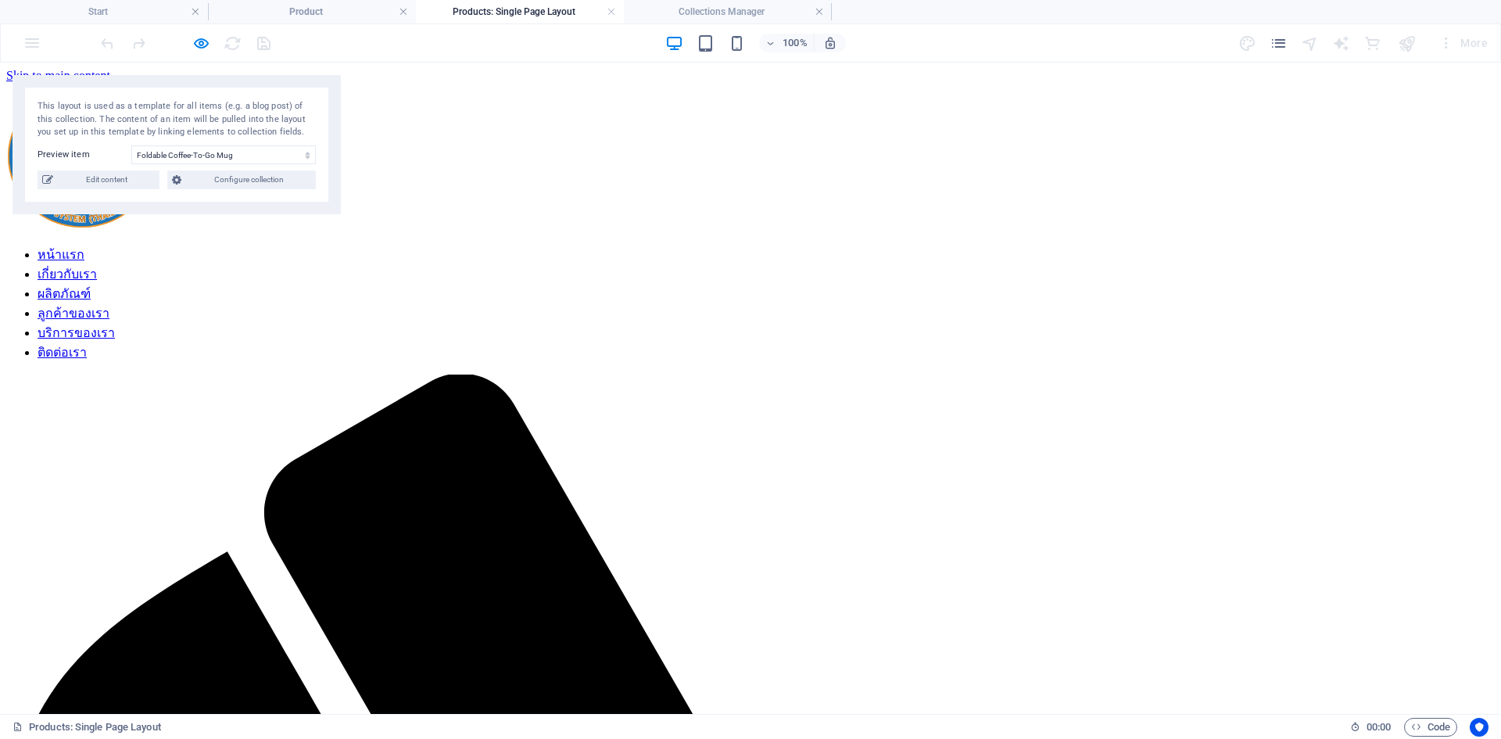
scroll to position [0, 0]
click at [781, 13] on h4 "Collections Manager" at bounding box center [728, 11] width 208 height 17
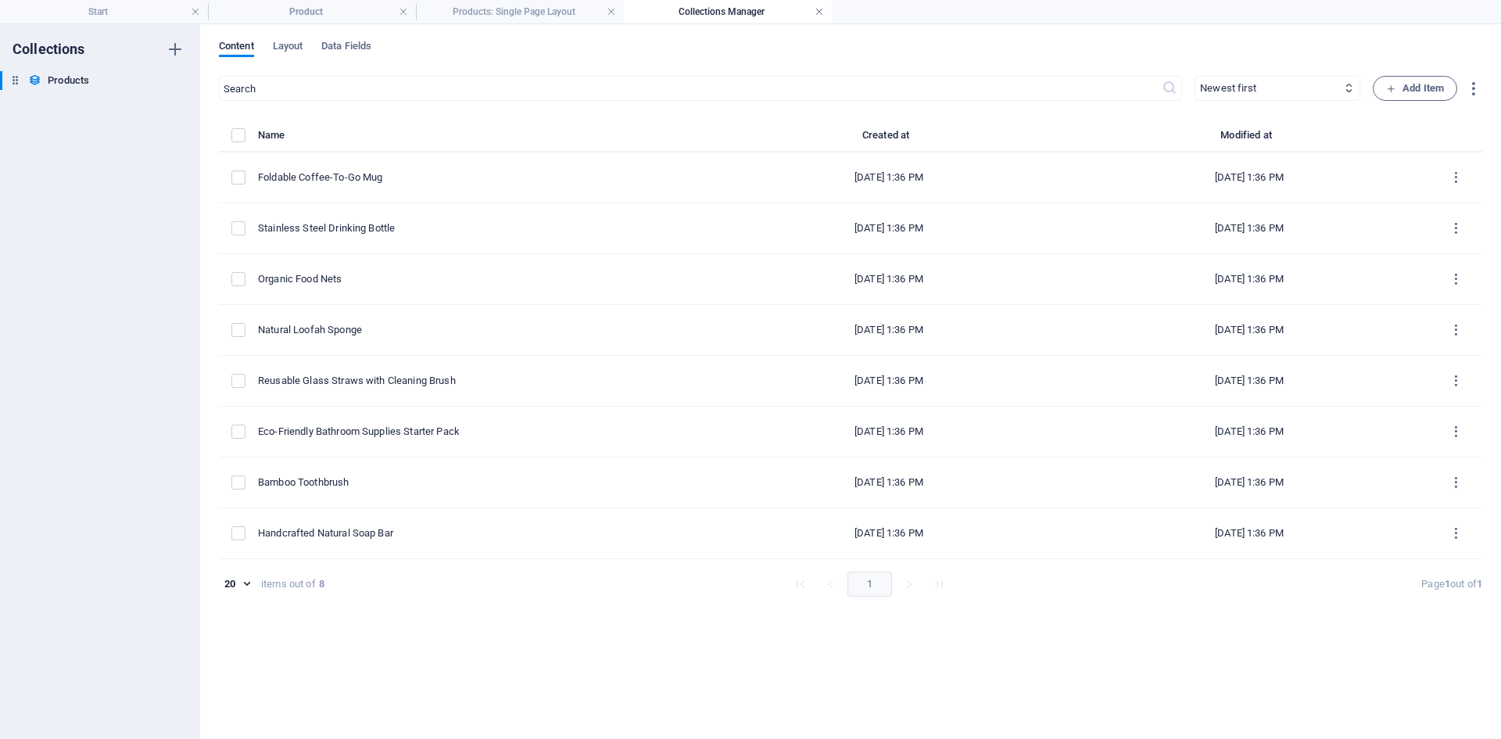
click at [819, 10] on link at bounding box center [819, 12] width 9 height 15
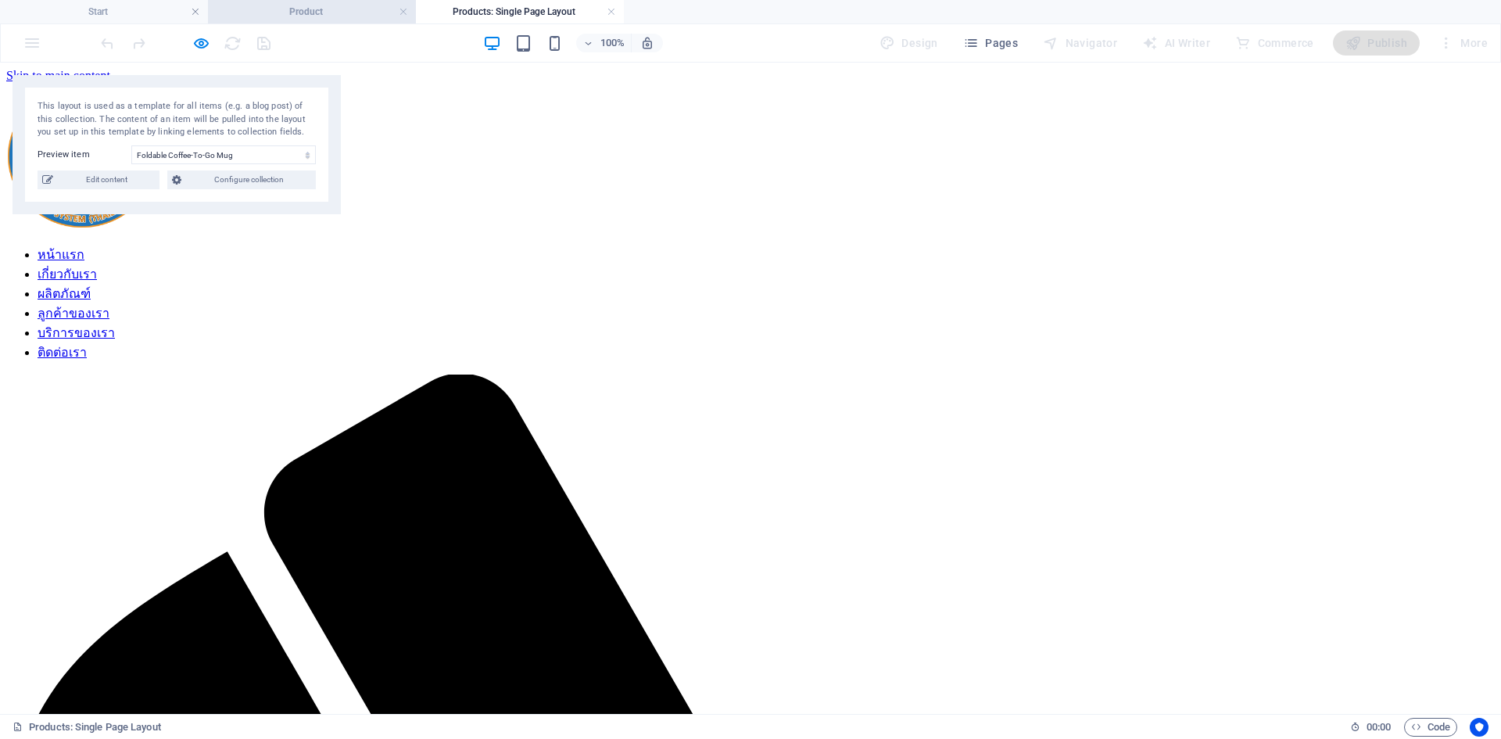
click at [306, 16] on h4 "Product" at bounding box center [312, 11] width 208 height 17
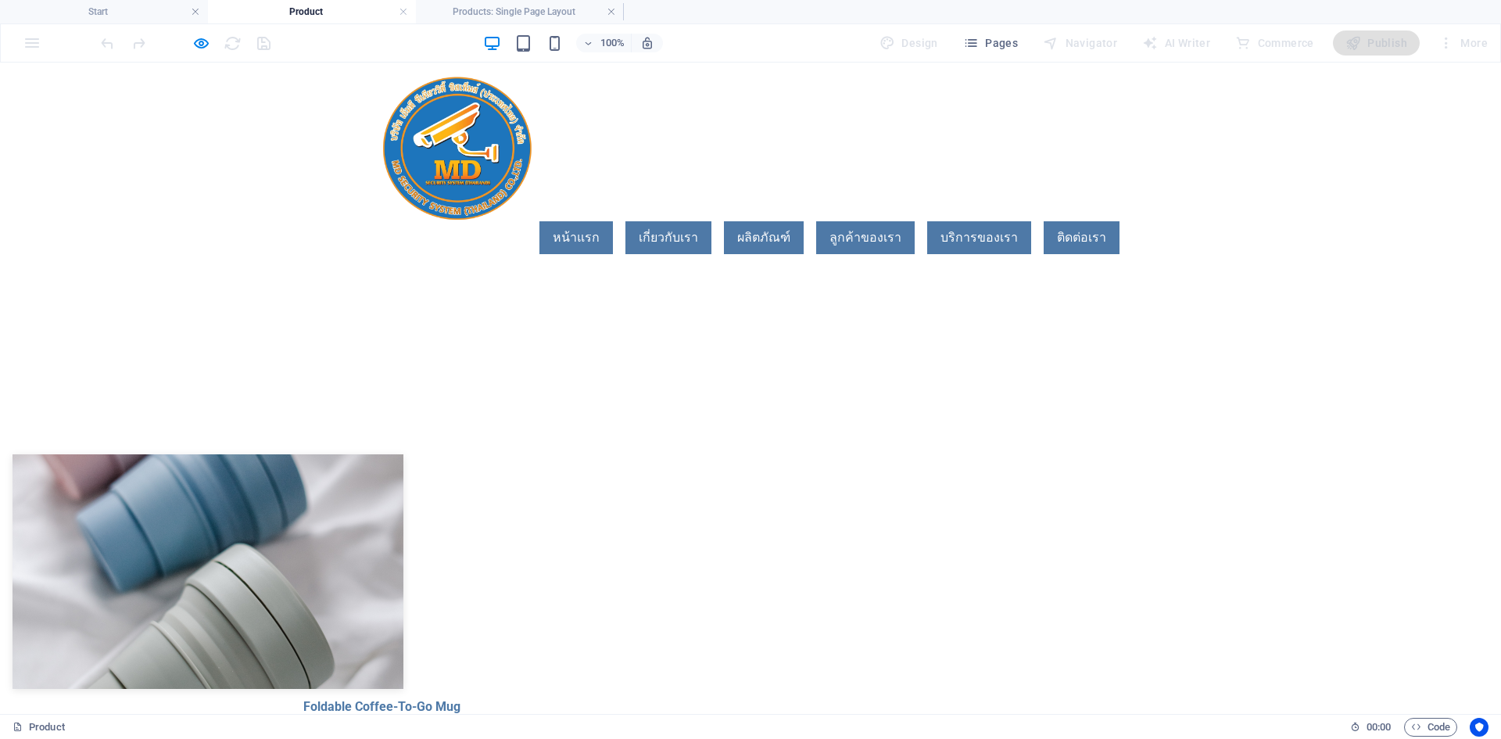
click at [286, 18] on h4 "Product" at bounding box center [312, 11] width 208 height 17
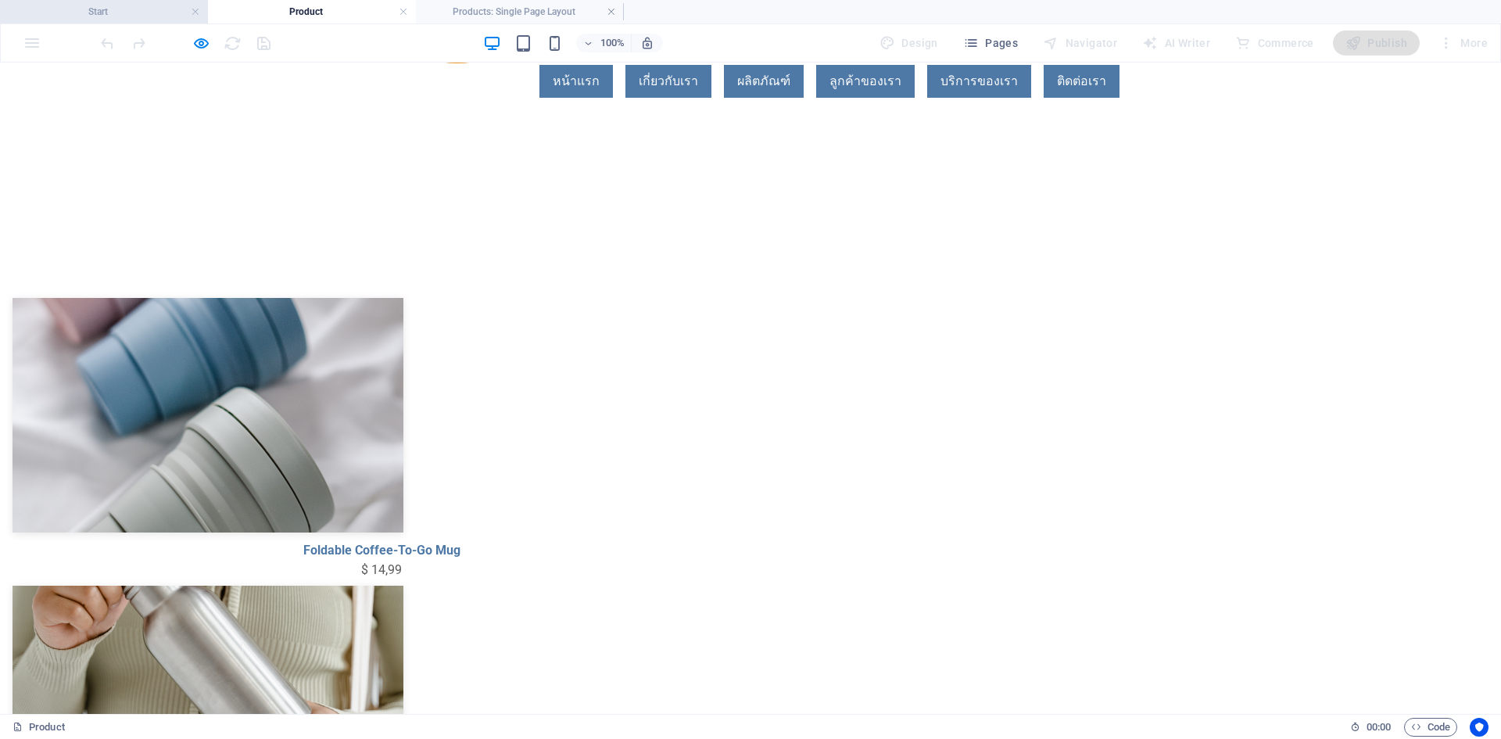
click at [126, 14] on h4 "Start" at bounding box center [104, 11] width 208 height 17
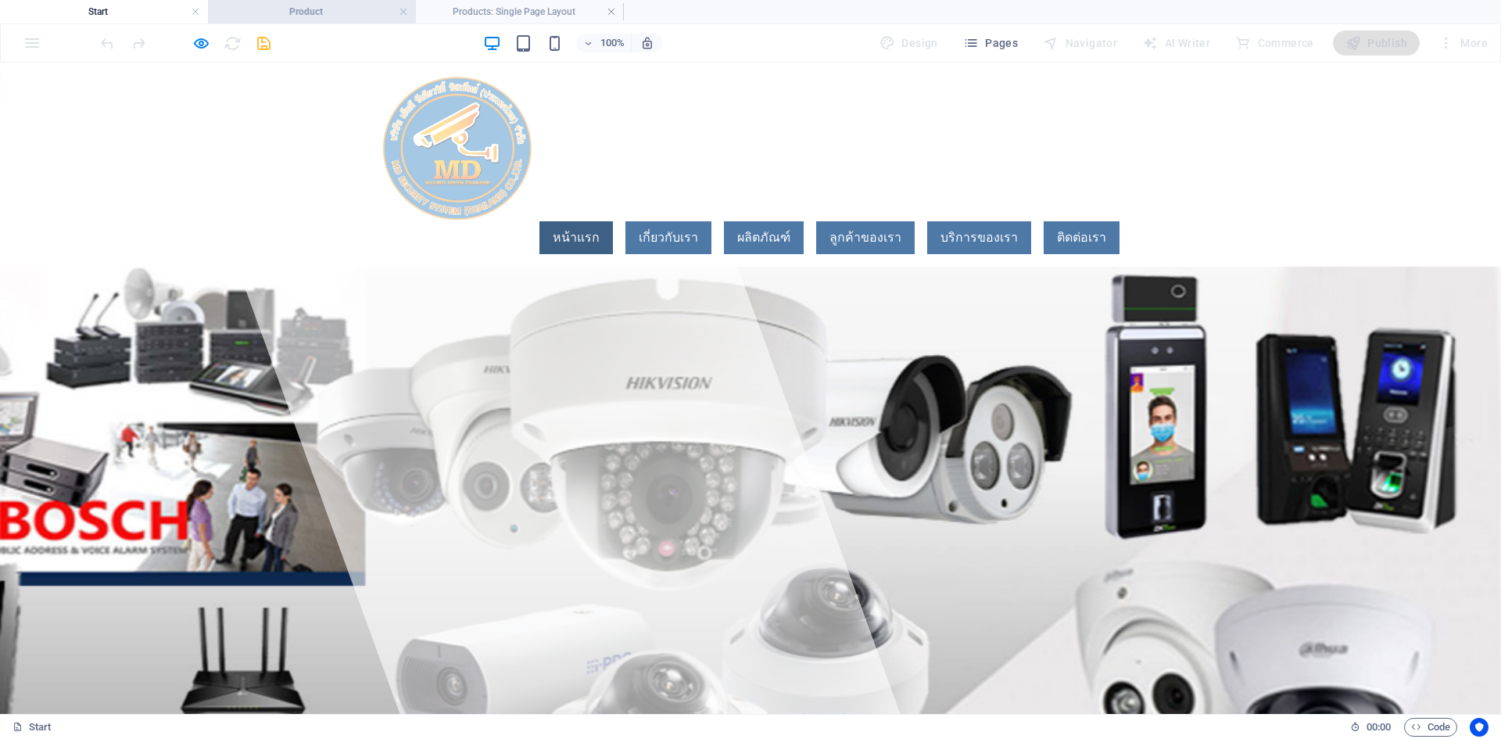
click at [303, 15] on h4 "Product" at bounding box center [312, 11] width 208 height 17
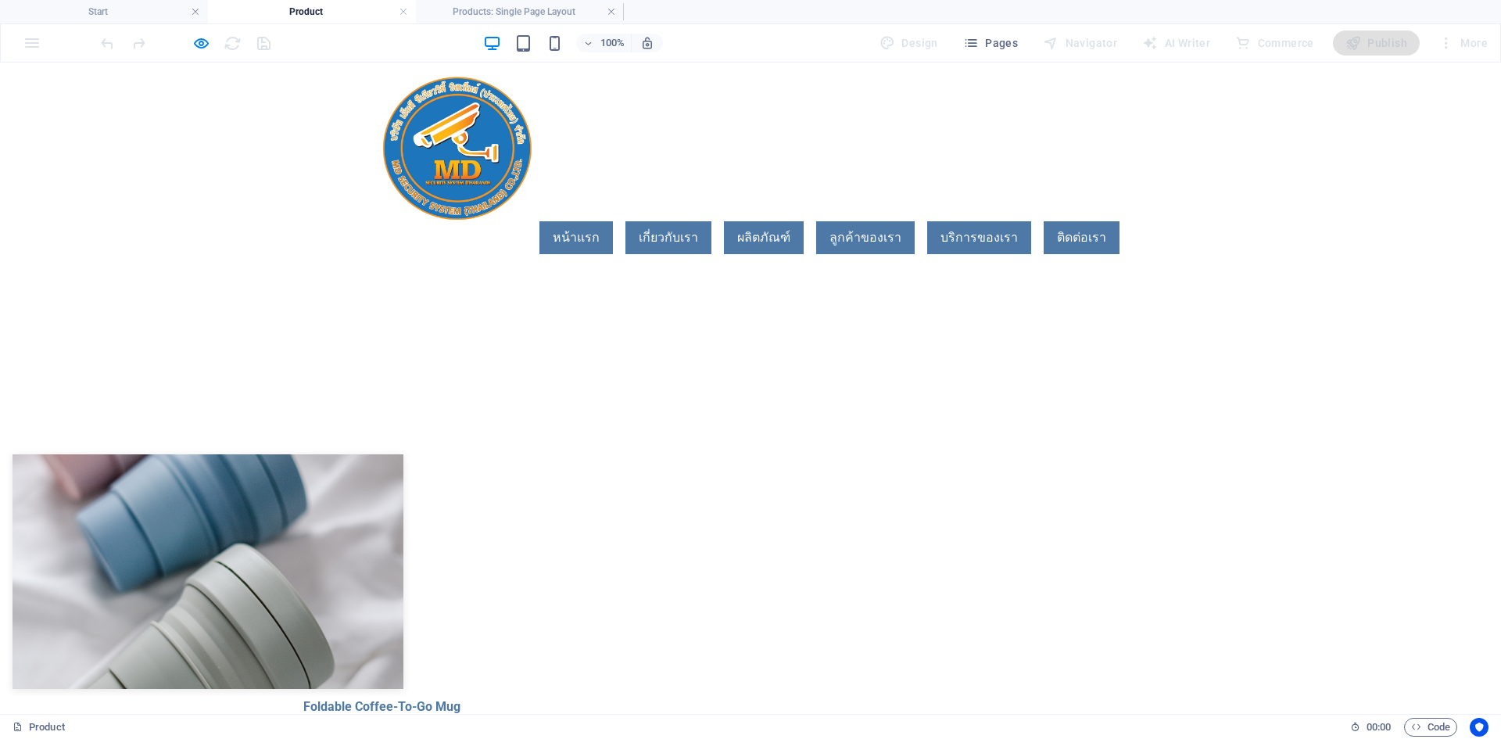
scroll to position [156, 0]
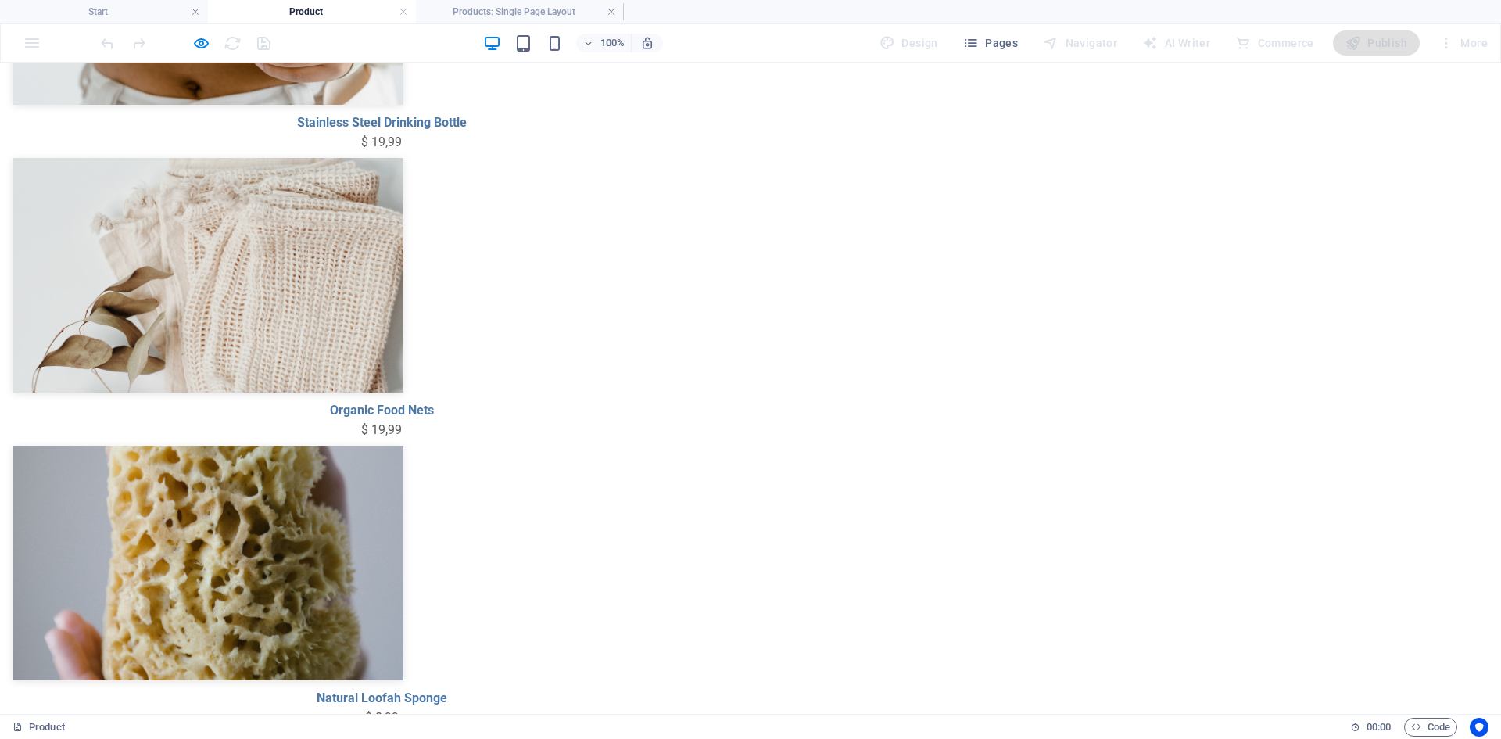
scroll to position [0, 0]
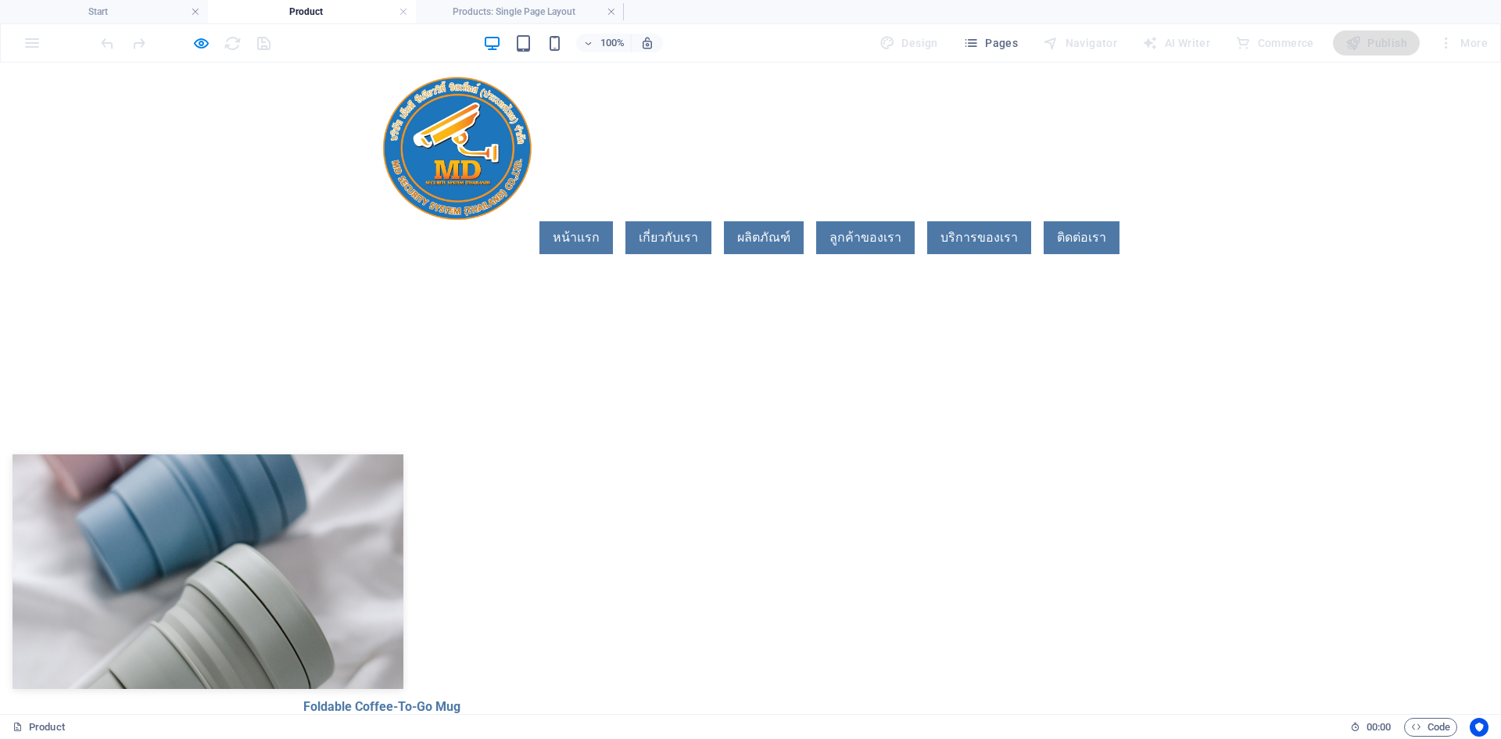
click at [533, 283] on div "Drop content here or Add elements Paste clipboard" at bounding box center [750, 329] width 1501 height 125
click at [201, 43] on icon "button" at bounding box center [201, 43] width 18 height 18
select select "createdAt_DESC"
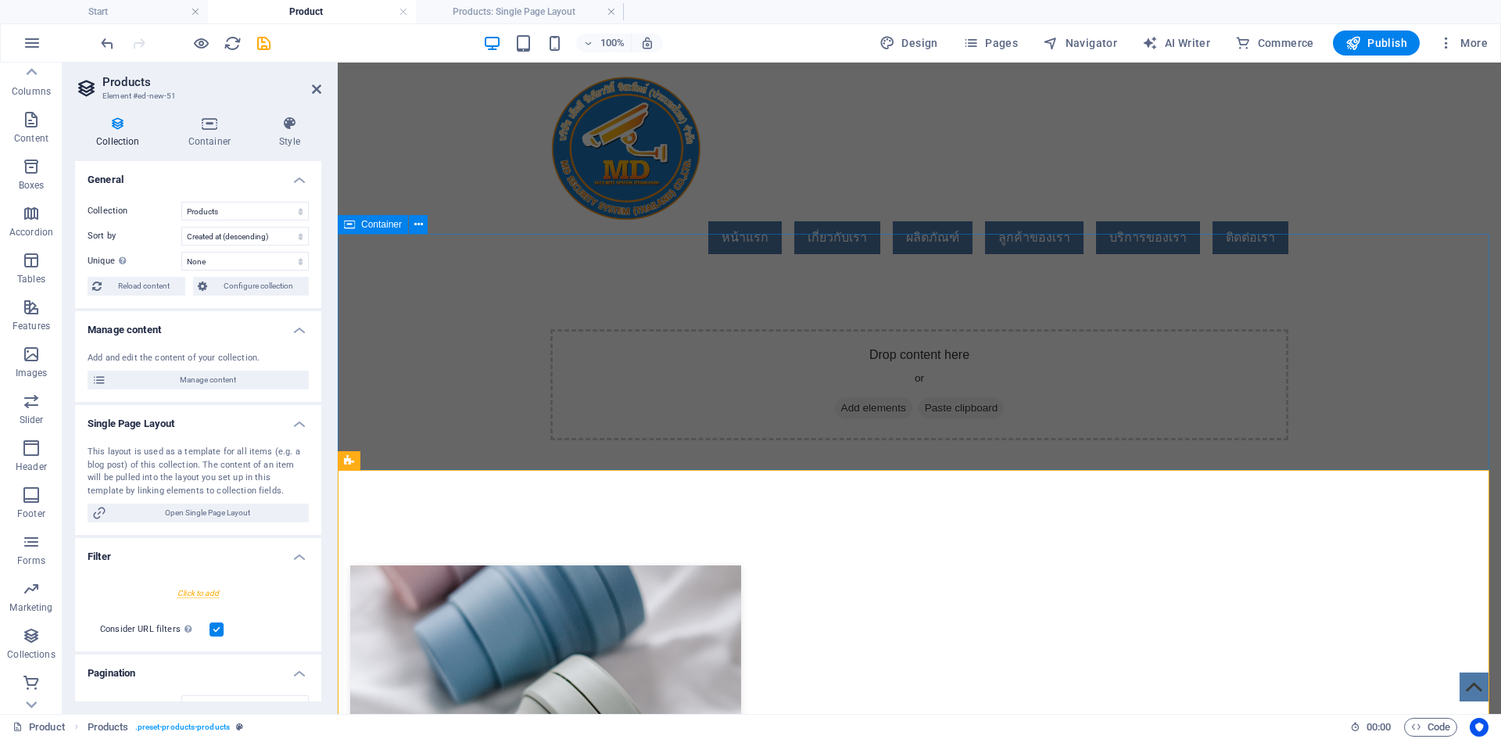
click at [740, 329] on div "Drop content here or Add elements Paste clipboard" at bounding box center [919, 384] width 738 height 111
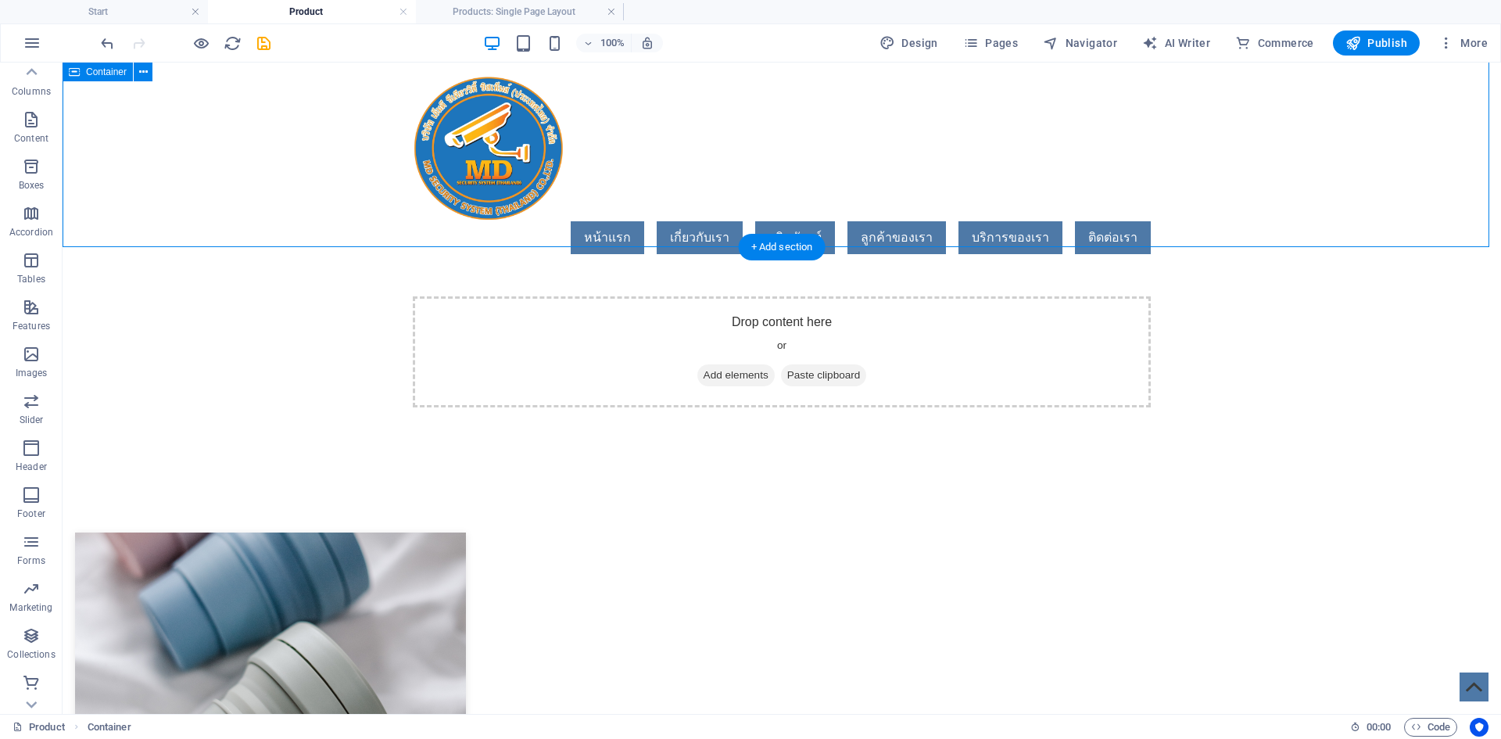
click at [984, 270] on div "Drop content here or Add elements Paste clipboard" at bounding box center [782, 266] width 1438 height 407
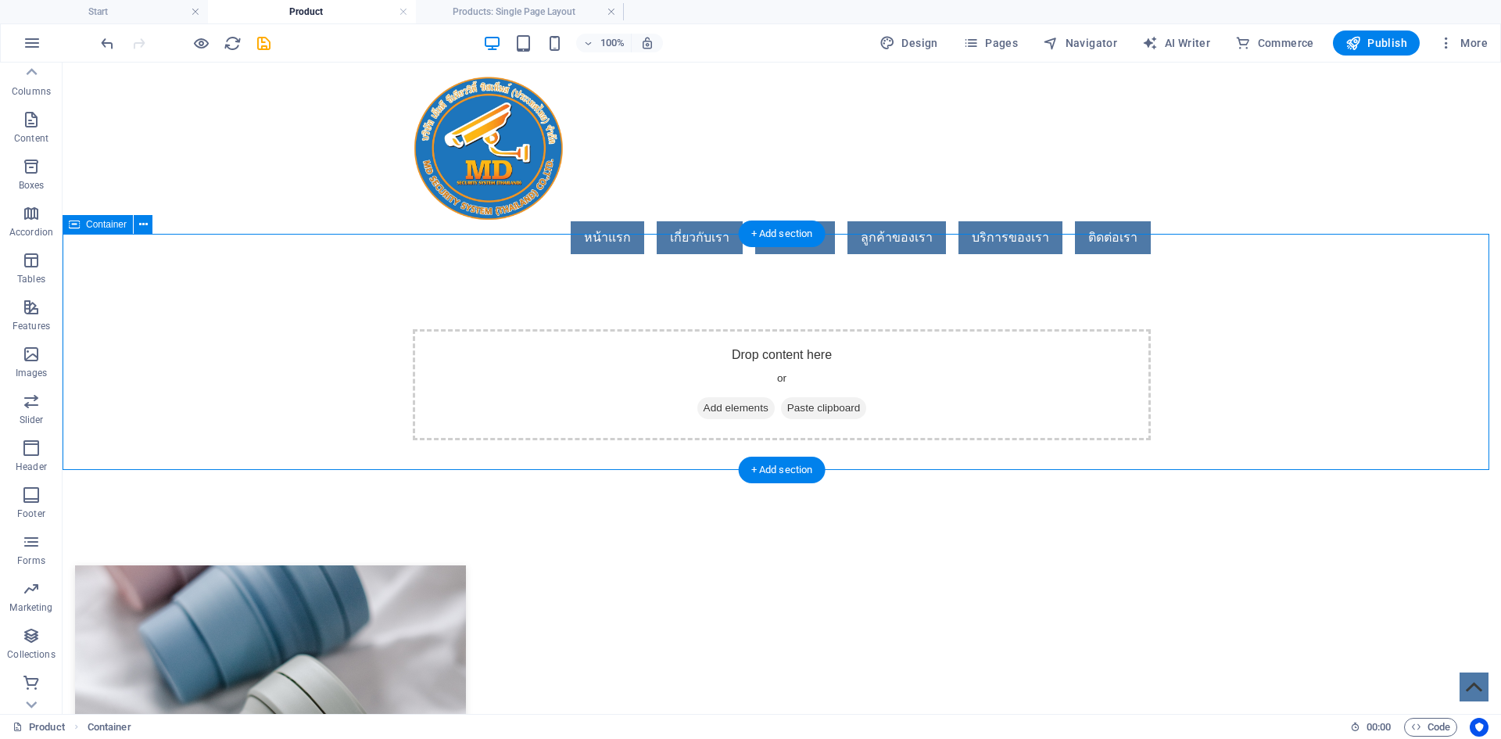
click at [914, 382] on div "Drop content here or Add elements Paste clipboard" at bounding box center [782, 384] width 738 height 111
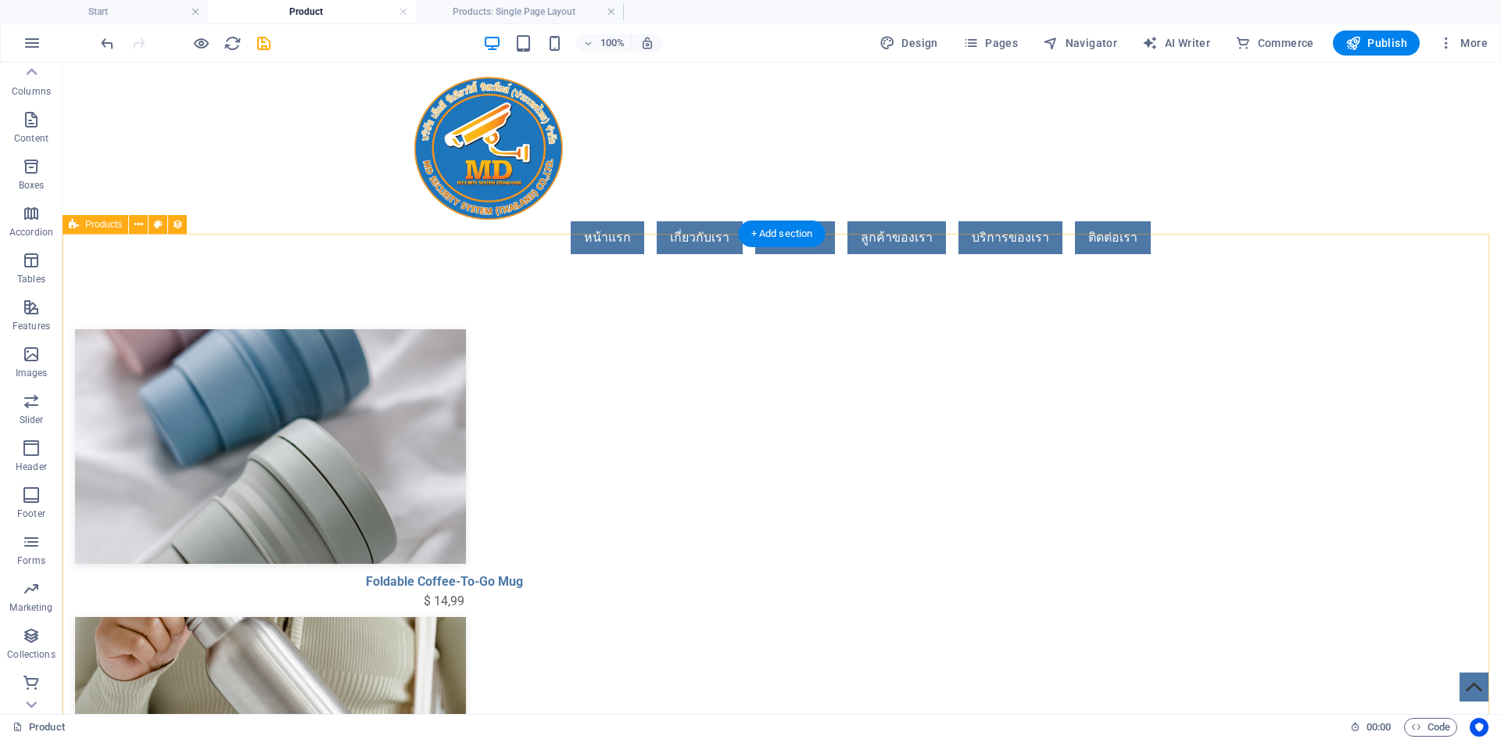
drag, startPoint x: 766, startPoint y: 269, endPoint x: 120, endPoint y: 220, distance: 647.6
select select "createdAt_DESC"
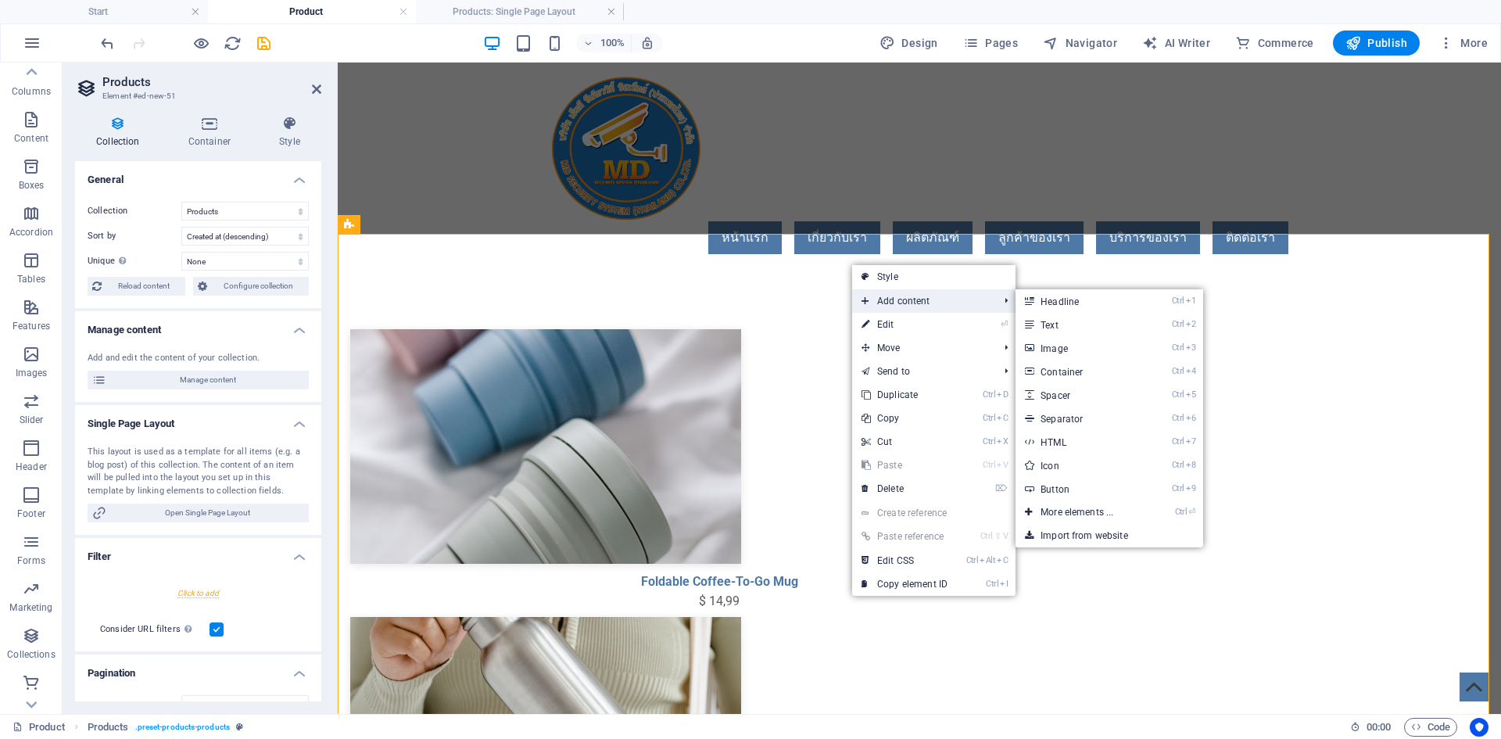
click at [877, 294] on span "Add content" at bounding box center [922, 300] width 140 height 23
drag, startPoint x: 1111, startPoint y: 307, endPoint x: 771, endPoint y: 245, distance: 345.8
click at [1111, 307] on link "Ctrl 1 Headline" at bounding box center [1080, 300] width 129 height 23
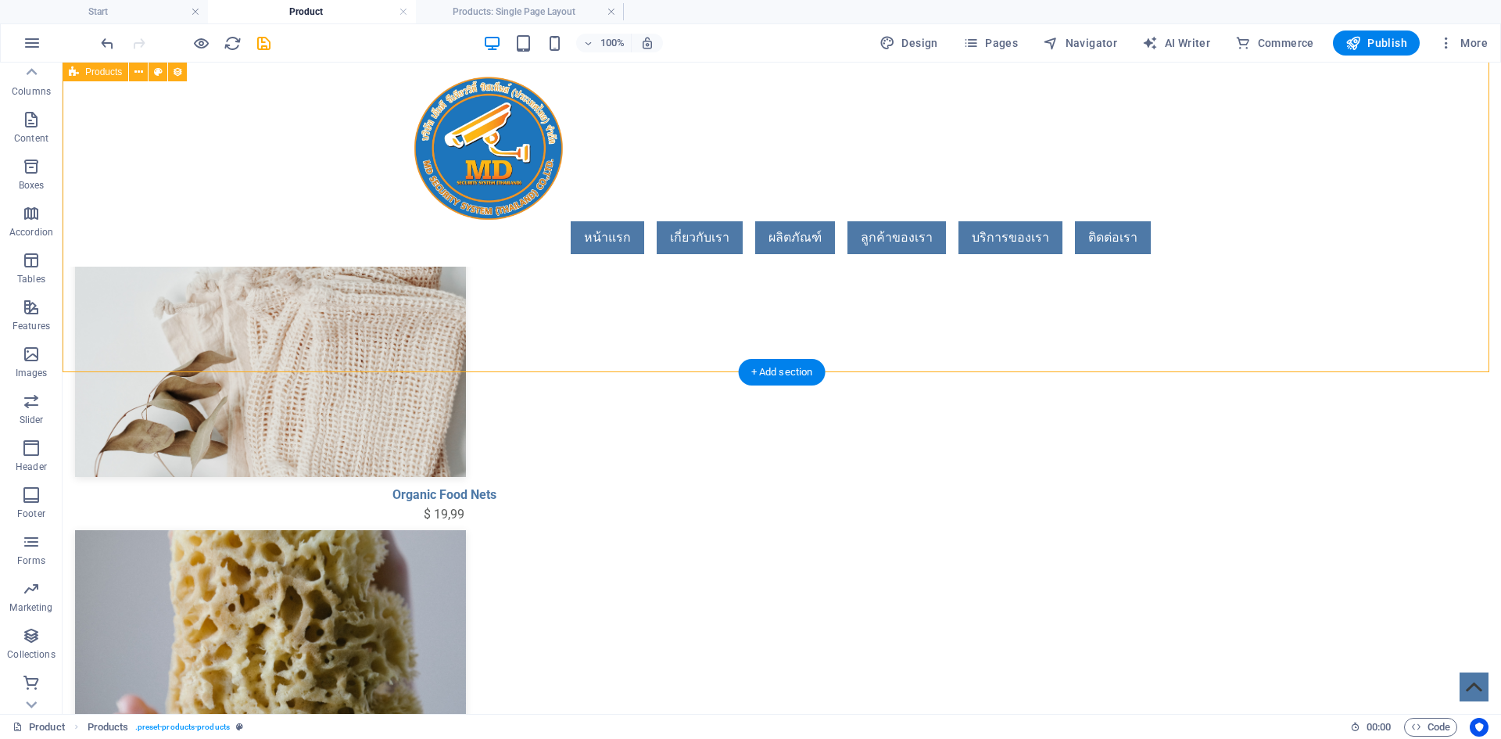
scroll to position [583, 0]
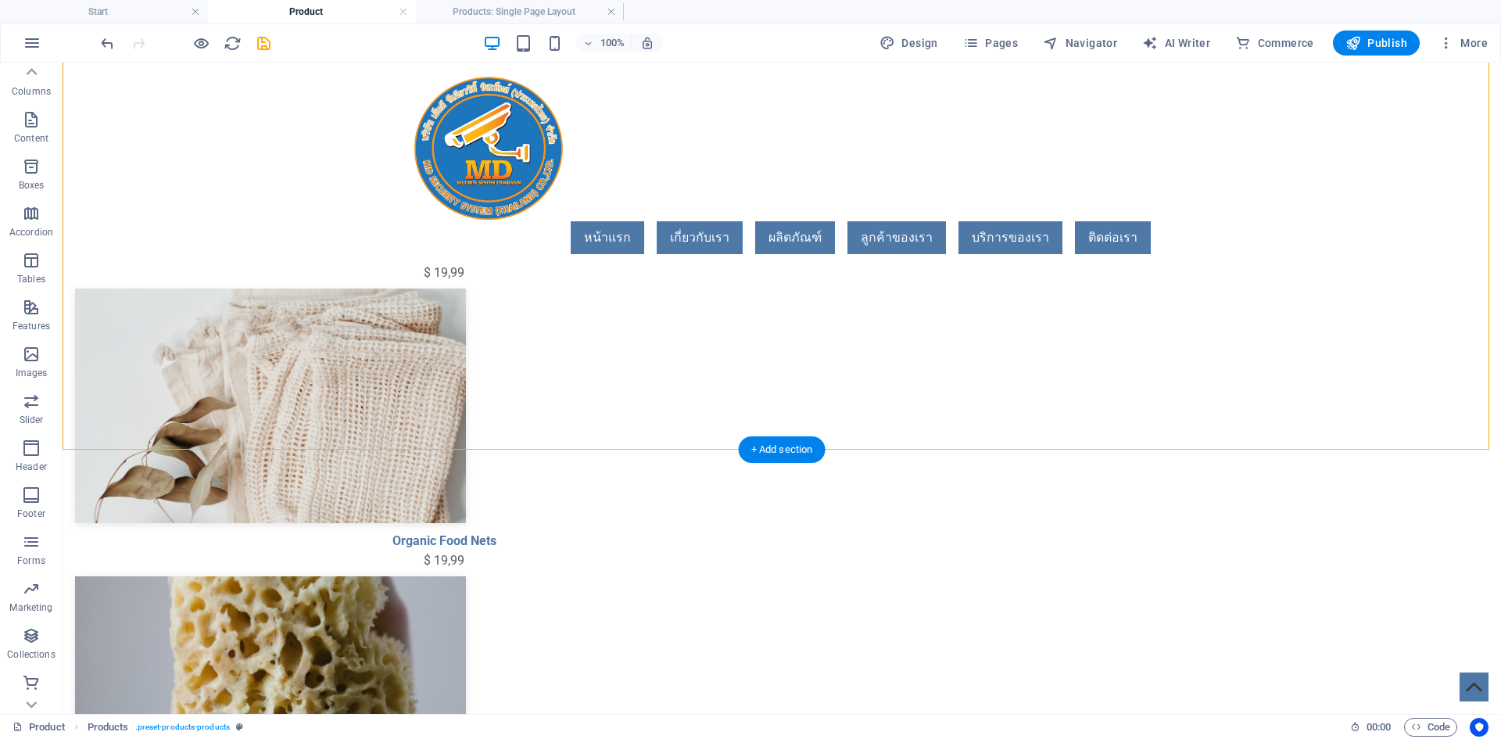
drag, startPoint x: 557, startPoint y: 368, endPoint x: 755, endPoint y: 249, distance: 231.1
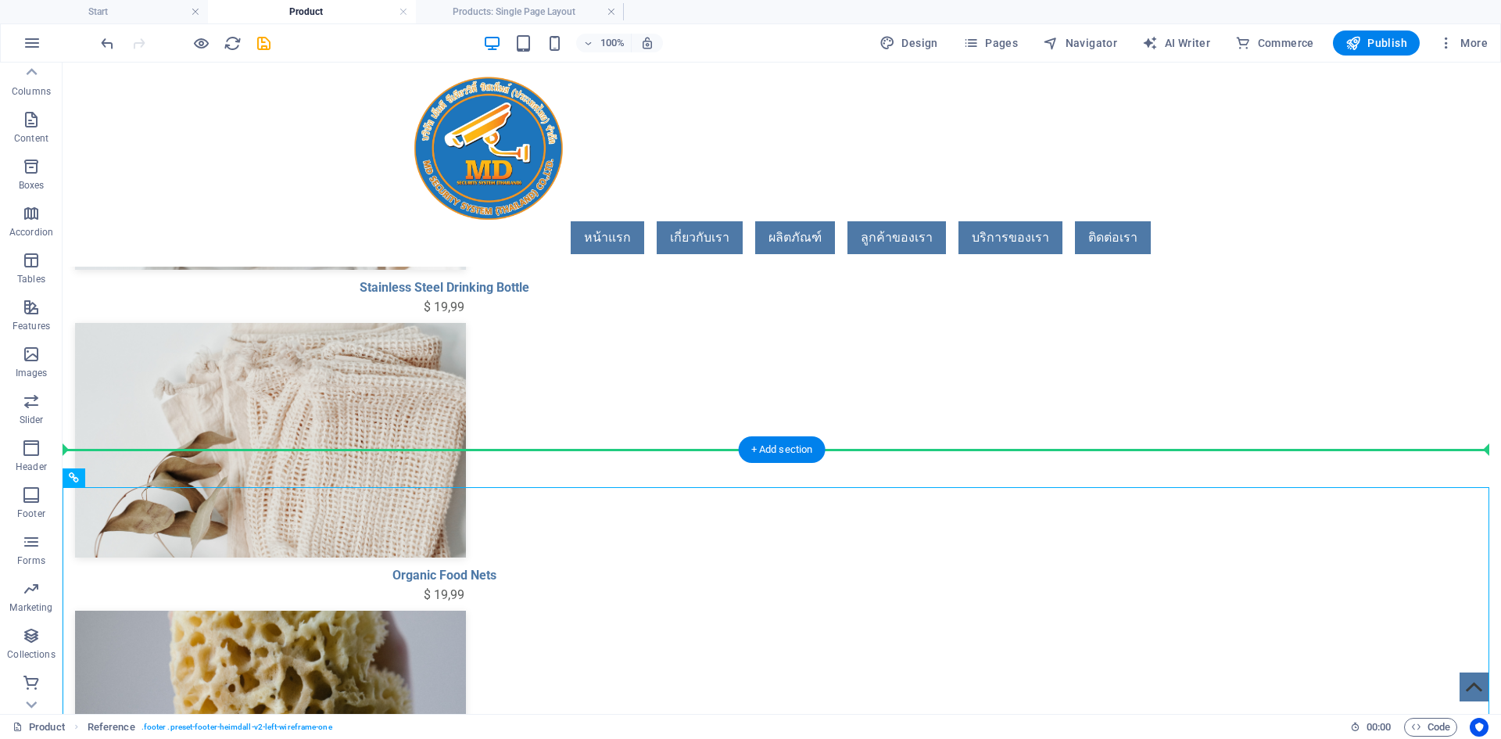
drag, startPoint x: 267, startPoint y: 489, endPoint x: 392, endPoint y: 264, distance: 257.6
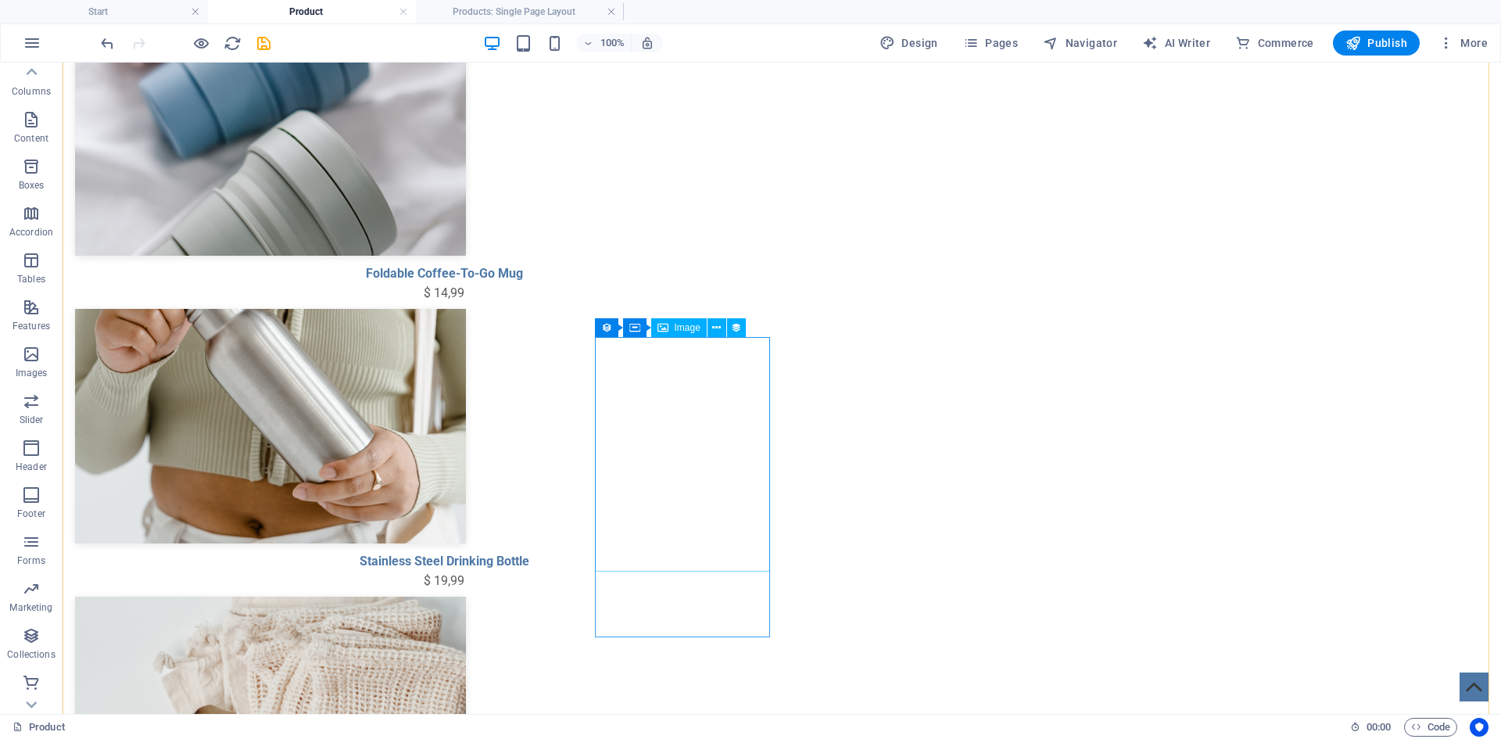
scroll to position [391, 0]
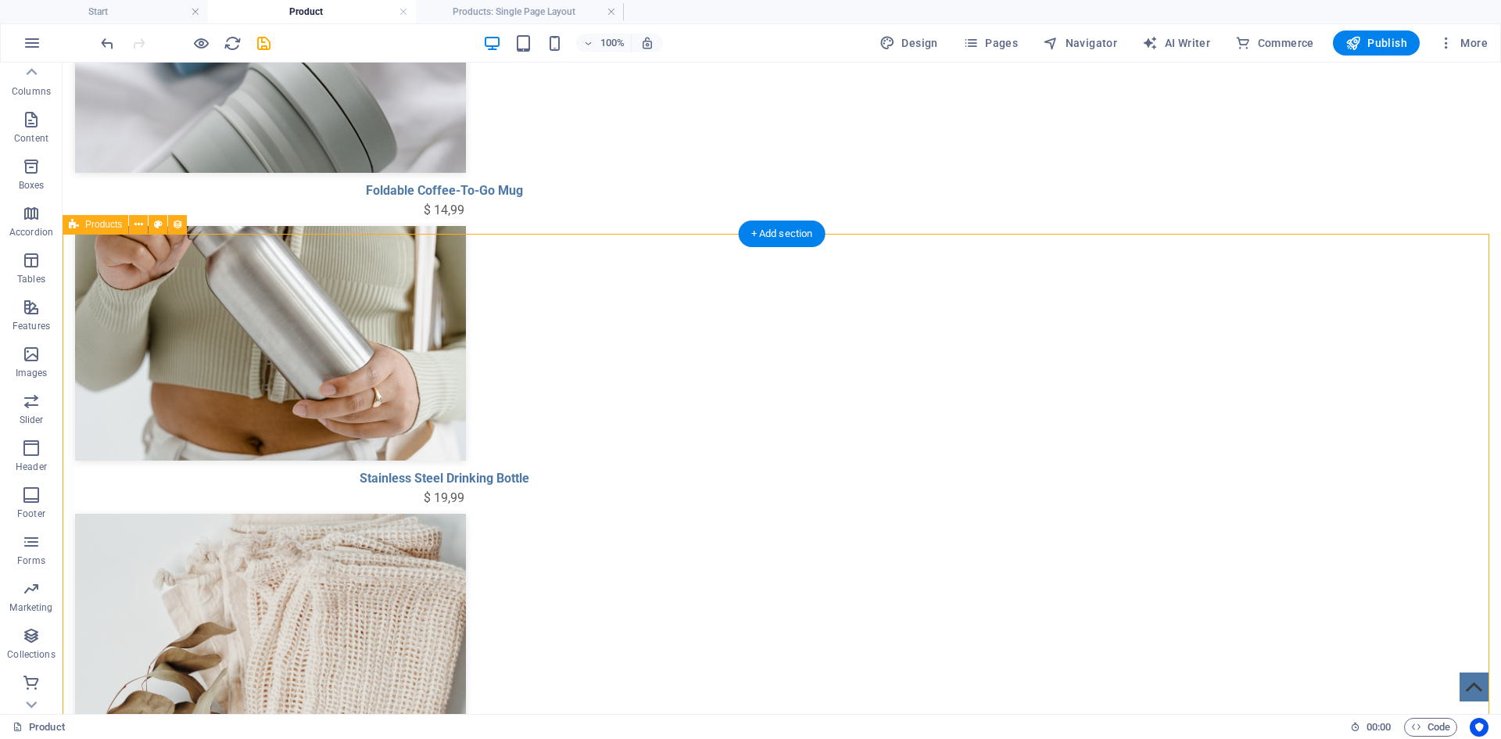
scroll to position [0, 0]
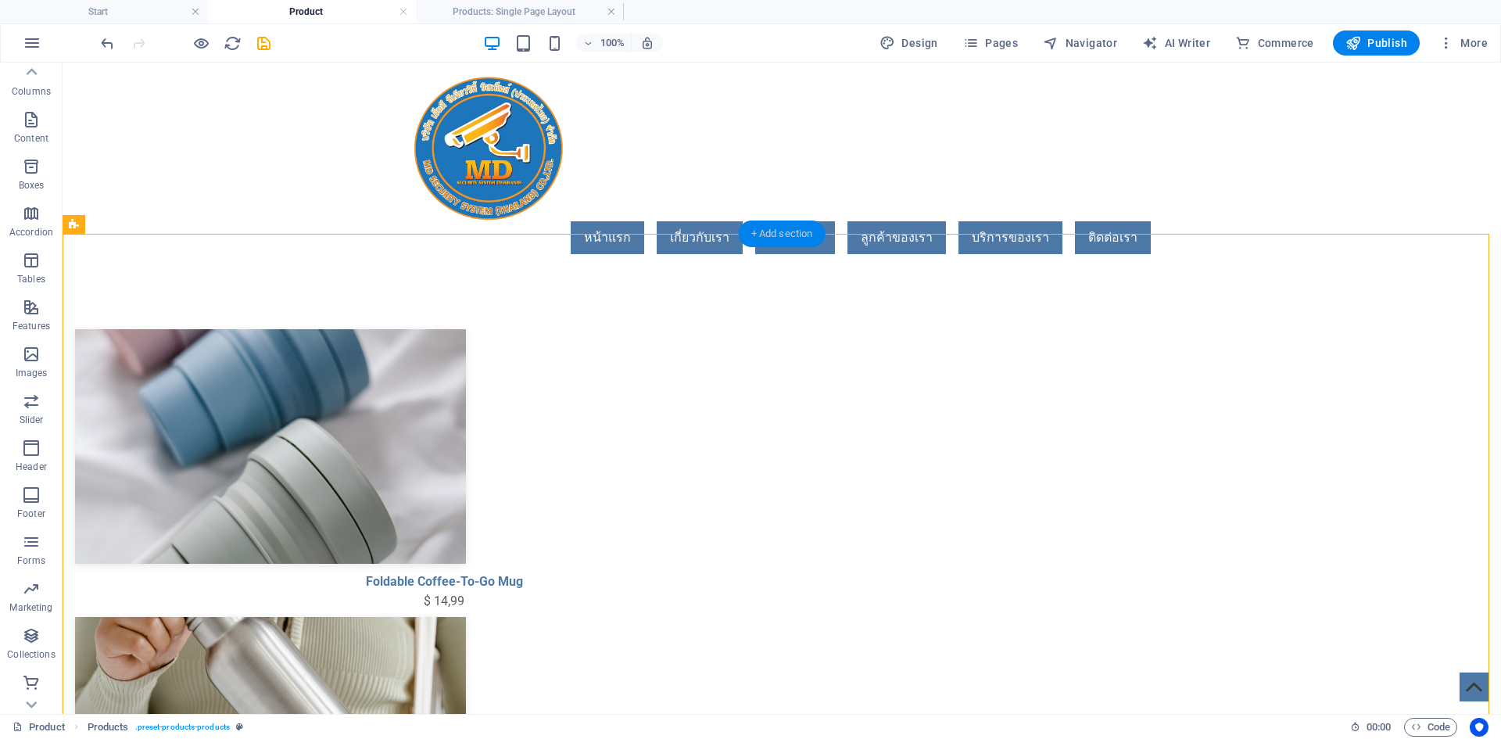
click at [787, 237] on div "+ Add section" at bounding box center [782, 233] width 87 height 27
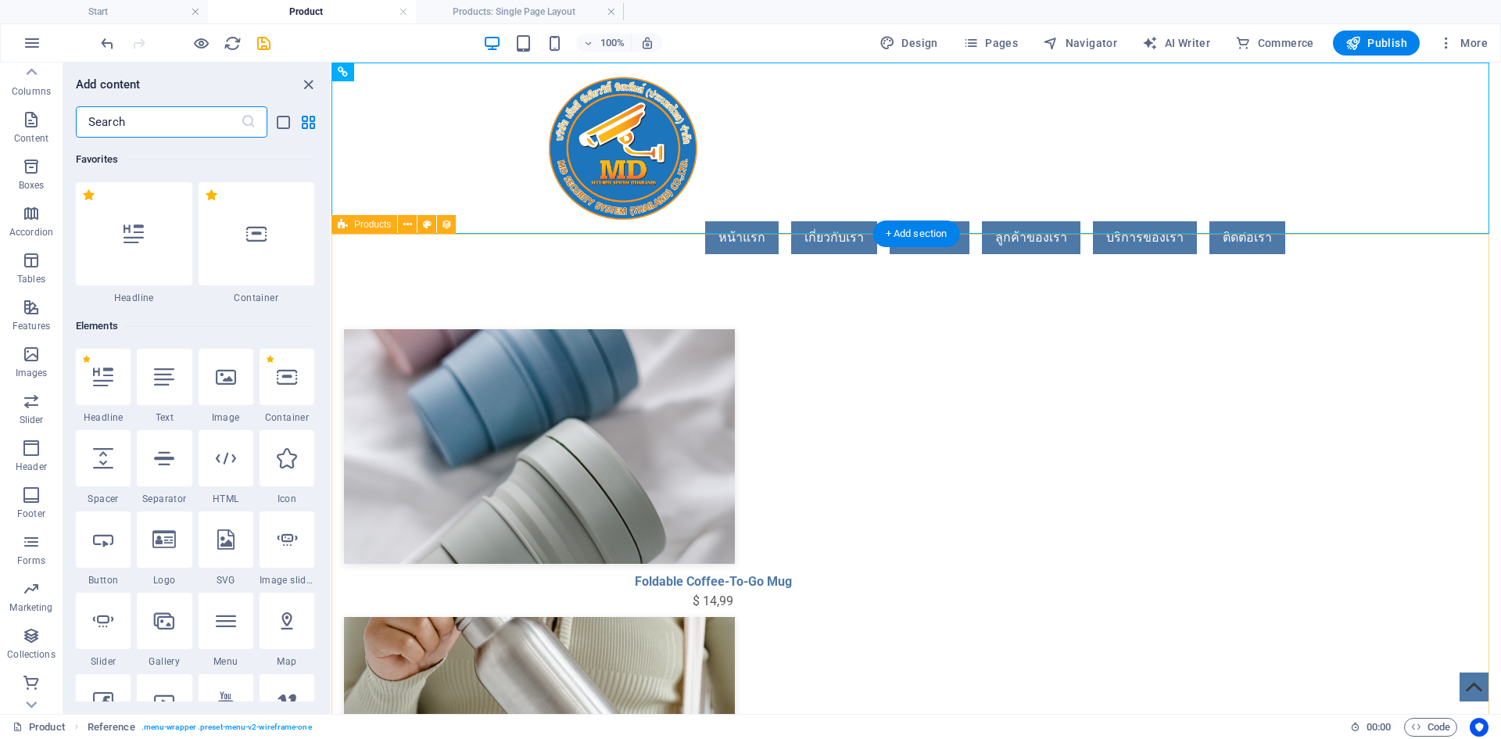
scroll to position [2735, 0]
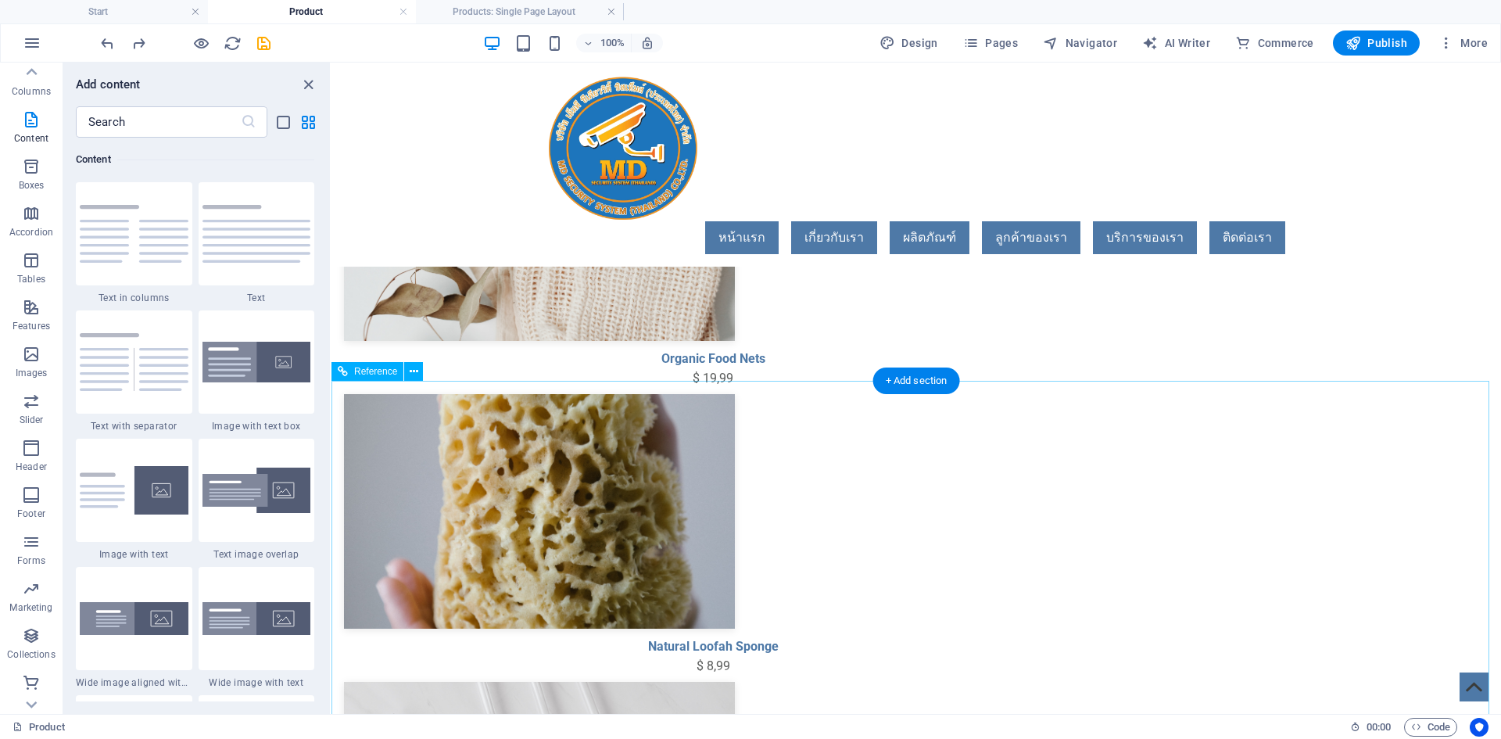
scroll to position [0, 0]
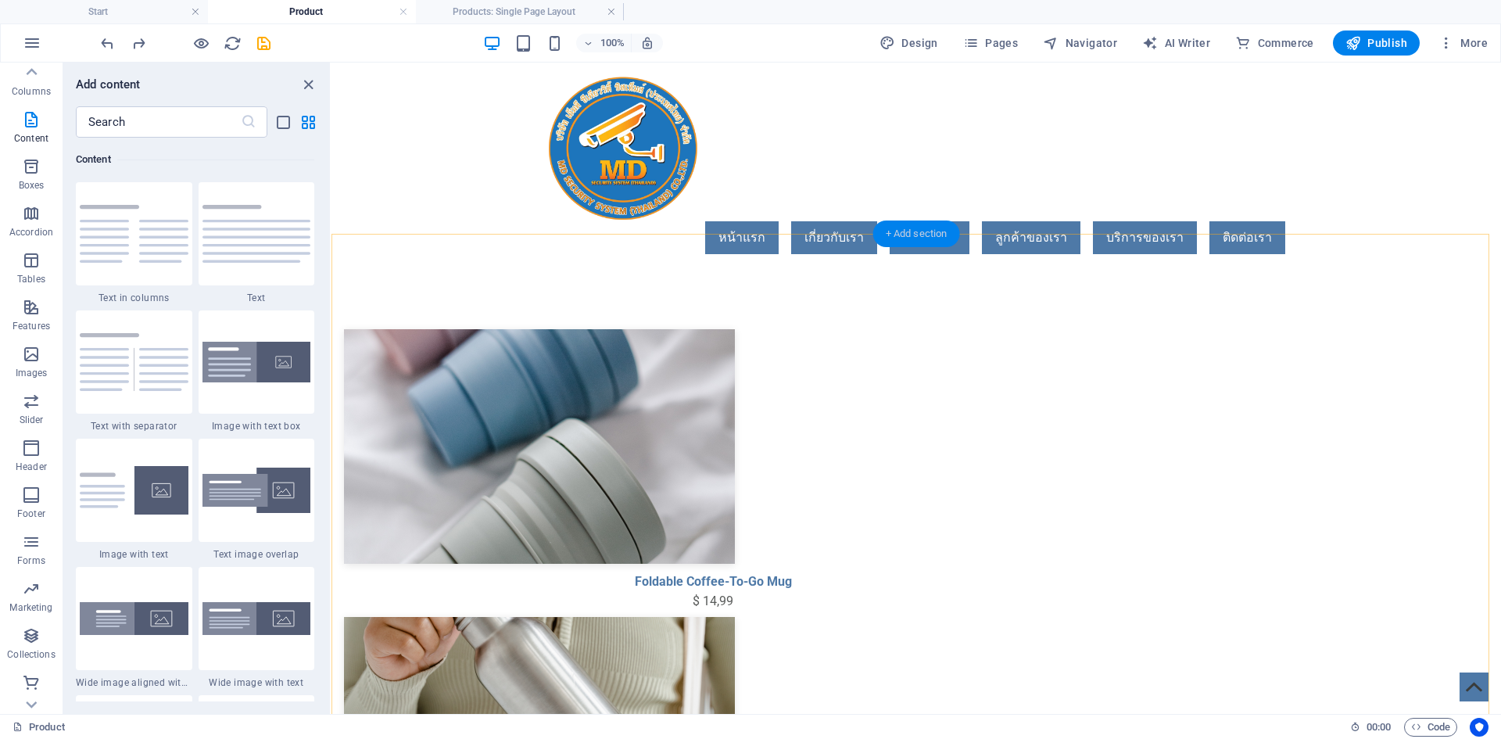
click at [894, 233] on div "+ Add section" at bounding box center [916, 233] width 87 height 27
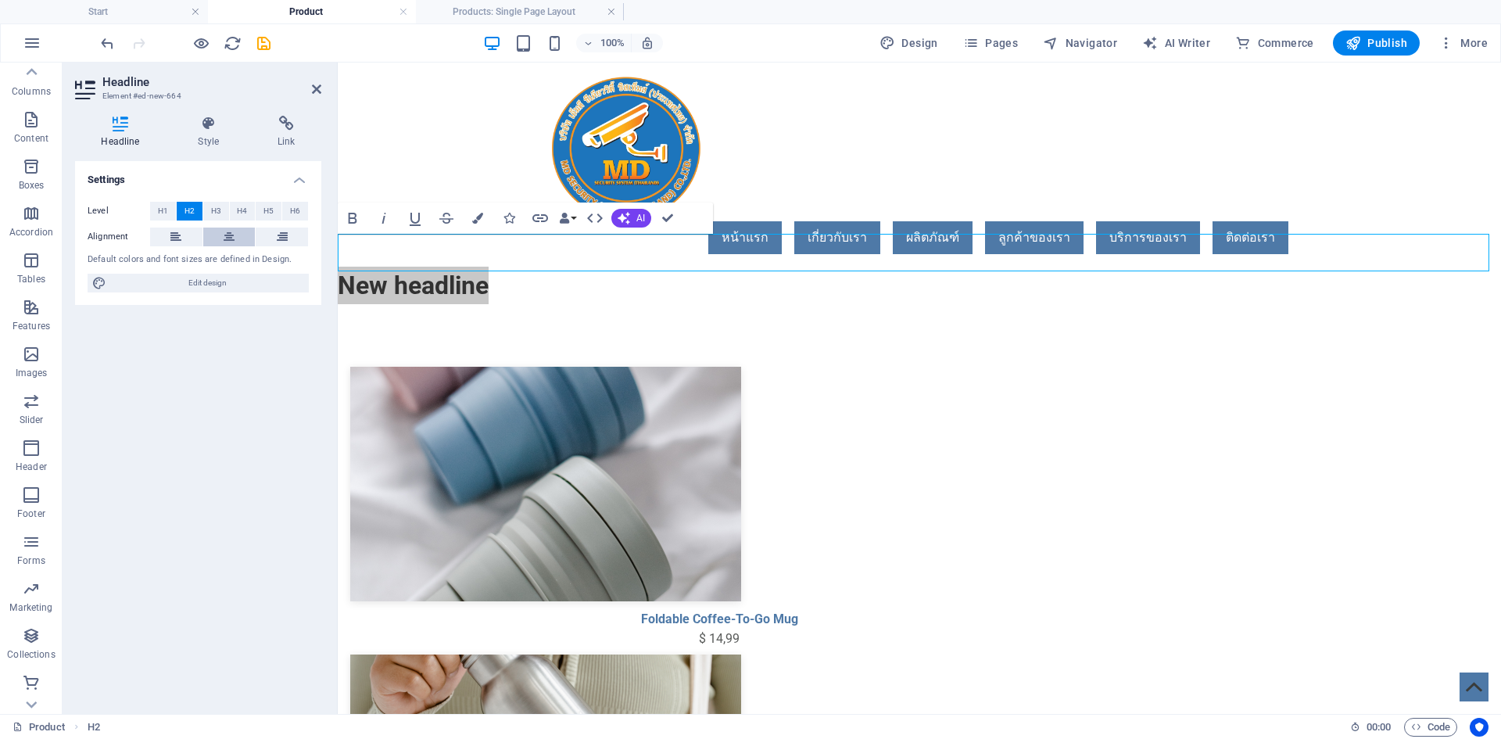
click at [238, 232] on button at bounding box center [229, 236] width 52 height 19
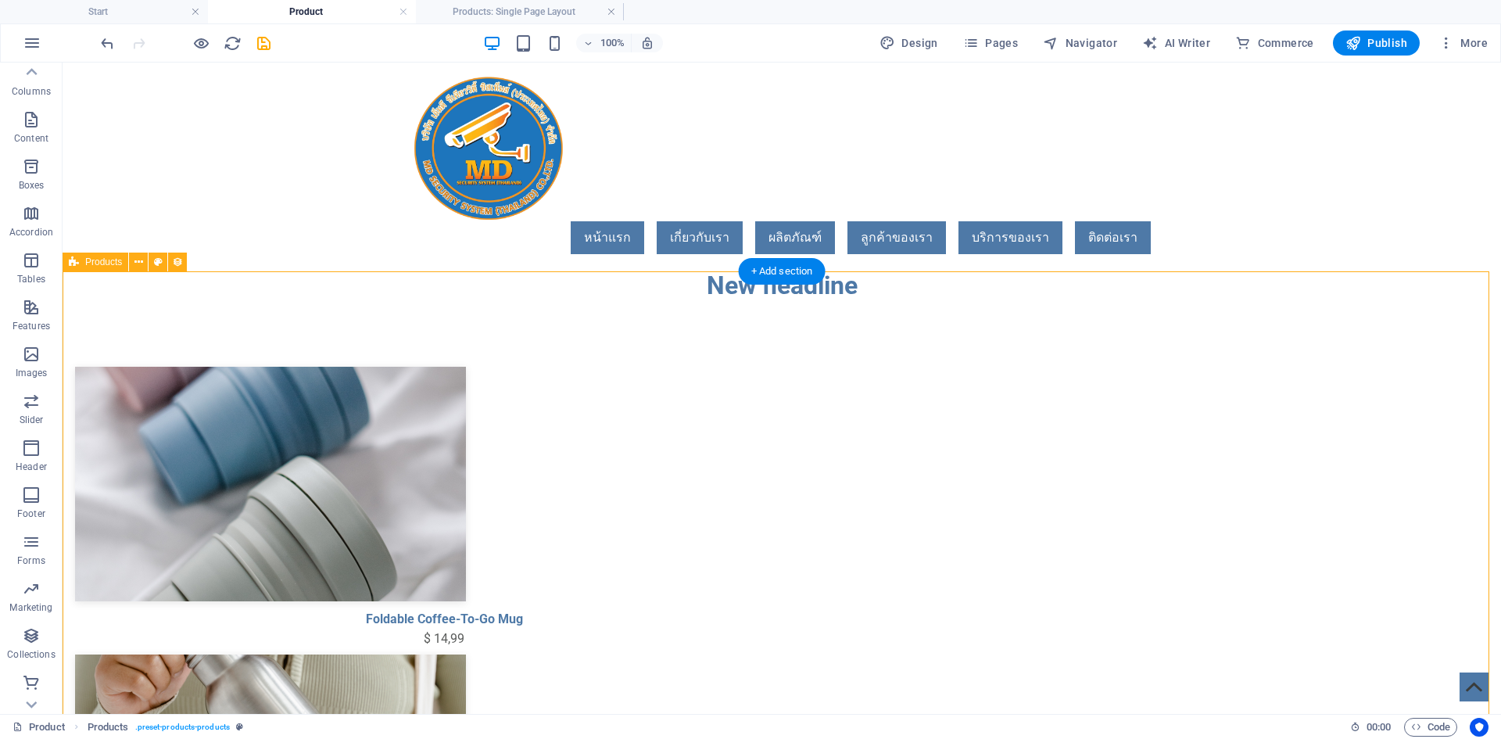
click at [876, 267] on div "New headline" at bounding box center [782, 286] width 1438 height 38
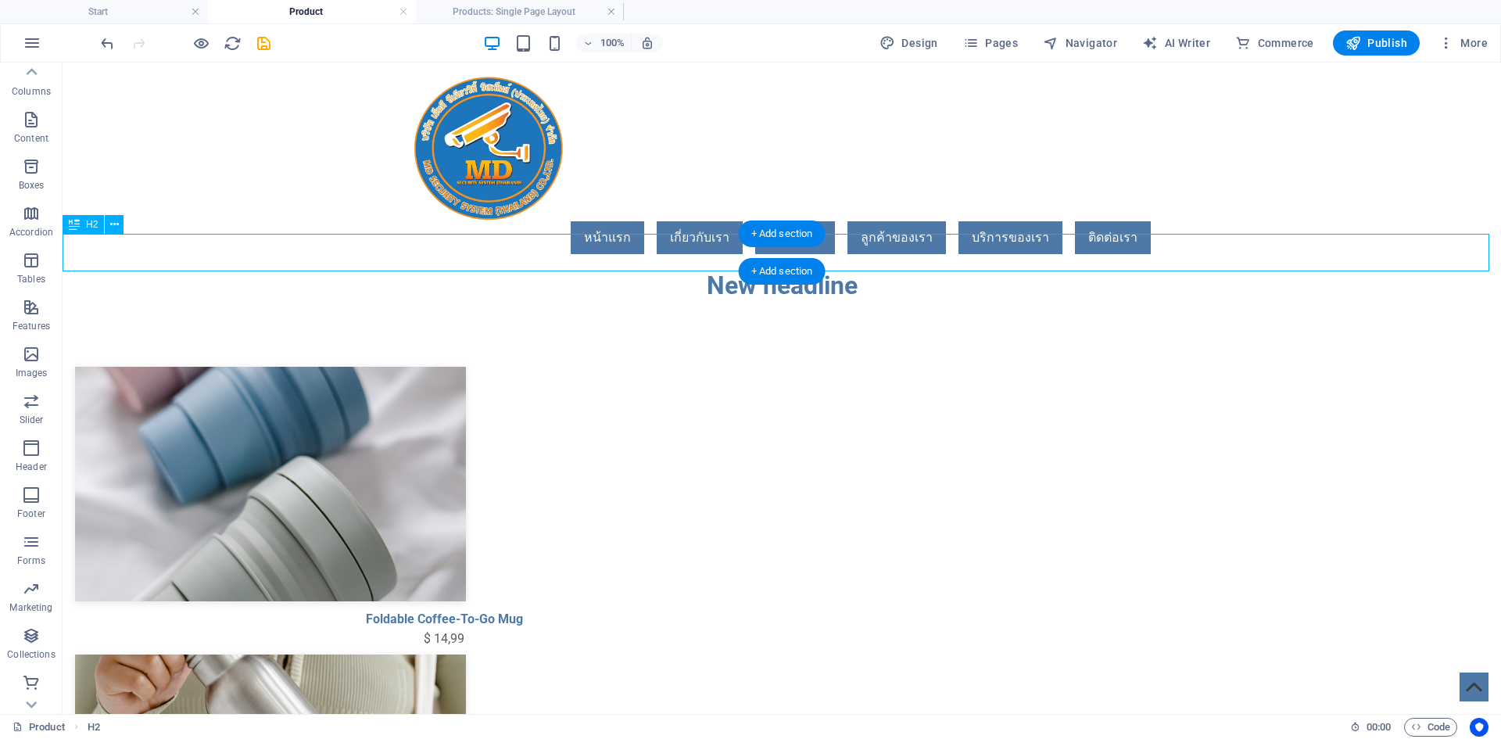
click at [693, 267] on div "New headline" at bounding box center [782, 286] width 1438 height 38
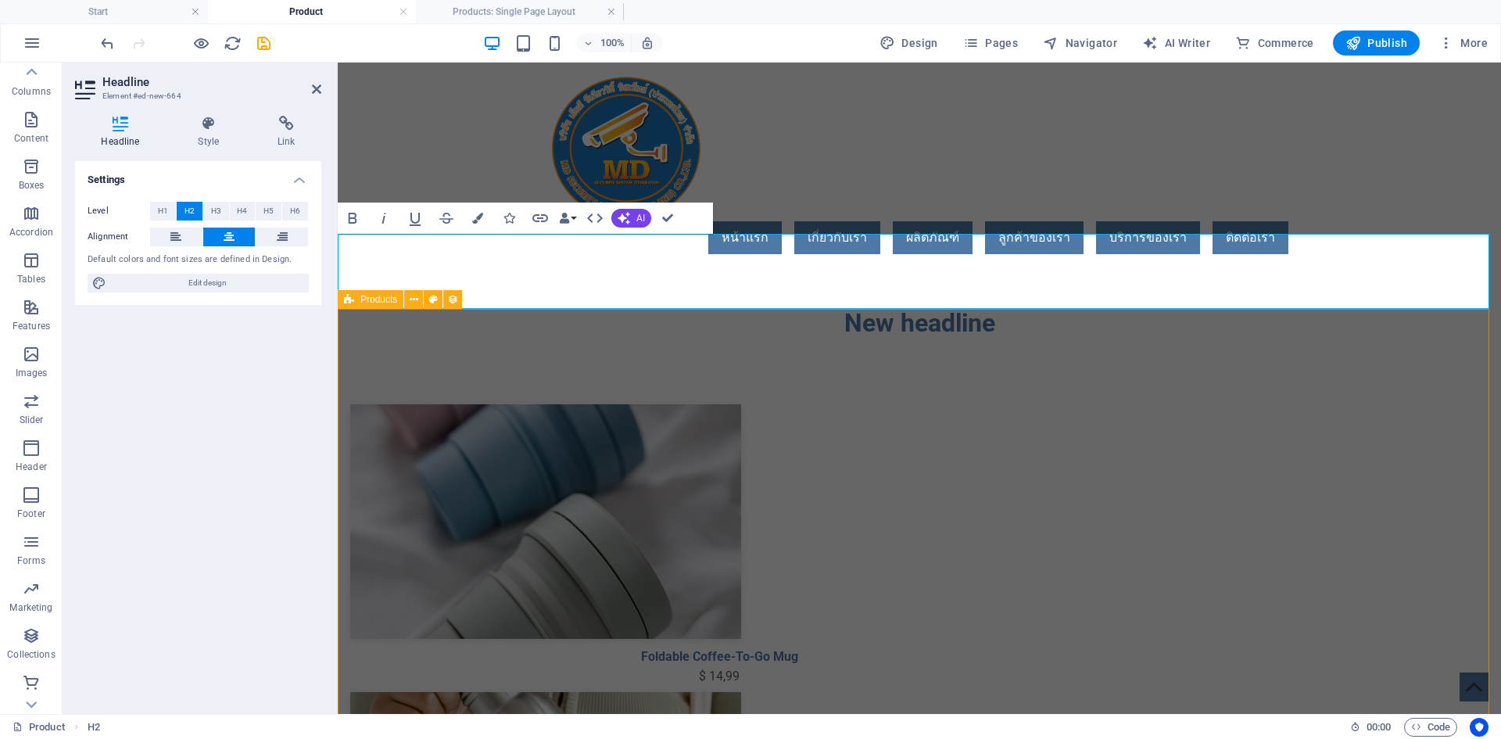
select select "createdAt_DESC"
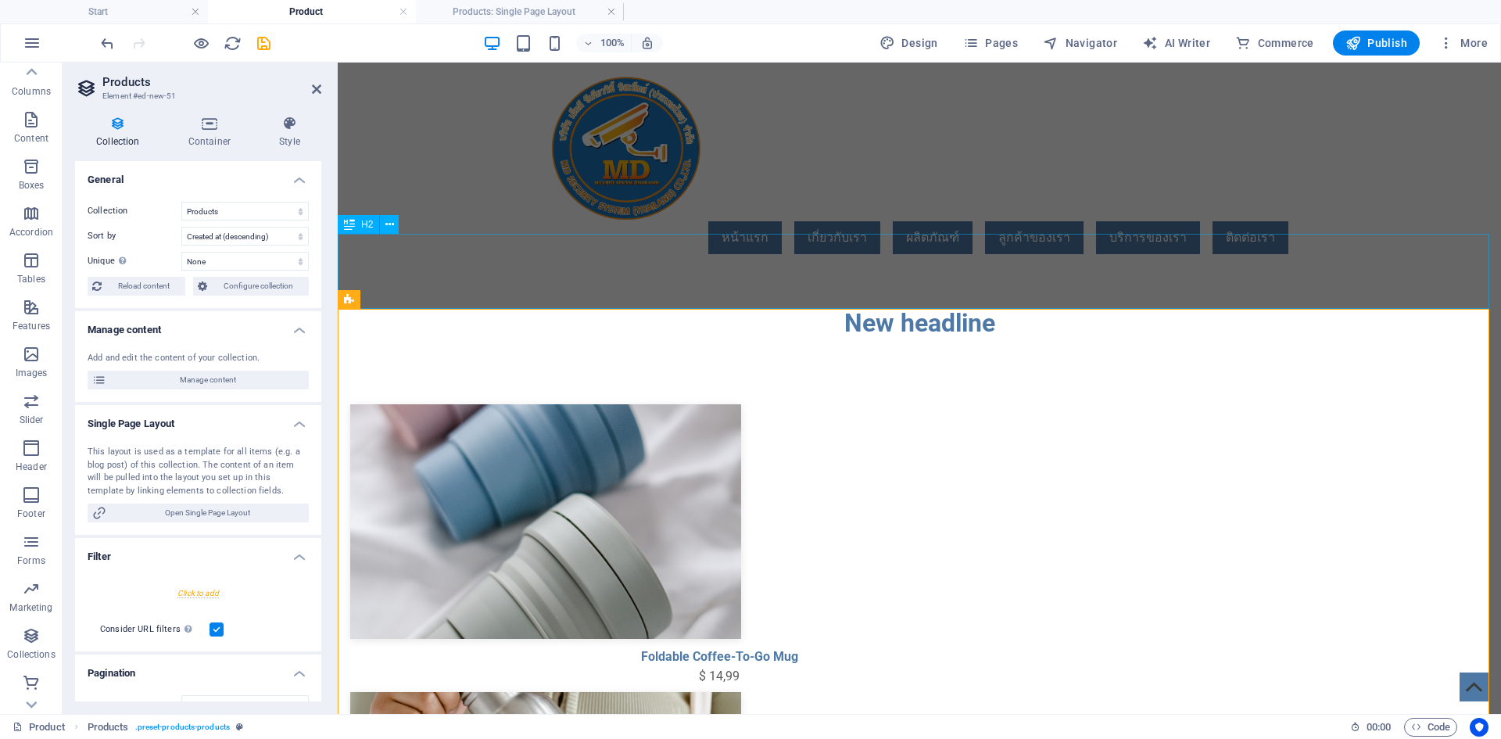
click at [1176, 267] on div "‌New headline" at bounding box center [919, 304] width 1163 height 75
click at [1268, 267] on div "‌New headline" at bounding box center [919, 304] width 1163 height 75
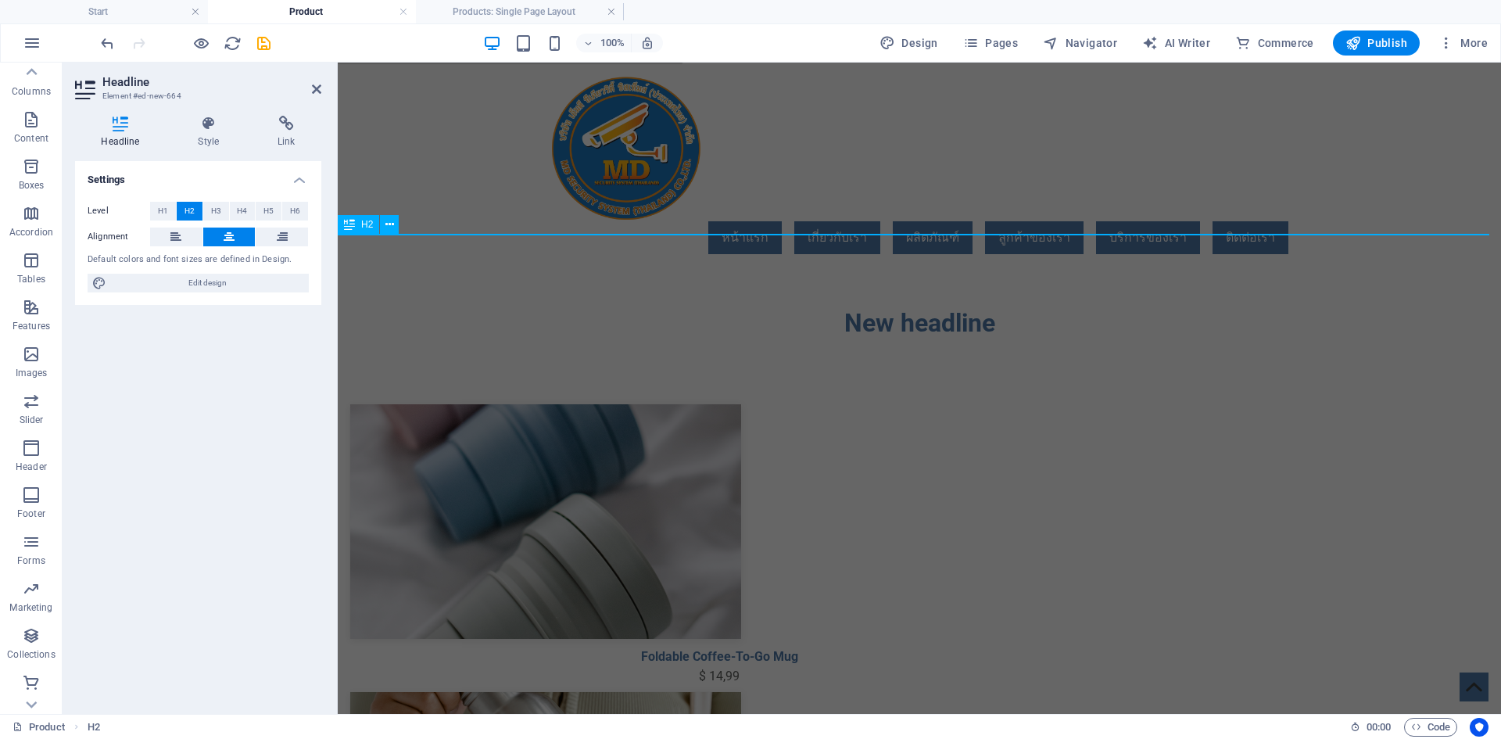
click at [772, 285] on h2 "‌New headline" at bounding box center [919, 304] width 1163 height 75
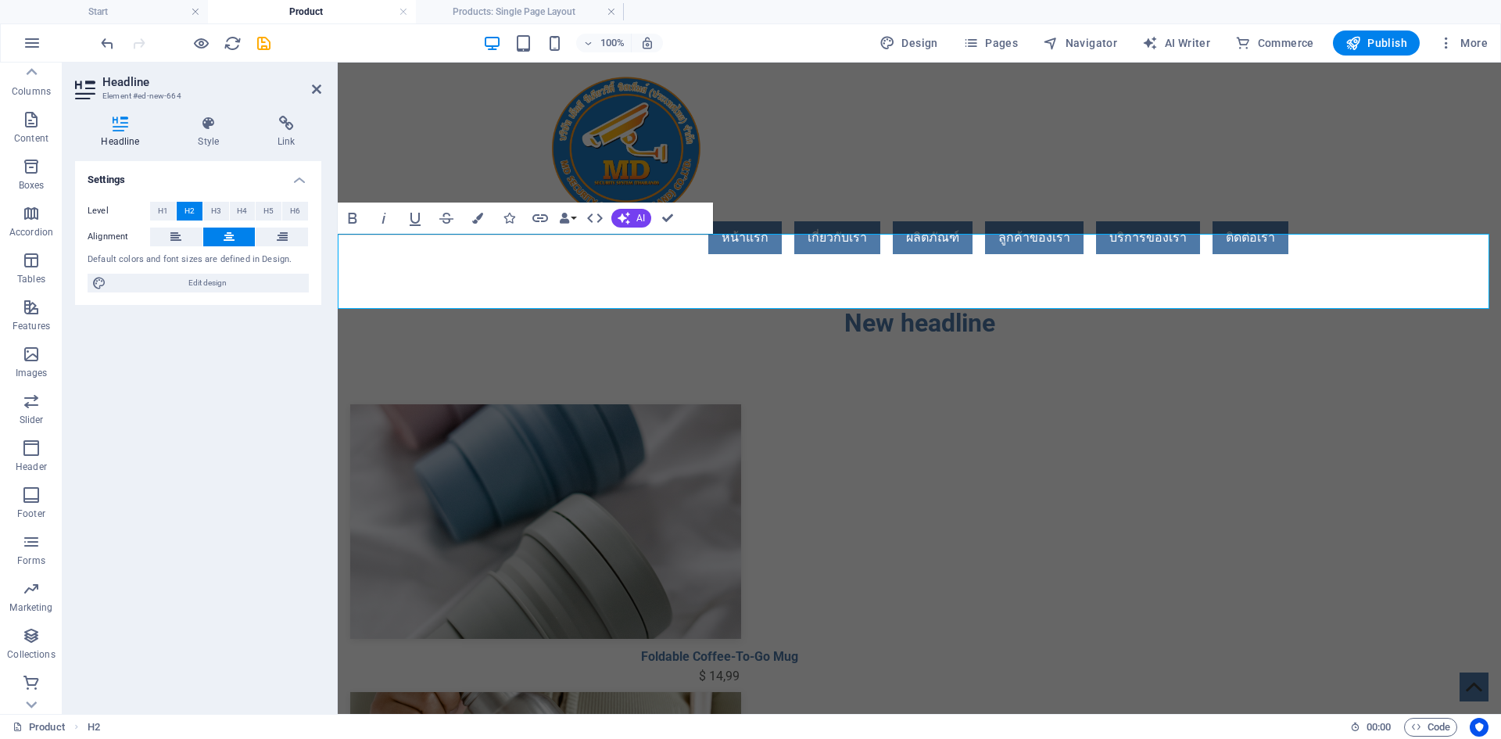
click at [922, 287] on h2 "‌New headline" at bounding box center [919, 304] width 1163 height 75
click at [919, 290] on h2 "‌New headline" at bounding box center [919, 304] width 1163 height 75
click at [960, 288] on h2 "‌New headline" at bounding box center [919, 304] width 1163 height 75
drag, startPoint x: 1006, startPoint y: 283, endPoint x: 829, endPoint y: 314, distance: 180.2
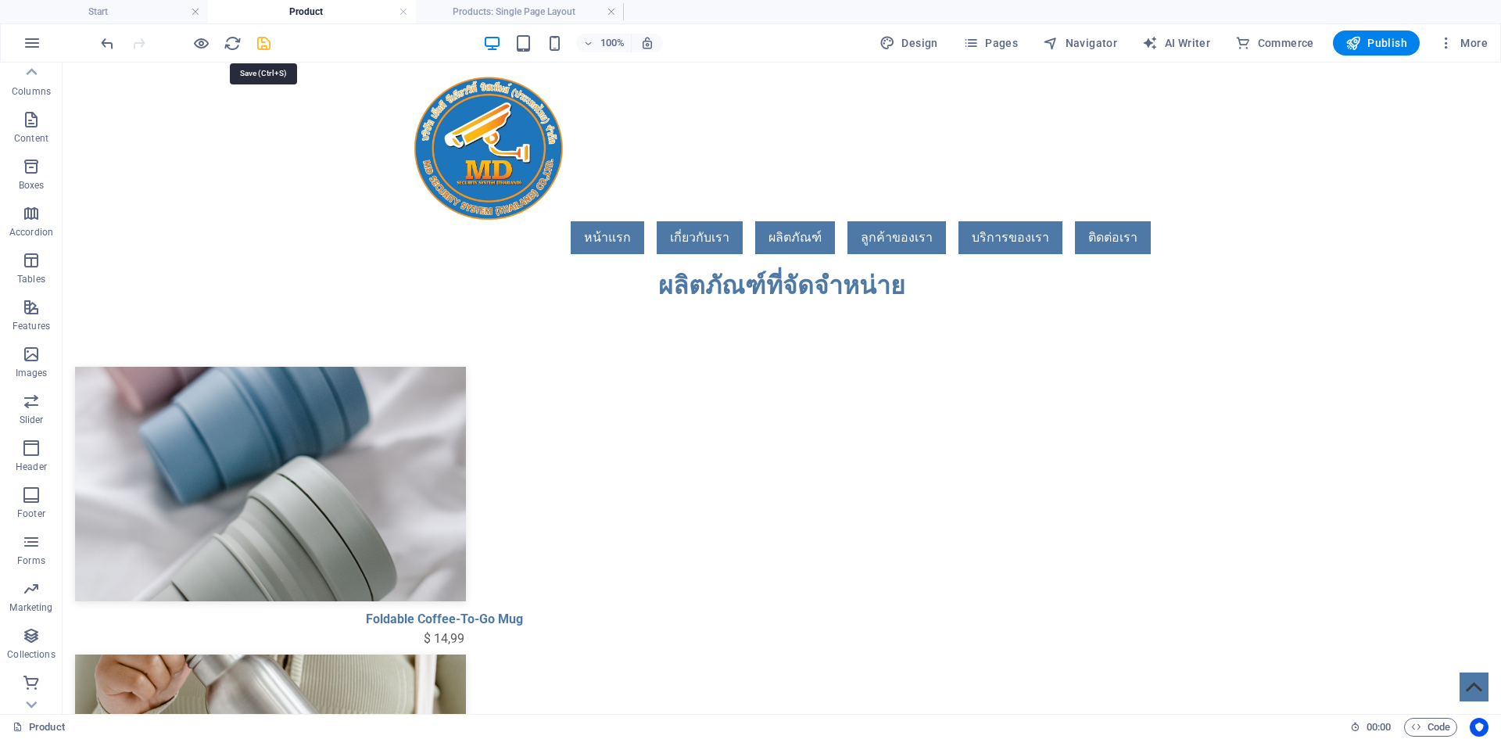
click at [261, 43] on icon "save" at bounding box center [264, 43] width 18 height 18
select select "createdAt_DESC"
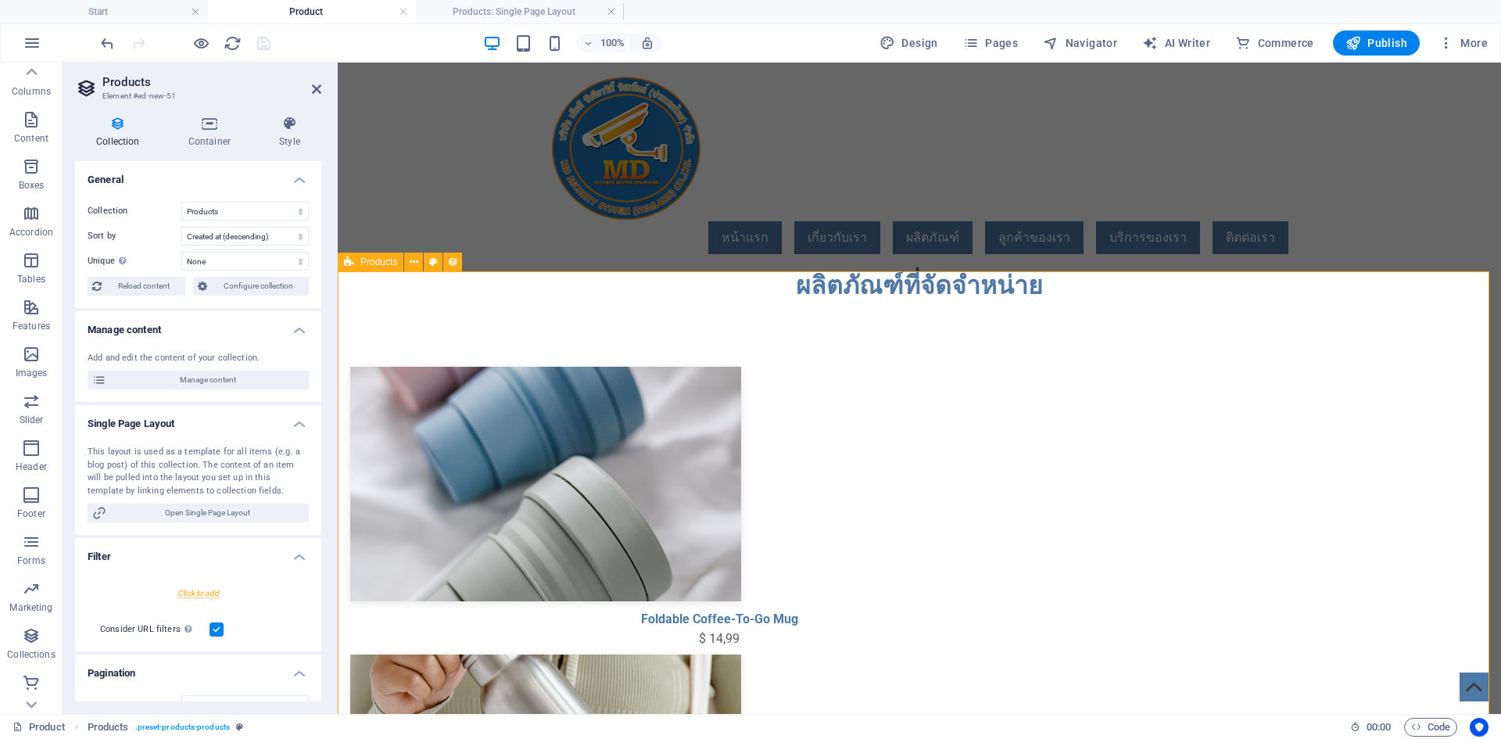
click at [1131, 227] on div "หน้าแรก เกี่ยวกับเรา ผลิตภัณฑ์ ลูกค้าของเรา บริการของเรา ติดต่อเรา" at bounding box center [919, 165] width 1163 height 204
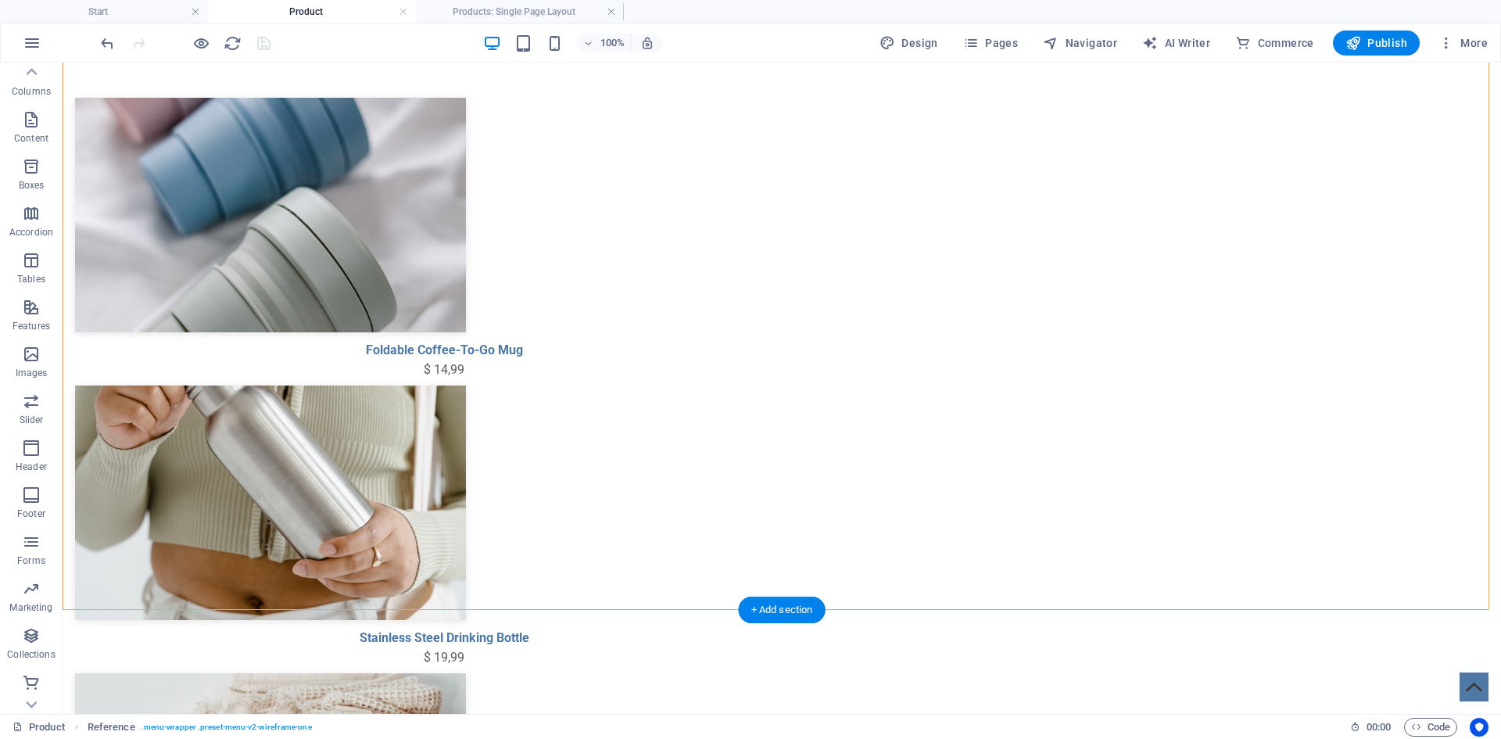
scroll to position [469, 0]
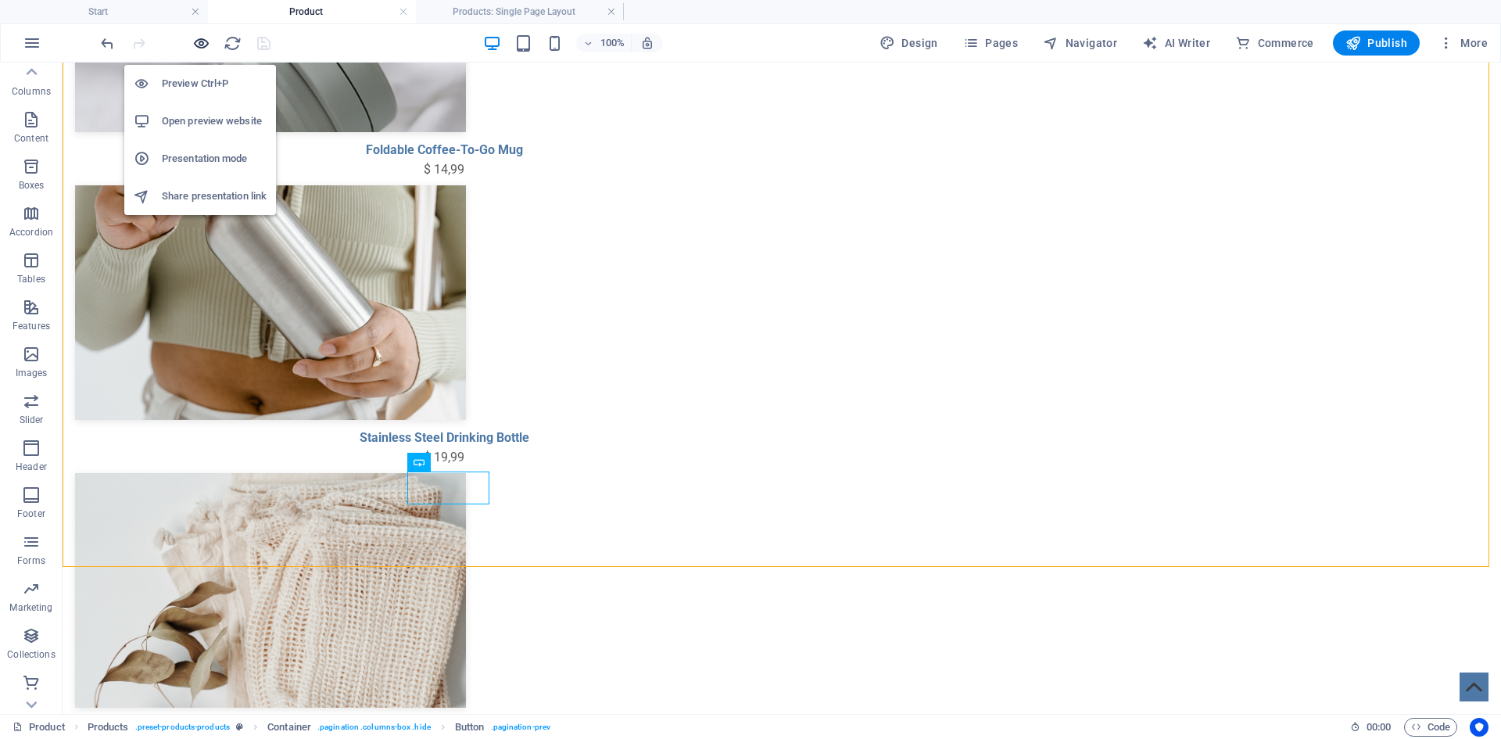
click at [199, 41] on icon "button" at bounding box center [201, 43] width 18 height 18
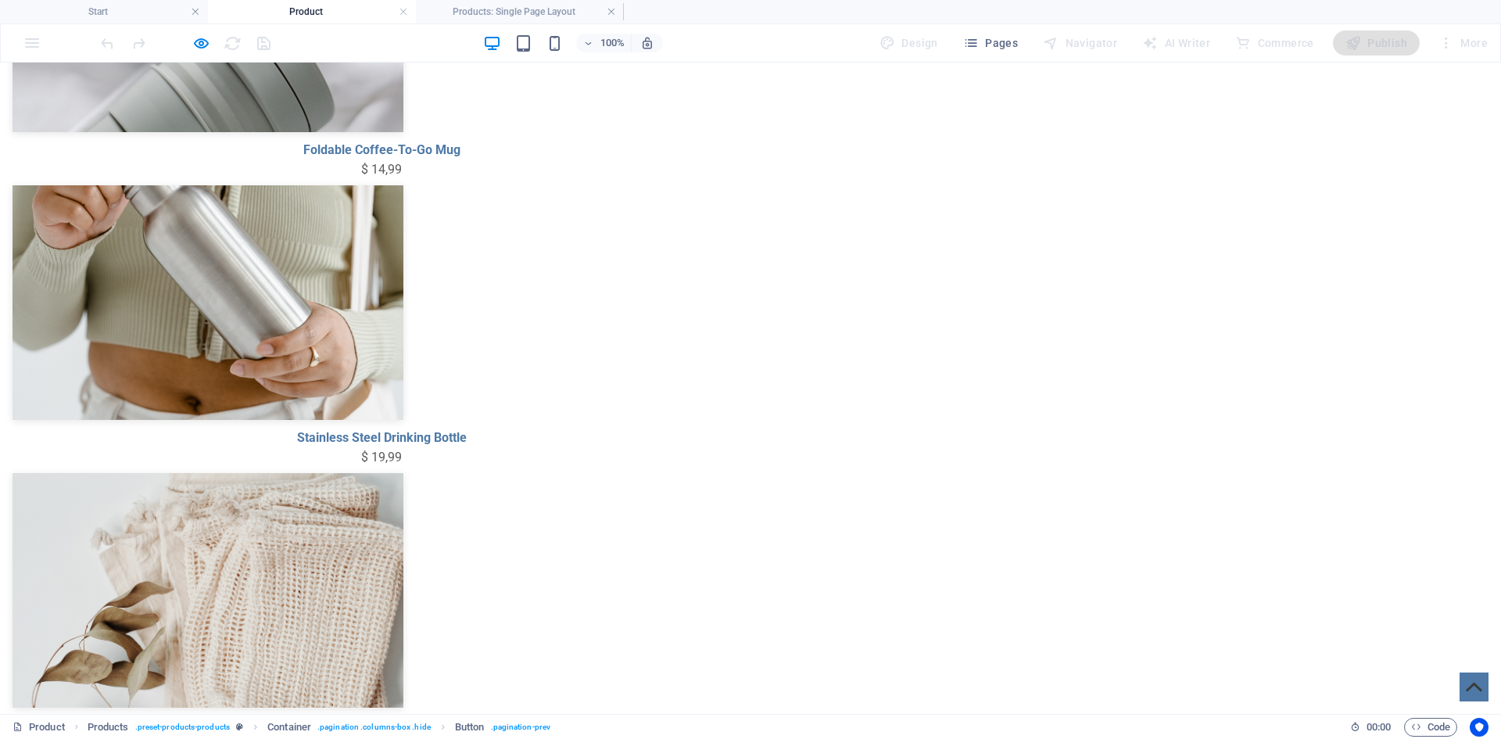
drag, startPoint x: 643, startPoint y: 493, endPoint x: 780, endPoint y: 512, distance: 139.0
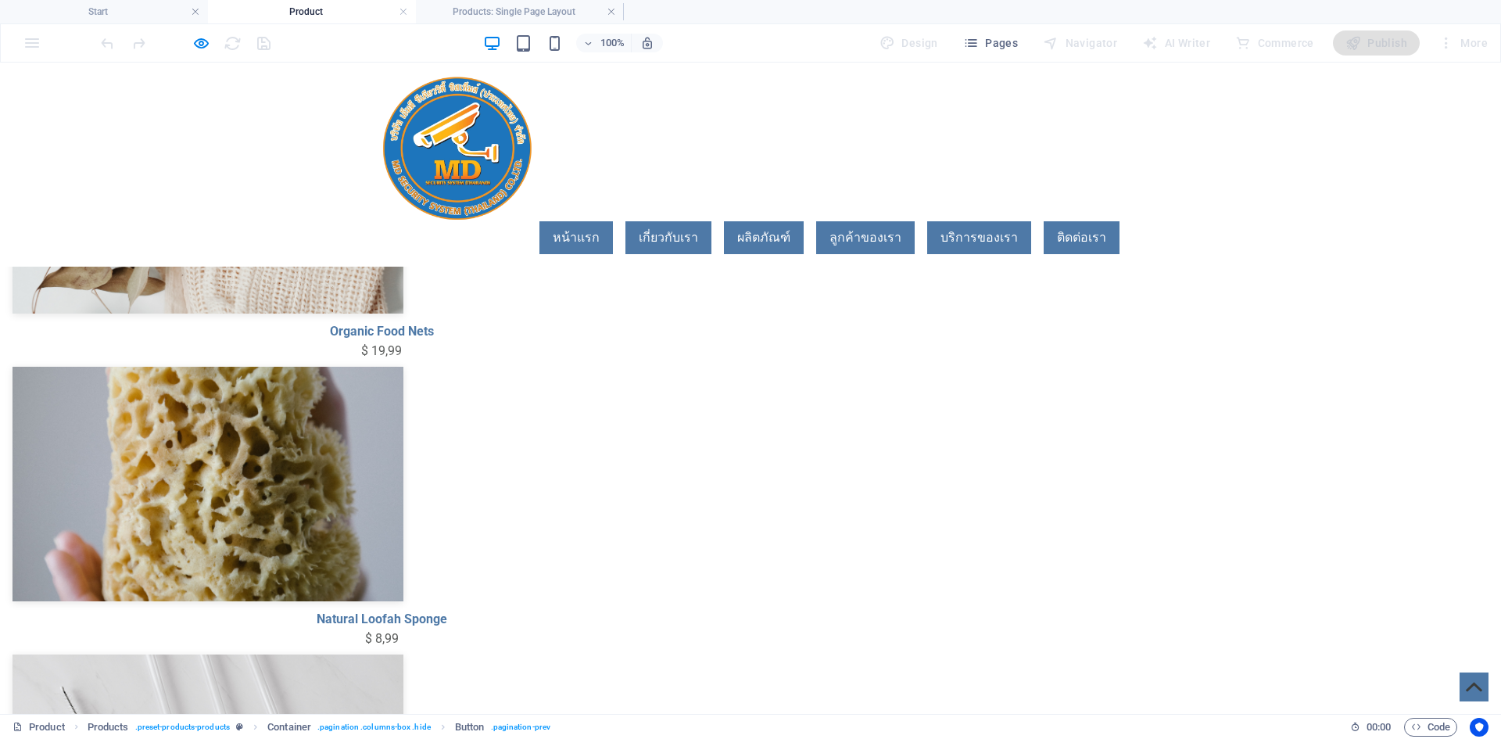
click at [1146, 380] on div "Foldable Coffee-To-Go Mug $ 14,99 Stainless Steel Drinking Bottle $ 19,99 Organ…" at bounding box center [750, 687] width 1501 height 2492
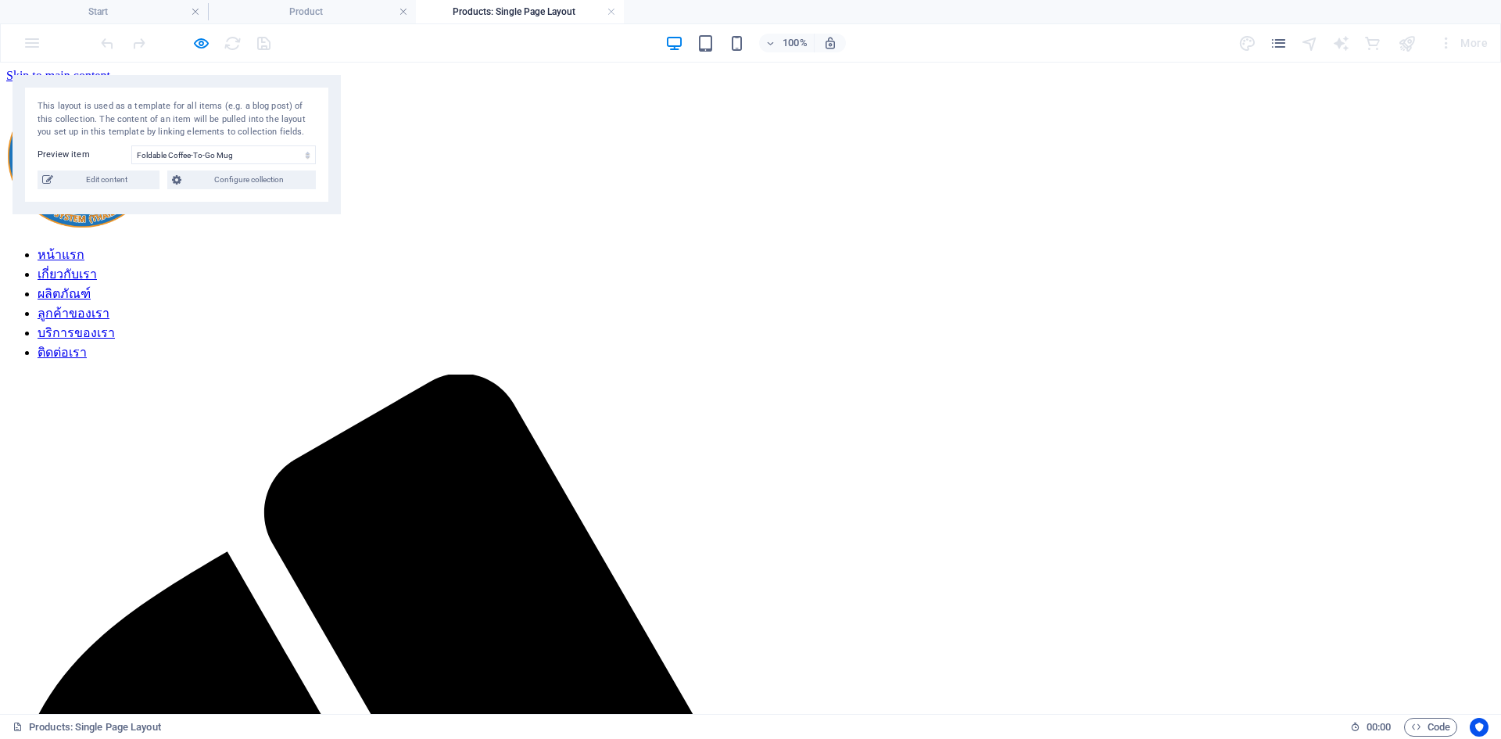
drag, startPoint x: 410, startPoint y: 301, endPoint x: 577, endPoint y: 388, distance: 188.5
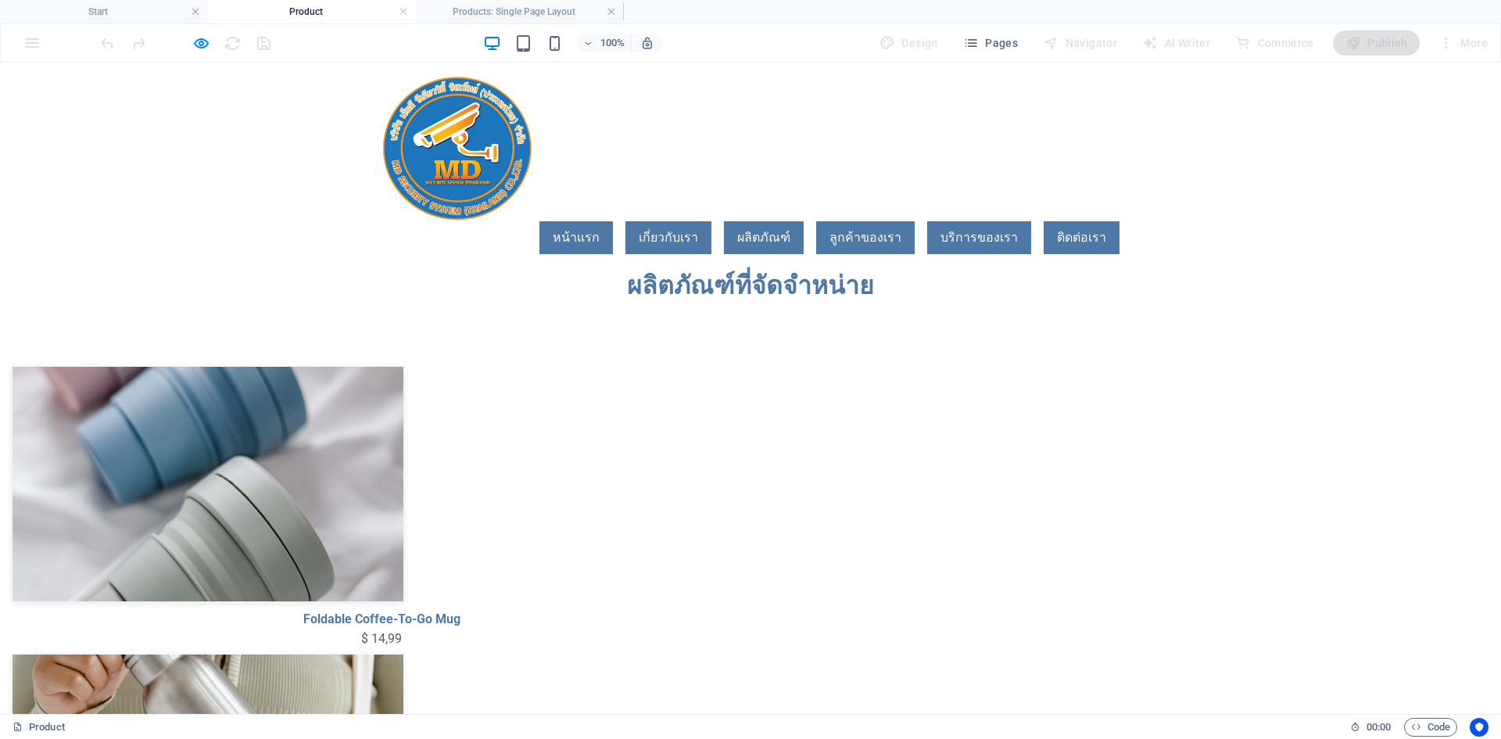
click at [461, 609] on link "Foldable Coffee-To-Go Mug" at bounding box center [382, 619] width 159 height 20
select select "68b93360445c8c9fa7005e2e"
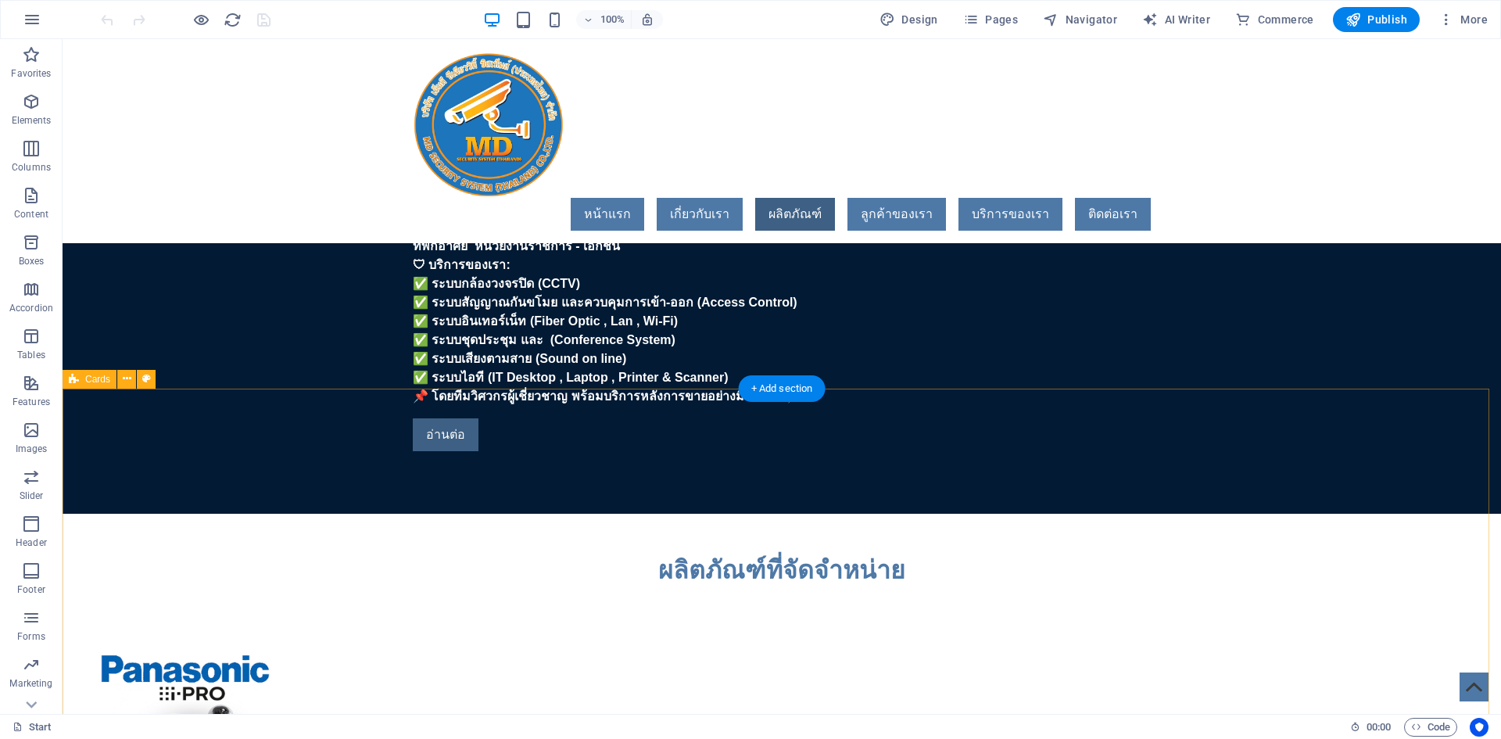
scroll to position [860, 0]
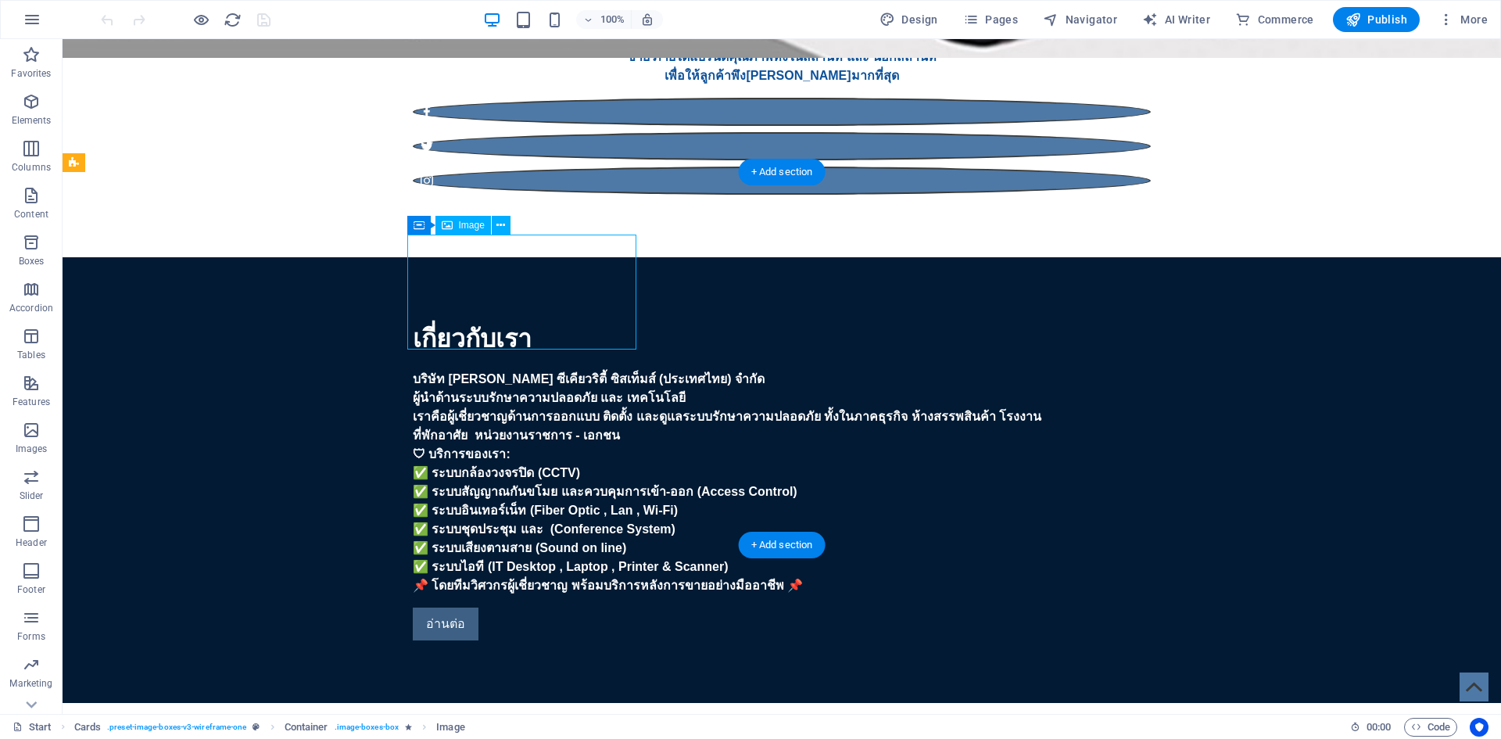
select select "%"
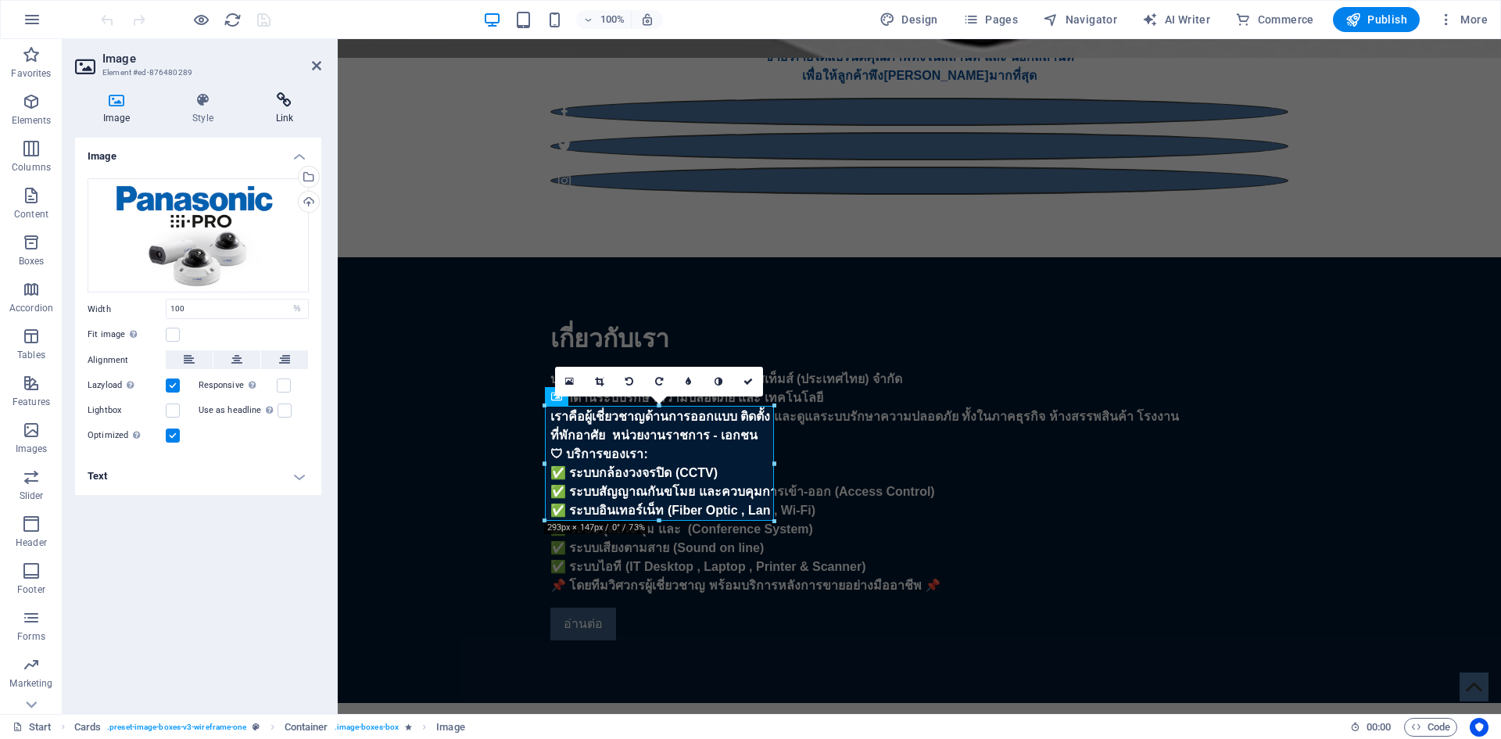
click at [288, 111] on h4 "Link" at bounding box center [284, 108] width 73 height 33
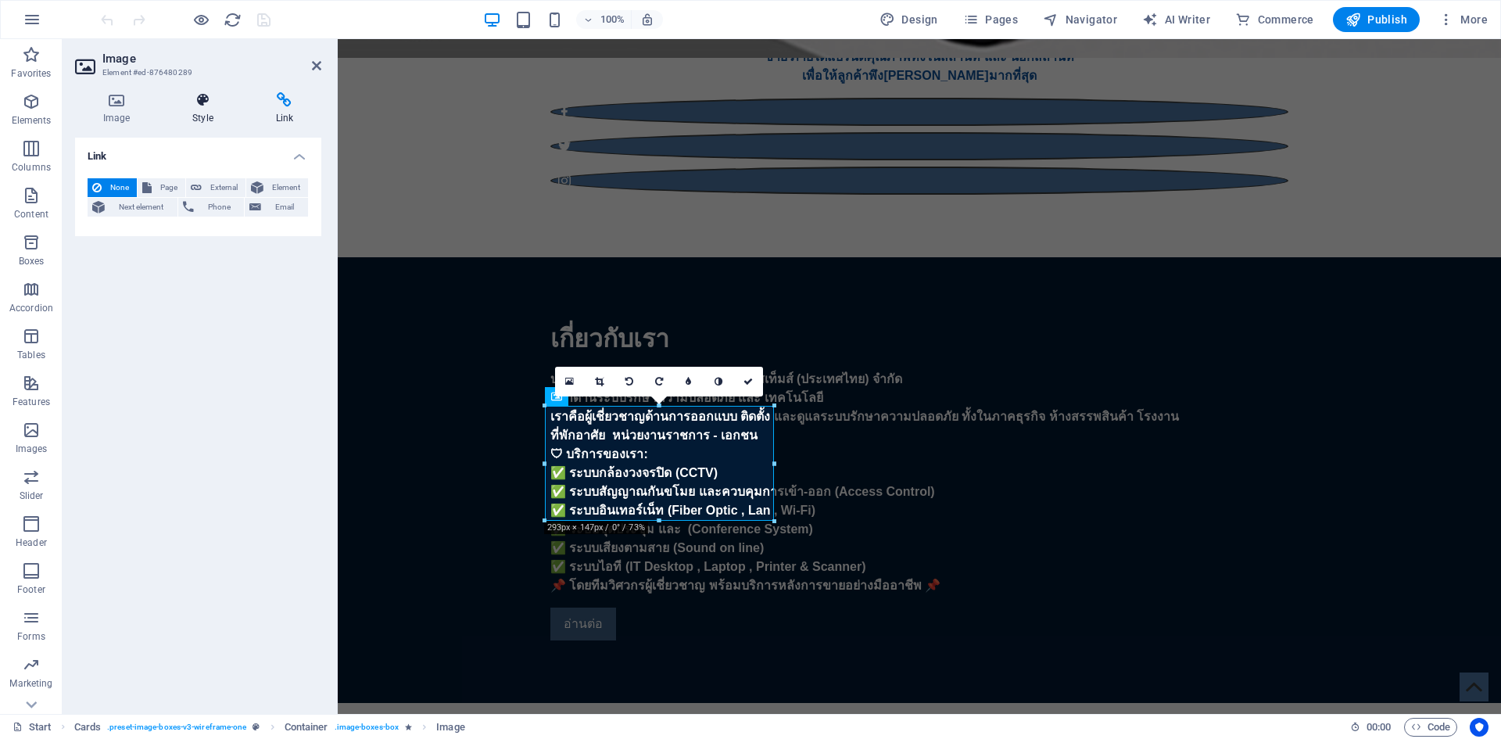
click at [224, 99] on icon at bounding box center [202, 100] width 77 height 16
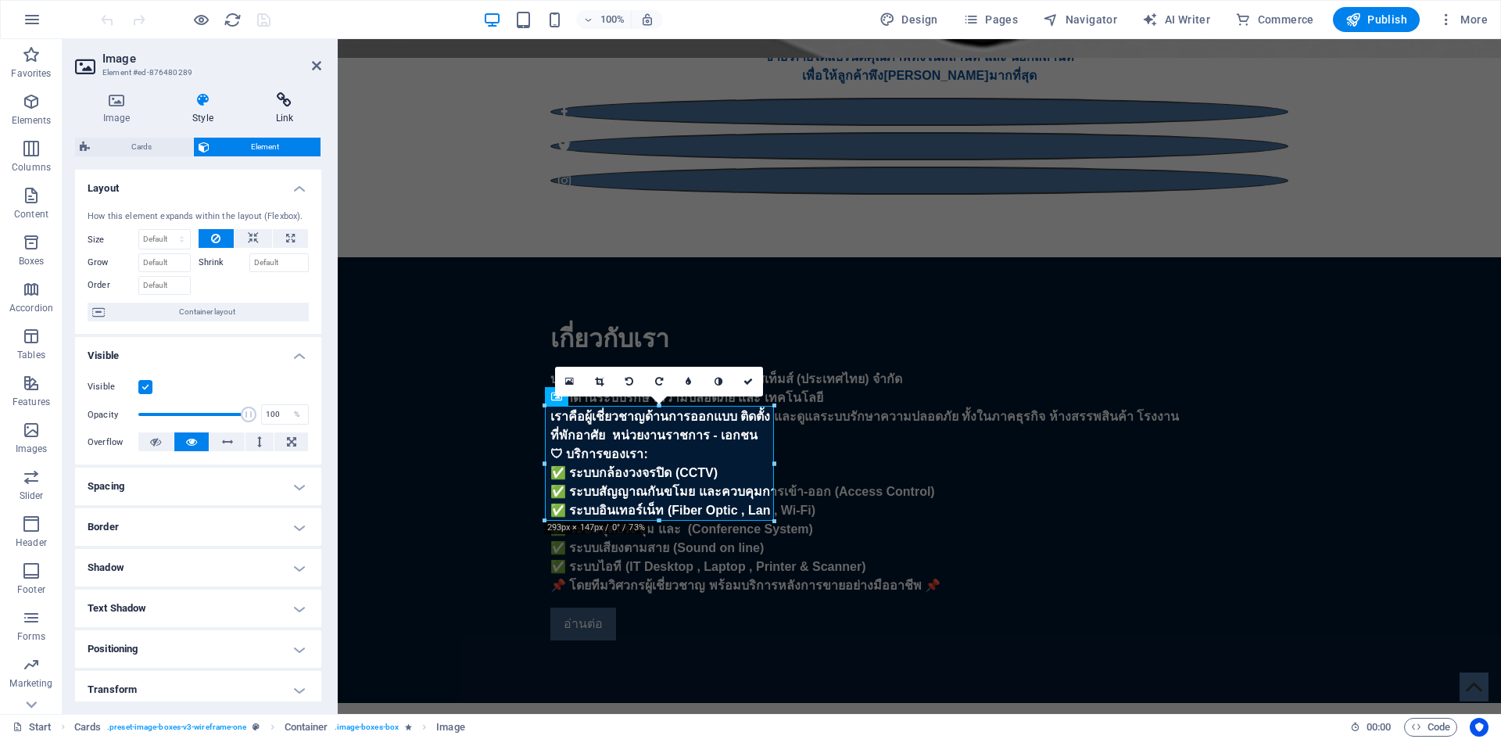
click at [280, 102] on icon at bounding box center [284, 100] width 73 height 16
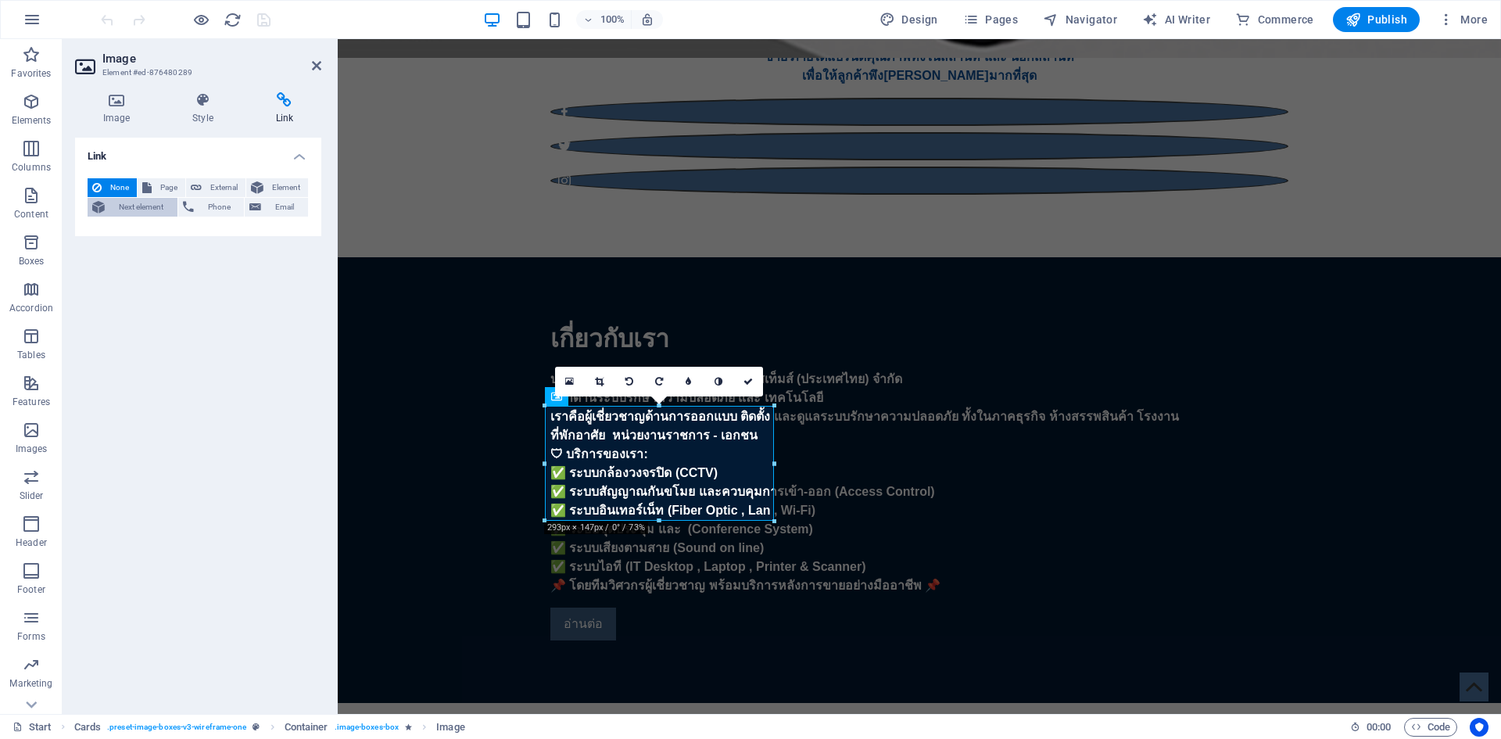
click at [142, 208] on span "Next element" at bounding box center [140, 207] width 63 height 19
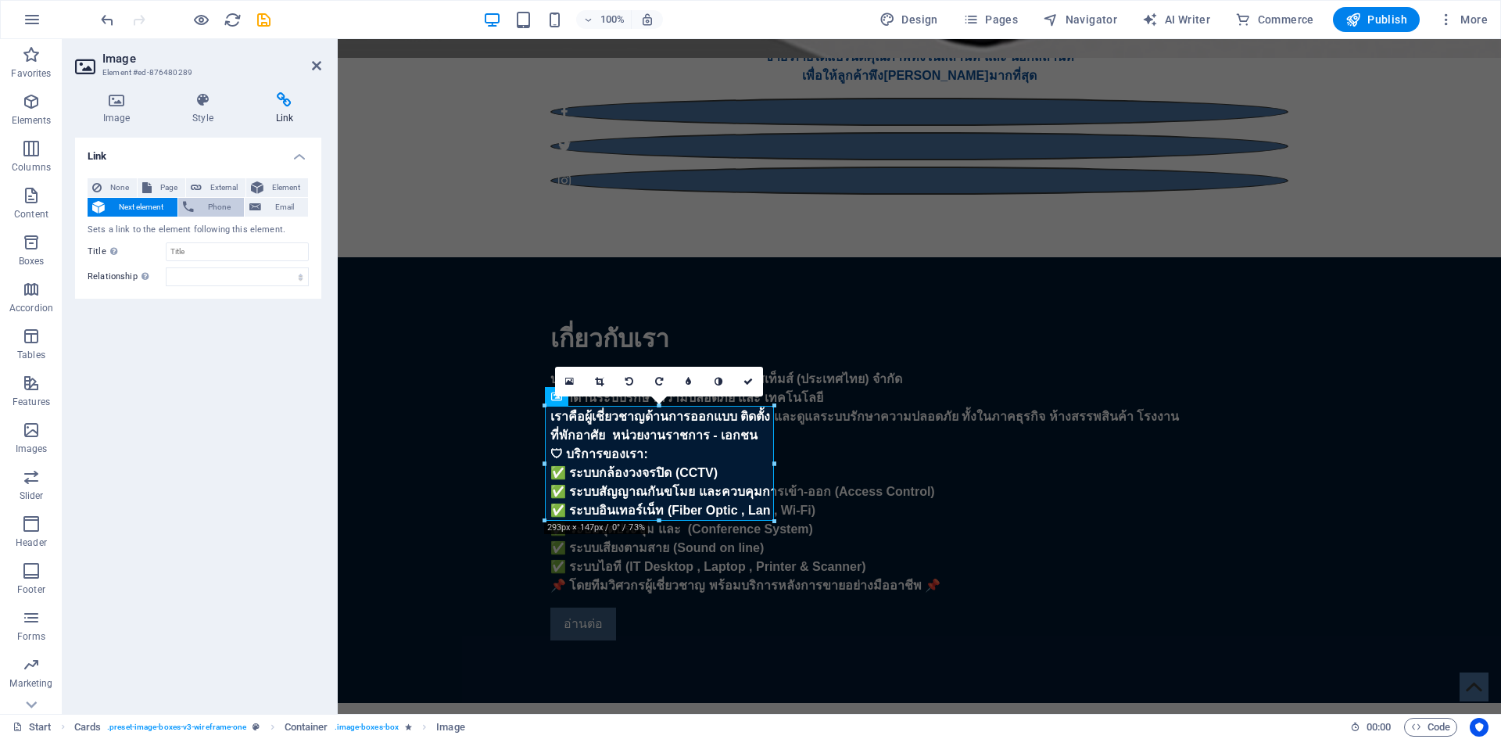
click at [195, 211] on button "Phone" at bounding box center [211, 207] width 66 height 19
click at [162, 184] on span "Page" at bounding box center [168, 187] width 24 height 19
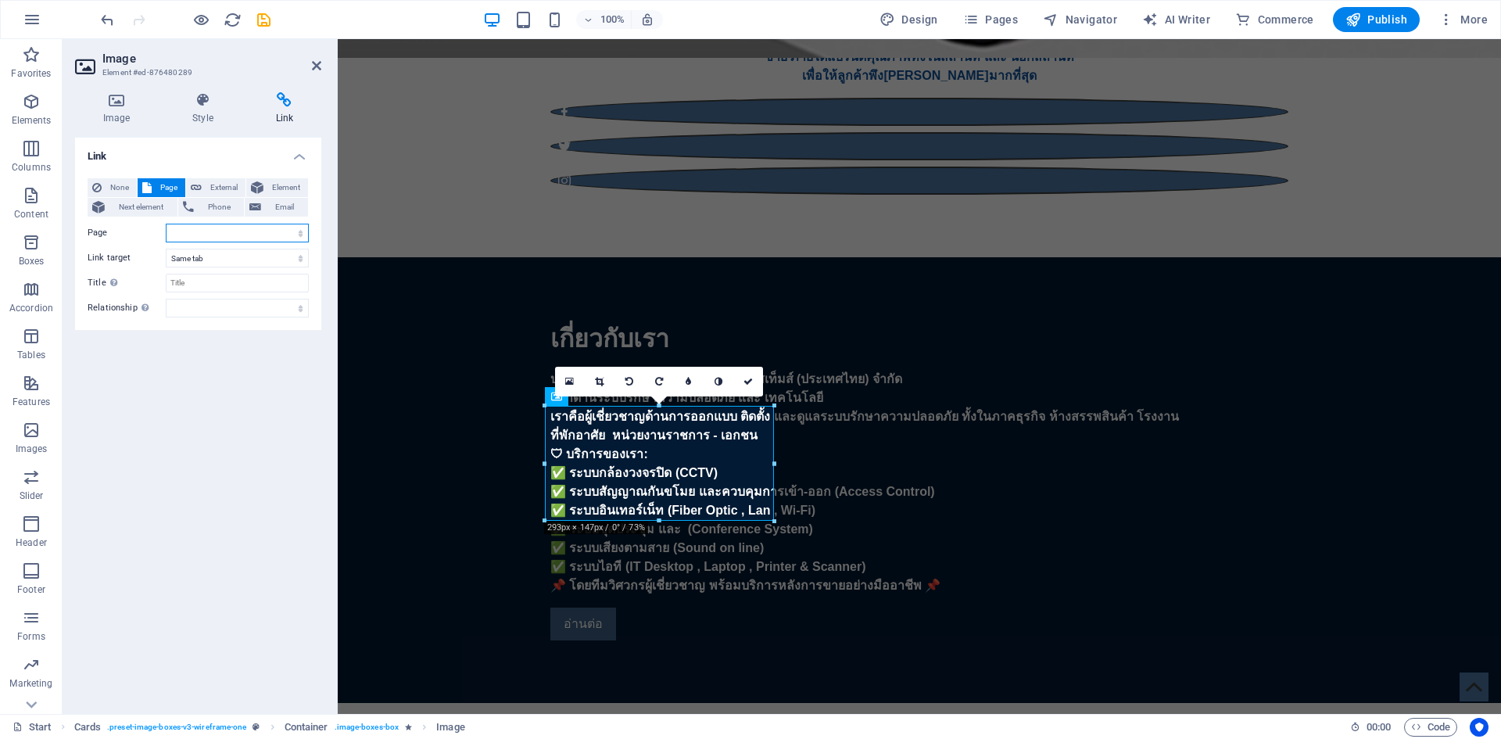
select select
click at [210, 188] on span "External" at bounding box center [223, 187] width 34 height 19
select select "blank"
click at [270, 188] on span "Element" at bounding box center [285, 187] width 35 height 19
click at [260, 206] on icon at bounding box center [255, 207] width 12 height 19
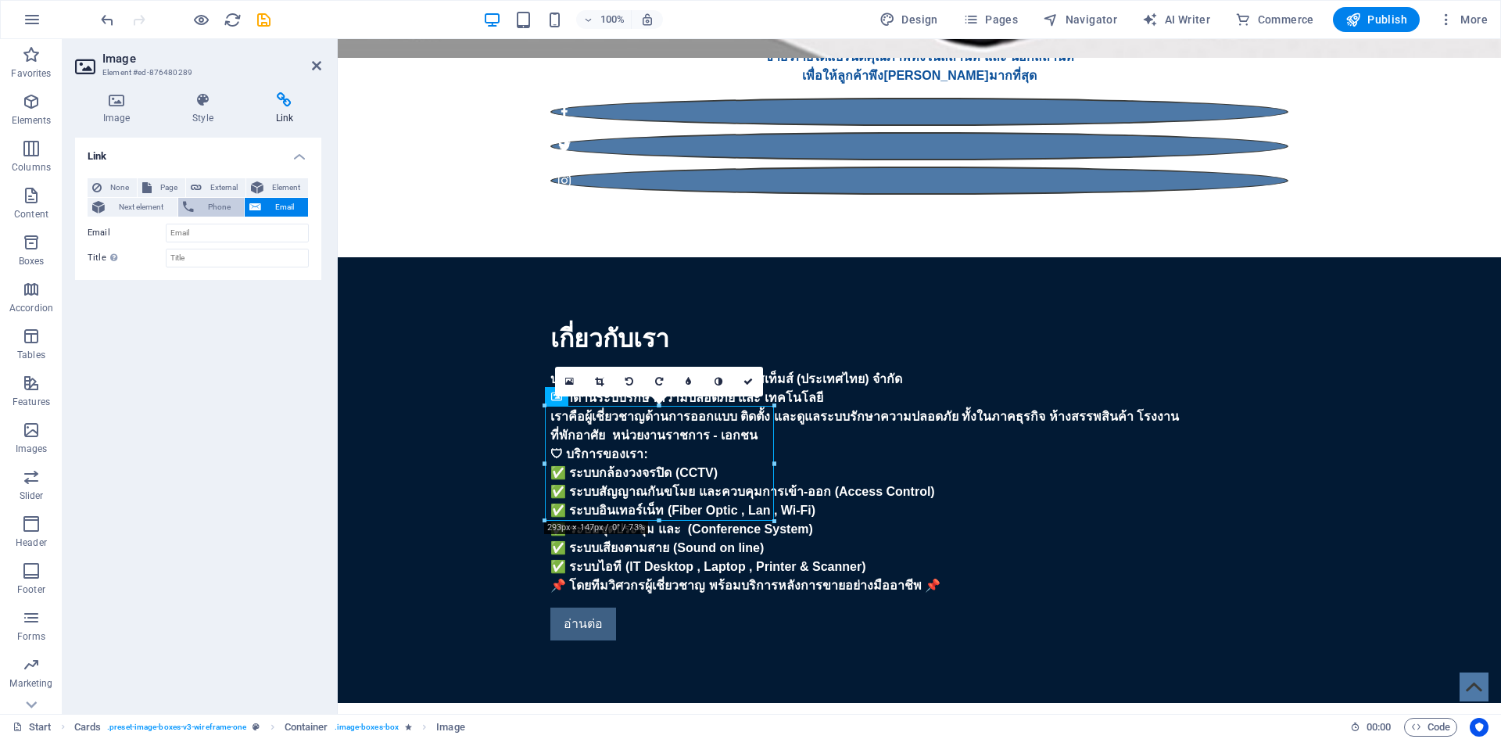
click at [213, 210] on span "Phone" at bounding box center [219, 207] width 41 height 19
click at [206, 99] on icon at bounding box center [202, 100] width 77 height 16
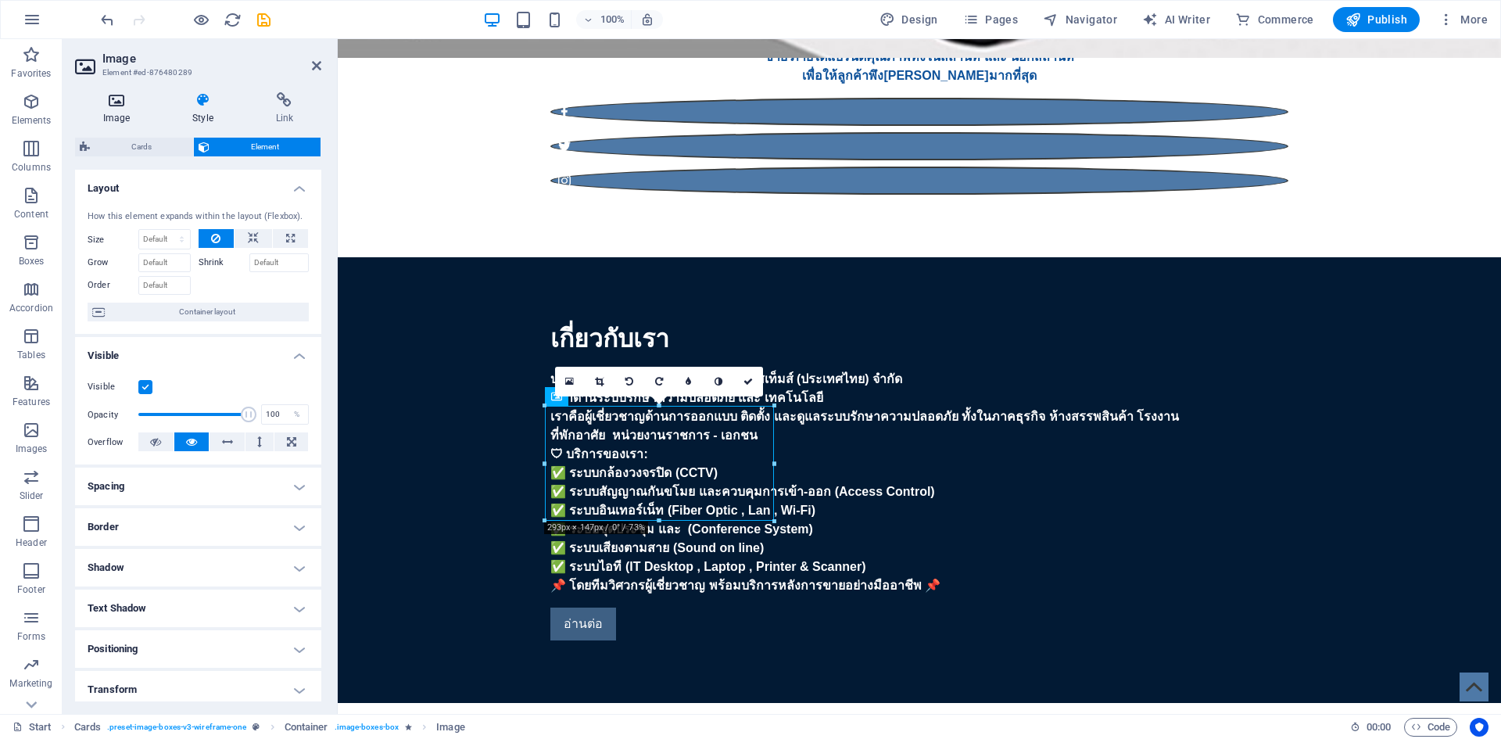
click at [114, 99] on icon at bounding box center [116, 100] width 83 height 16
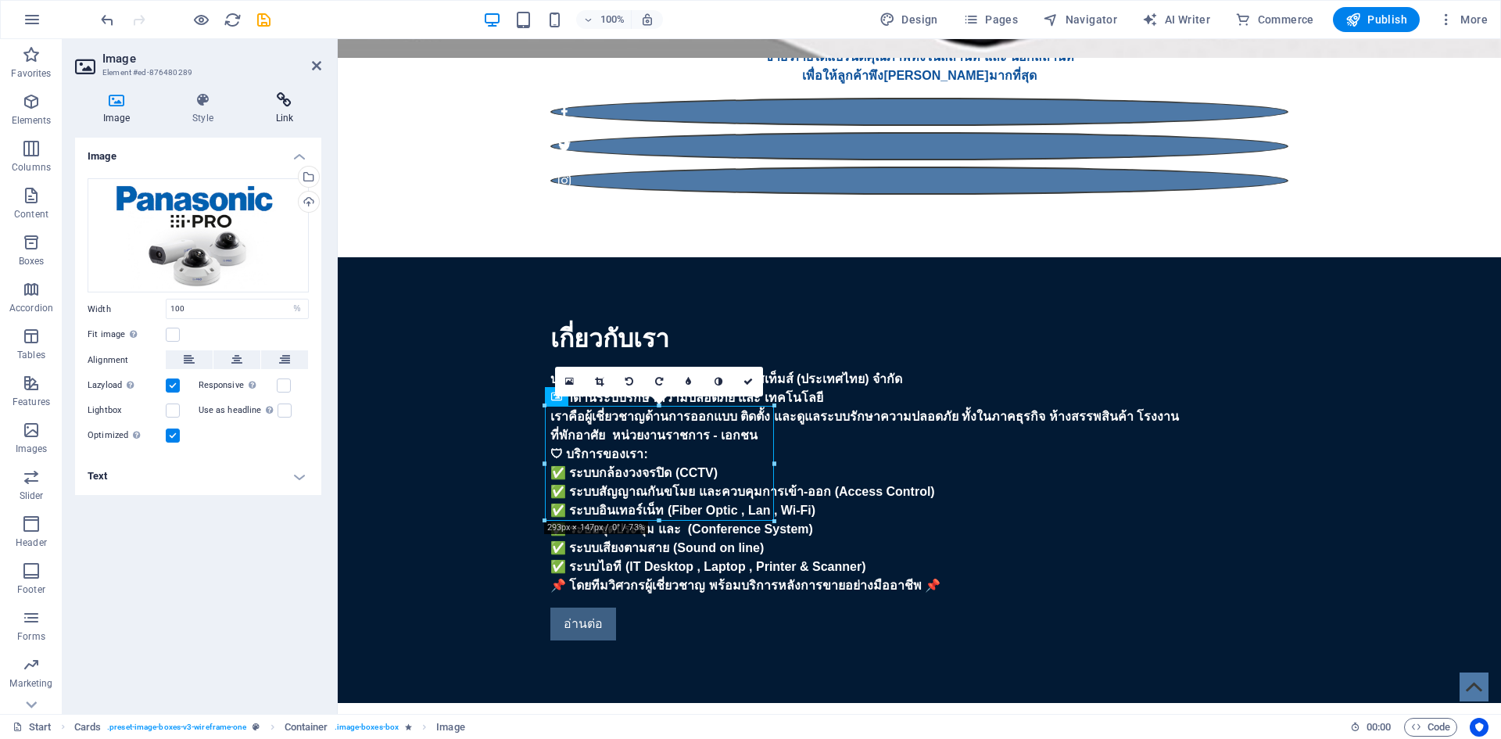
click at [286, 105] on icon at bounding box center [284, 100] width 73 height 16
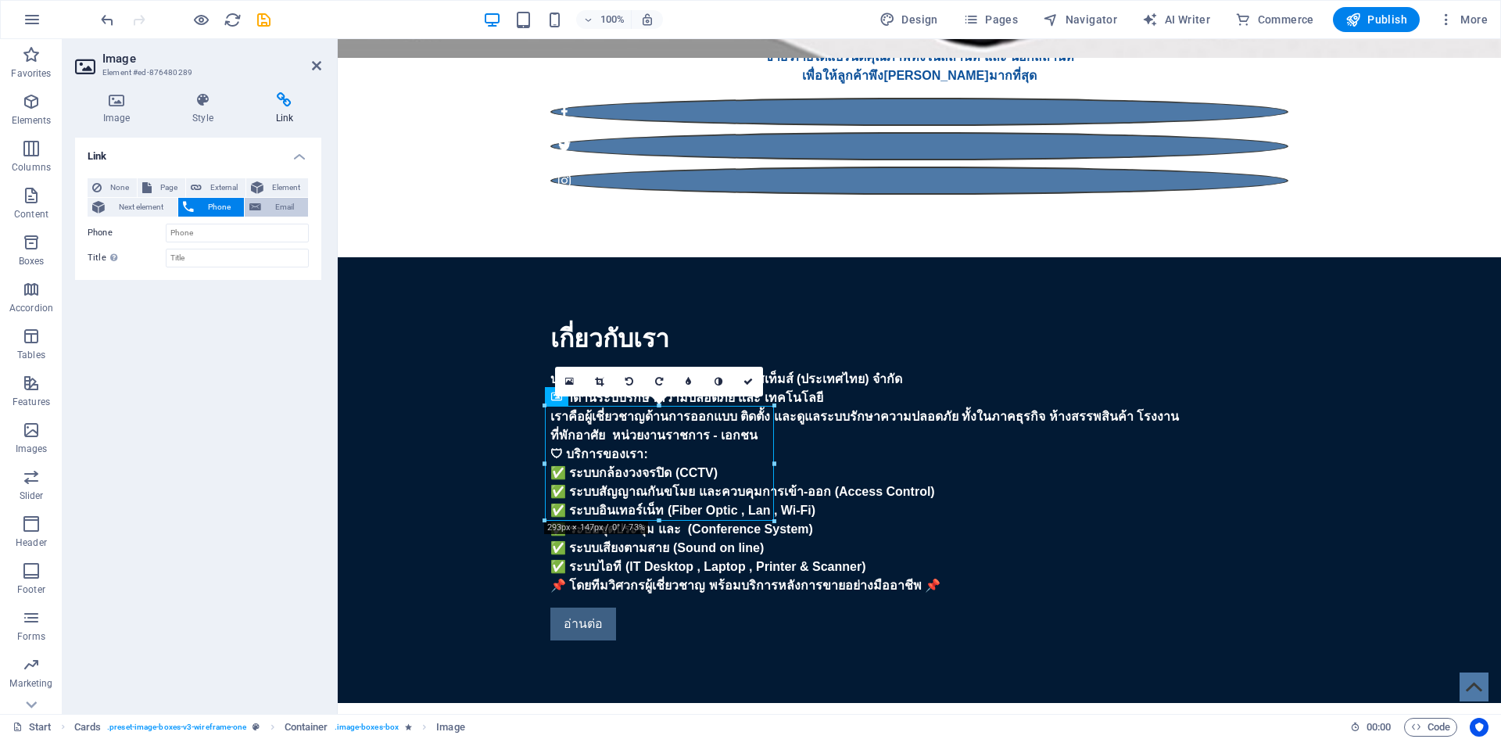
click at [271, 207] on span "Email" at bounding box center [285, 207] width 38 height 19
click at [269, 184] on span "Element" at bounding box center [285, 187] width 35 height 19
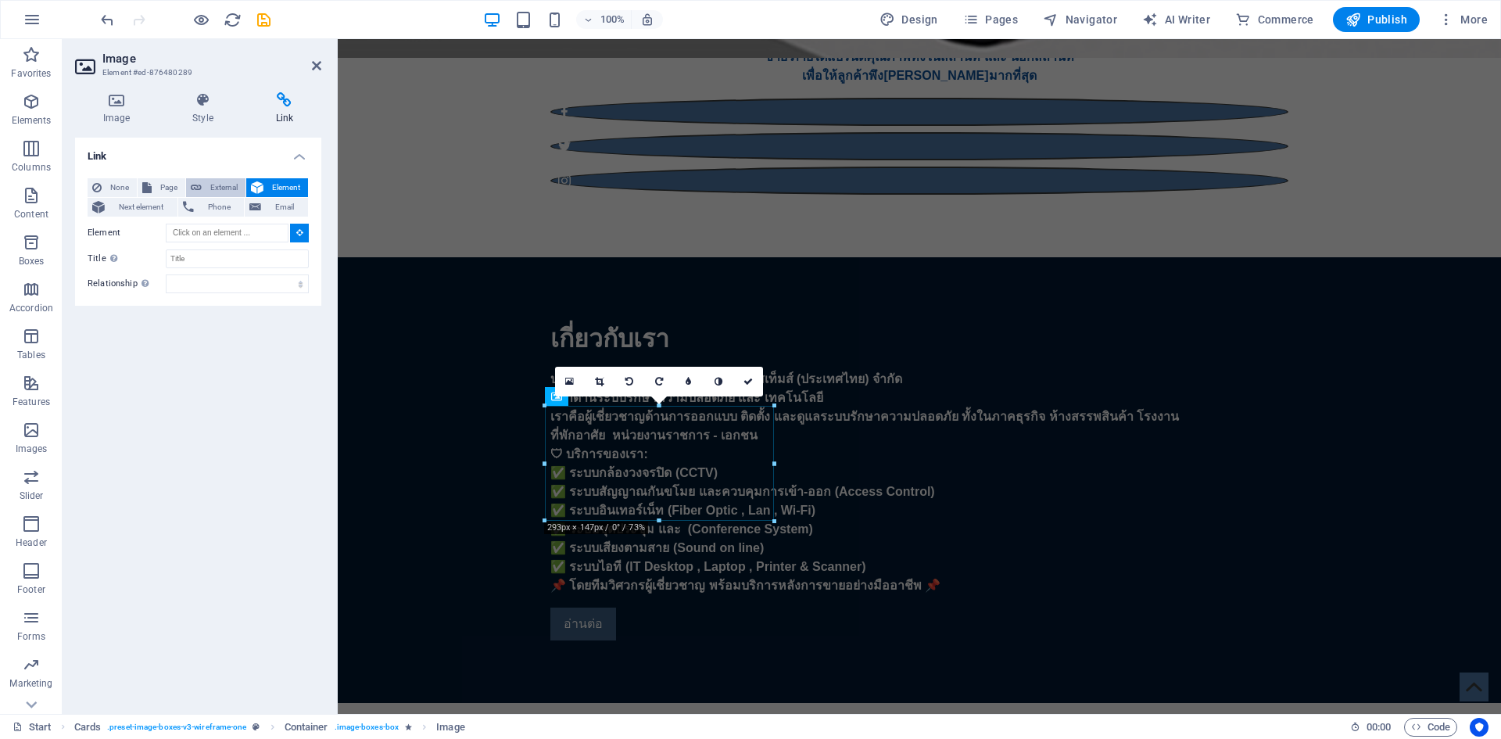
click at [231, 182] on span "External" at bounding box center [223, 187] width 34 height 19
select select
select select "blank"
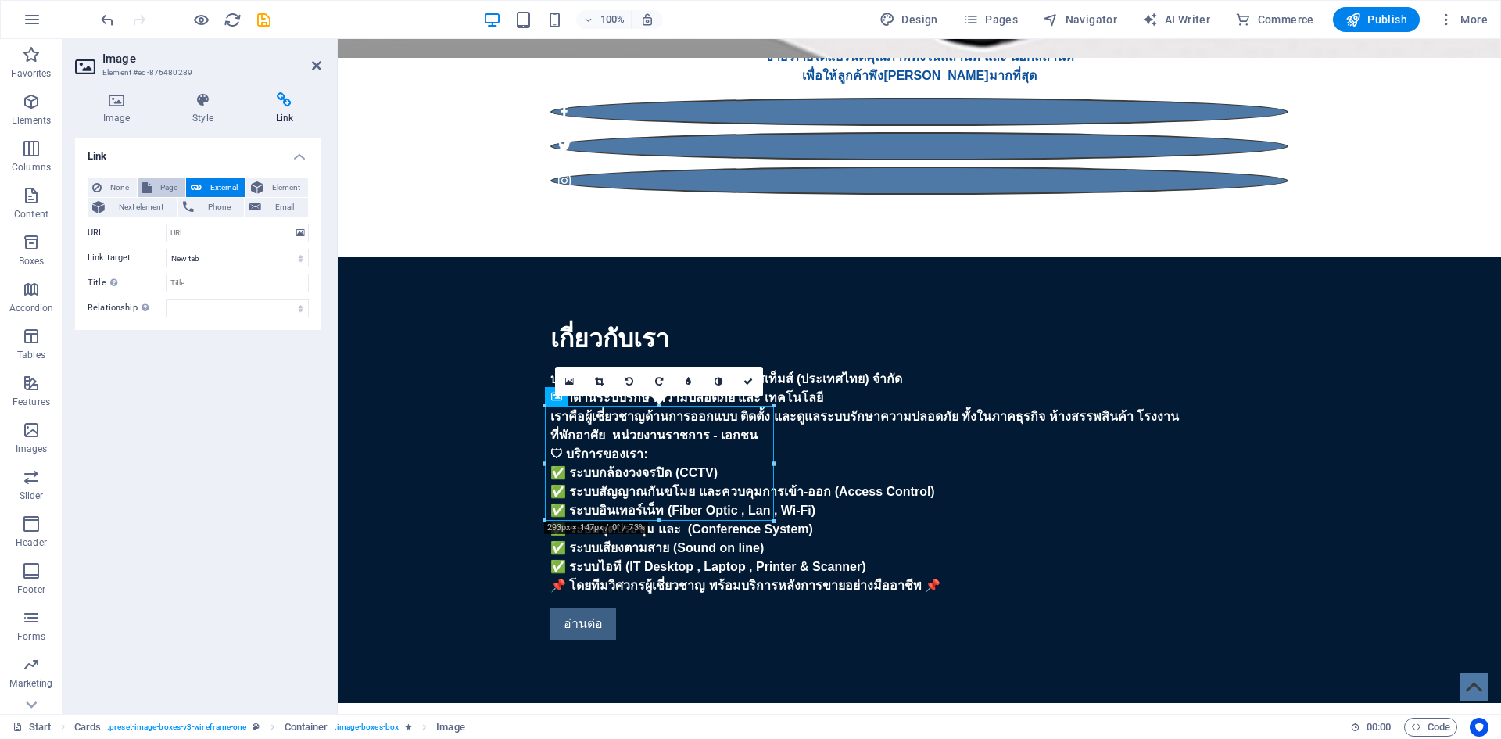
click at [165, 187] on span "Page" at bounding box center [168, 187] width 24 height 19
select select
click at [127, 188] on span "None" at bounding box center [119, 187] width 26 height 19
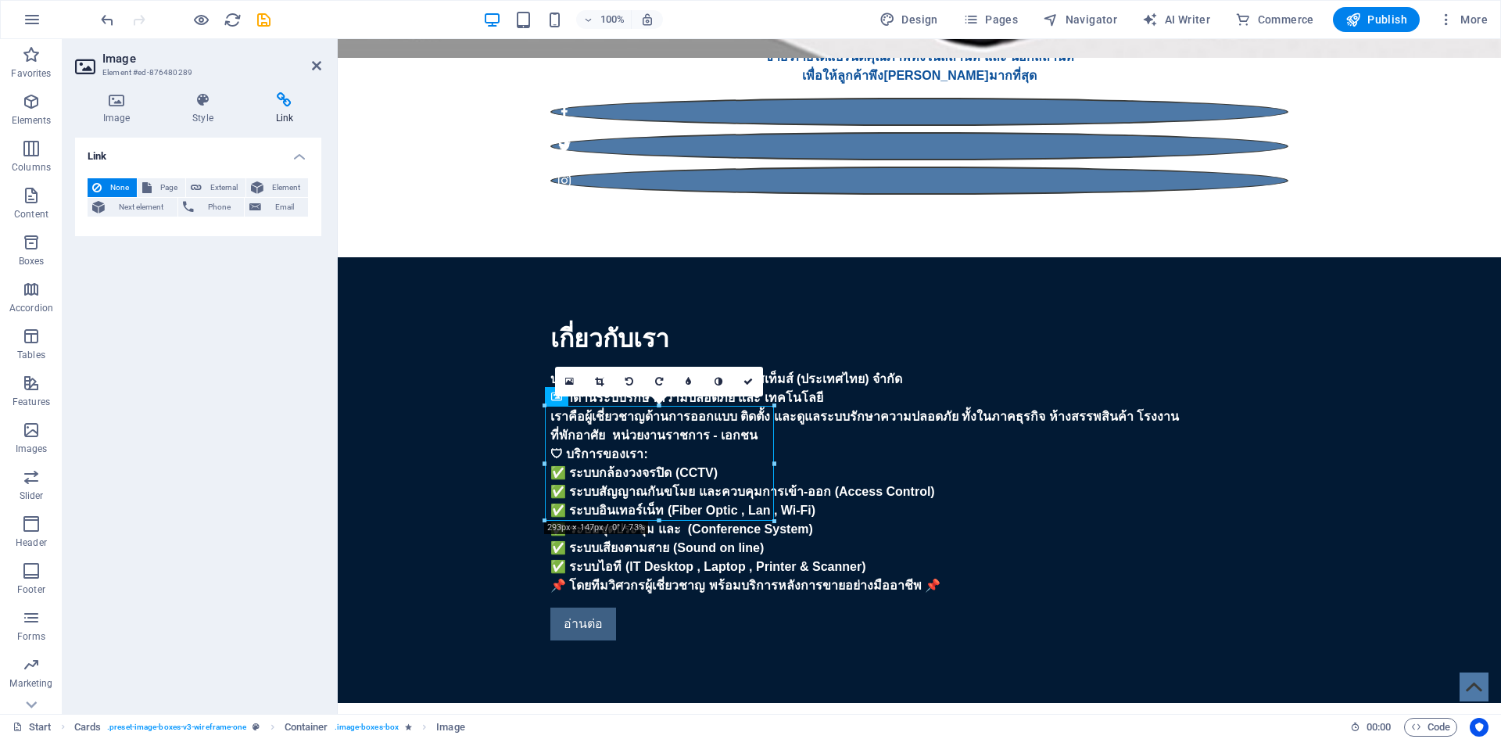
drag, startPoint x: 121, startPoint y: 102, endPoint x: 101, endPoint y: 283, distance: 181.7
click at [101, 283] on div "Link None Page External Element Next element Phone Email Page Start Subpage Leg…" at bounding box center [198, 420] width 246 height 564
click at [145, 192] on icon at bounding box center [146, 187] width 9 height 19
select select
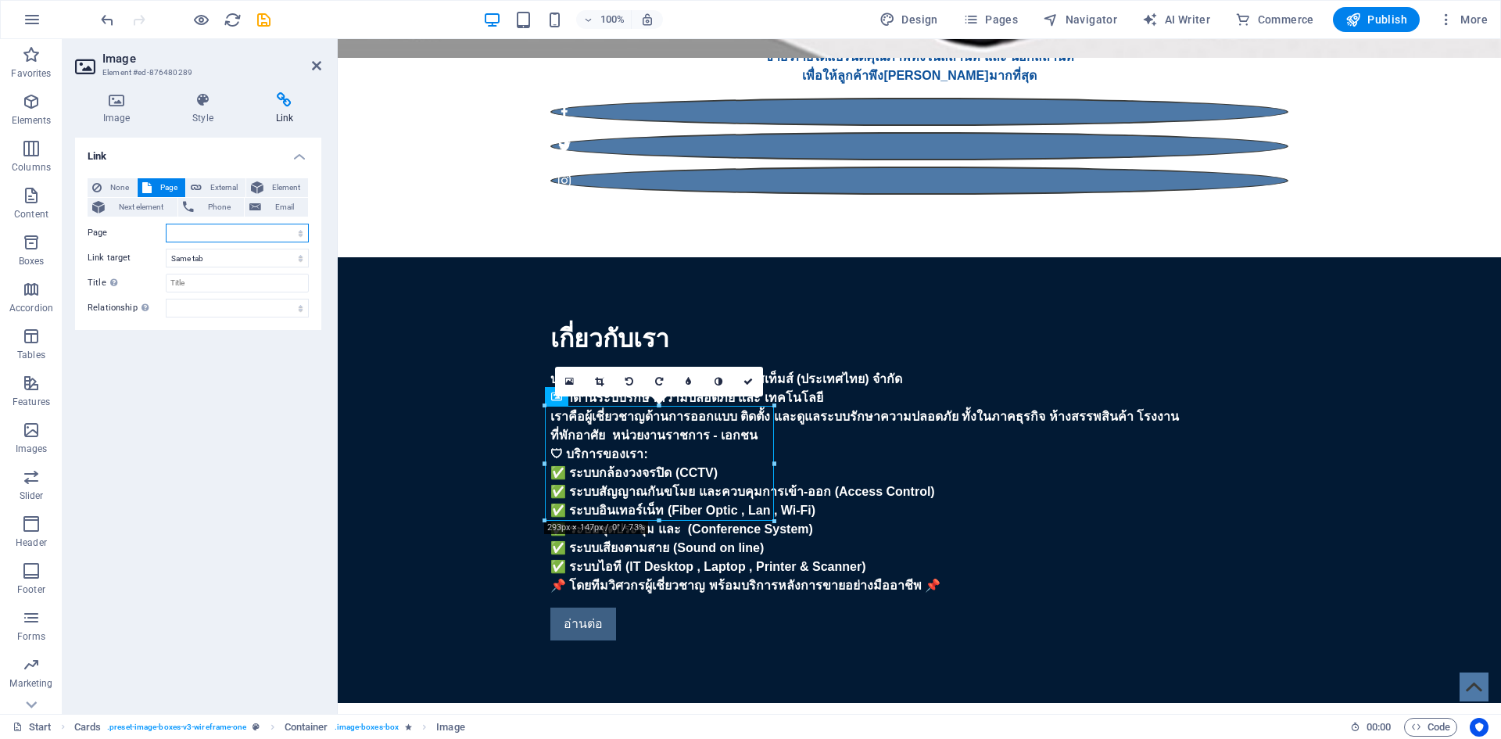
click at [205, 229] on select "Start Subpage Legal Notice Privacy Product" at bounding box center [237, 233] width 143 height 19
click at [205, 228] on select "Start Subpage Legal Notice Privacy Product" at bounding box center [237, 233] width 143 height 19
click at [197, 255] on select "New tab Same tab Overlay" at bounding box center [237, 258] width 143 height 19
click at [221, 189] on span "External" at bounding box center [223, 187] width 34 height 19
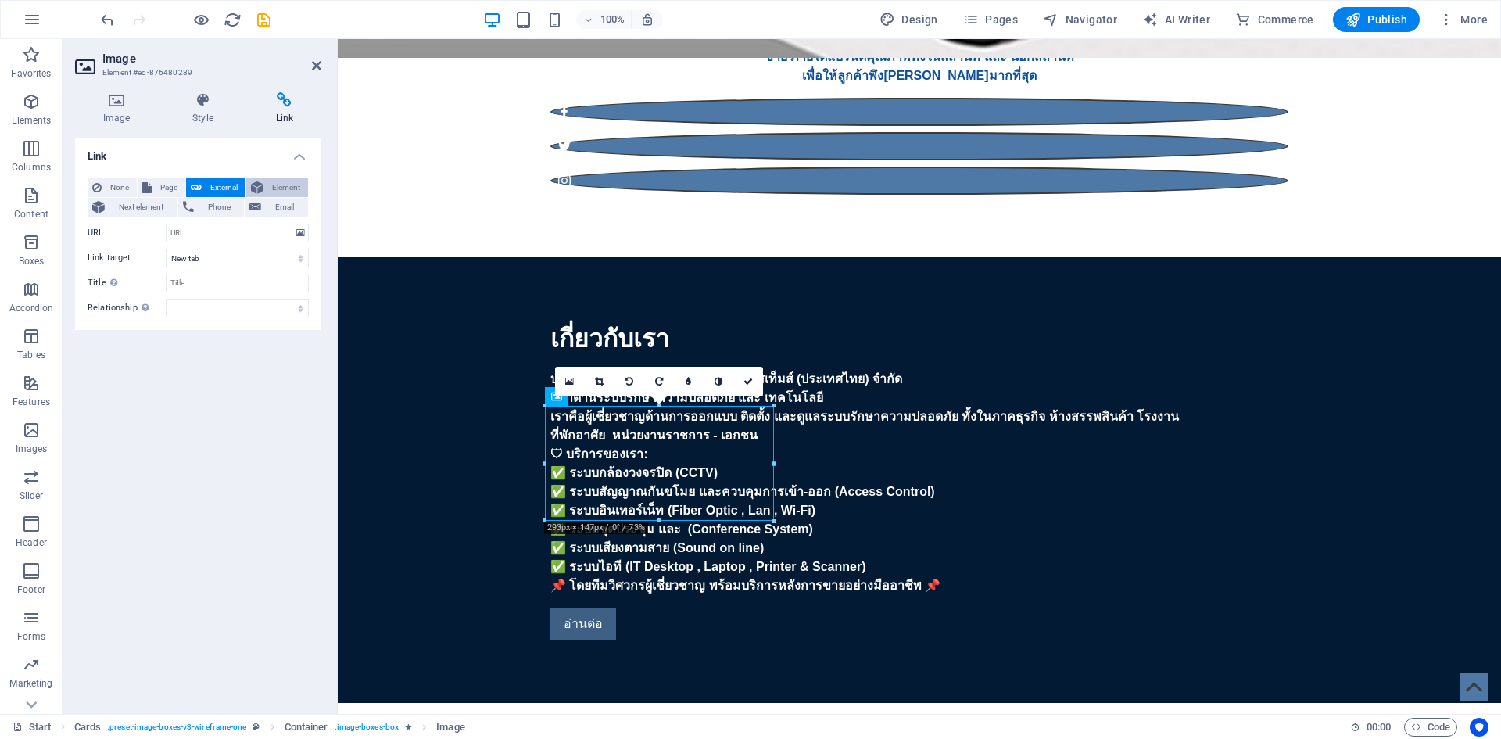
click at [268, 184] on span "Element" at bounding box center [285, 187] width 35 height 19
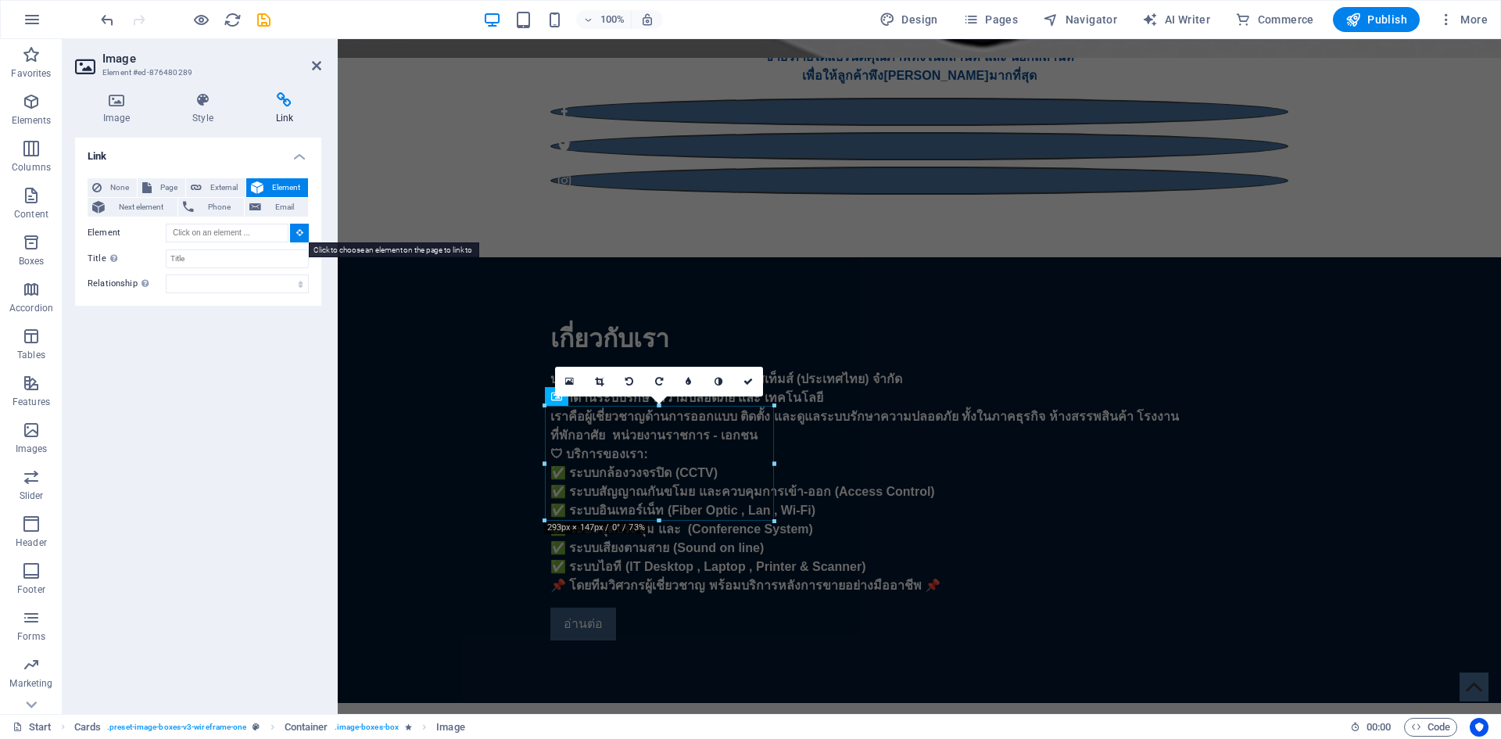
click at [297, 236] on icon at bounding box center [299, 232] width 7 height 8
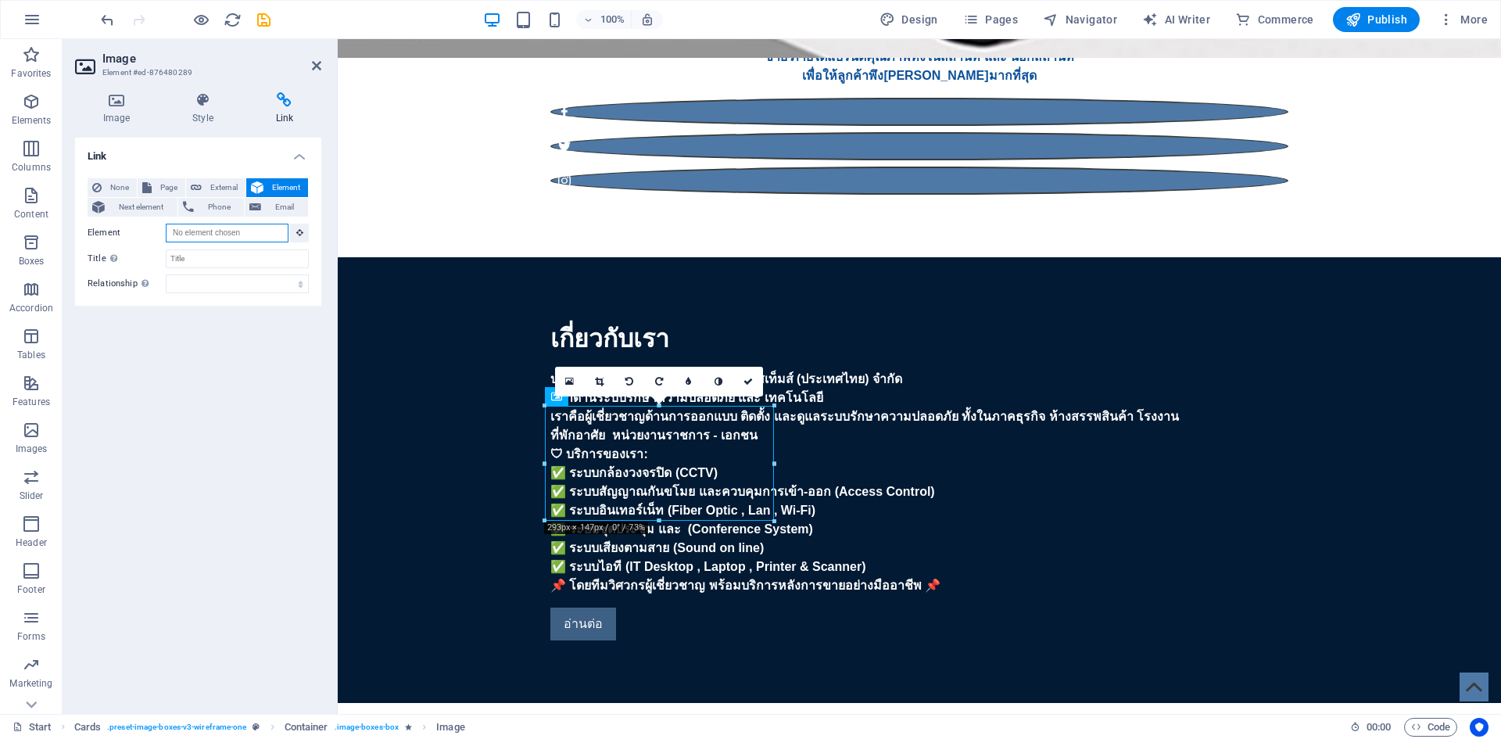
click at [240, 241] on input "Element" at bounding box center [227, 233] width 123 height 19
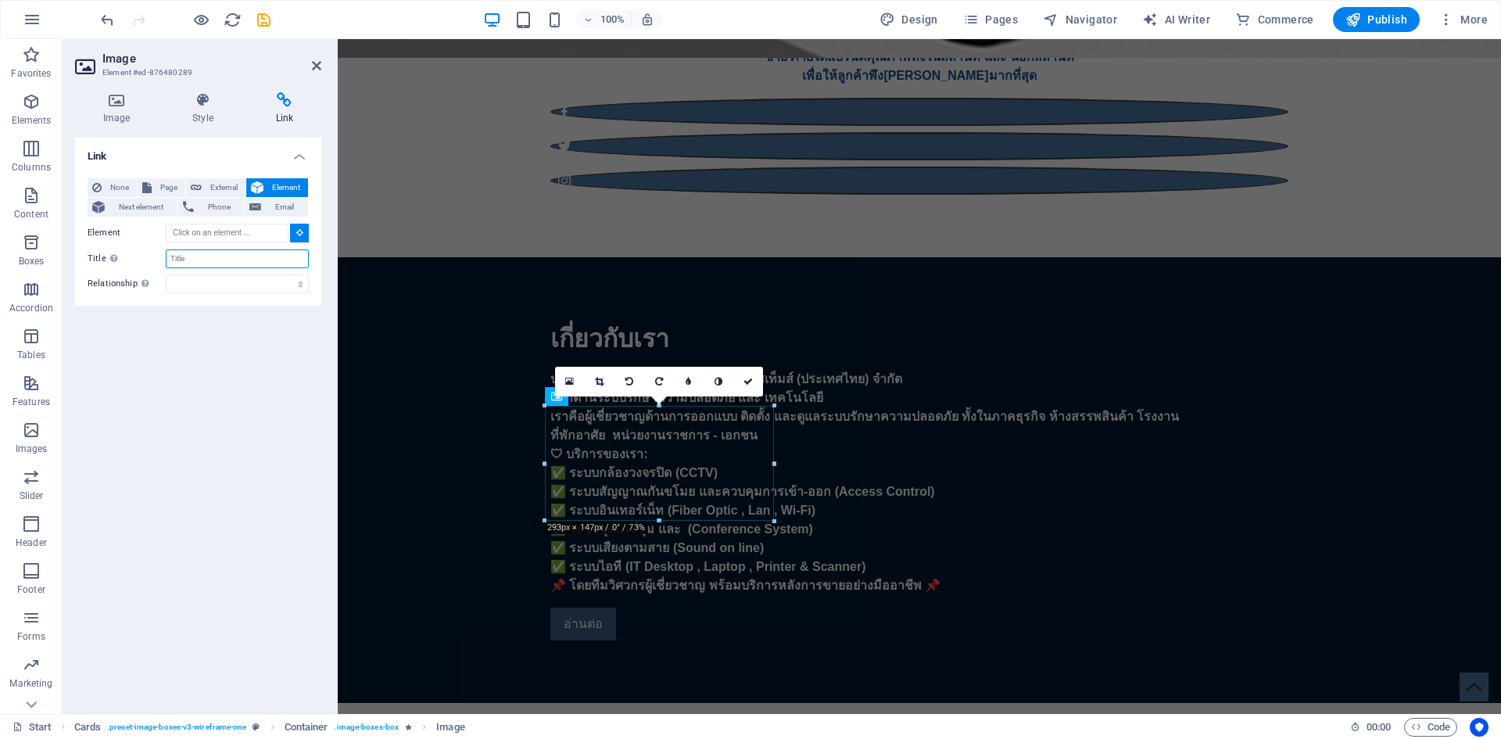
click at [181, 260] on input "Title Additional link description, should not be the same as the link text. The…" at bounding box center [237, 258] width 143 height 19
click at [185, 288] on select "alternate author bookmark external help license next nofollow noreferrer noopen…" at bounding box center [237, 283] width 143 height 19
click at [159, 208] on span "Next element" at bounding box center [140, 207] width 63 height 19
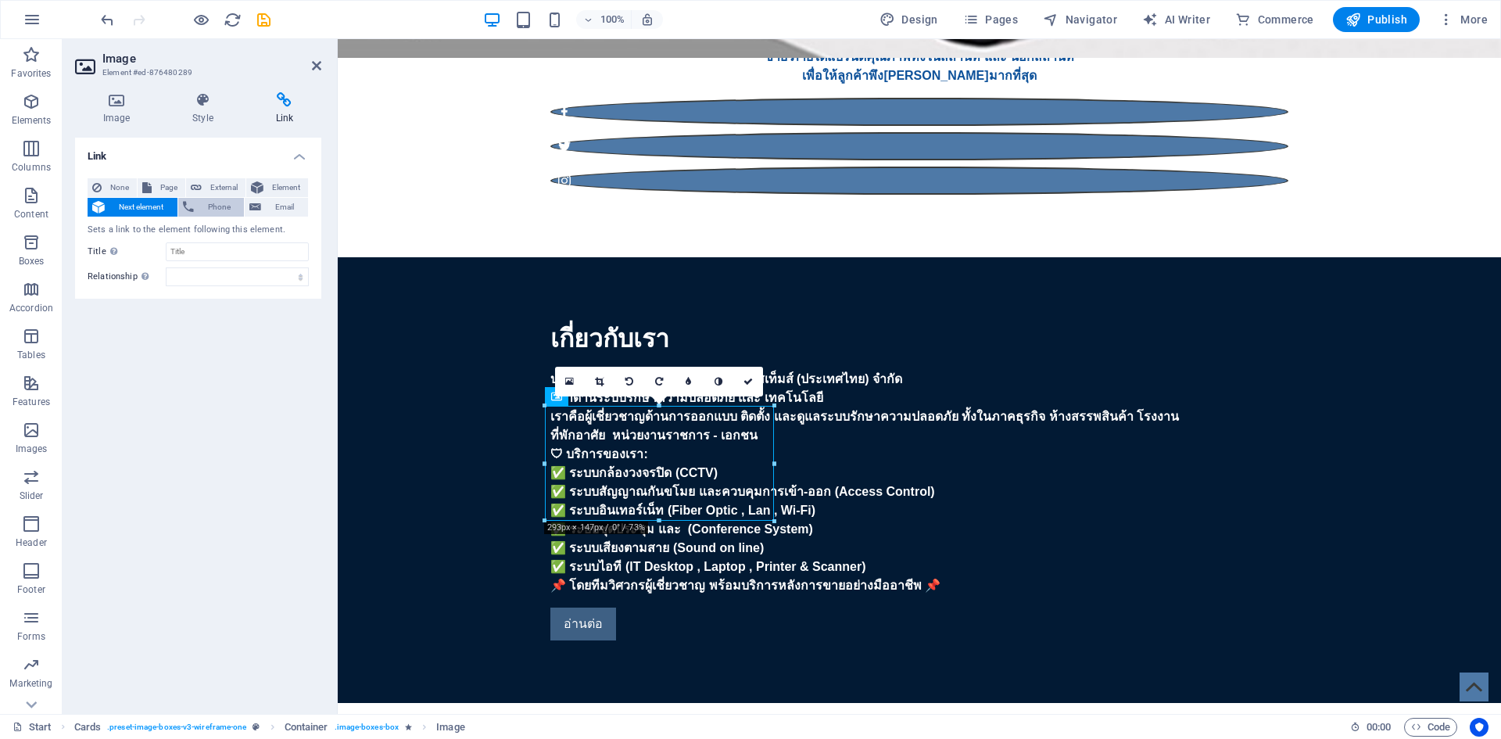
click at [198, 210] on button "Phone" at bounding box center [211, 207] width 66 height 19
click at [266, 204] on span "Email" at bounding box center [285, 207] width 38 height 19
click at [217, 213] on span "Phone" at bounding box center [219, 207] width 41 height 19
click at [161, 215] on span "Next element" at bounding box center [140, 207] width 63 height 19
click at [129, 183] on span "None" at bounding box center [119, 187] width 26 height 19
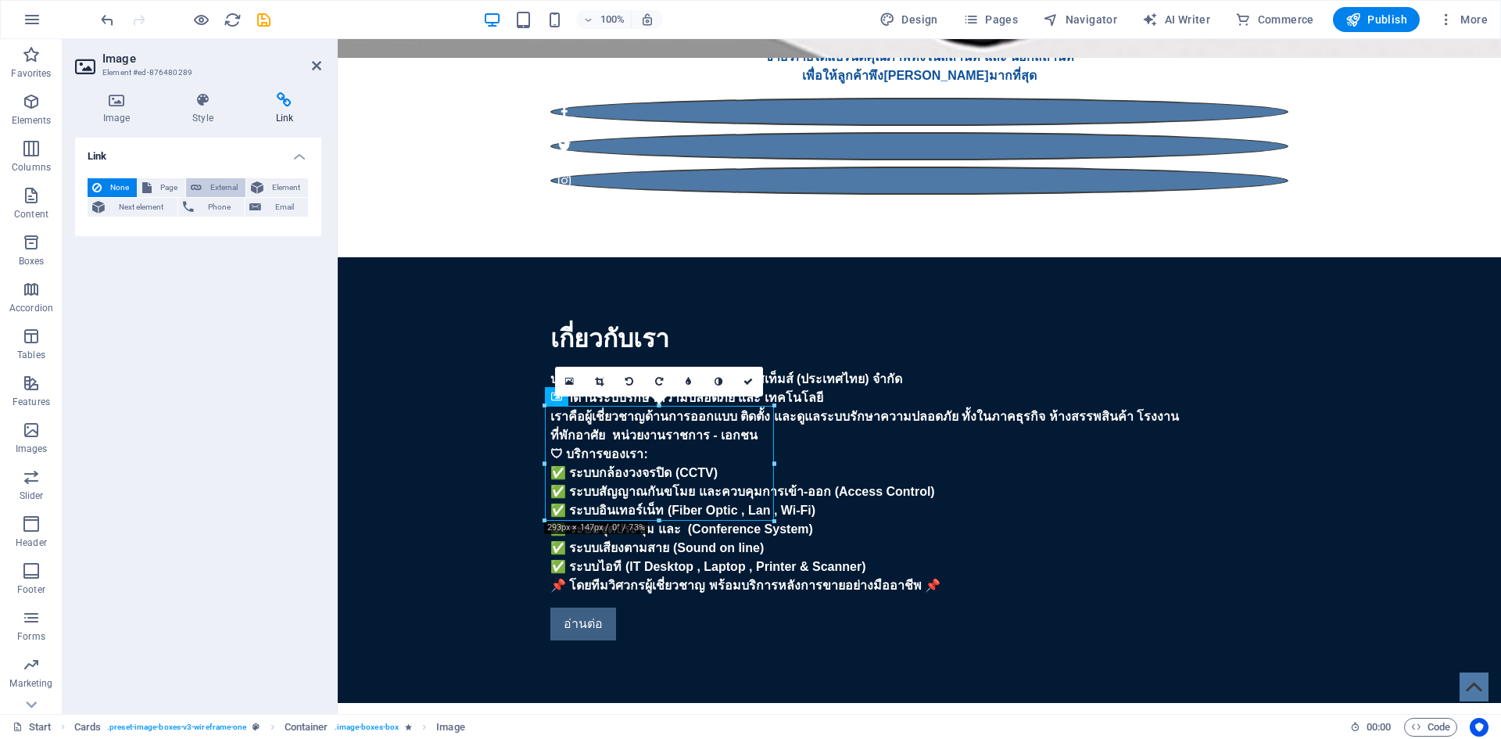
click at [226, 192] on span "External" at bounding box center [223, 187] width 34 height 19
select select "blank"
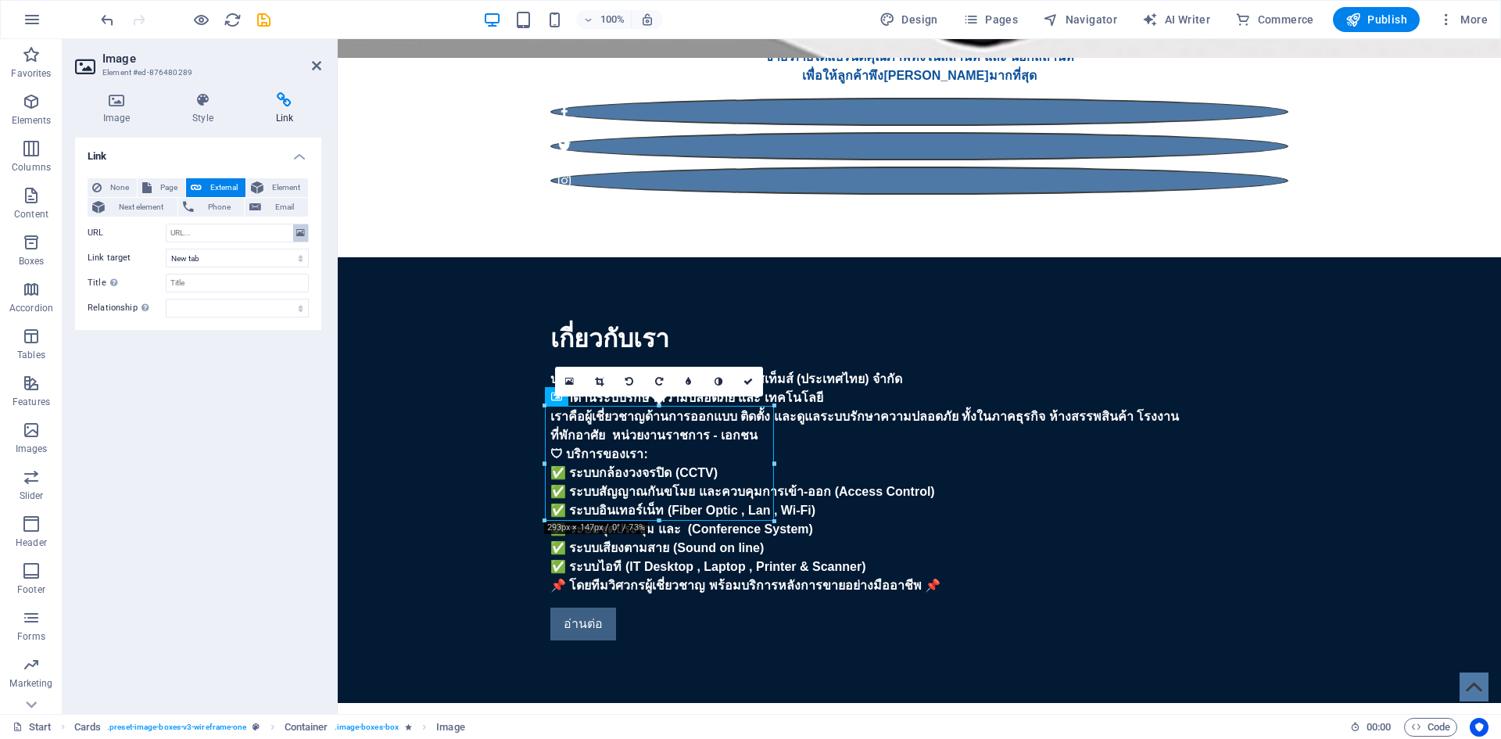
click at [302, 227] on icon at bounding box center [300, 232] width 9 height 17
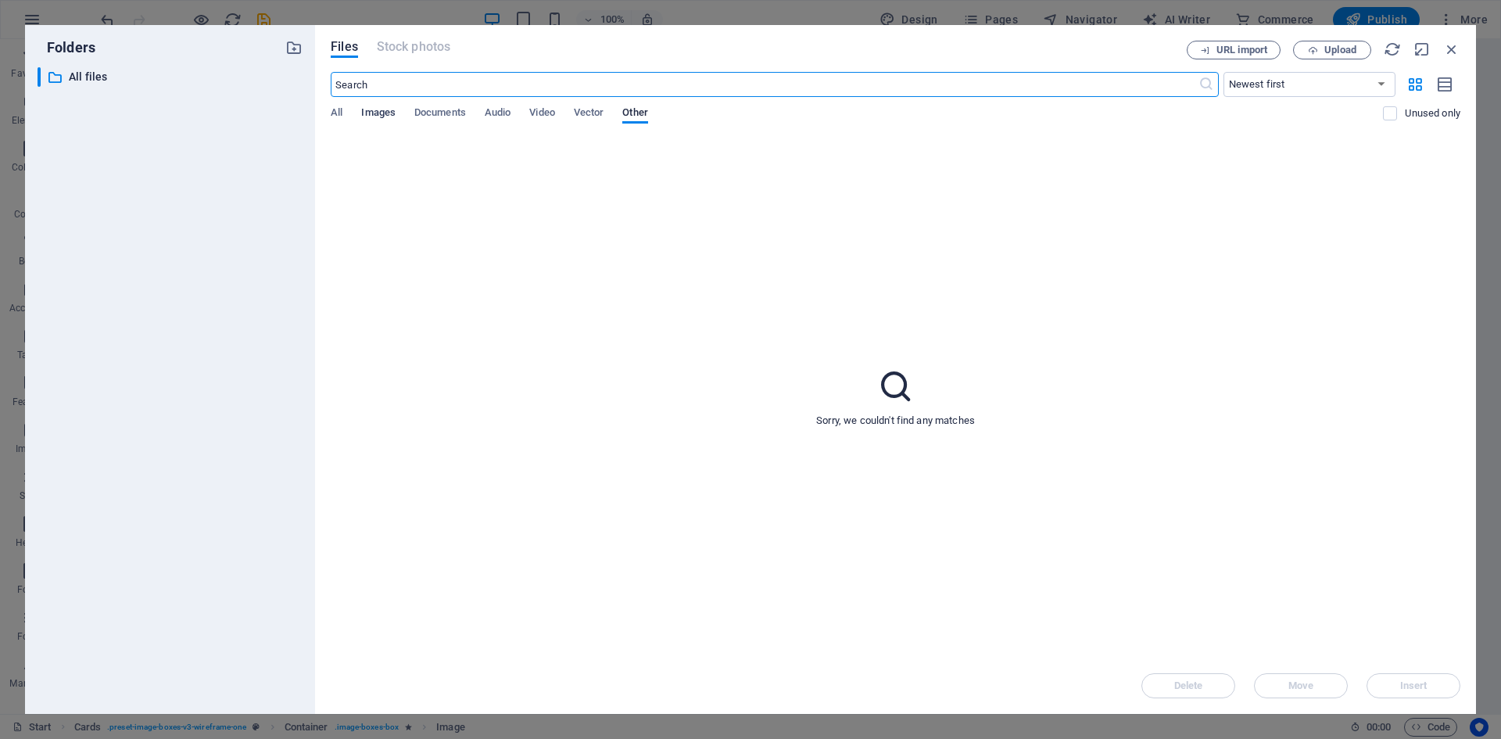
click at [393, 115] on span "Images" at bounding box center [378, 114] width 34 height 22
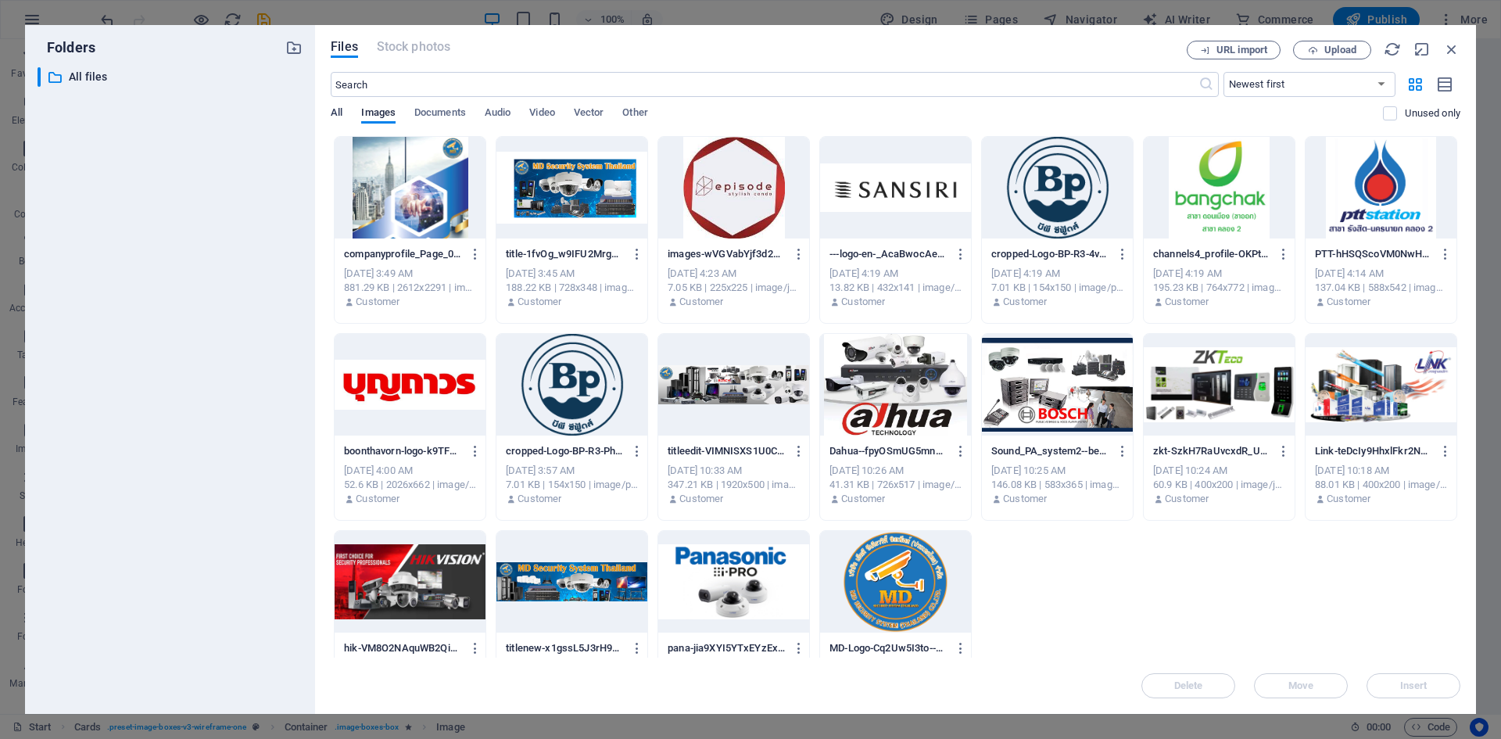
click at [339, 115] on span "All" at bounding box center [337, 114] width 12 height 22
click at [447, 109] on span "Documents" at bounding box center [440, 114] width 52 height 22
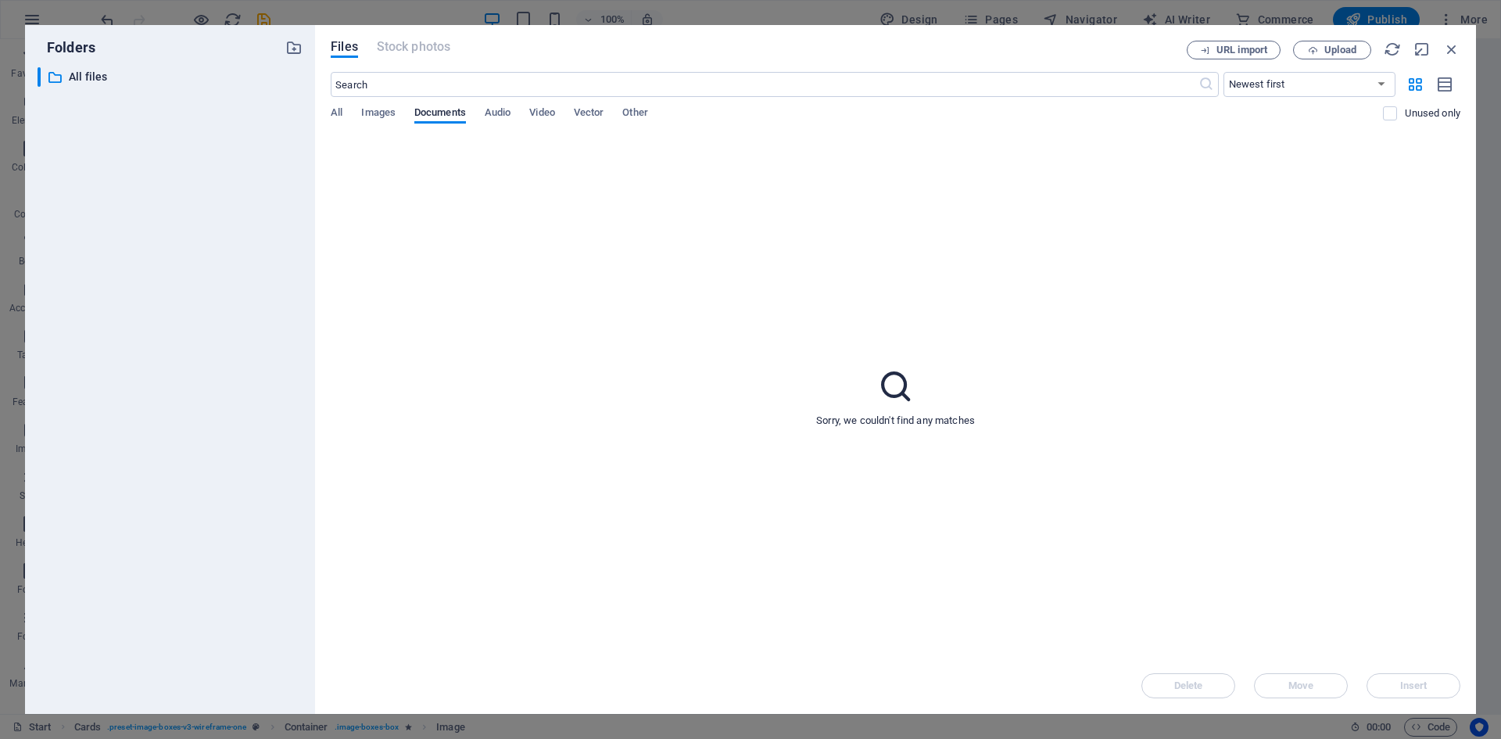
click at [1320, 39] on div "Files Stock photos URL import Upload ​ Newest first Oldest first Name (A-Z) Nam…" at bounding box center [895, 369] width 1161 height 689
click at [1320, 44] on button "Upload" at bounding box center [1332, 50] width 78 height 19
type input "https://cdn1.site-media.eu/images/document/18936021/IPRO-ImYiHpTMk8nsCyiEX6pNRg…"
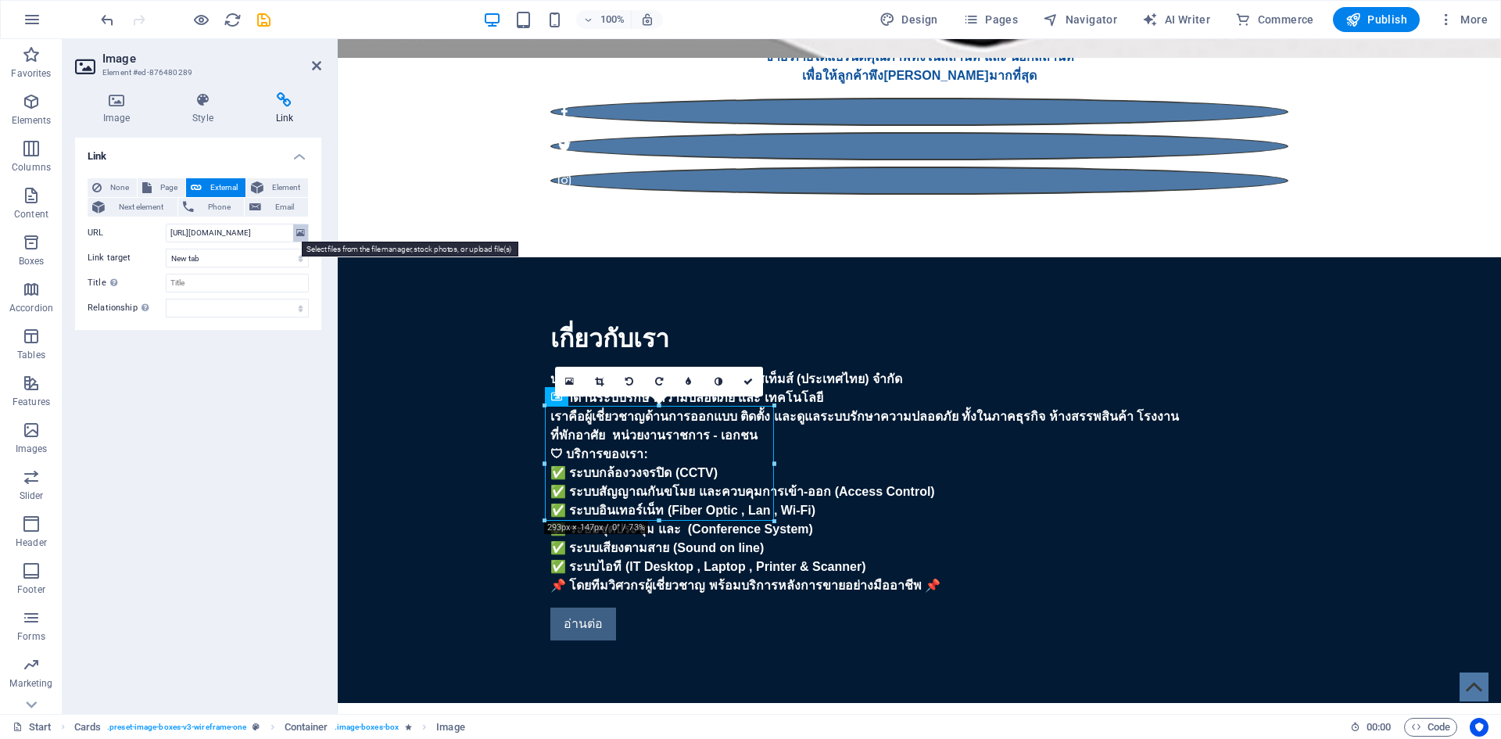
click at [296, 238] on icon at bounding box center [300, 232] width 9 height 17
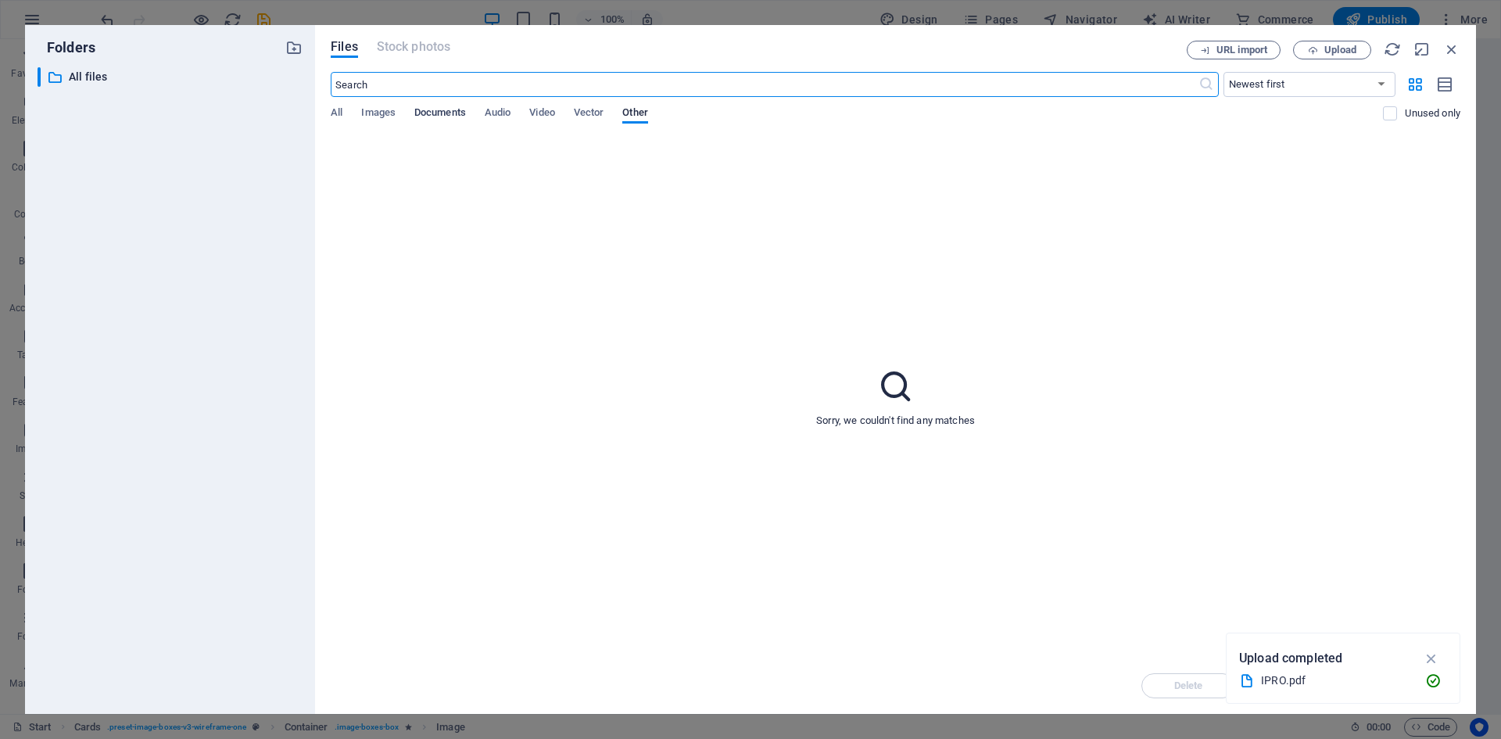
click at [457, 106] on span "Documents" at bounding box center [440, 114] width 52 height 22
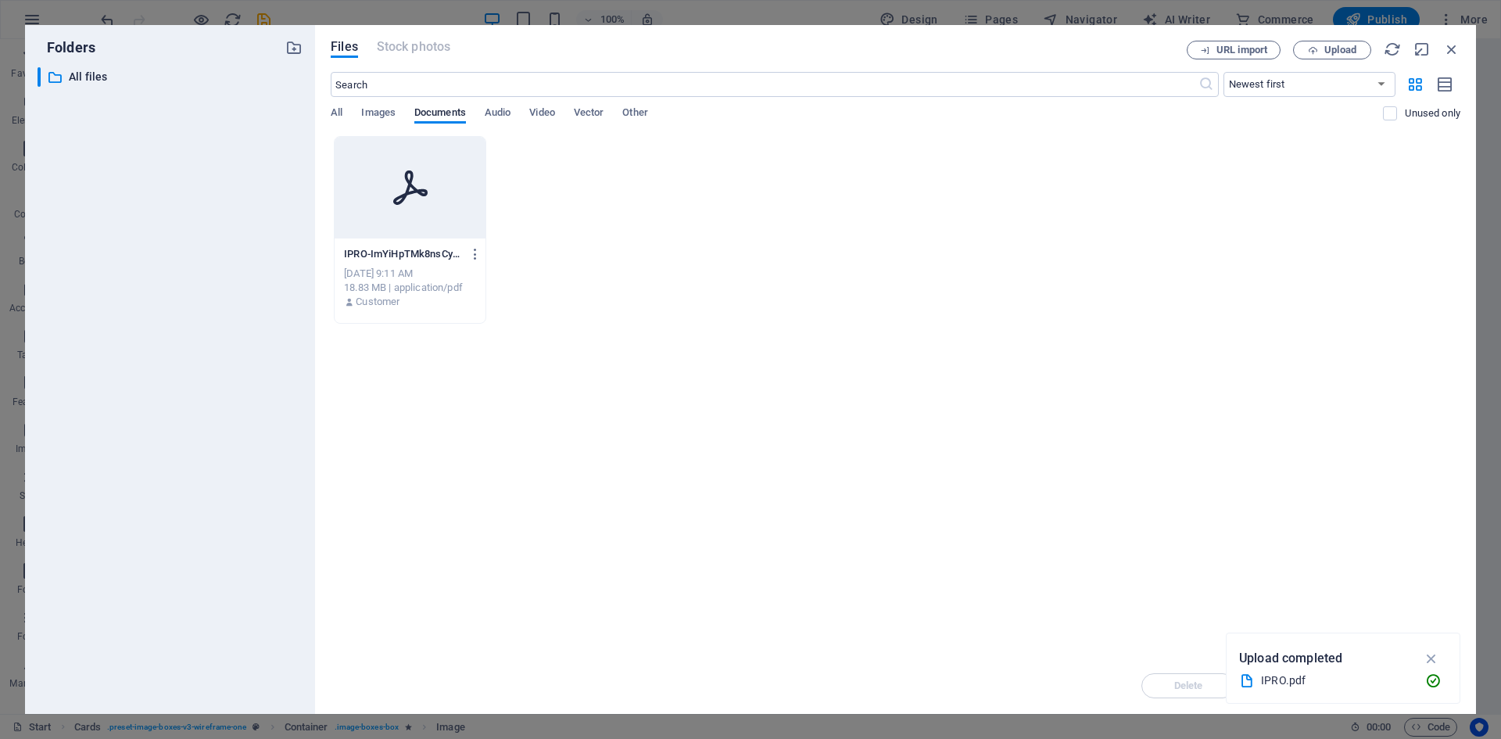
click at [432, 185] on div at bounding box center [410, 188] width 151 height 102
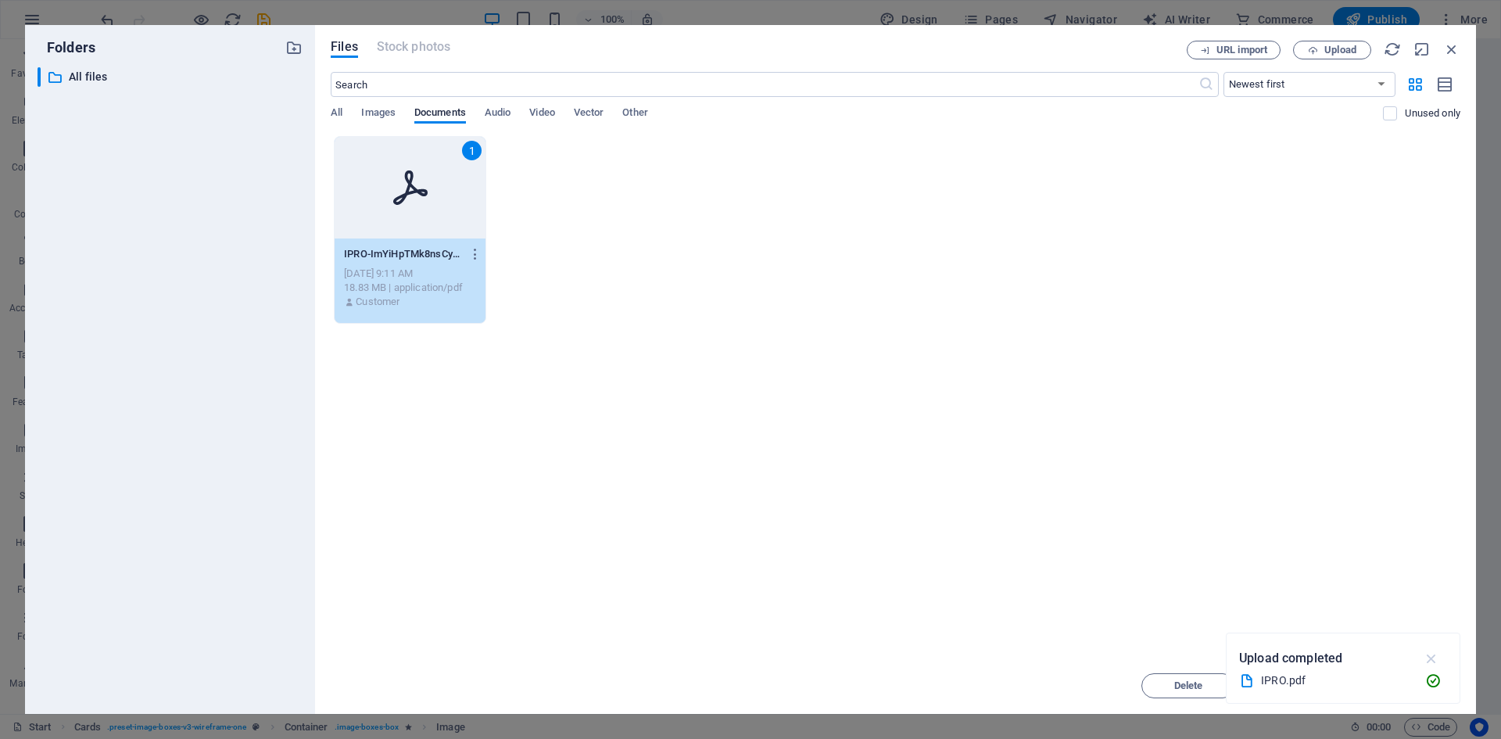
click at [1428, 657] on icon "button" at bounding box center [1432, 658] width 18 height 17
click at [1400, 688] on span "Insert" at bounding box center [1413, 685] width 27 height 9
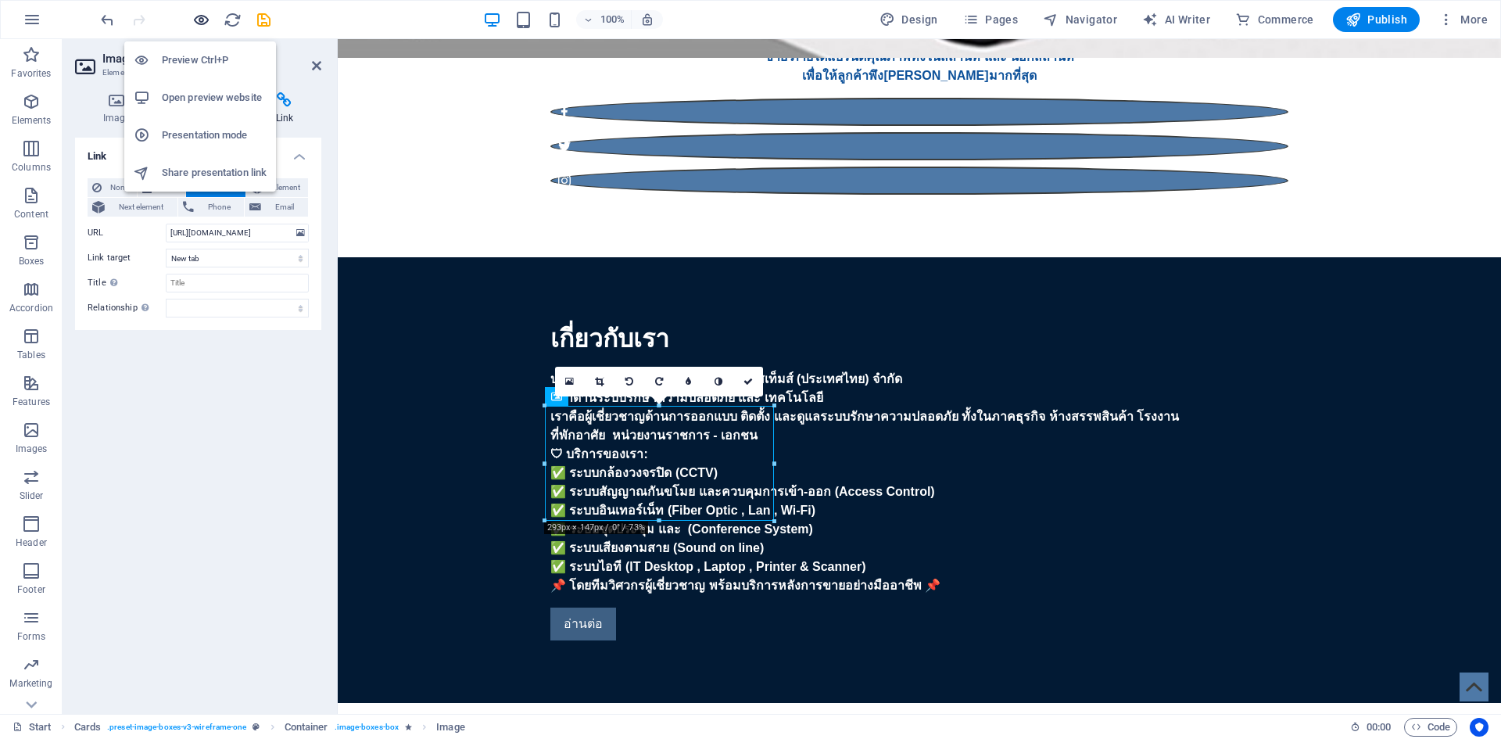
click at [202, 23] on icon "button" at bounding box center [201, 20] width 18 height 18
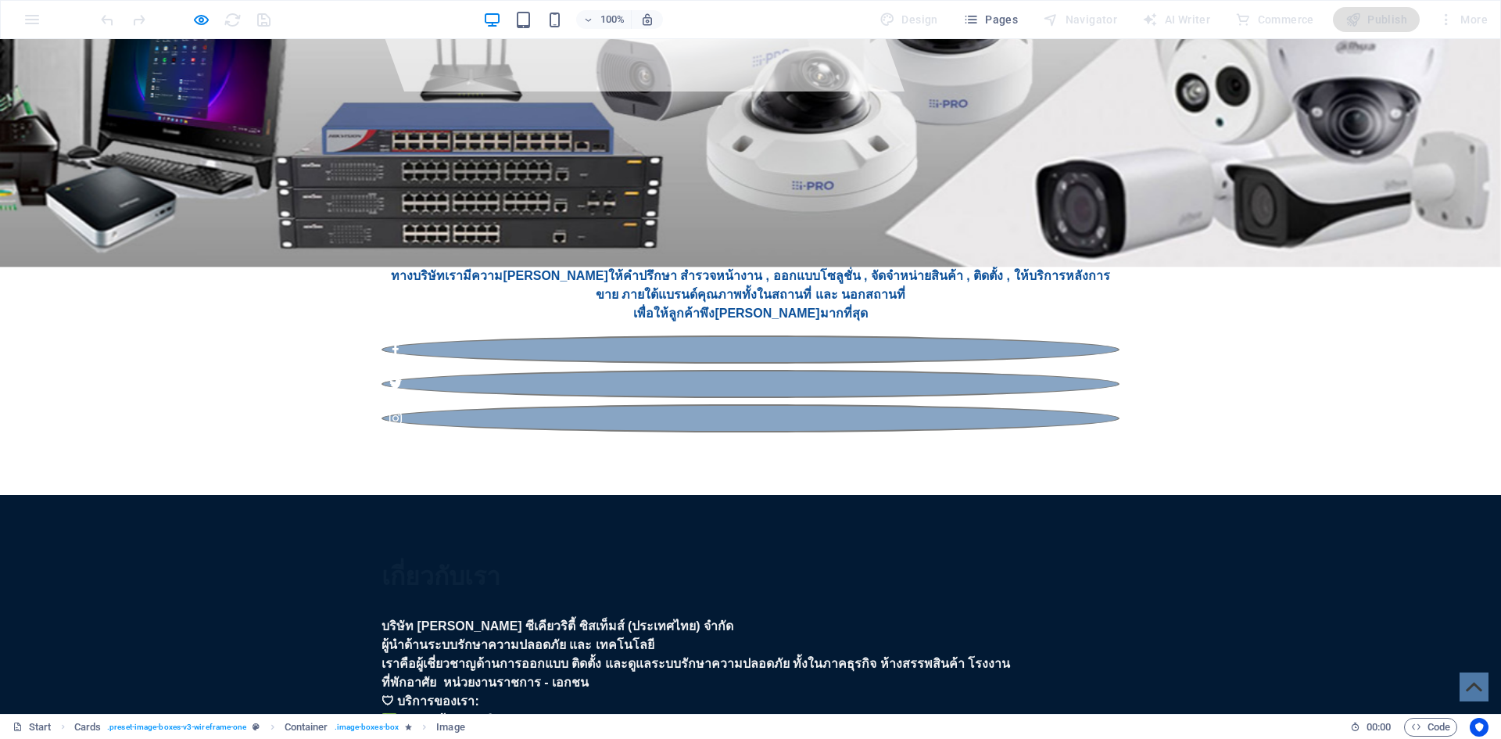
scroll to position [704, 0]
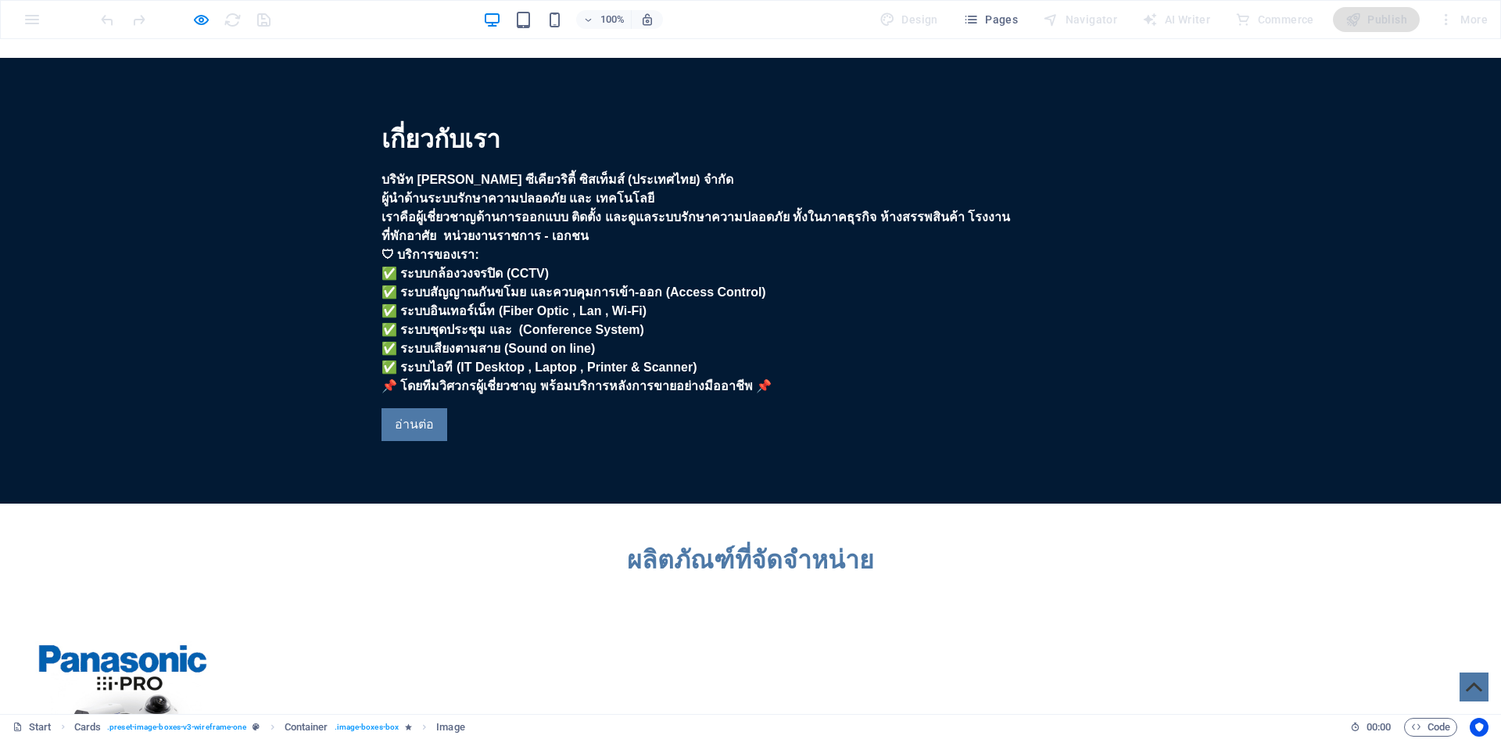
scroll to position [1173, 0]
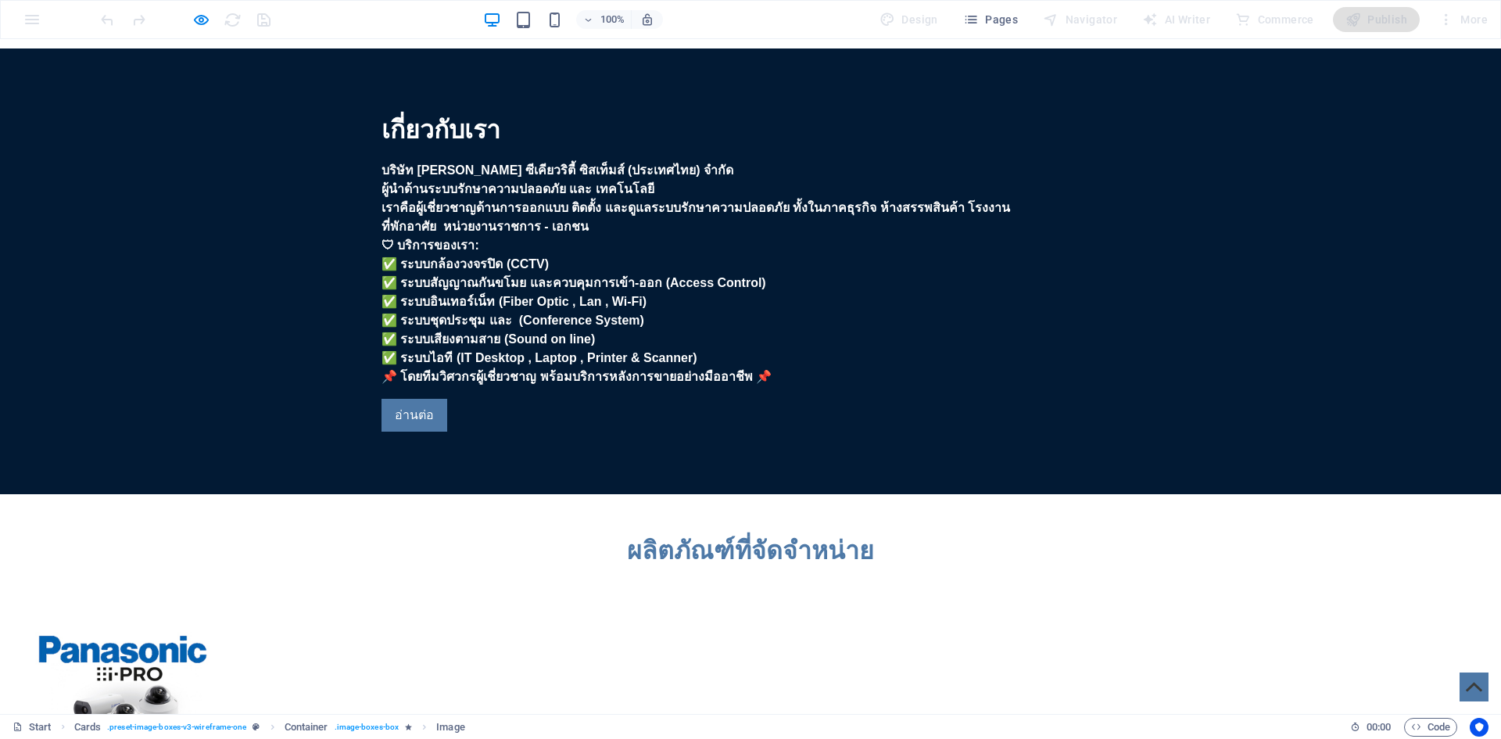
scroll to position [1094, 0]
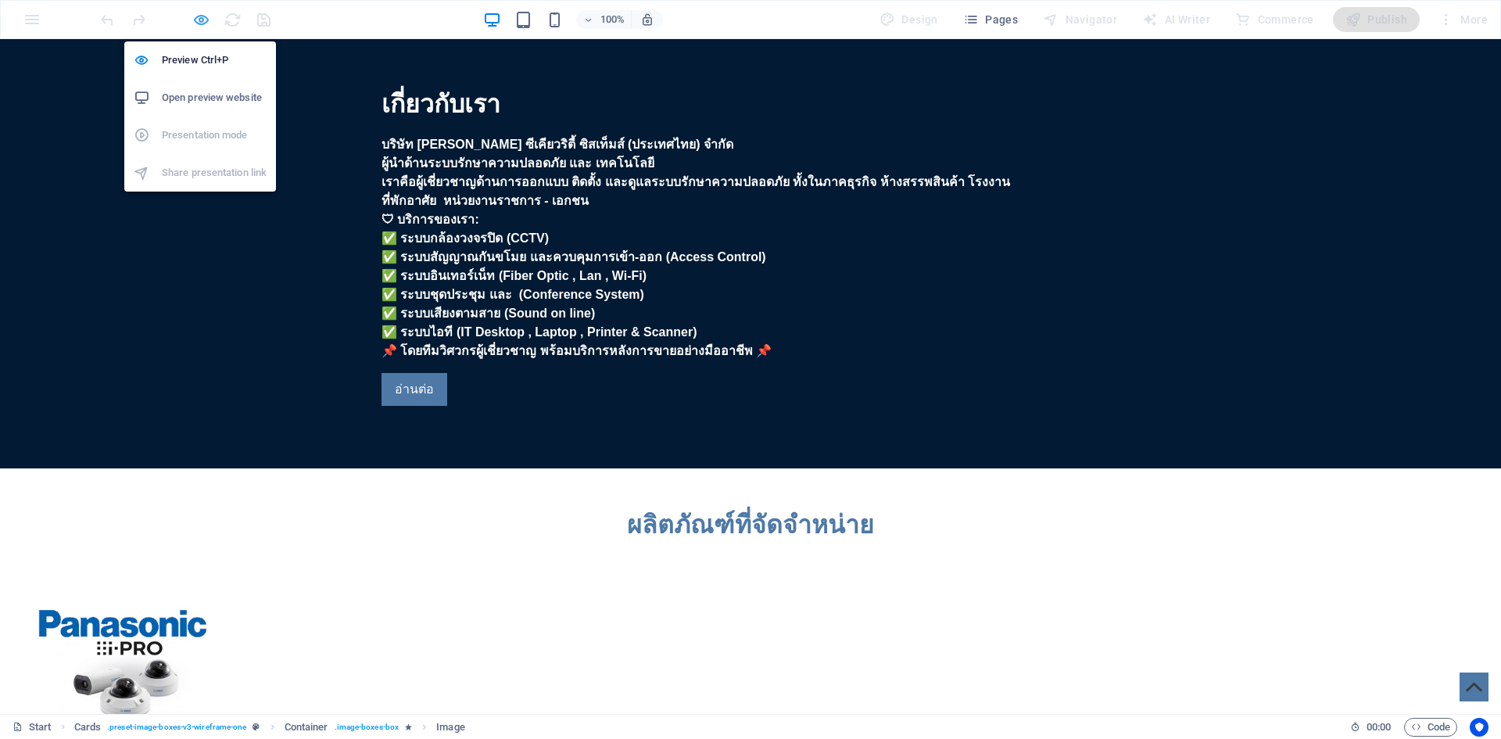
click at [199, 13] on icon "button" at bounding box center [201, 20] width 18 height 18
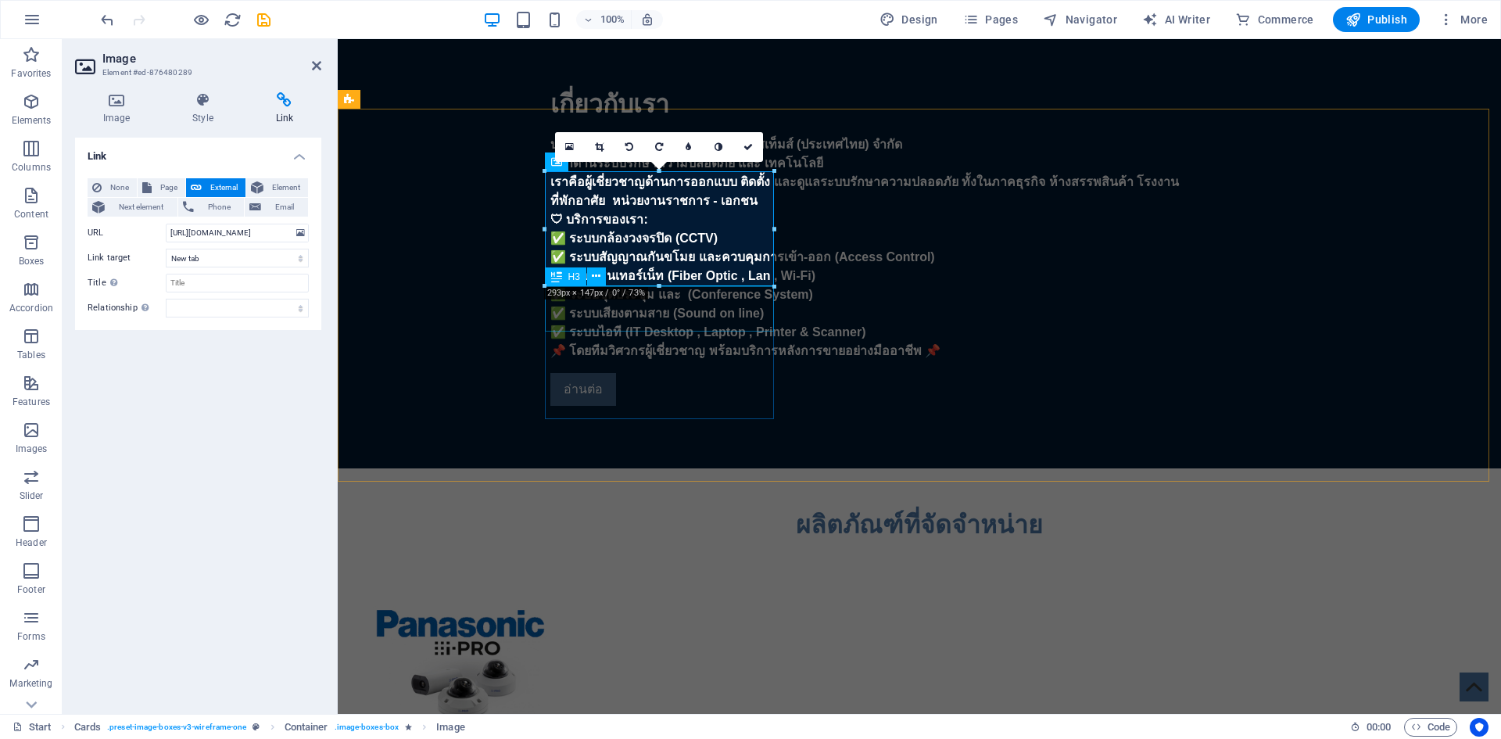
click at [579, 721] on div "I-PRO" at bounding box center [464, 743] width 229 height 45
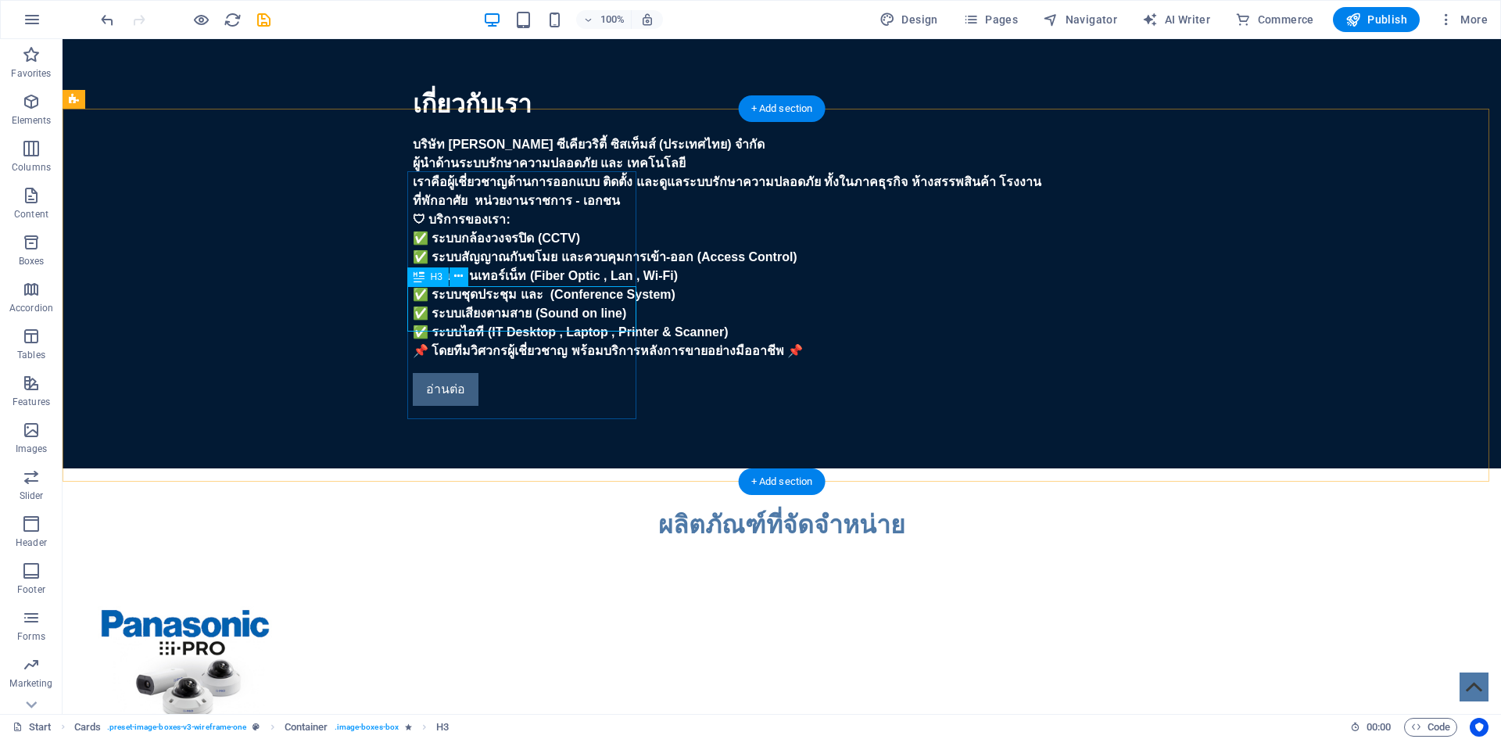
click at [304, 721] on div "I-PRO" at bounding box center [189, 743] width 229 height 45
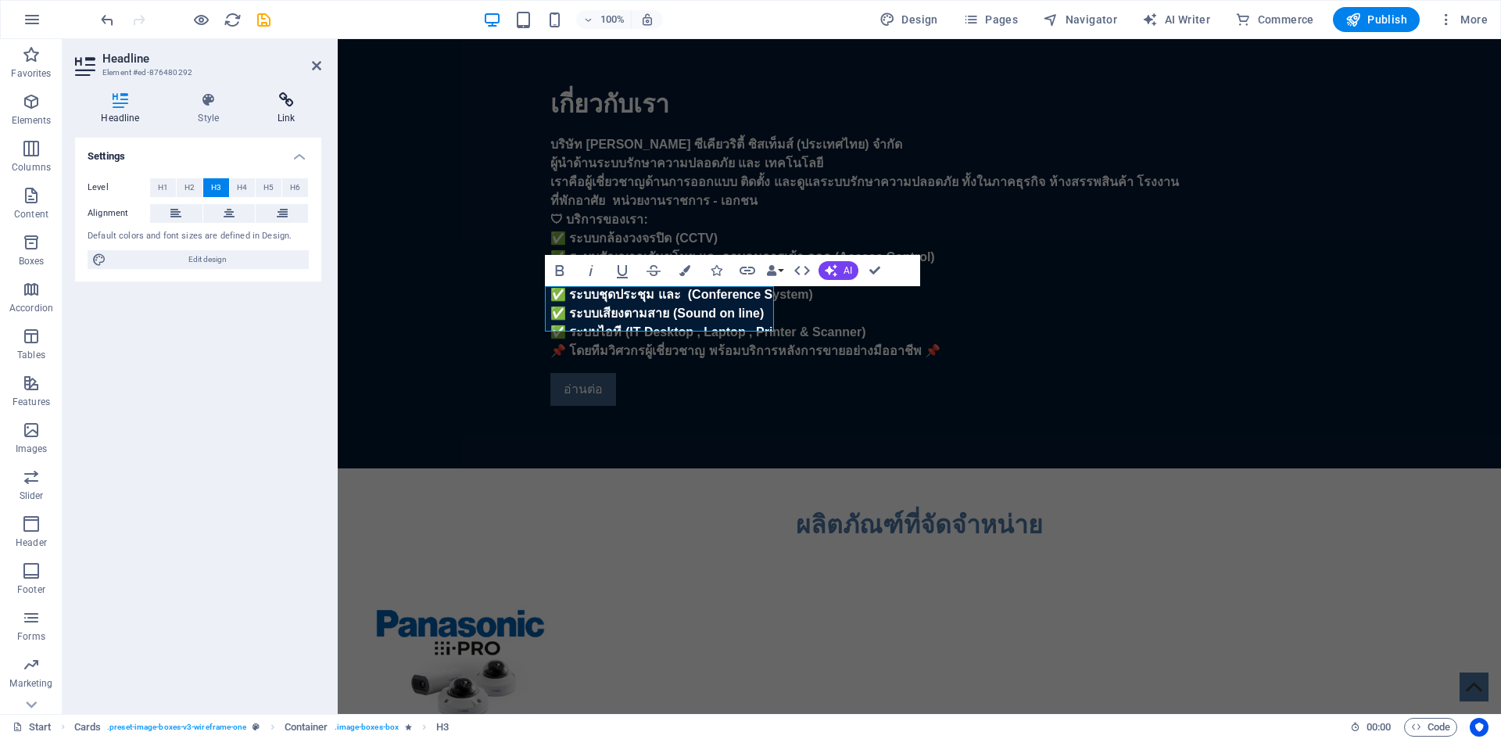
click at [296, 103] on icon at bounding box center [287, 100] width 70 height 16
click at [206, 188] on span "External" at bounding box center [223, 187] width 34 height 19
select select "blank"
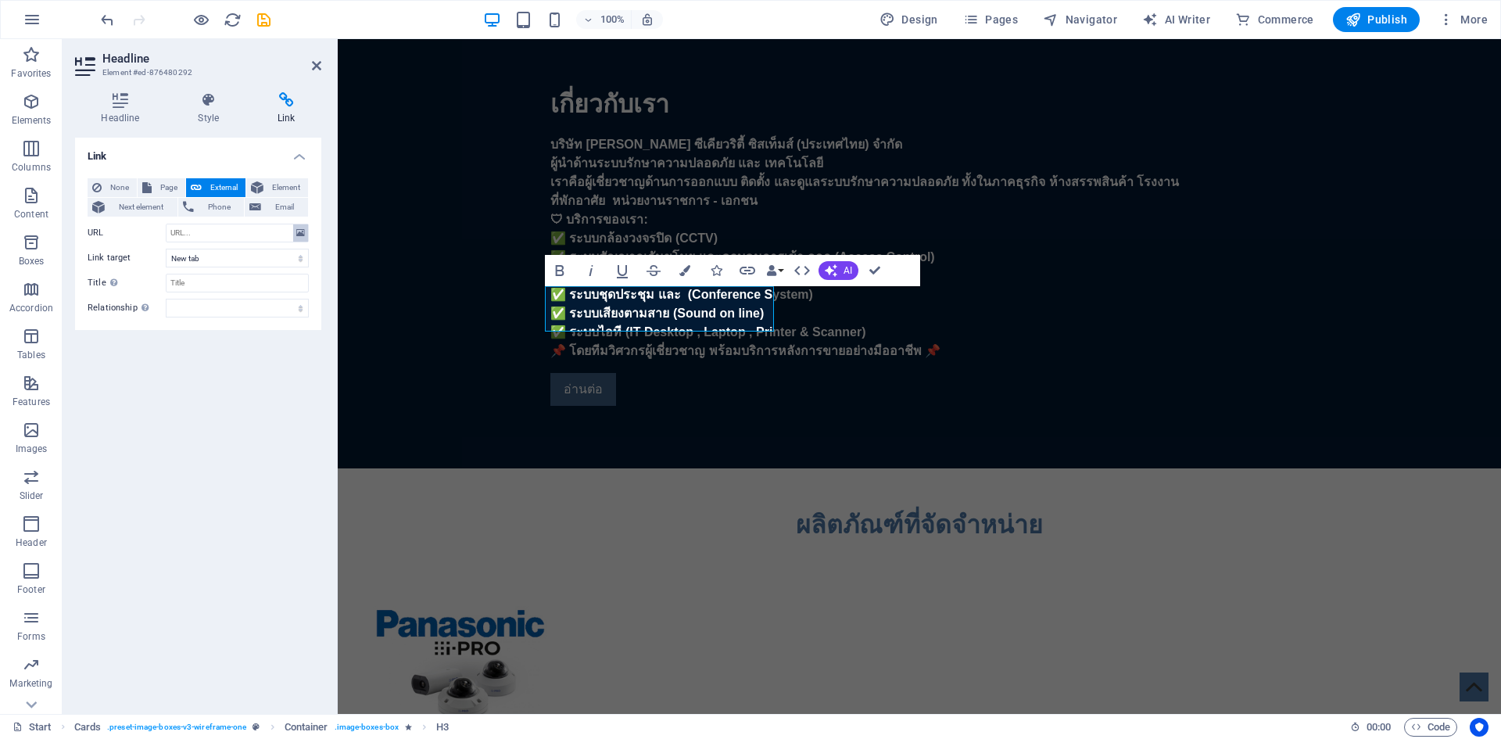
click at [307, 238] on button at bounding box center [300, 232] width 15 height 17
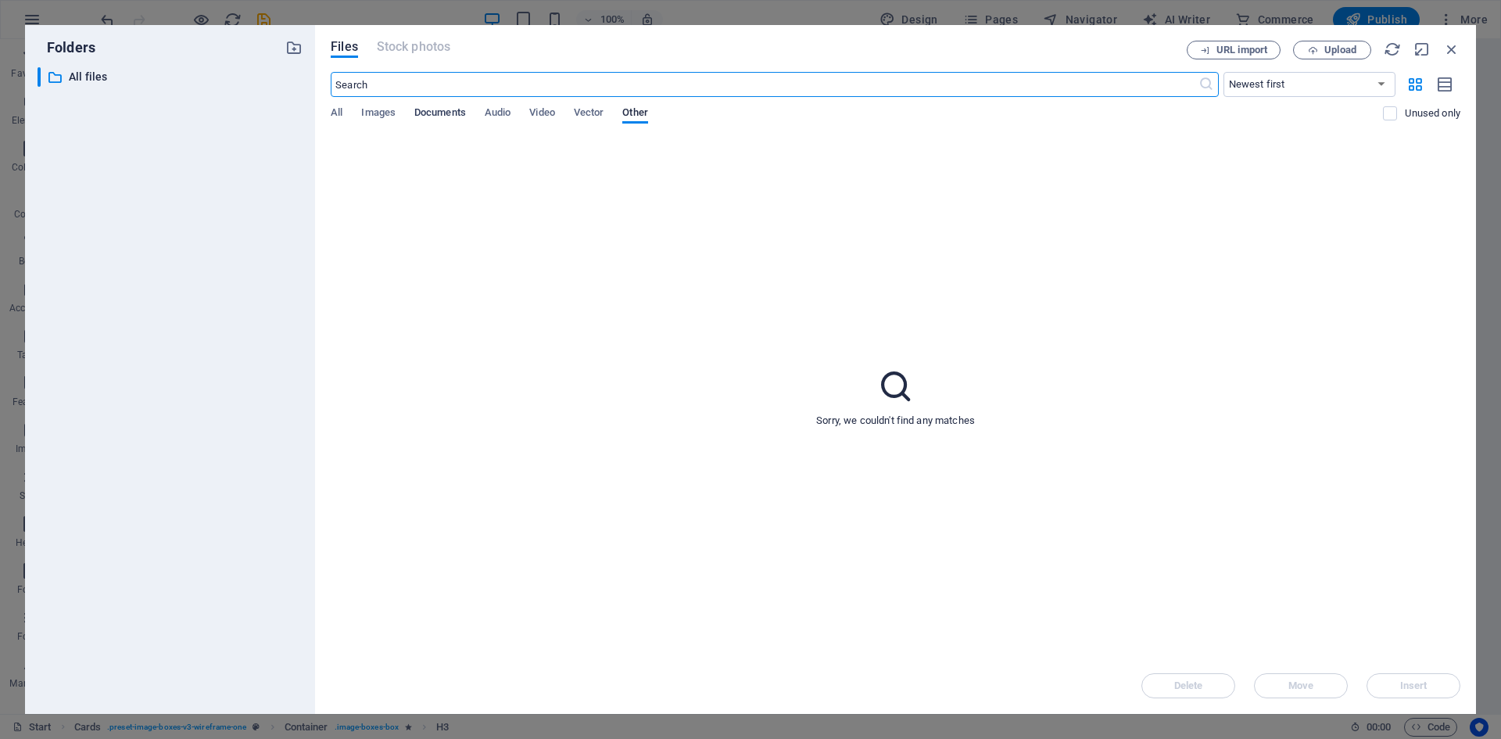
click at [460, 107] on span "Documents" at bounding box center [440, 114] width 52 height 22
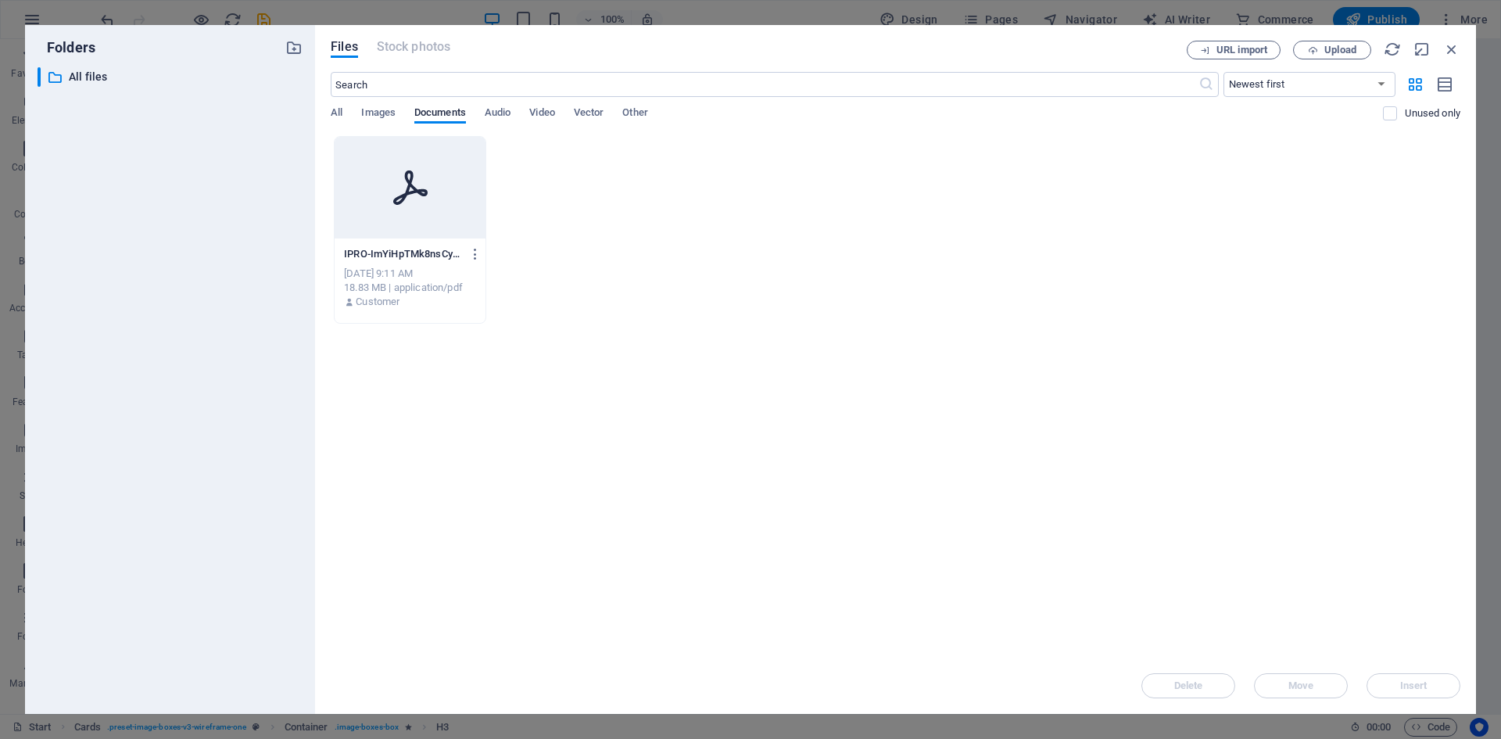
click at [416, 199] on icon at bounding box center [411, 188] width 38 height 38
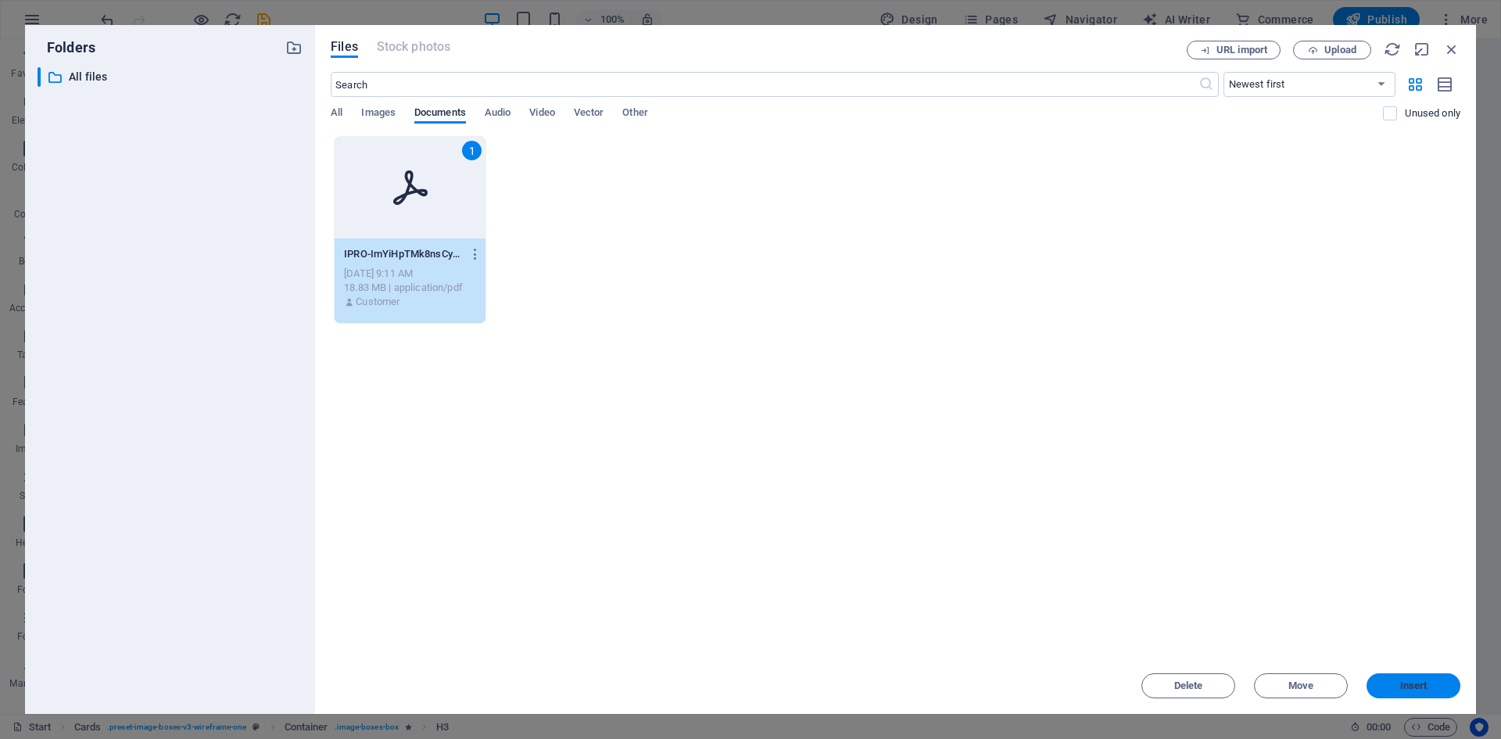
click at [1398, 688] on span "Insert" at bounding box center [1413, 685] width 81 height 9
type input "https://cdn1.site-media.eu/images/document/18936021/IPRO-ImYiHpTMk8nsCyiEX6pNRg…"
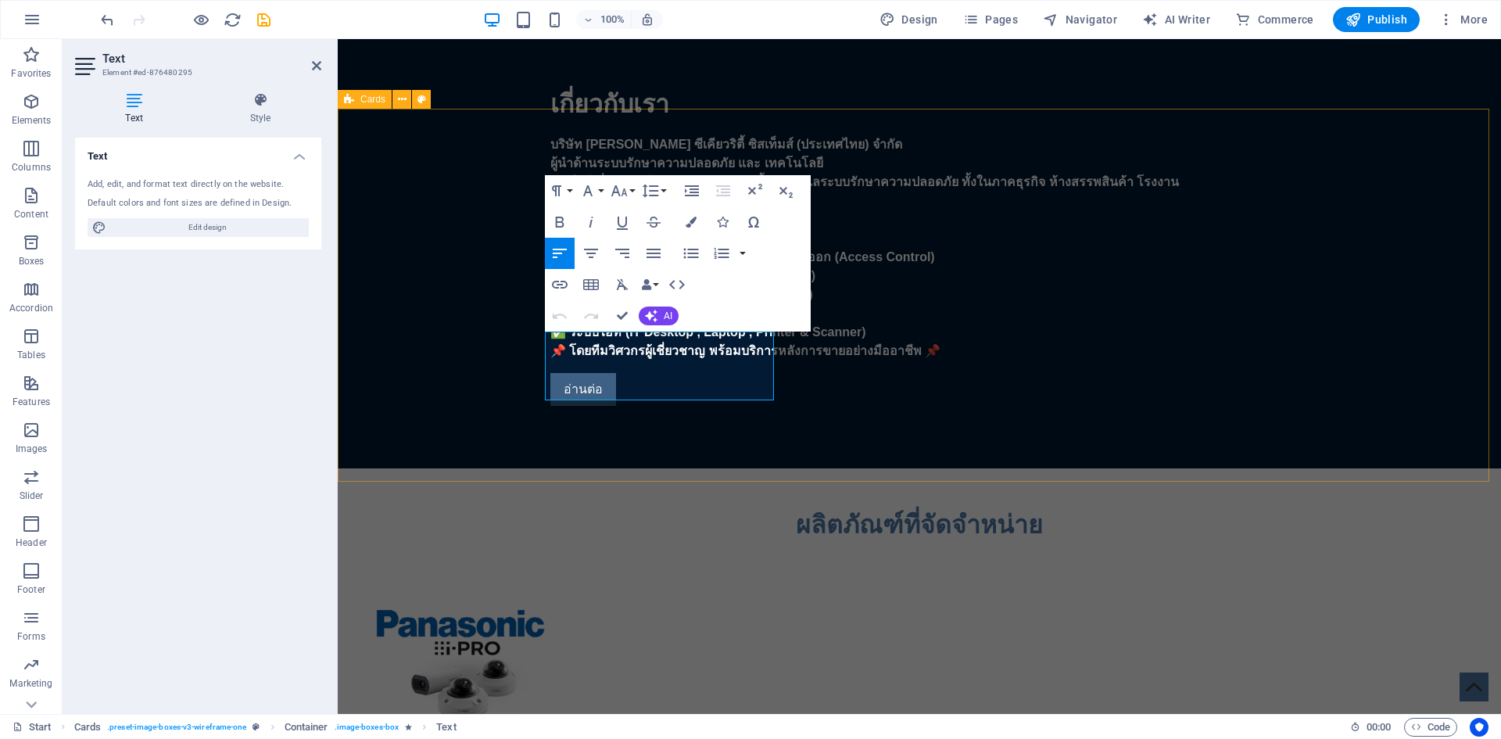
drag, startPoint x: 622, startPoint y: 371, endPoint x: 508, endPoint y: 336, distance: 119.2
click at [253, 104] on icon at bounding box center [260, 100] width 122 height 16
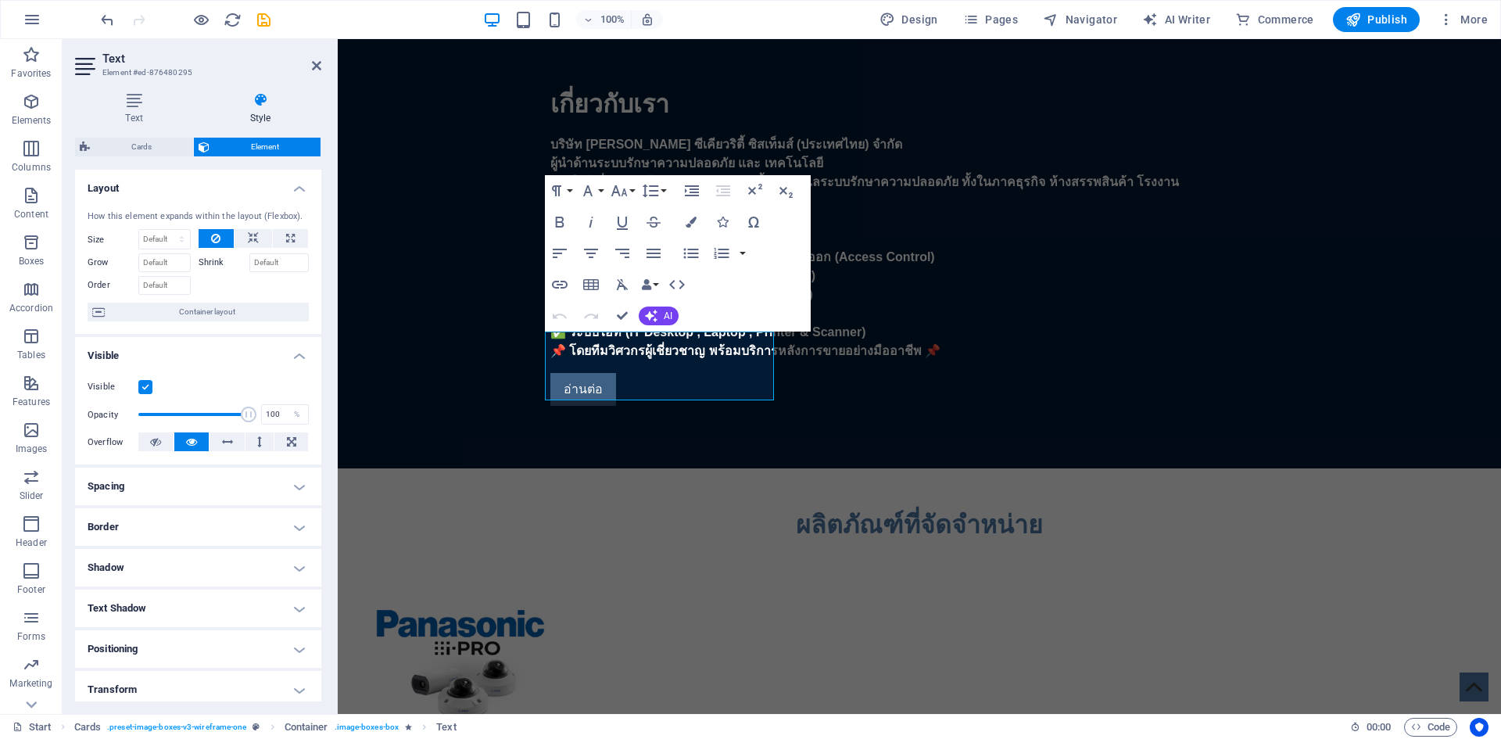
click at [309, 59] on h2 "Text" at bounding box center [211, 59] width 219 height 14
click at [313, 63] on icon at bounding box center [316, 65] width 9 height 13
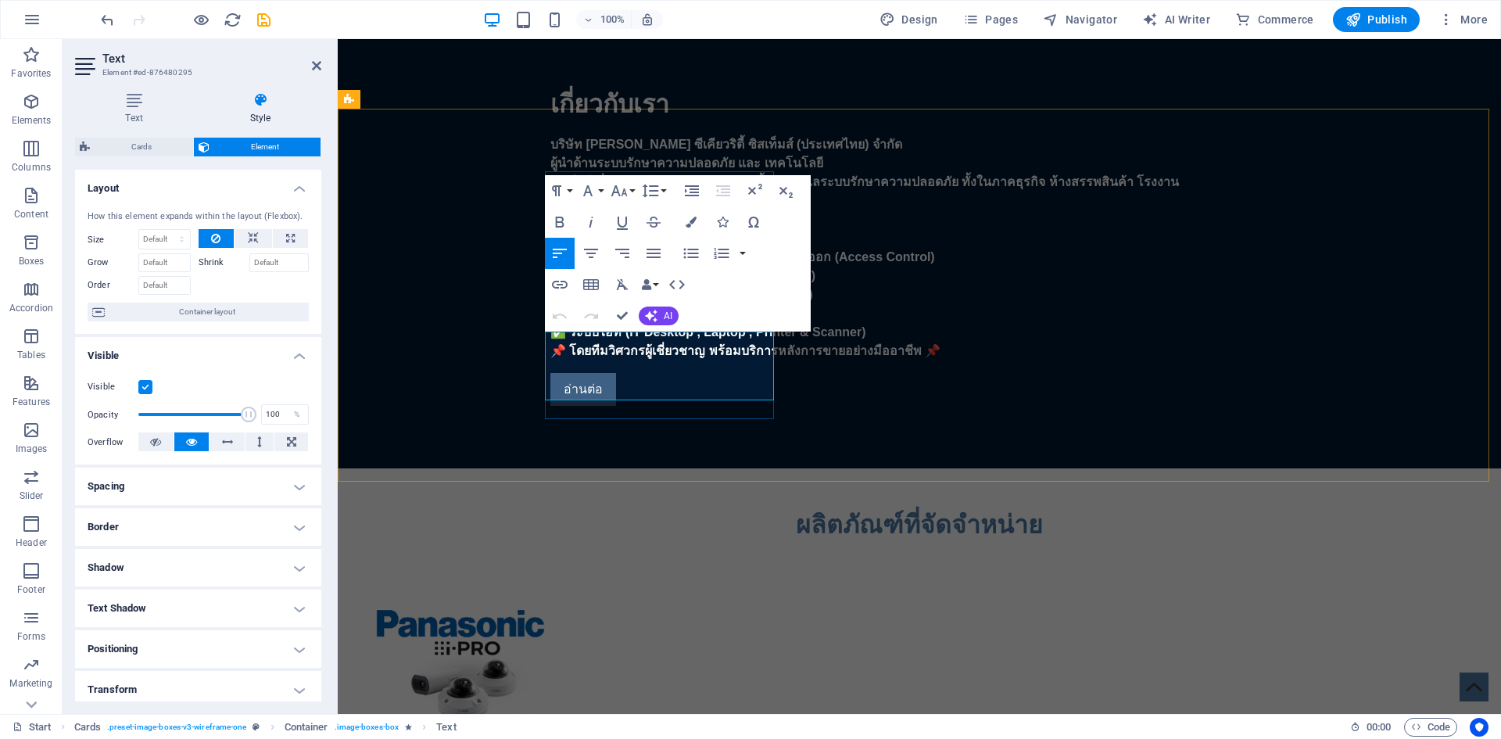
drag, startPoint x: 640, startPoint y: 345, endPoint x: 545, endPoint y: 345, distance: 95.4
click at [138, 108] on h4 "Text" at bounding box center [137, 108] width 124 height 33
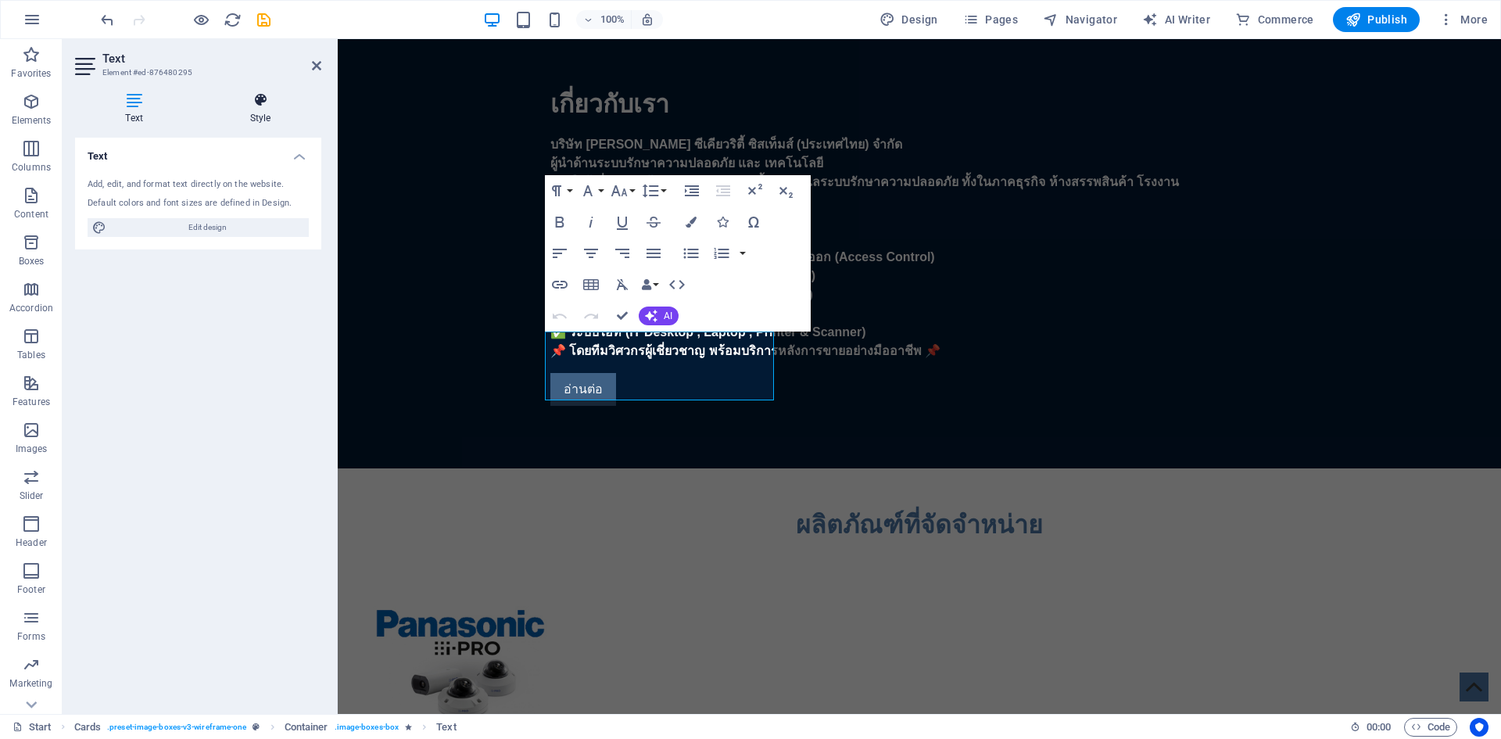
click at [267, 106] on icon at bounding box center [260, 100] width 122 height 16
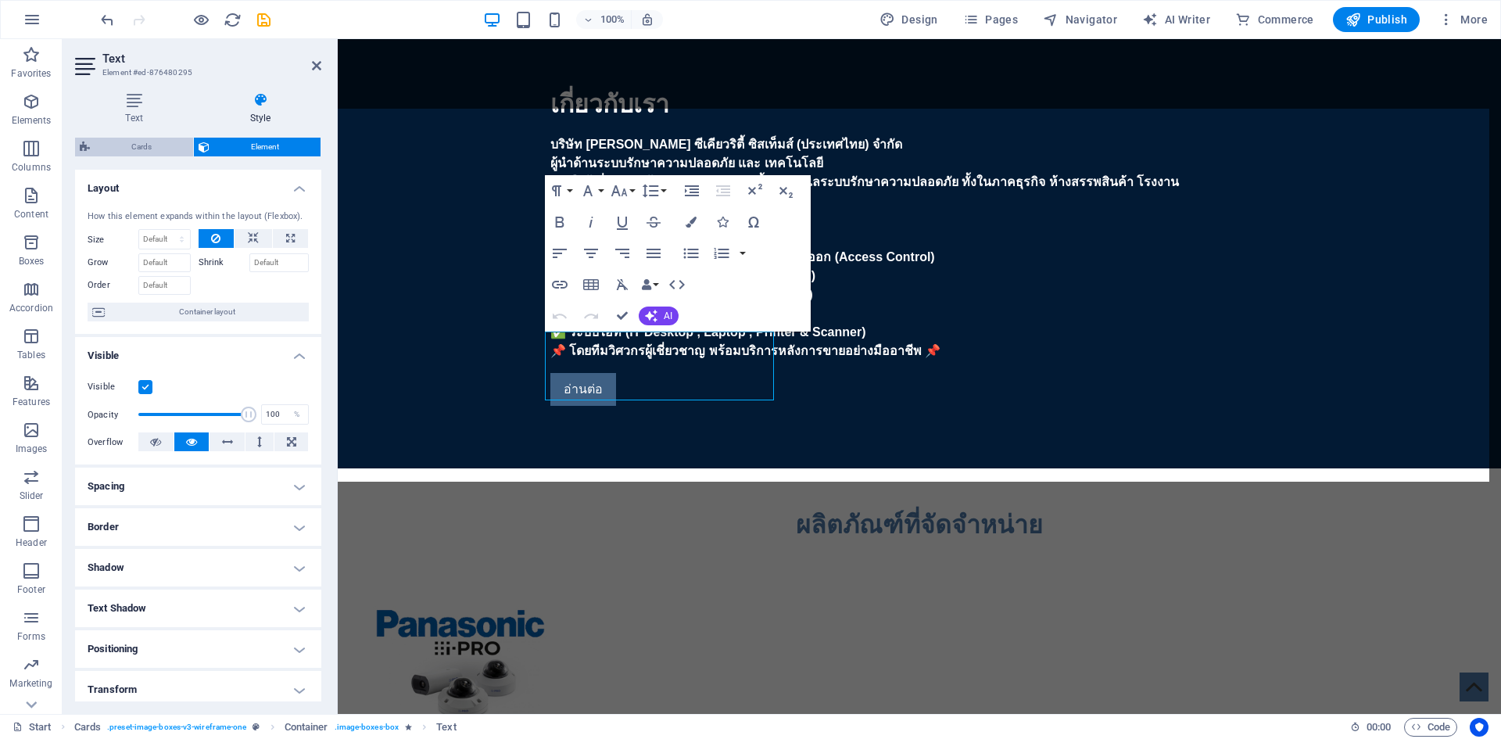
click at [150, 140] on span "Cards" at bounding box center [142, 147] width 94 height 19
select select "rem"
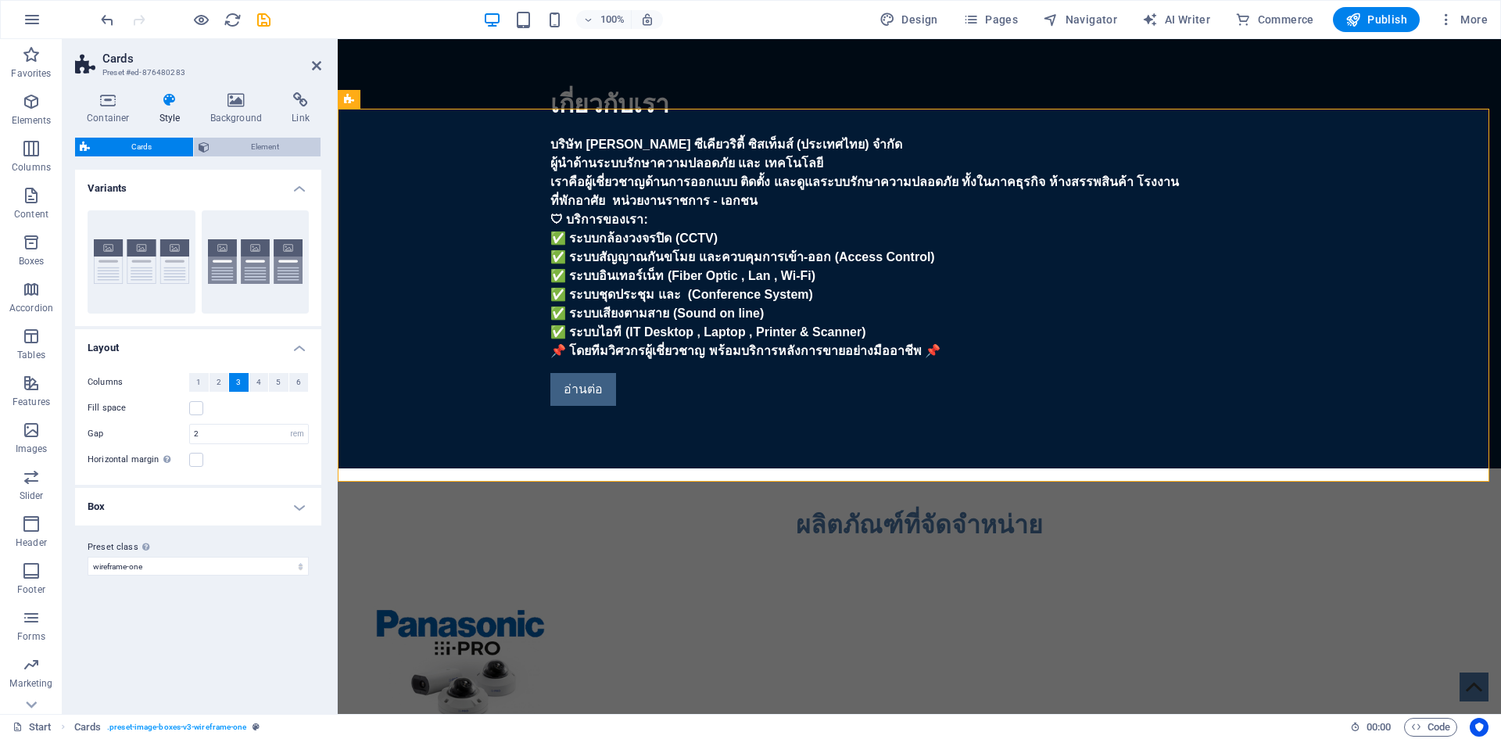
click at [242, 142] on span "Element" at bounding box center [265, 147] width 102 height 19
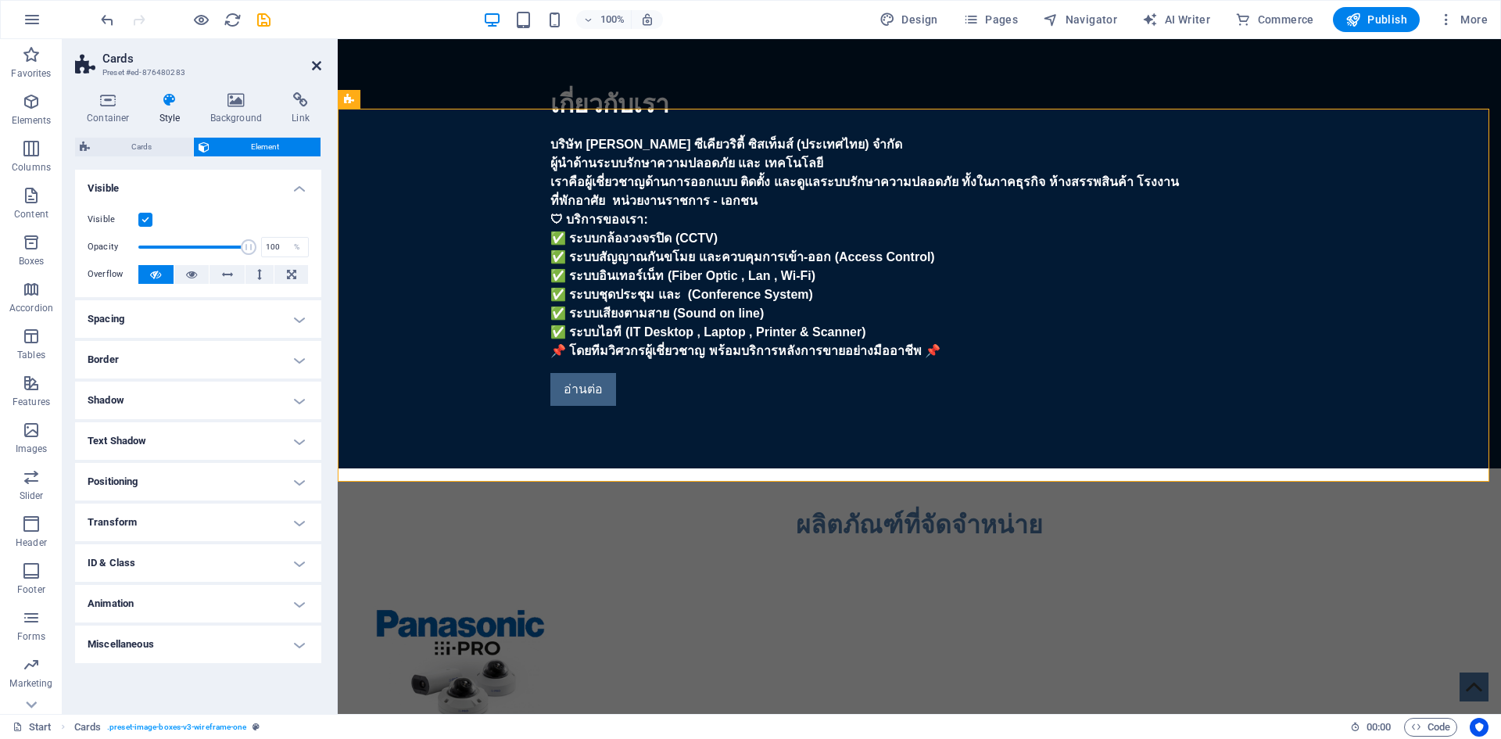
click at [315, 64] on icon at bounding box center [316, 65] width 9 height 13
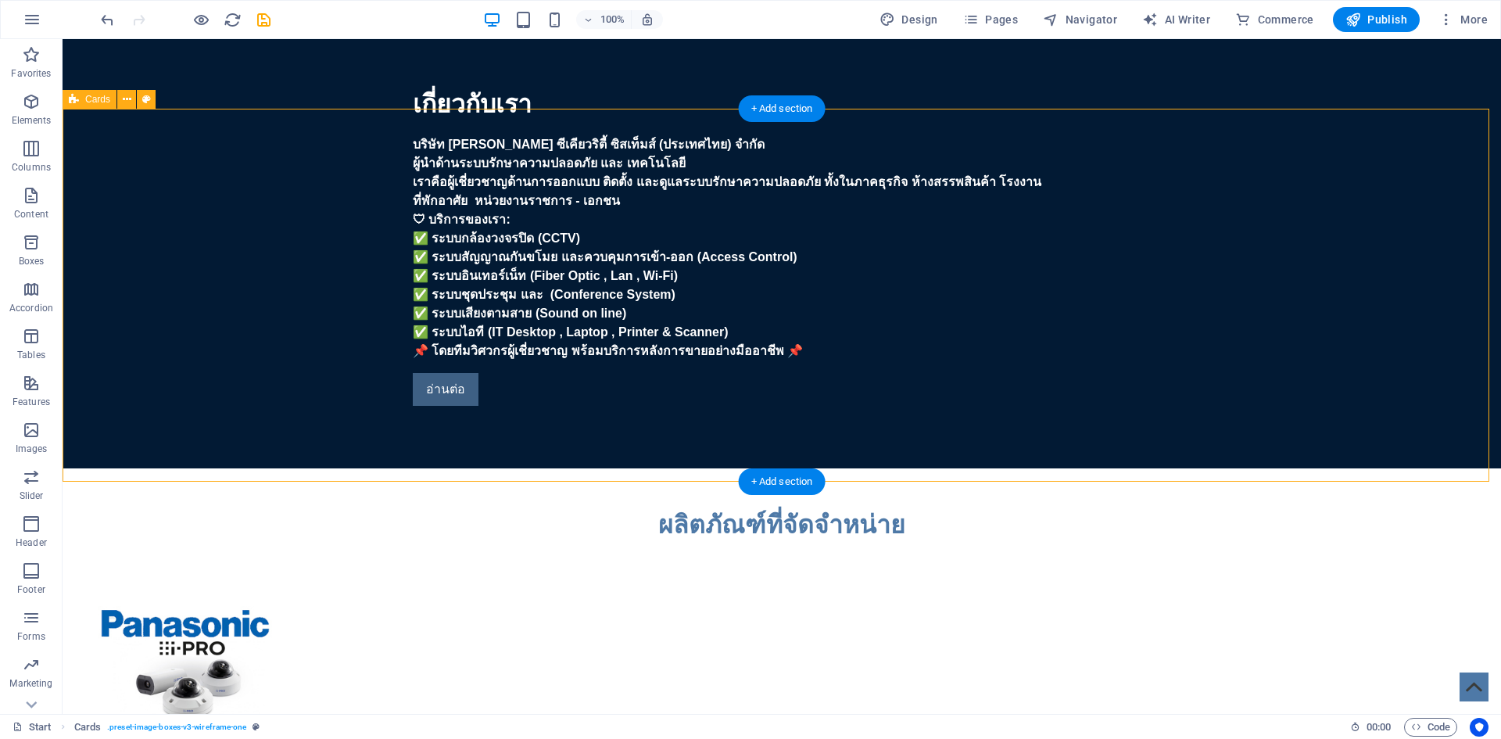
click at [304, 721] on div "I-PRO" at bounding box center [189, 743] width 229 height 45
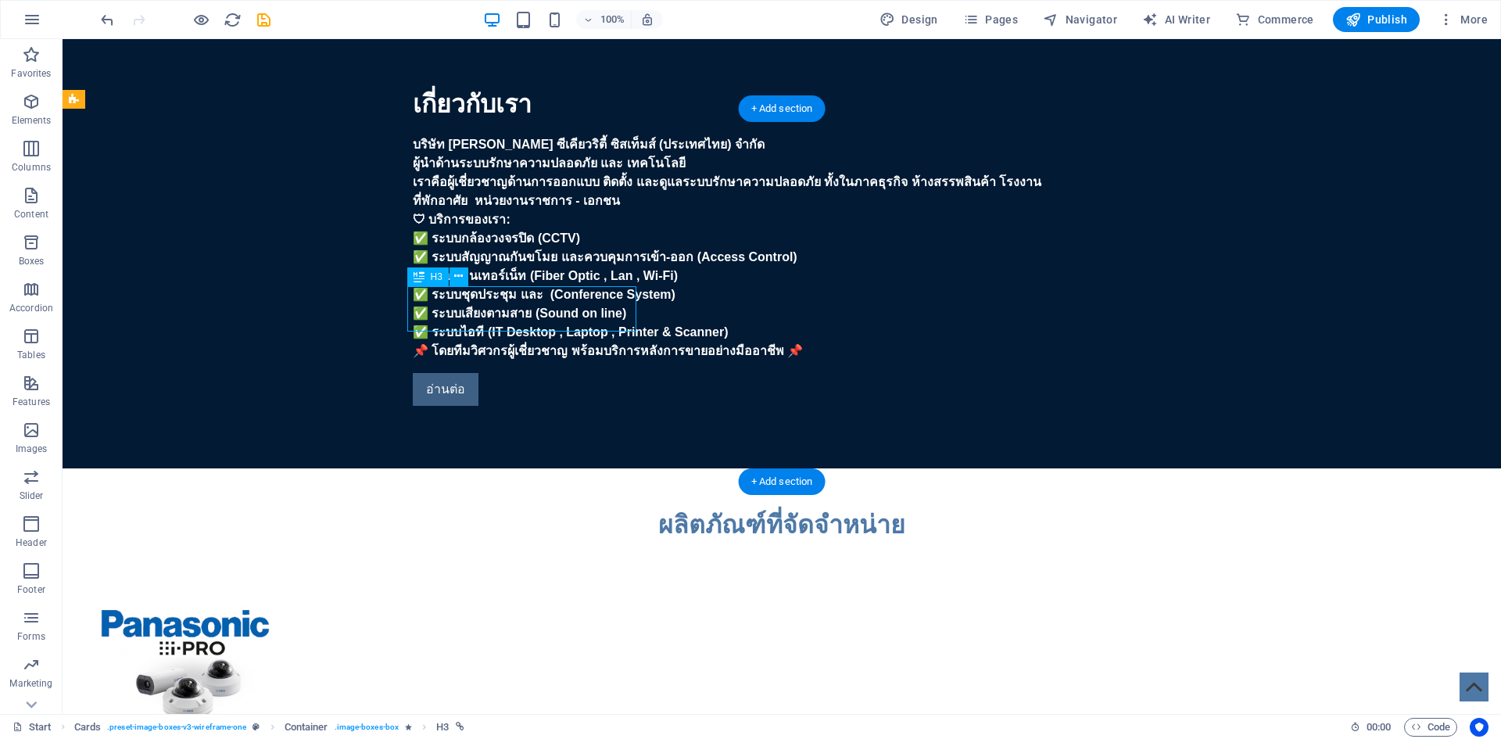
click at [304, 721] on div "I-PRO" at bounding box center [189, 743] width 229 height 45
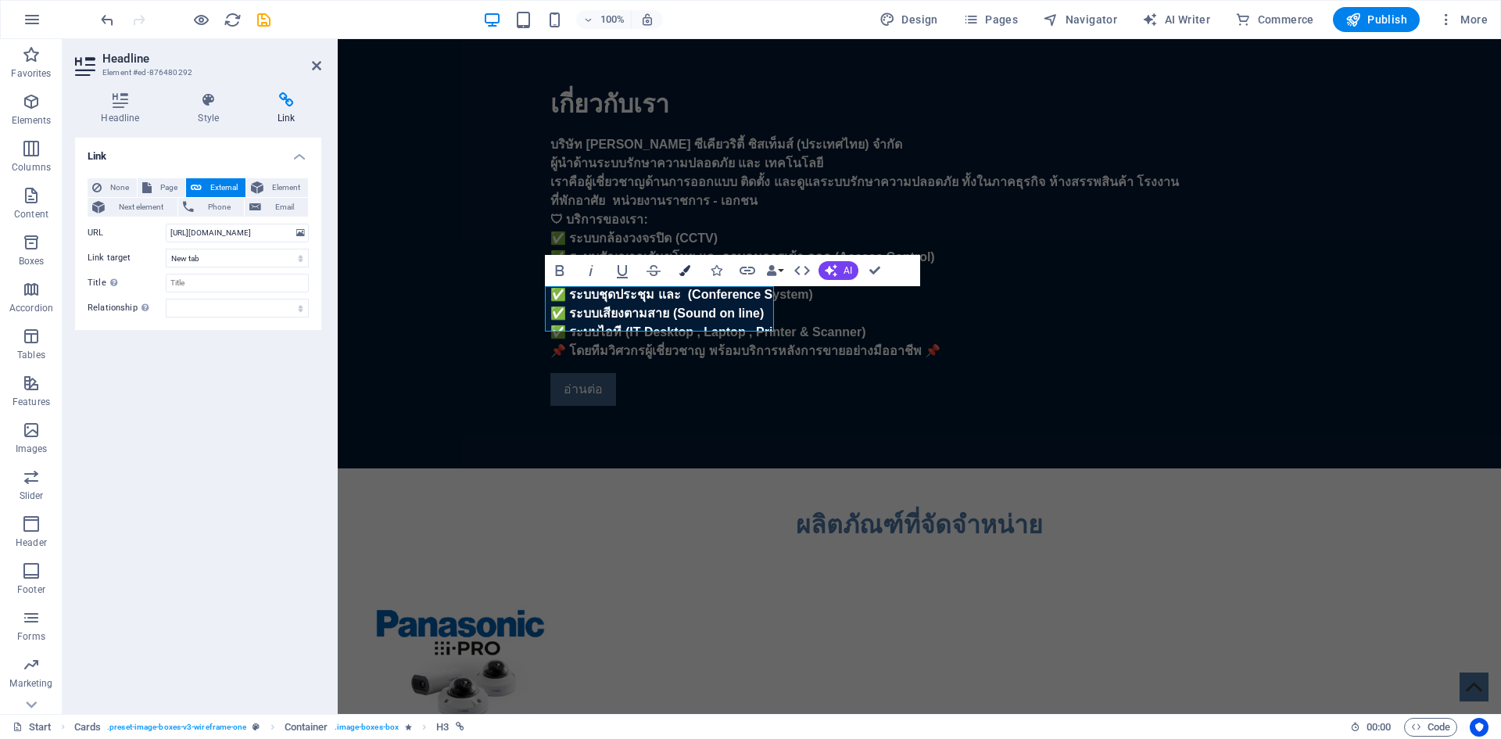
click at [684, 267] on icon "button" at bounding box center [684, 270] width 11 height 11
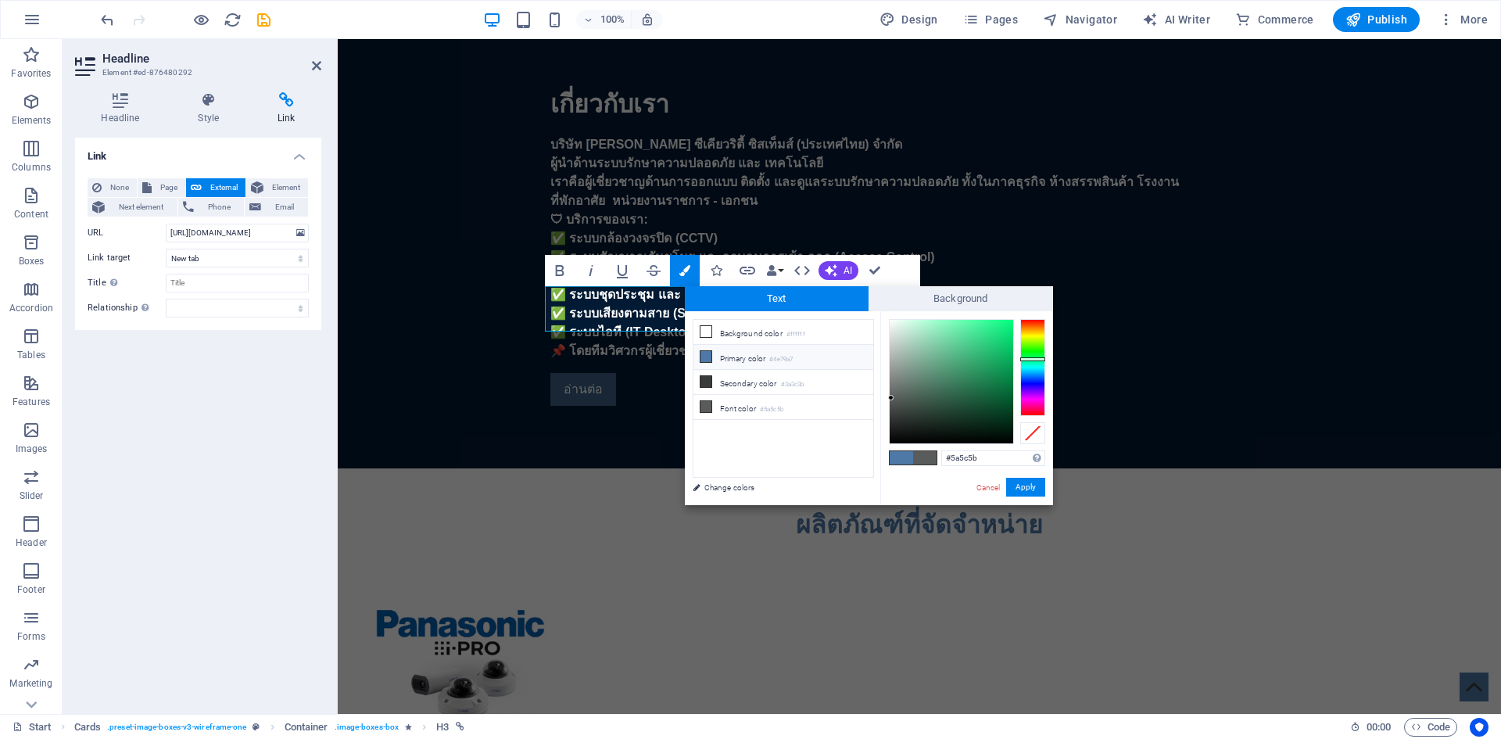
click at [708, 354] on icon at bounding box center [705, 356] width 11 height 11
type input "#4e79a7"
click at [1023, 481] on button "Apply" at bounding box center [1025, 487] width 39 height 19
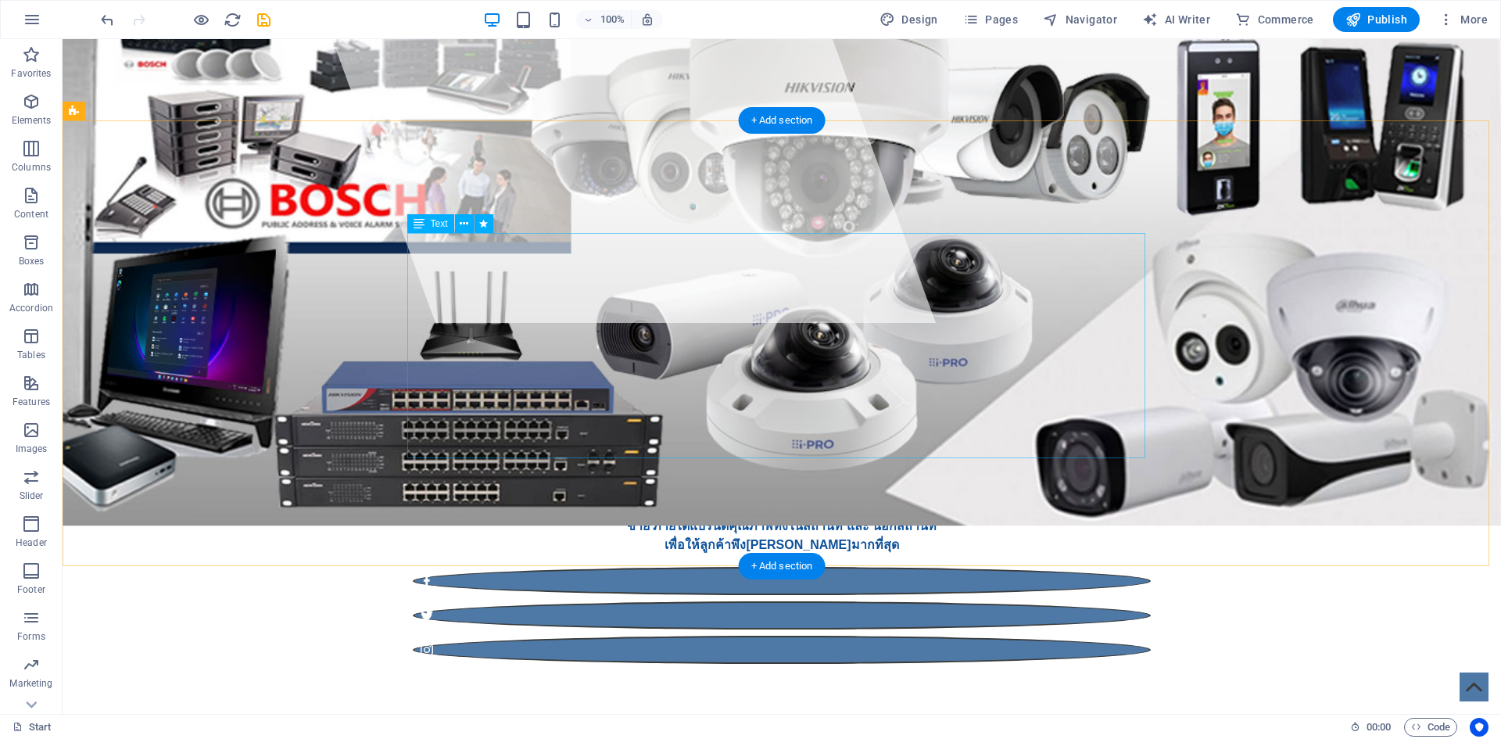
scroll to position [938, 0]
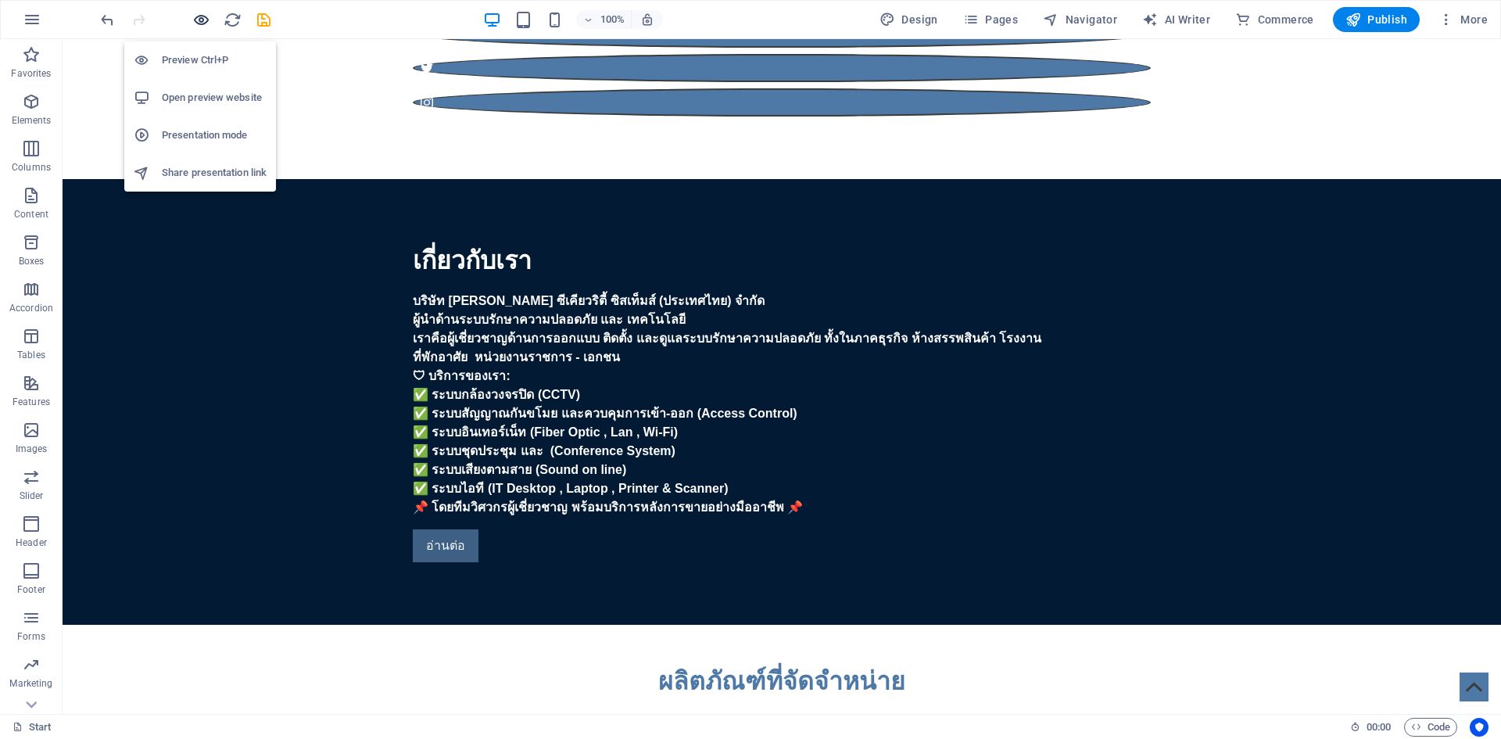
click at [197, 23] on icon "button" at bounding box center [201, 20] width 18 height 18
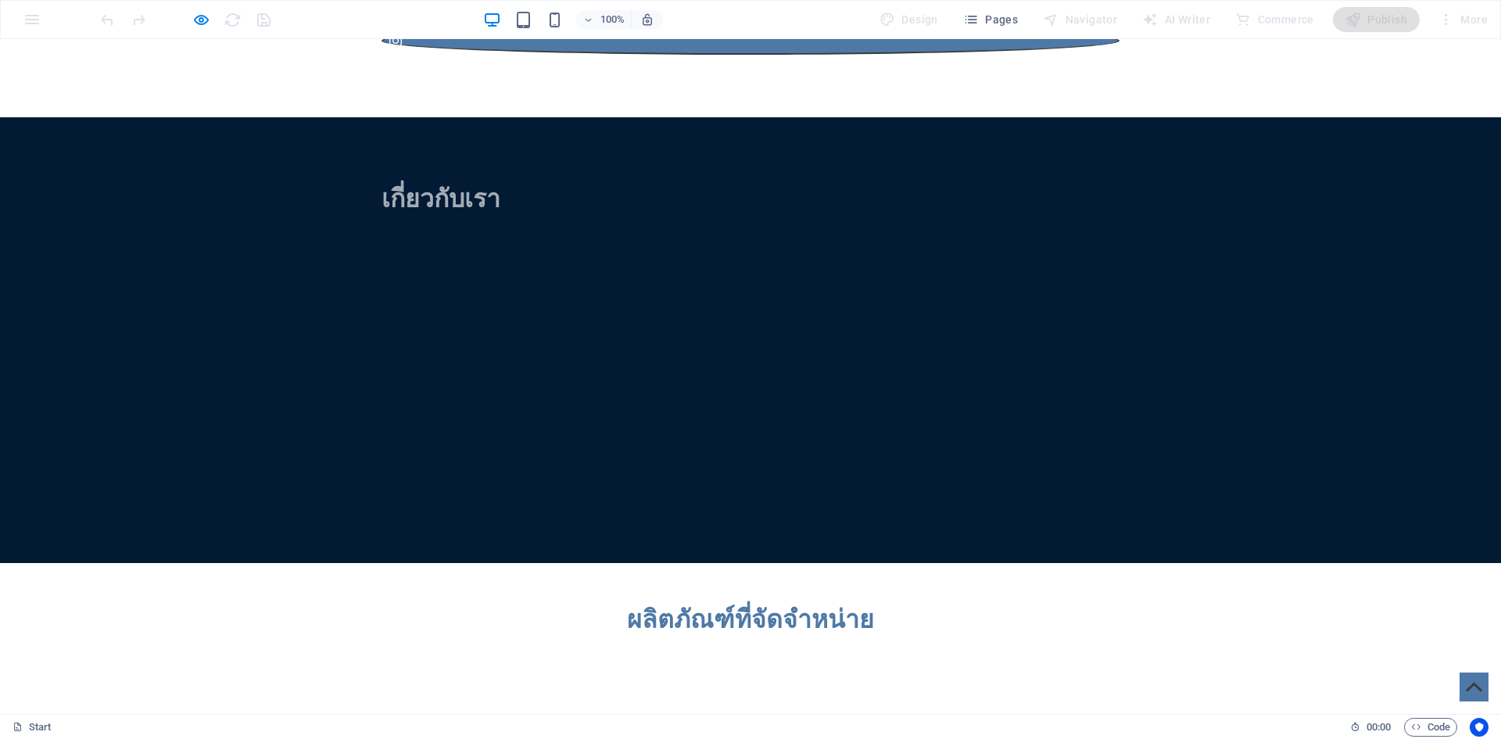
scroll to position [1016, 0]
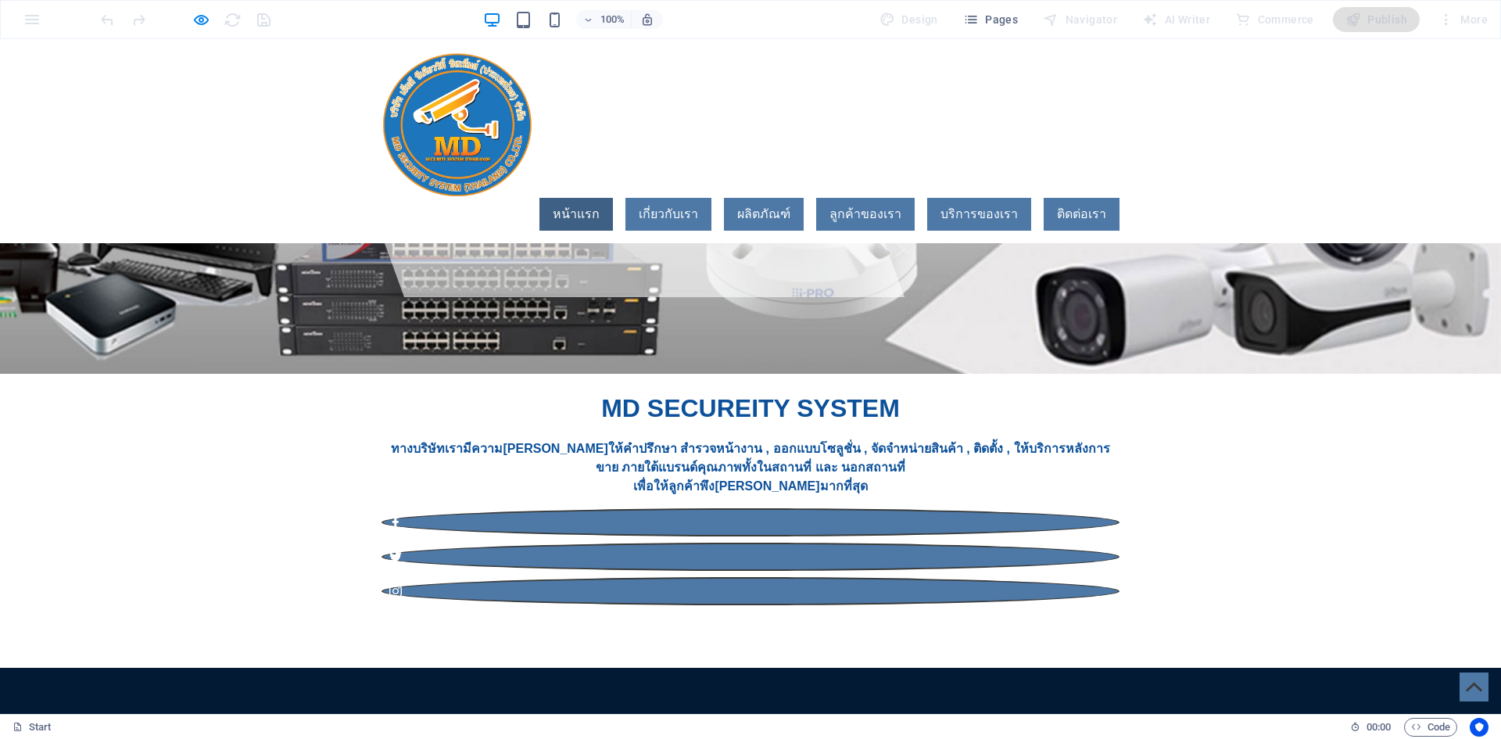
scroll to position [313, 0]
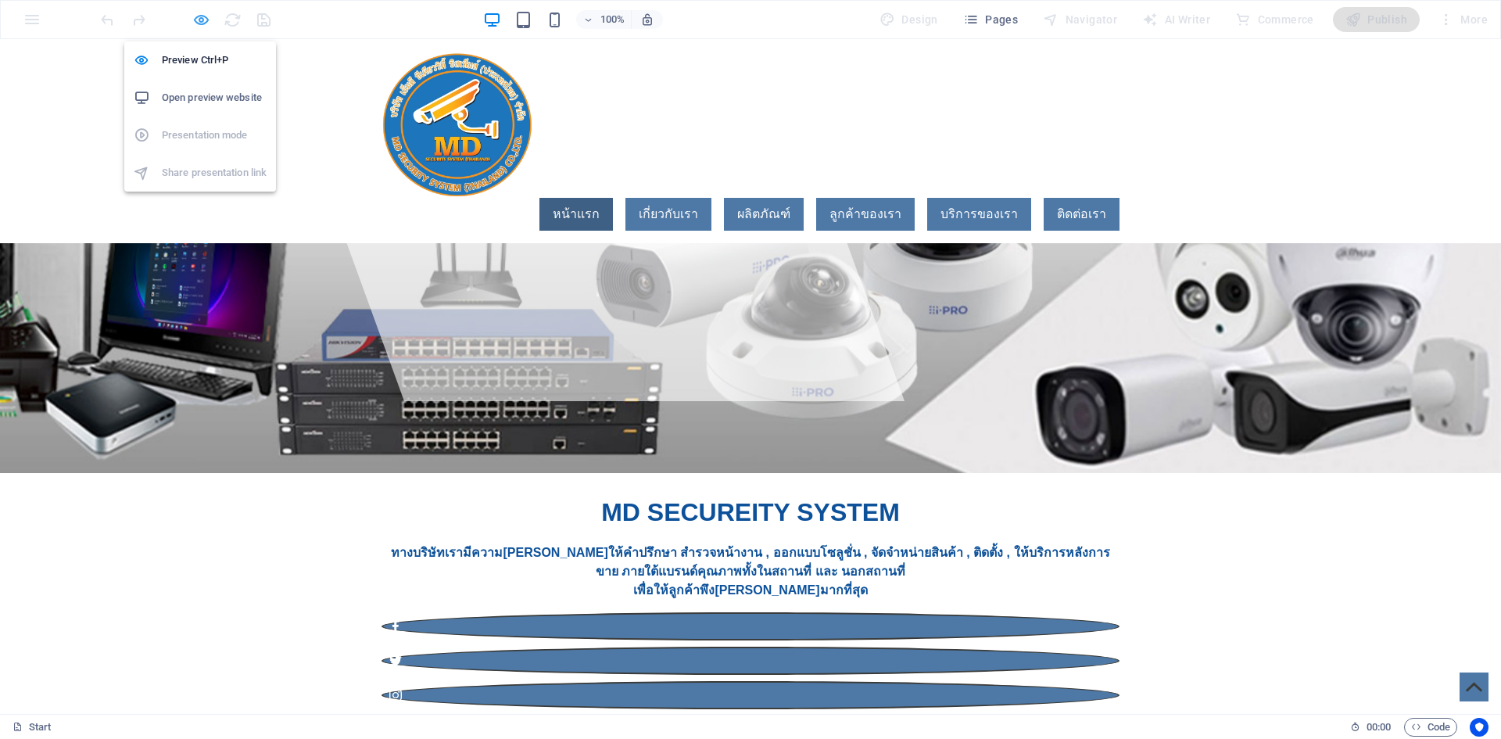
click at [202, 19] on icon "button" at bounding box center [201, 20] width 18 height 18
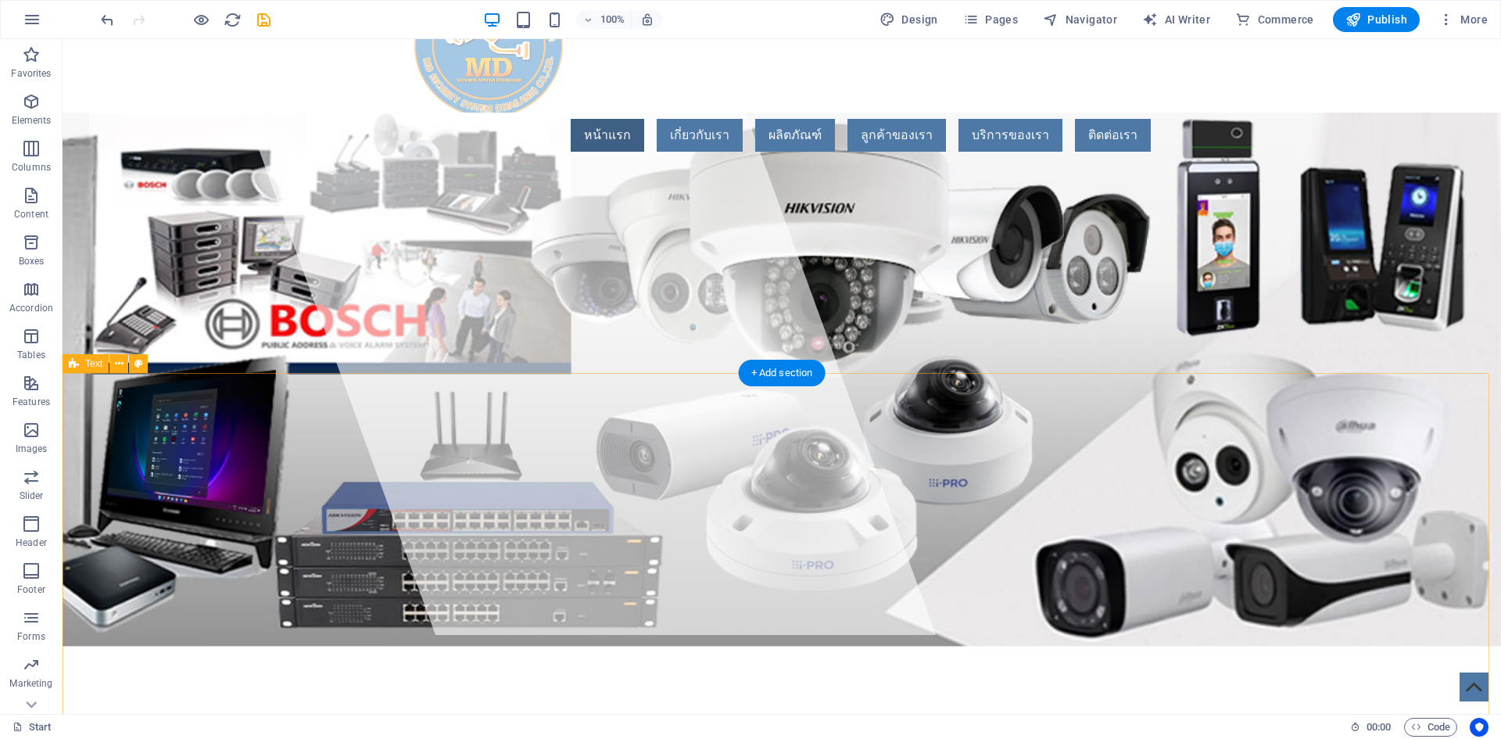
scroll to position [0, 0]
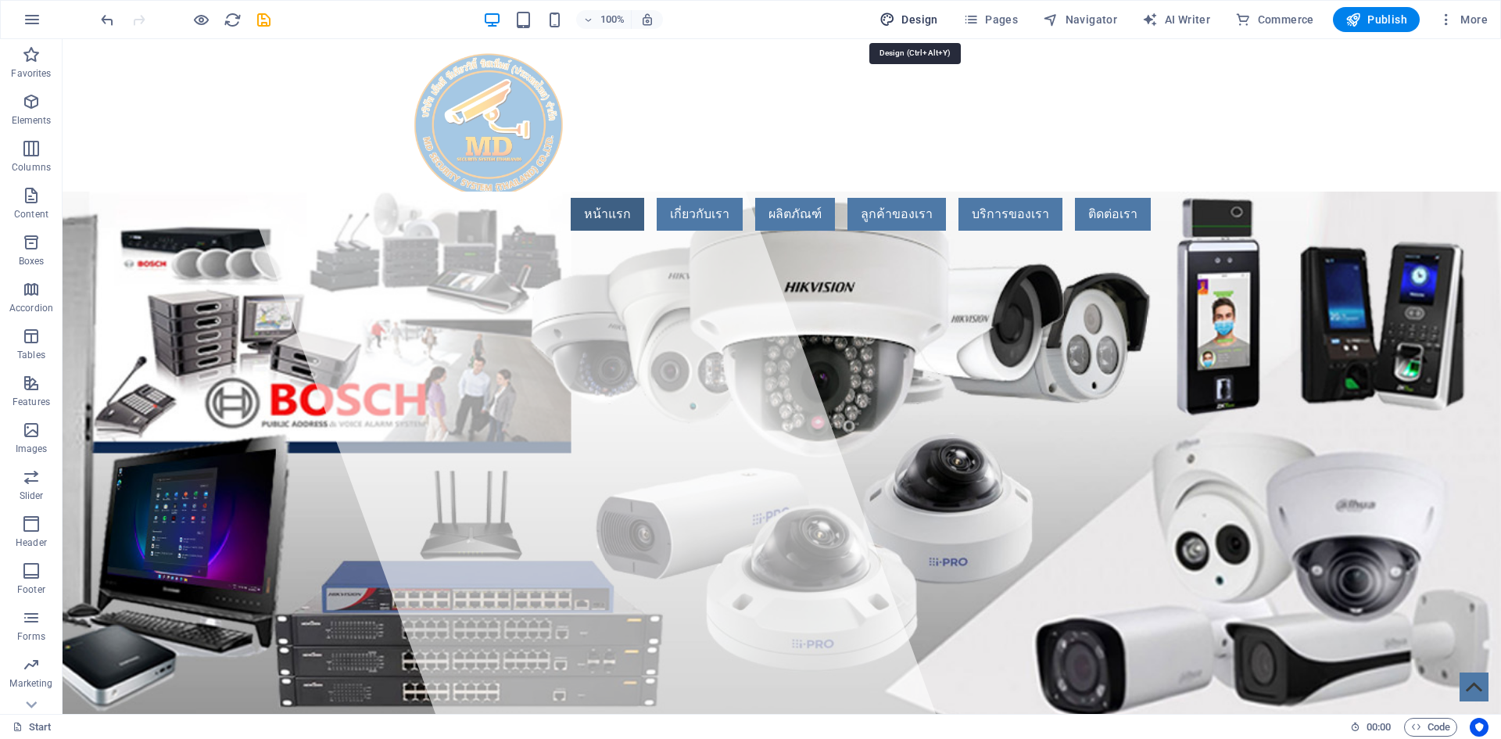
click at [925, 16] on span "Design" at bounding box center [908, 20] width 59 height 16
click at [976, 20] on icon "button" at bounding box center [971, 20] width 16 height 16
select select "px"
select select "400"
select select "px"
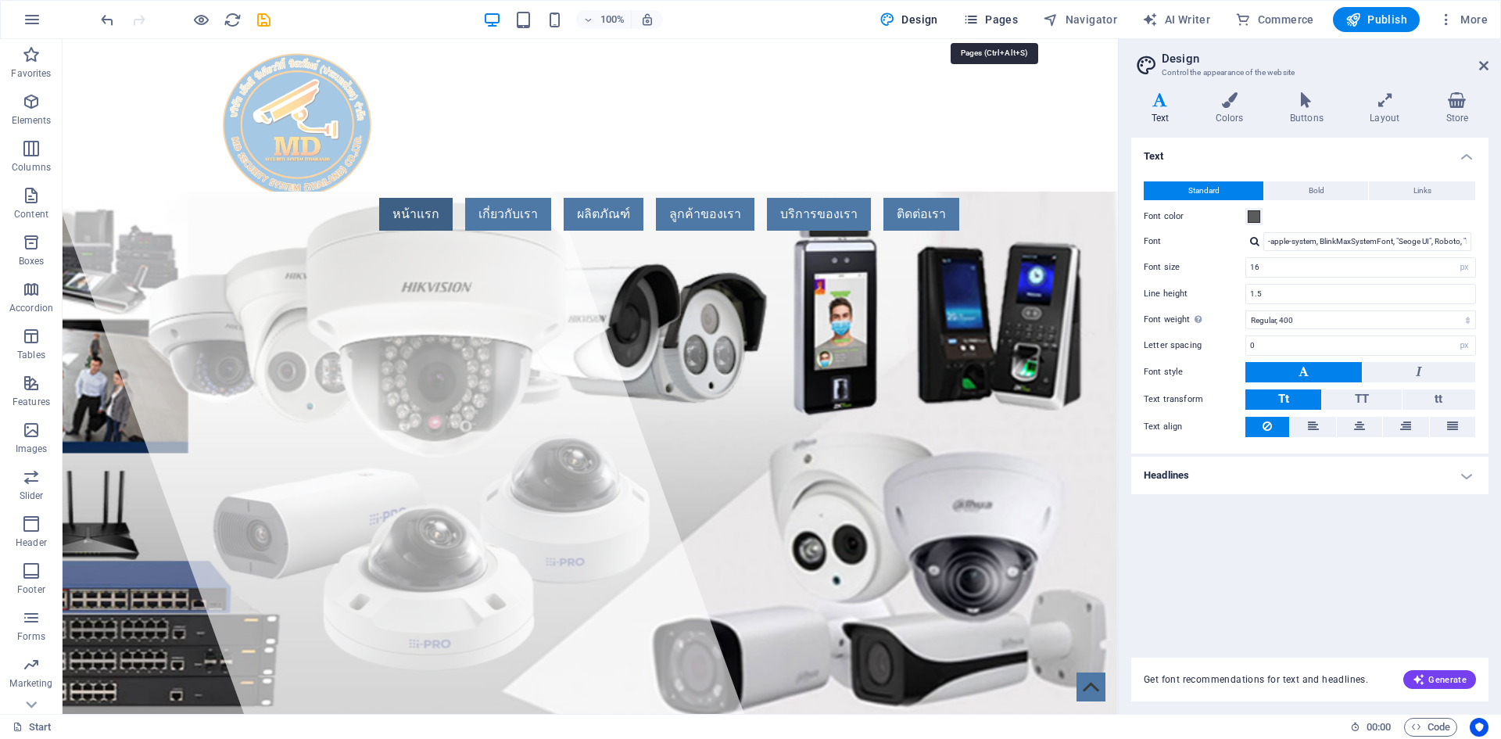
click at [984, 21] on span "Pages" at bounding box center [990, 20] width 55 height 16
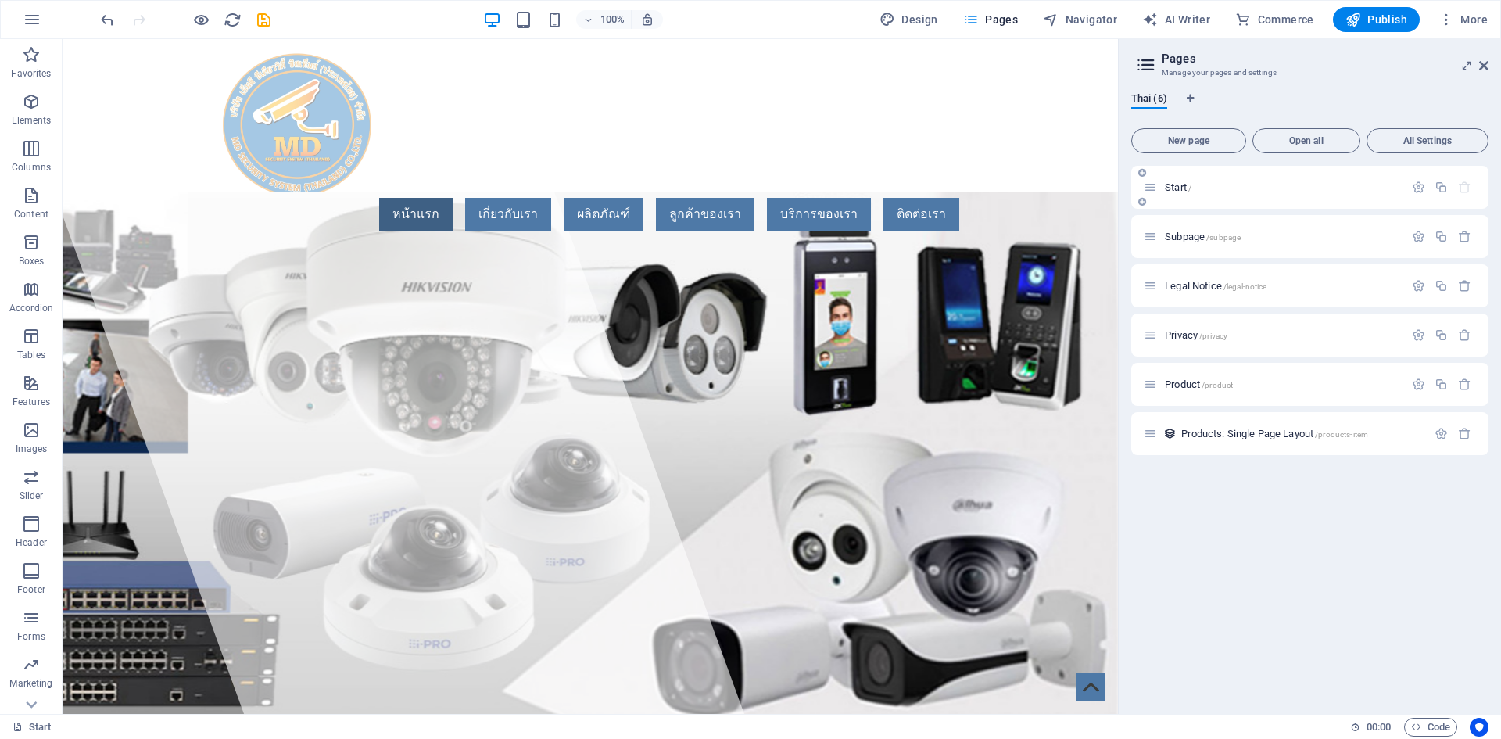
click at [1310, 190] on p "Start /" at bounding box center [1282, 187] width 235 height 10
click at [1424, 186] on icon "button" at bounding box center [1418, 187] width 13 height 13
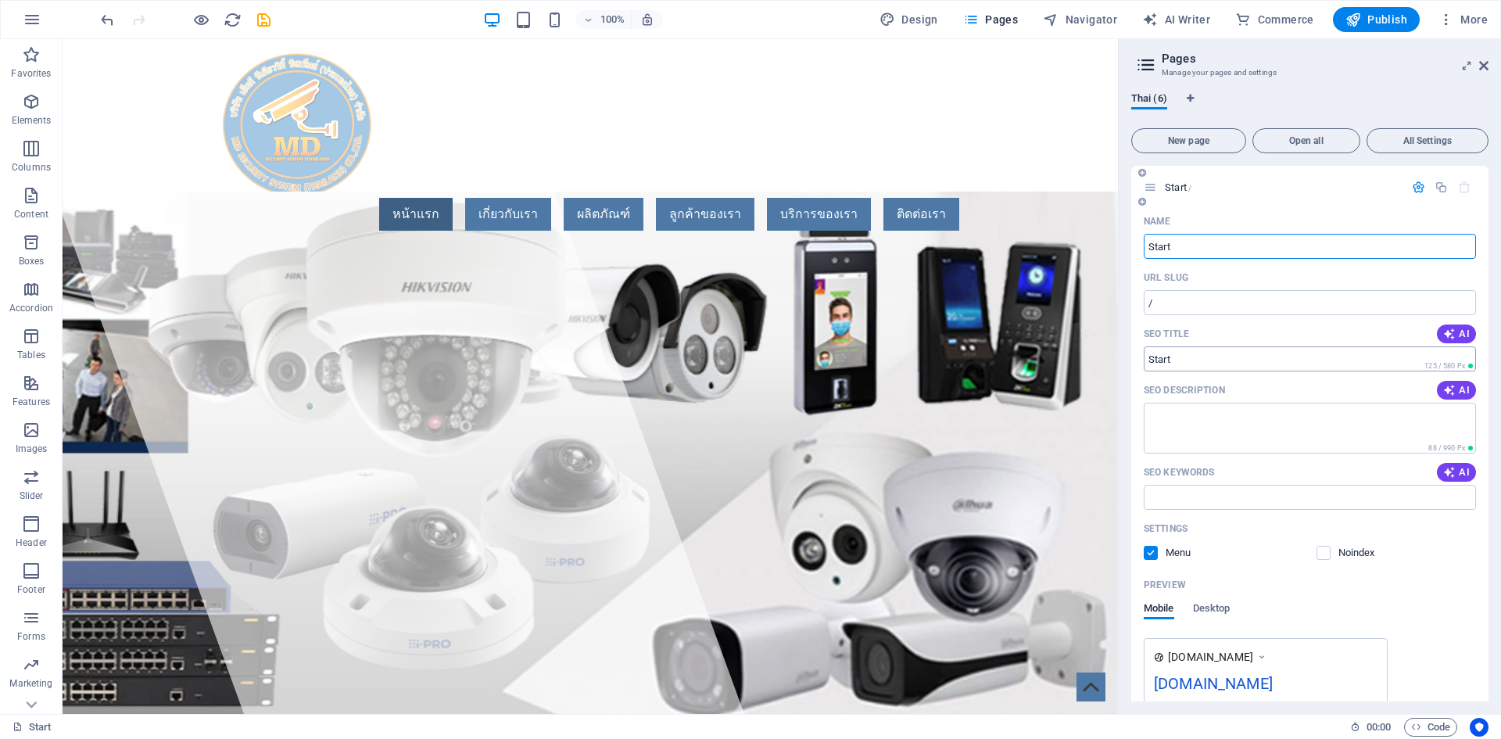
click at [1248, 352] on input "SEO Title" at bounding box center [1310, 358] width 332 height 25
drag, startPoint x: 1222, startPoint y: 354, endPoint x: 1186, endPoint y: 352, distance: 36.0
click at [1187, 352] on input "SEO Title" at bounding box center [1310, 358] width 332 height 25
click at [1180, 352] on input "SEO Title" at bounding box center [1310, 358] width 332 height 25
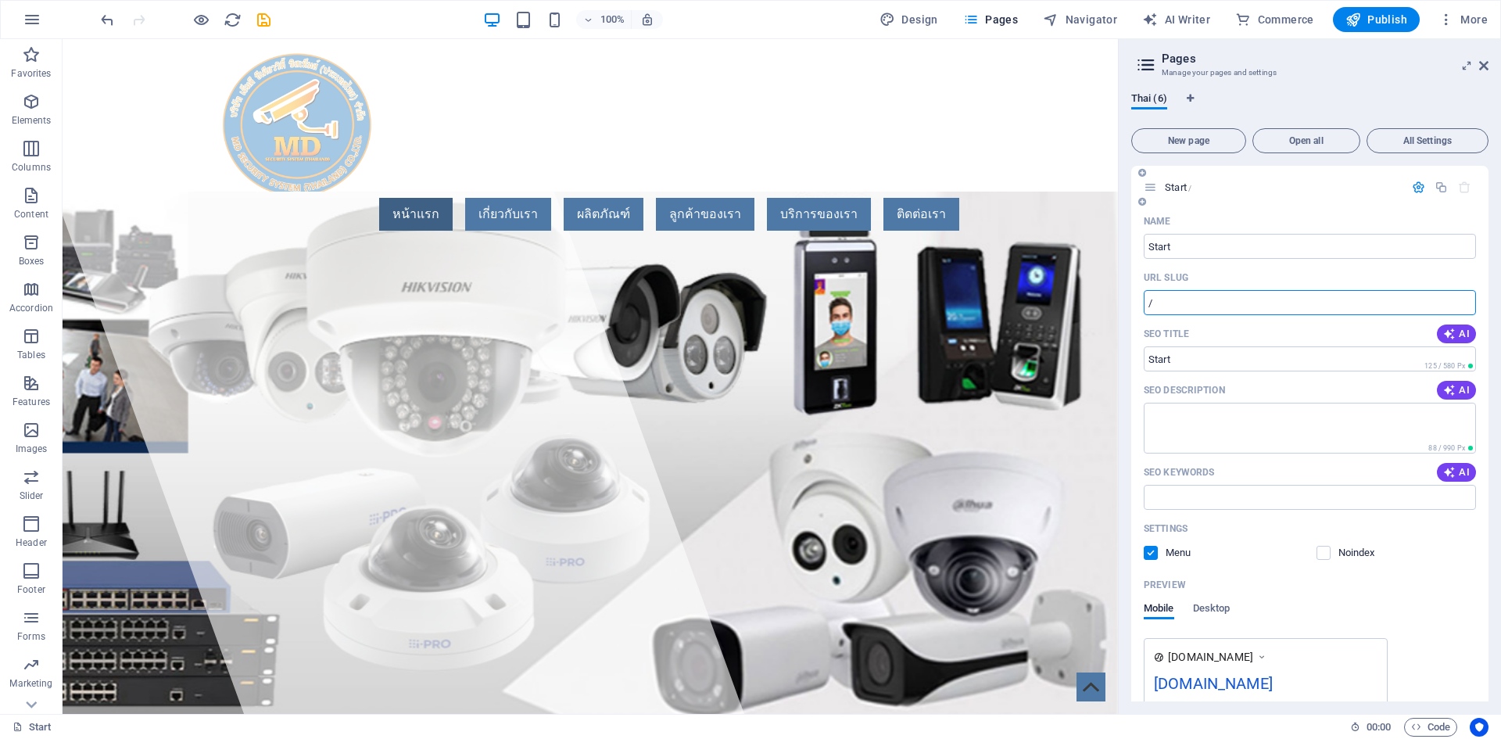
click at [1217, 294] on input "/" at bounding box center [1310, 302] width 332 height 25
click at [1193, 245] on input "Start" at bounding box center [1310, 246] width 332 height 25
drag, startPoint x: 1193, startPoint y: 245, endPoint x: 1168, endPoint y: 245, distance: 25.0
click at [1168, 245] on input "Start" at bounding box center [1310, 246] width 332 height 25
click at [1184, 350] on input "SEO Title" at bounding box center [1310, 358] width 332 height 25
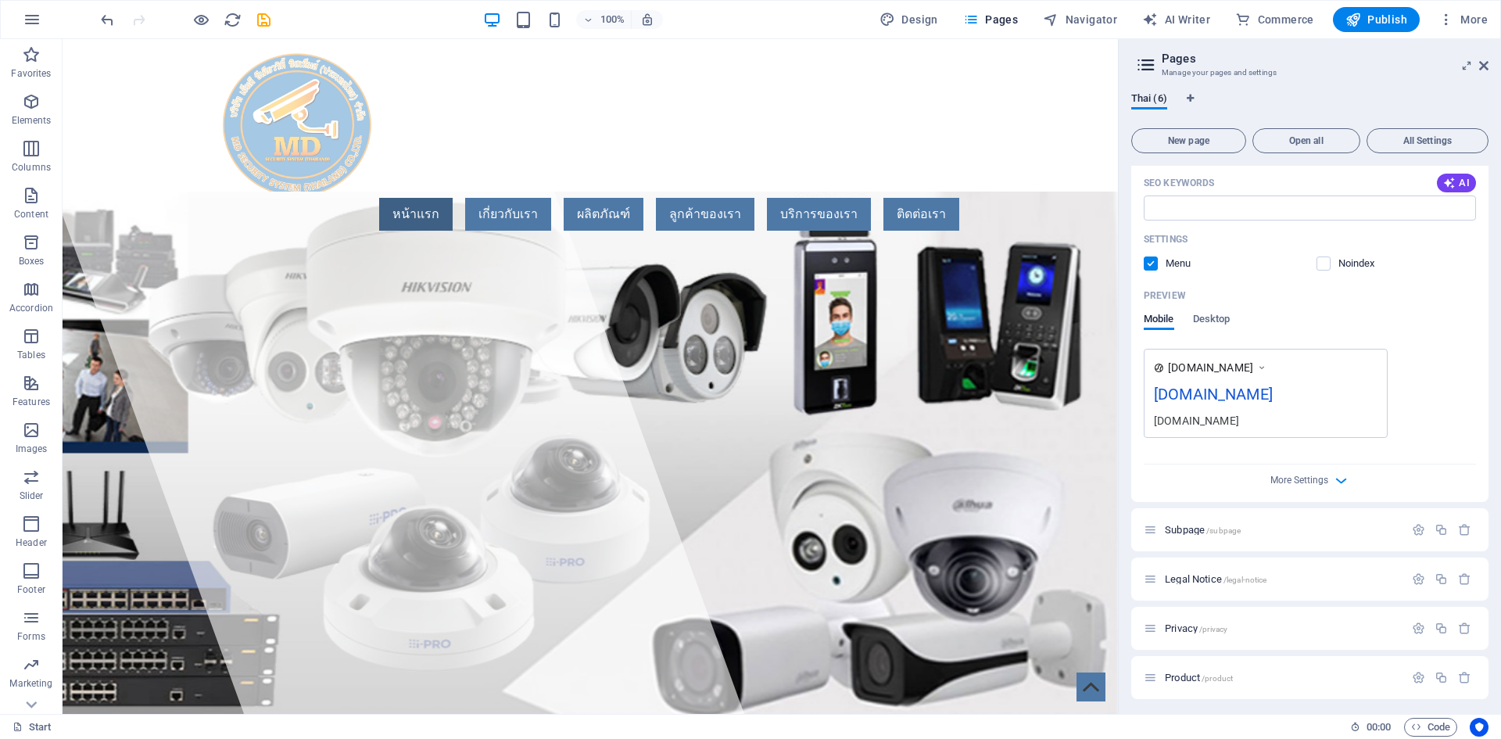
scroll to position [342, 0]
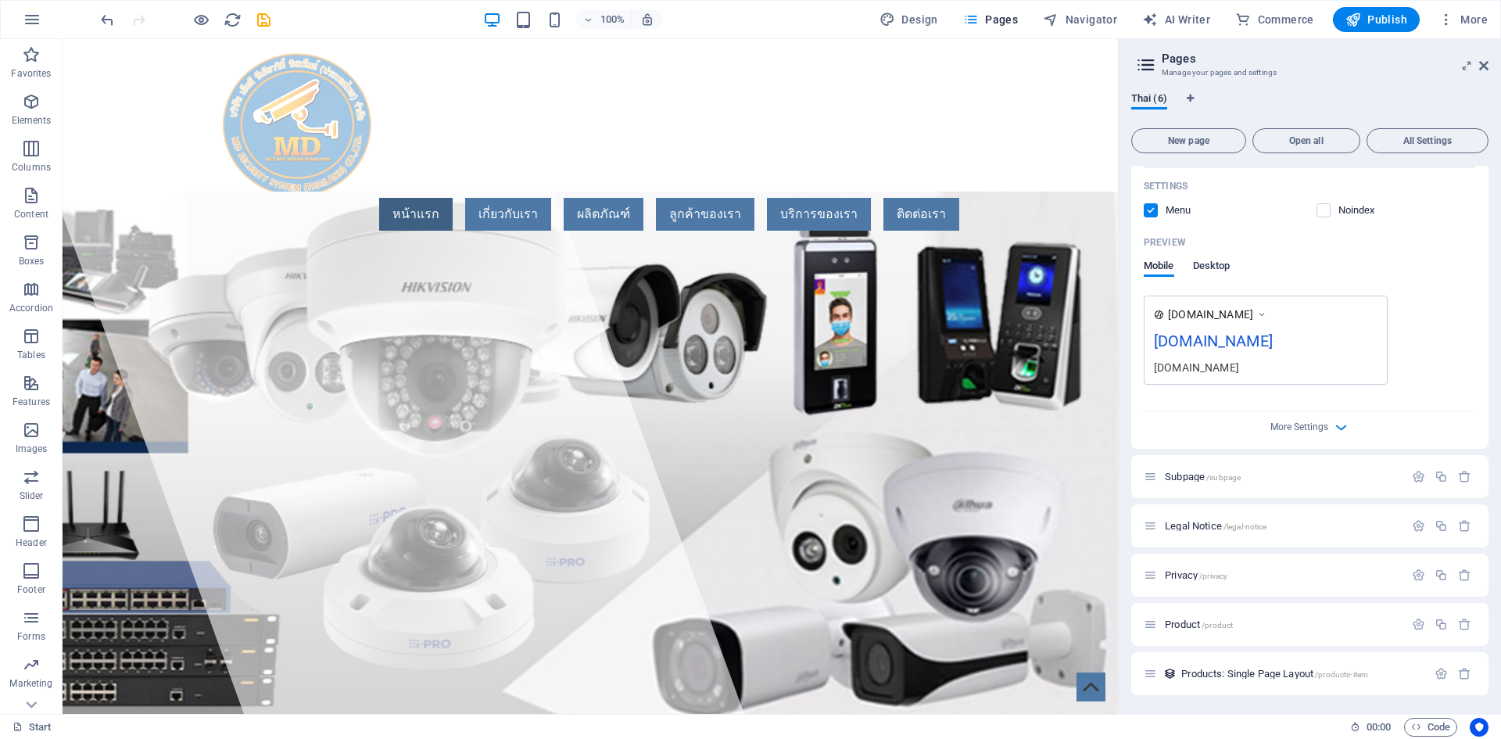
click at [1224, 272] on span "Desktop" at bounding box center [1212, 267] width 38 height 22
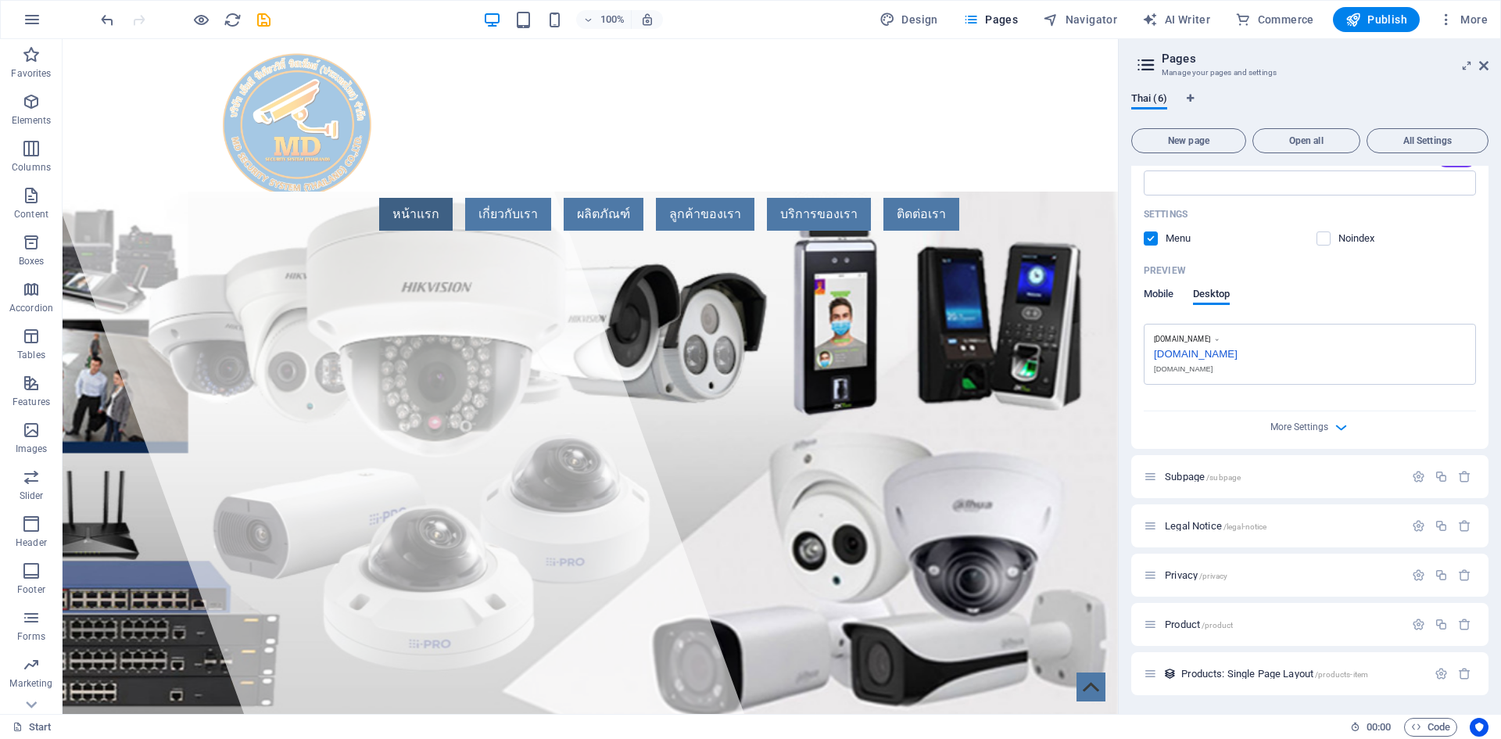
click at [1162, 302] on span "Mobile" at bounding box center [1159, 296] width 30 height 22
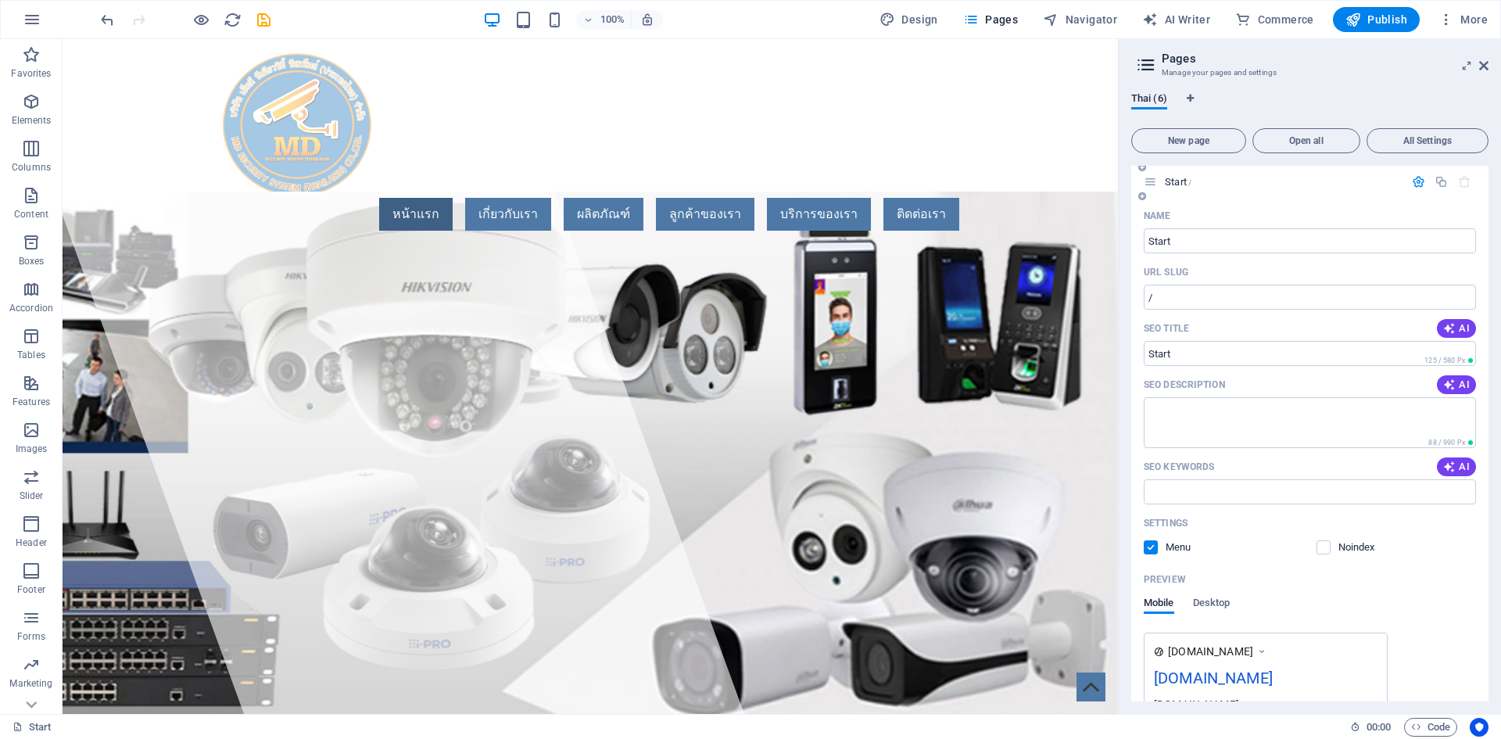
scroll to position [0, 0]
click at [1210, 293] on input "/" at bounding box center [1310, 302] width 332 height 25
type input "m"
type input "l"
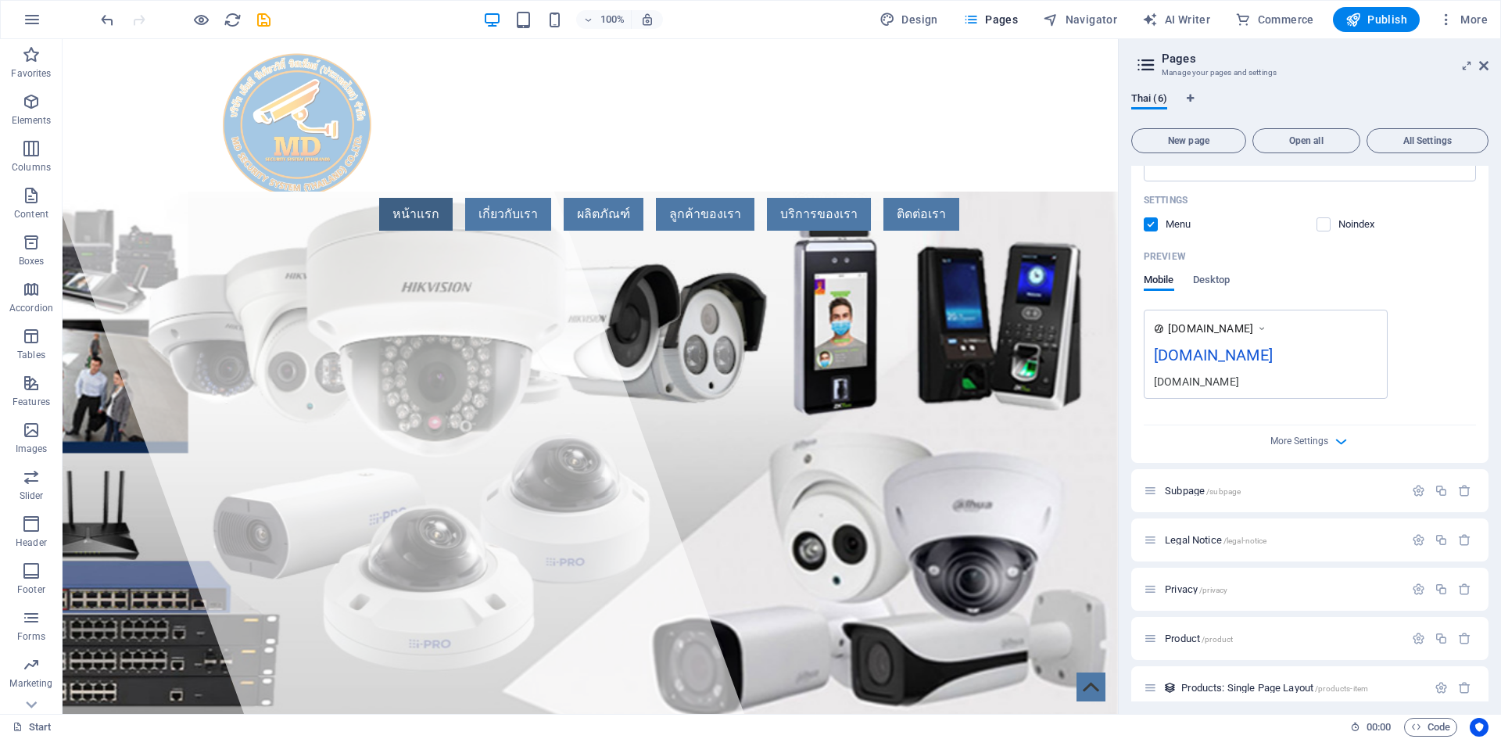
scroll to position [342, 0]
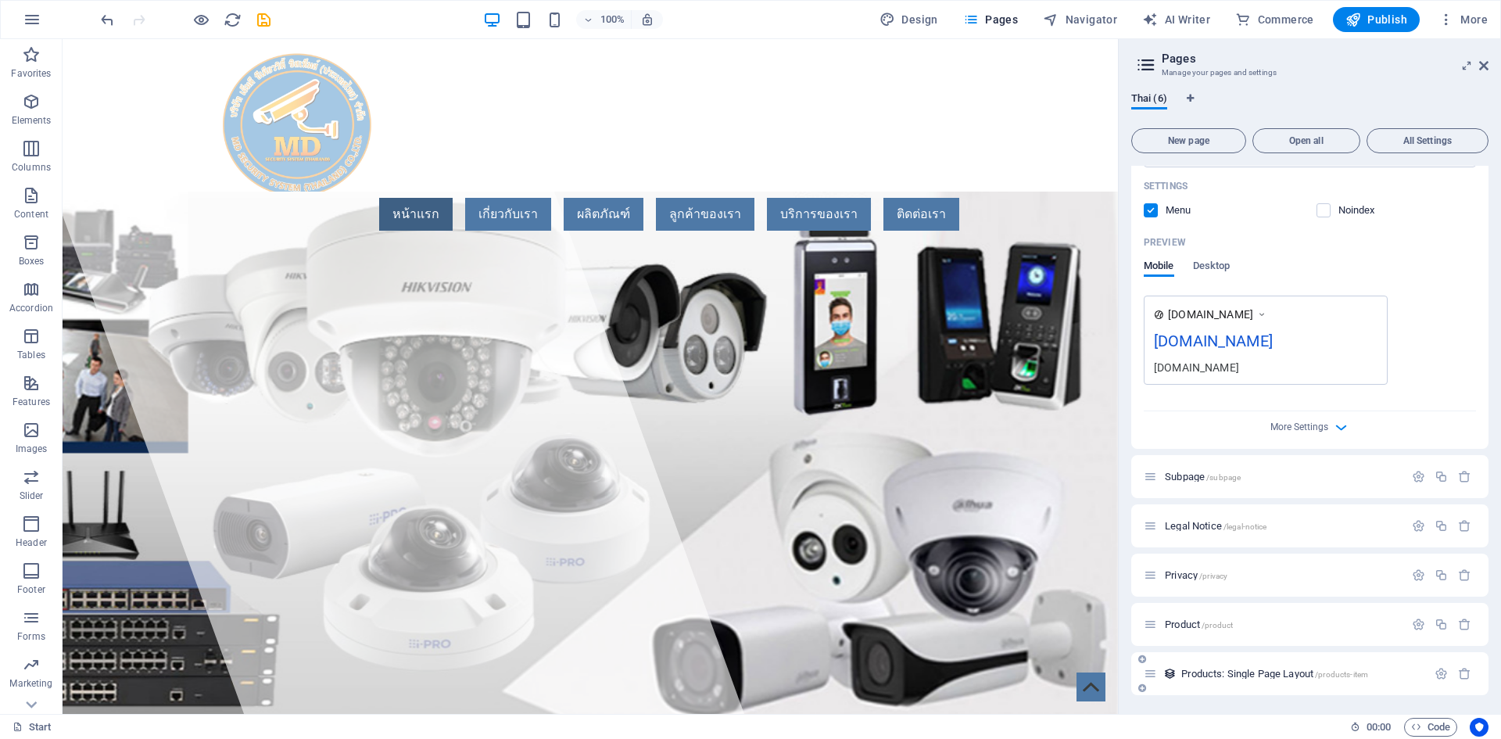
click at [1282, 668] on div "Products: Single Page Layout /products-item" at bounding box center [1285, 674] width 283 height 18
click at [1286, 612] on div "Product /product" at bounding box center [1309, 624] width 357 height 43
click at [1291, 571] on p "Privacy /privacy" at bounding box center [1282, 575] width 235 height 10
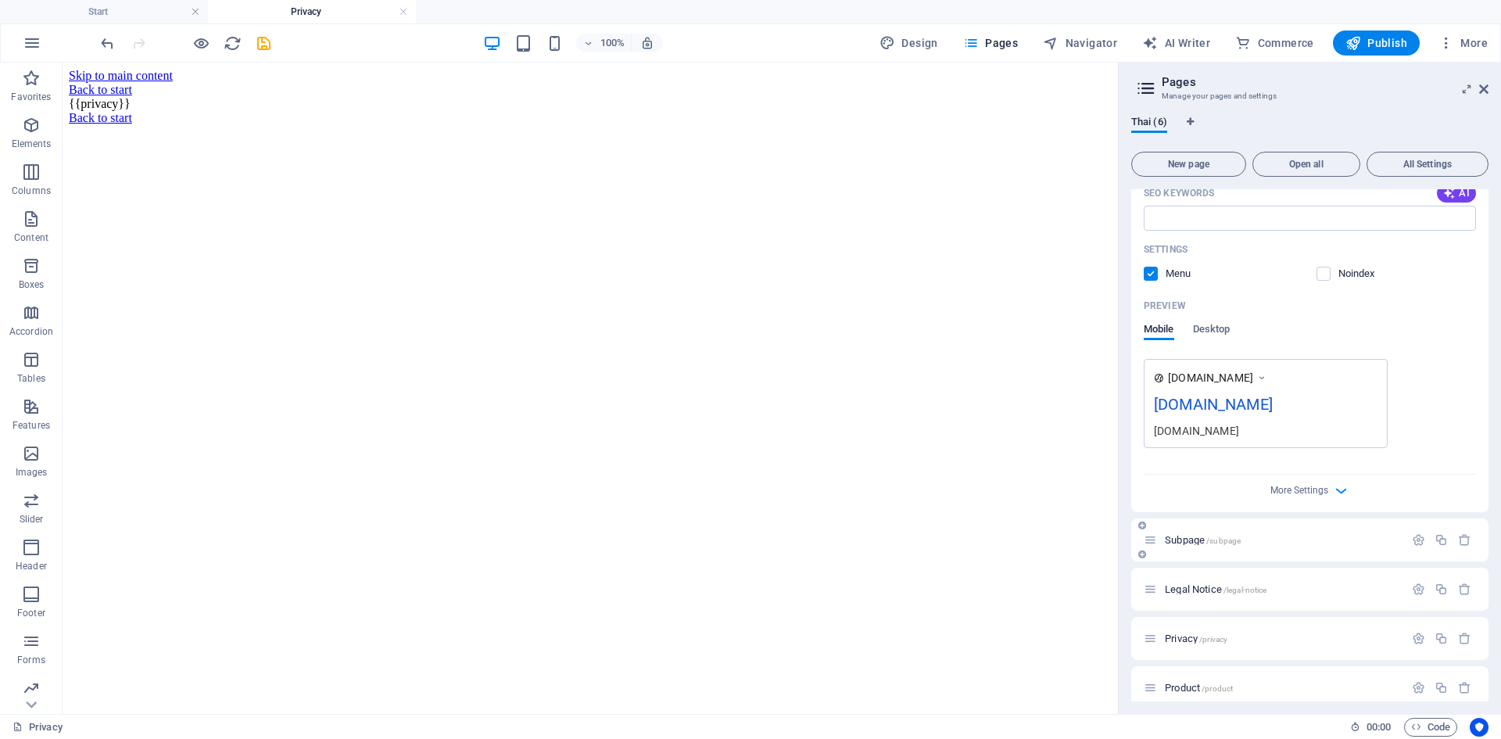
scroll to position [0, 0]
click at [1259, 542] on p "Subpage /subpage" at bounding box center [1282, 540] width 235 height 10
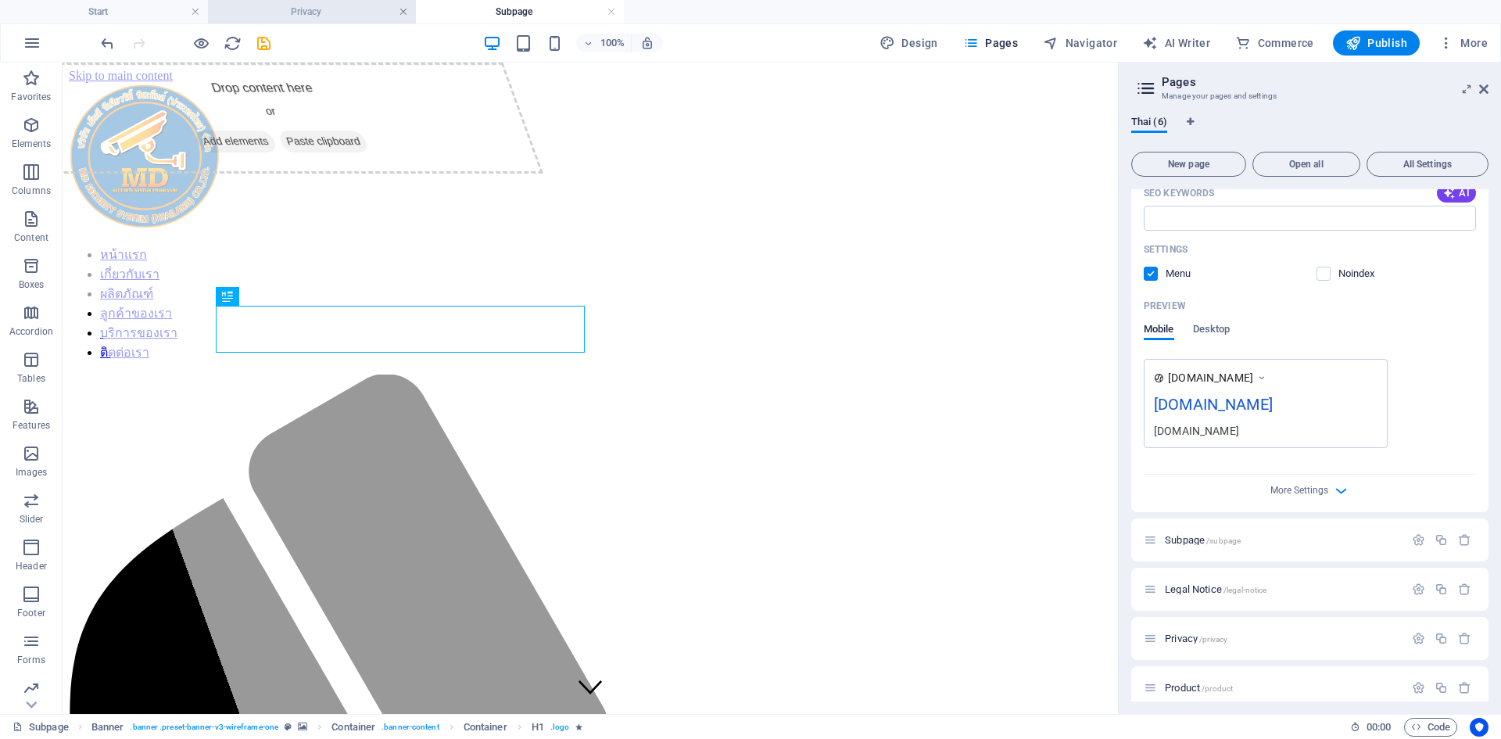
click at [399, 8] on link at bounding box center [403, 12] width 9 height 15
click at [400, 8] on link at bounding box center [403, 12] width 9 height 15
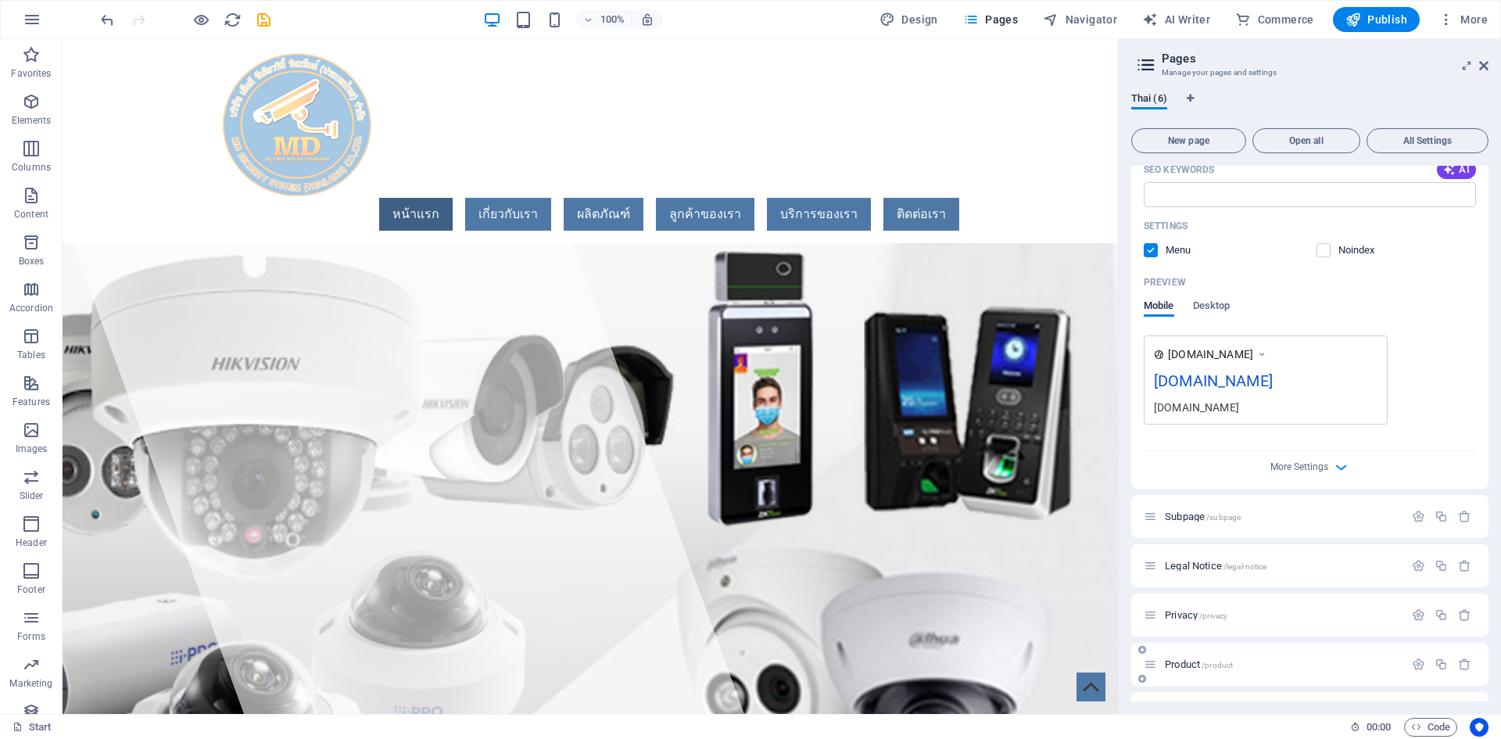
click at [1267, 663] on p "Product /product" at bounding box center [1282, 664] width 235 height 10
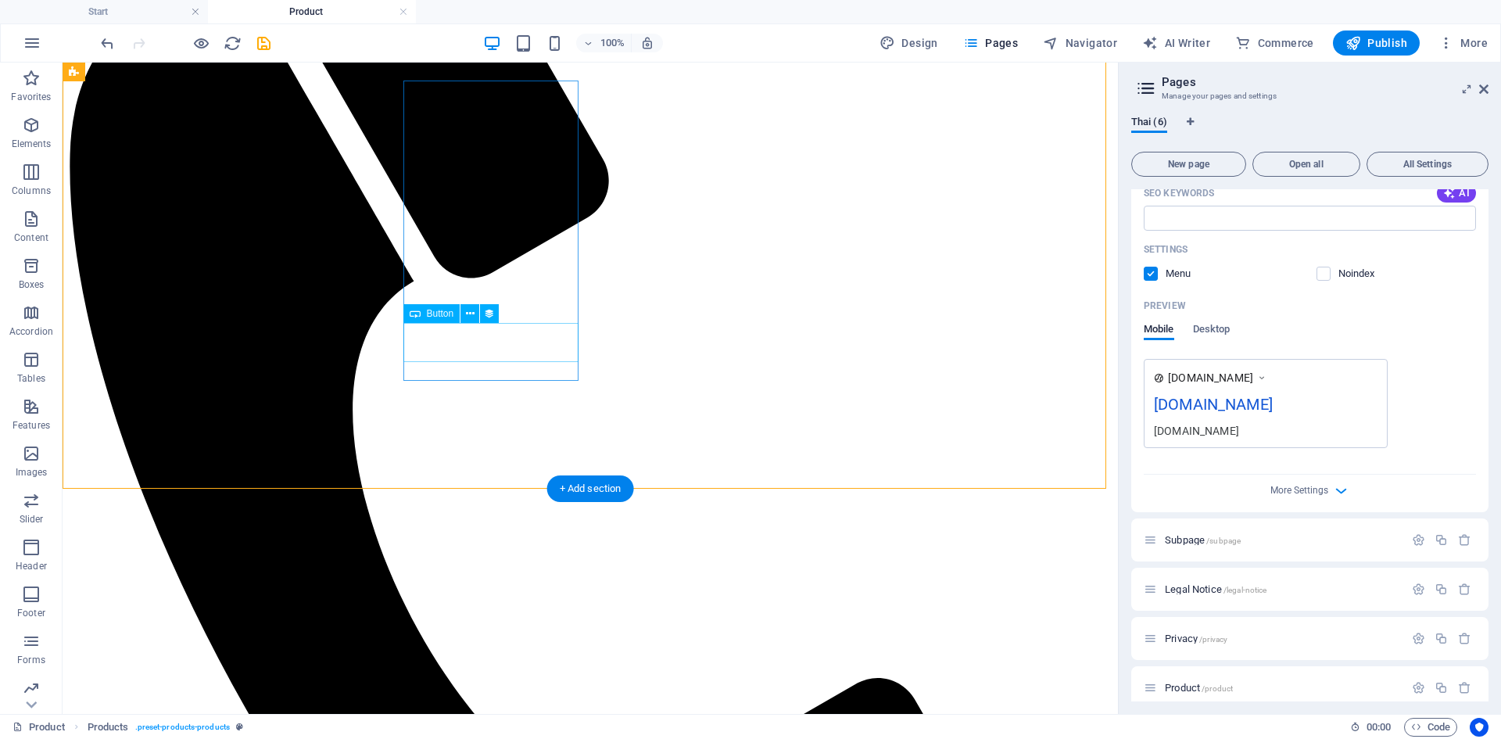
scroll to position [876, 0]
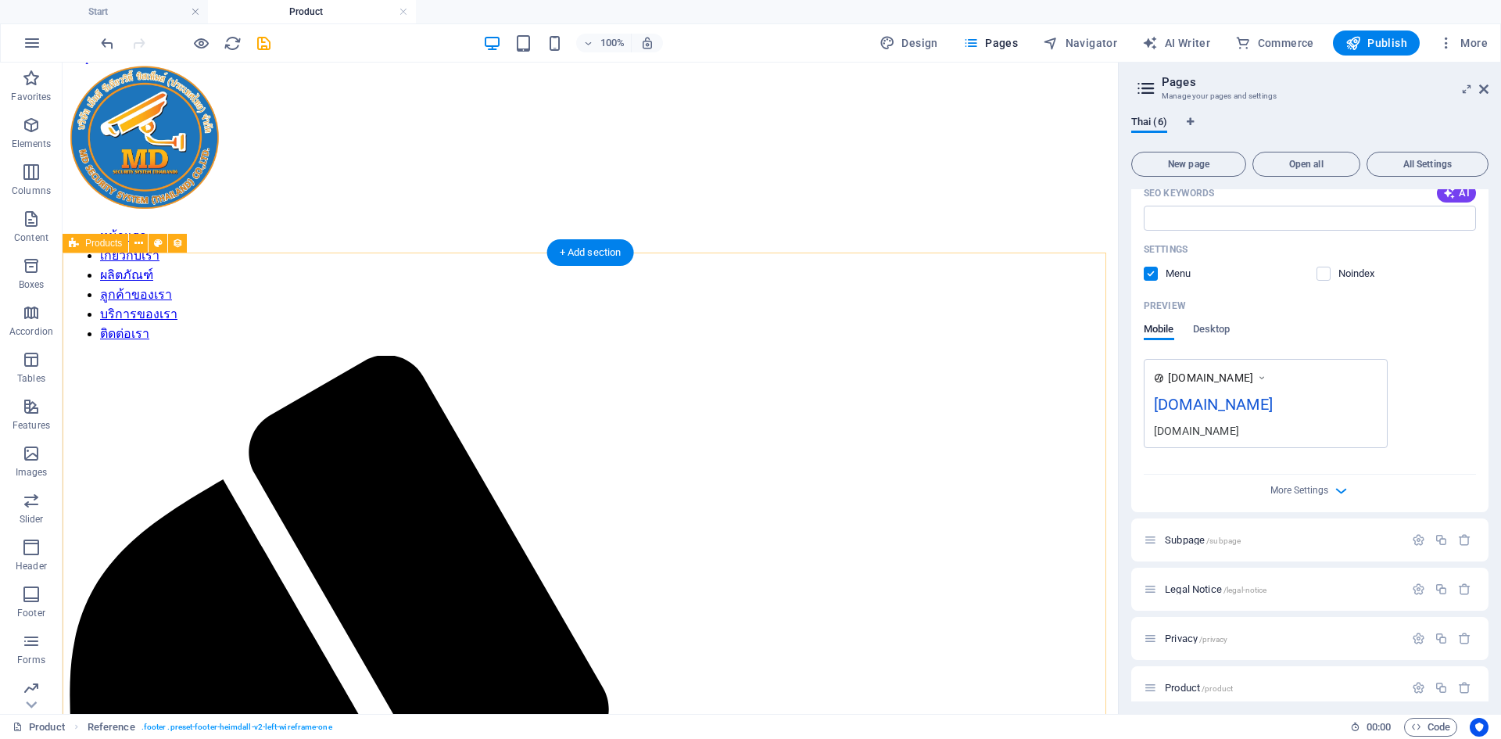
scroll to position [0, 0]
